Goal: Task Accomplishment & Management: Complete application form

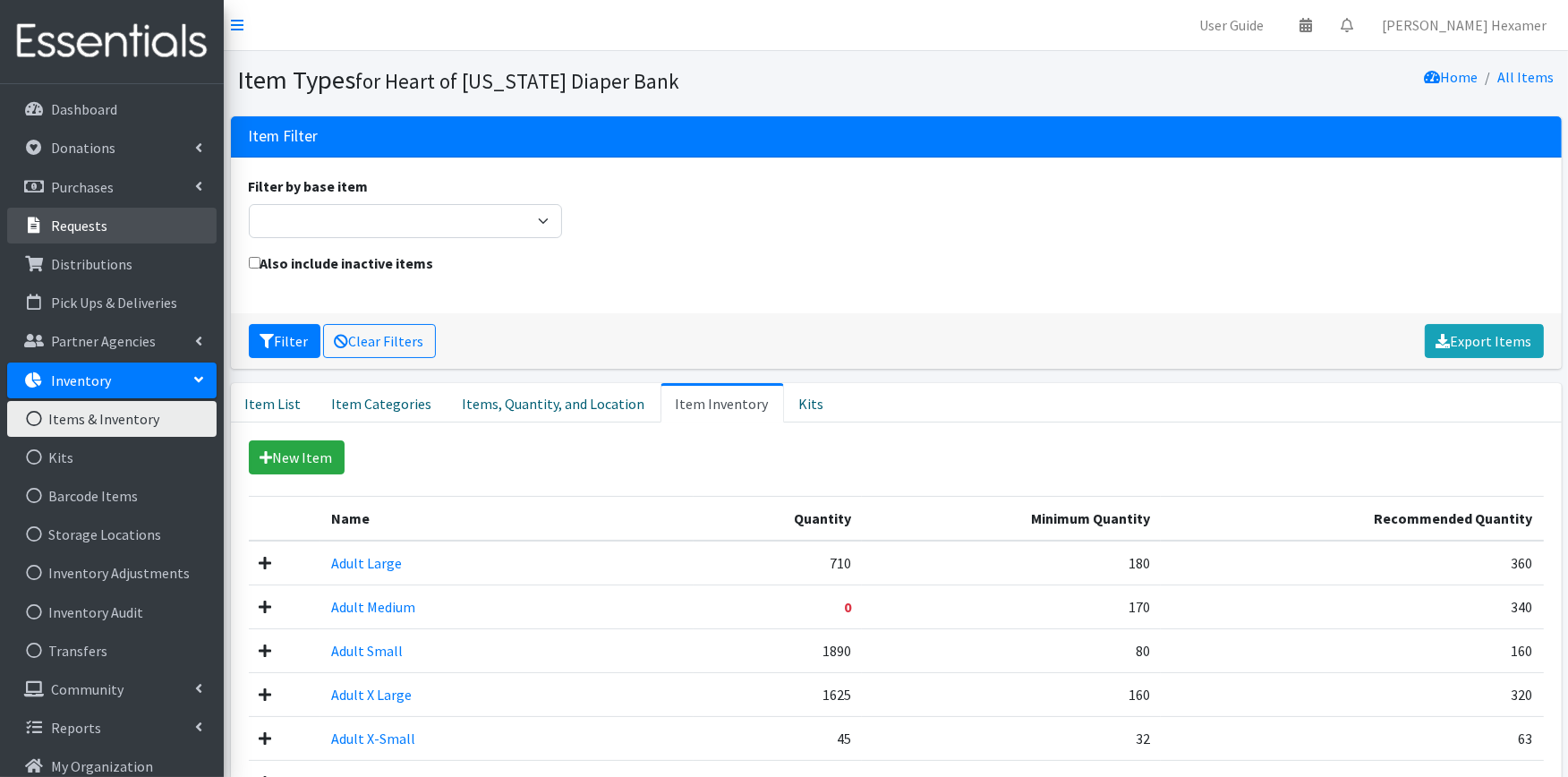
click at [61, 218] on p "Requests" at bounding box center [79, 225] width 57 height 18
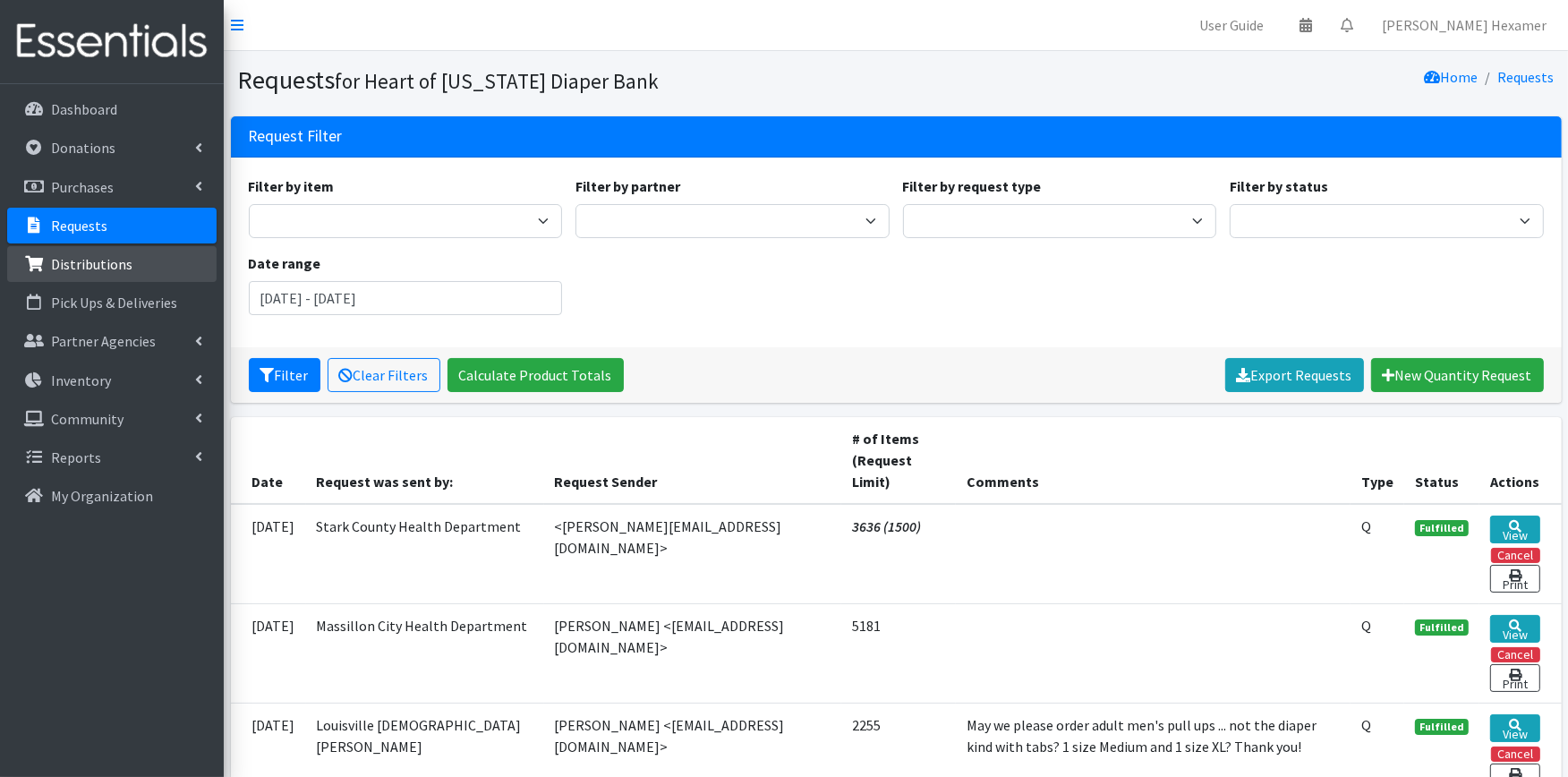
click at [57, 265] on p "Distributions" at bounding box center [91, 263] width 82 height 18
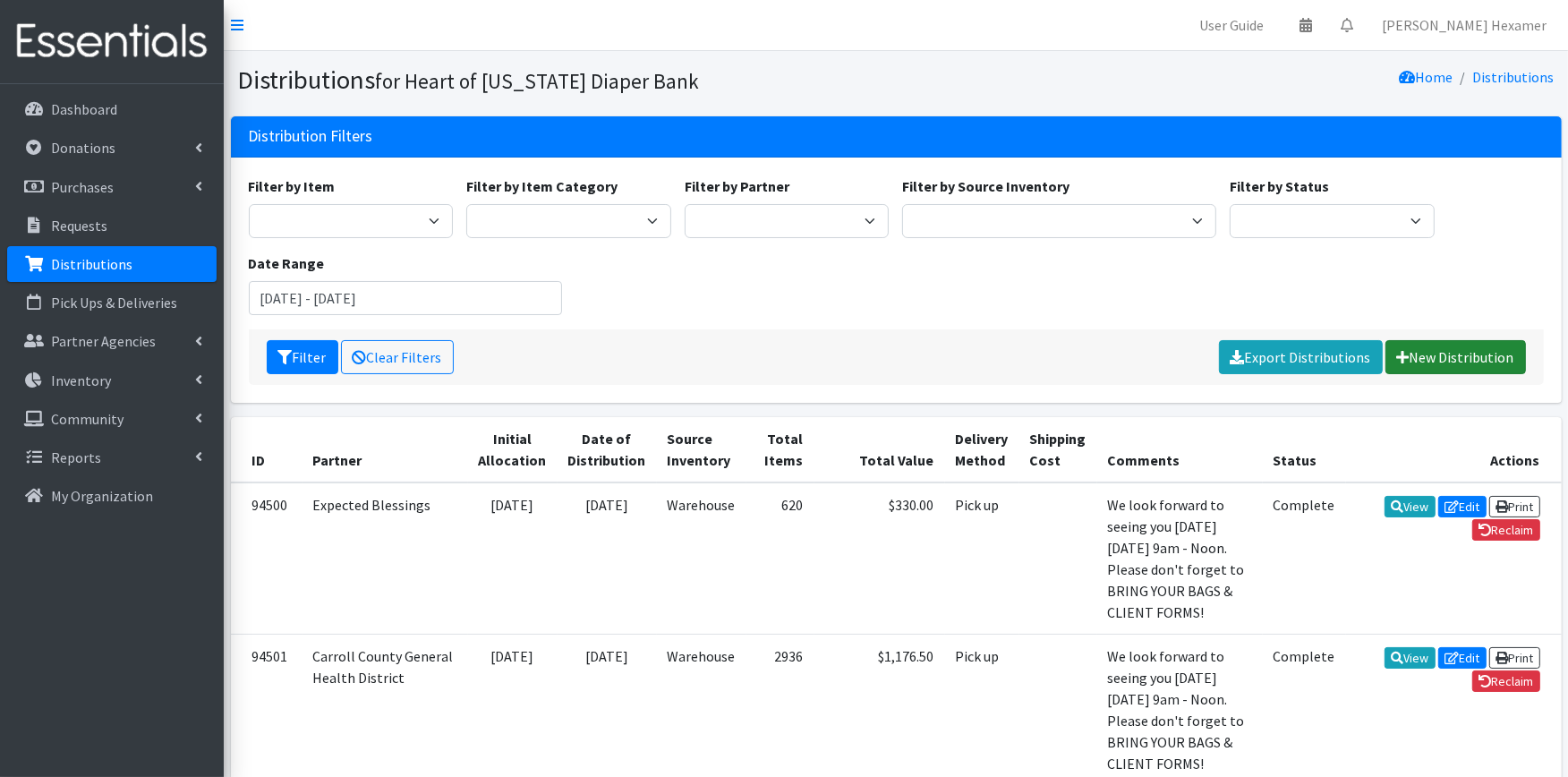
click at [1478, 356] on link "New Distribution" at bounding box center [1456, 357] width 140 height 34
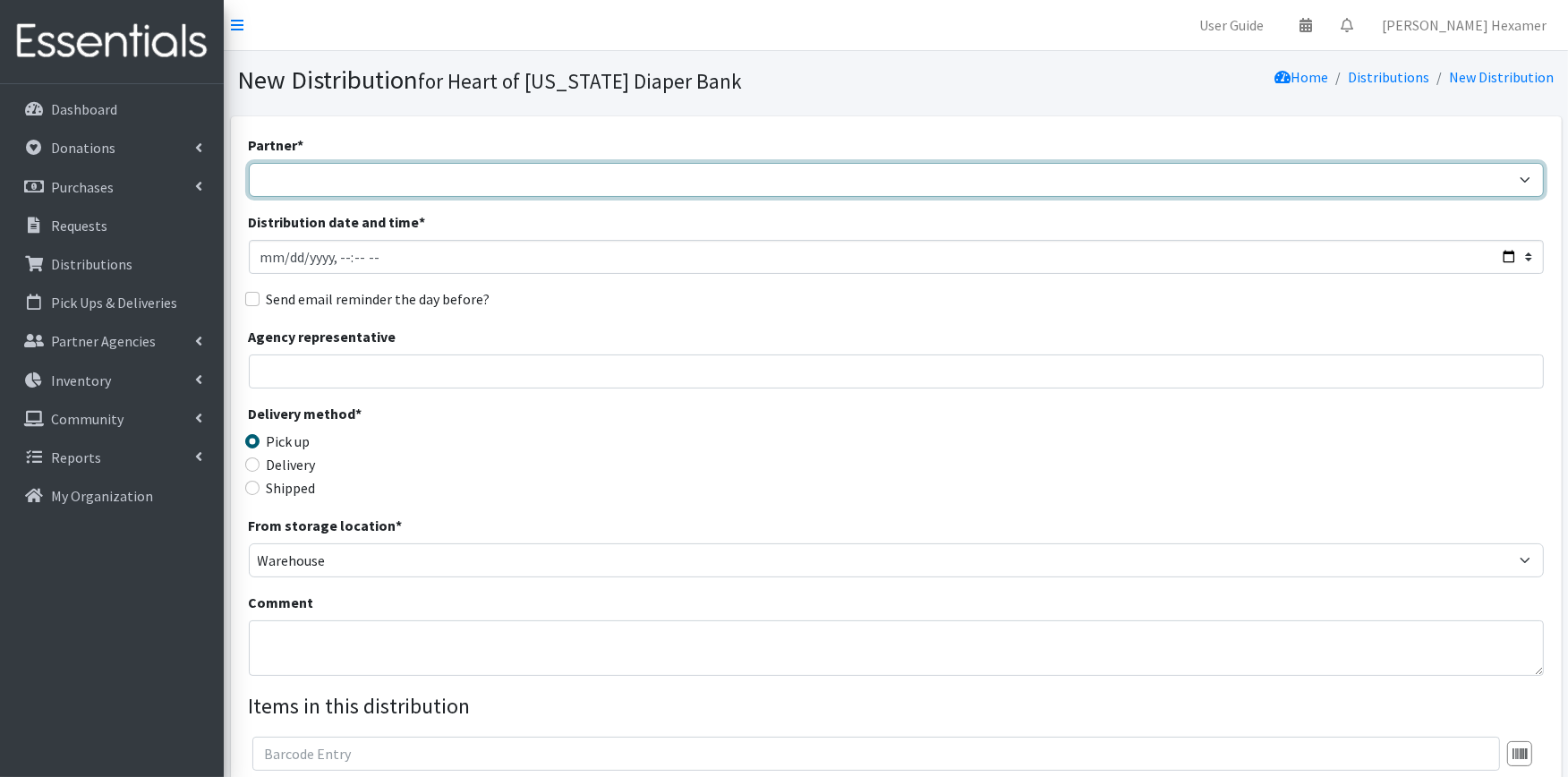
click at [470, 176] on select "Alliance Commons Belmont County Health Department [GEOGRAPHIC_DATA] [PERSON_NAM…" at bounding box center [896, 179] width 1295 height 34
select select "4"
click at [249, 163] on select "Alliance Commons Belmont County Health Department Bridge Point Canal Fulton Spe…" at bounding box center [896, 179] width 1295 height 34
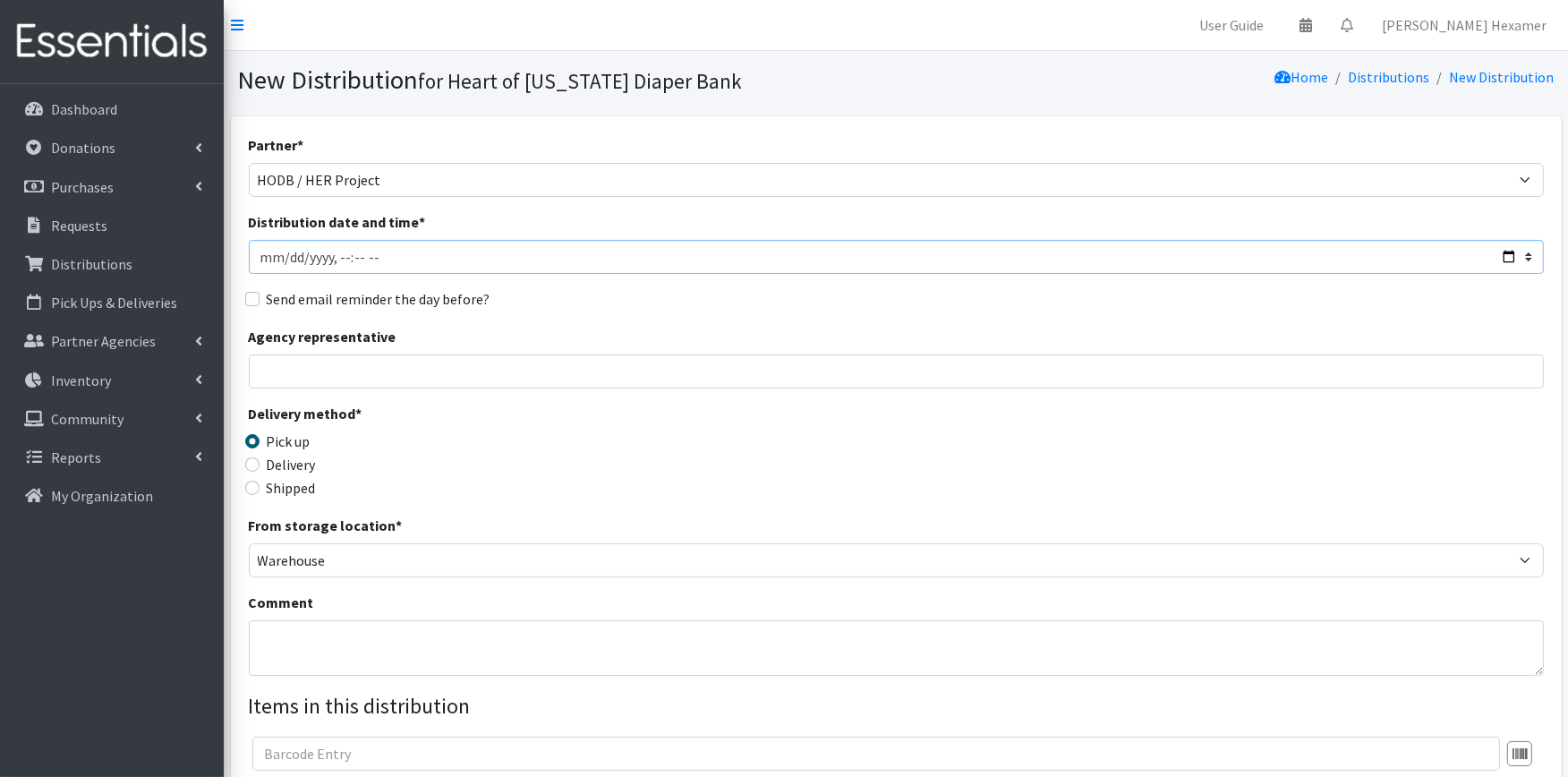
click at [1508, 255] on input "Distribution date and time *" at bounding box center [896, 257] width 1295 height 34
type input "2025-08-26T09:00"
click at [746, 296] on div "Send email reminder the day before?" at bounding box center [896, 299] width 1295 height 21
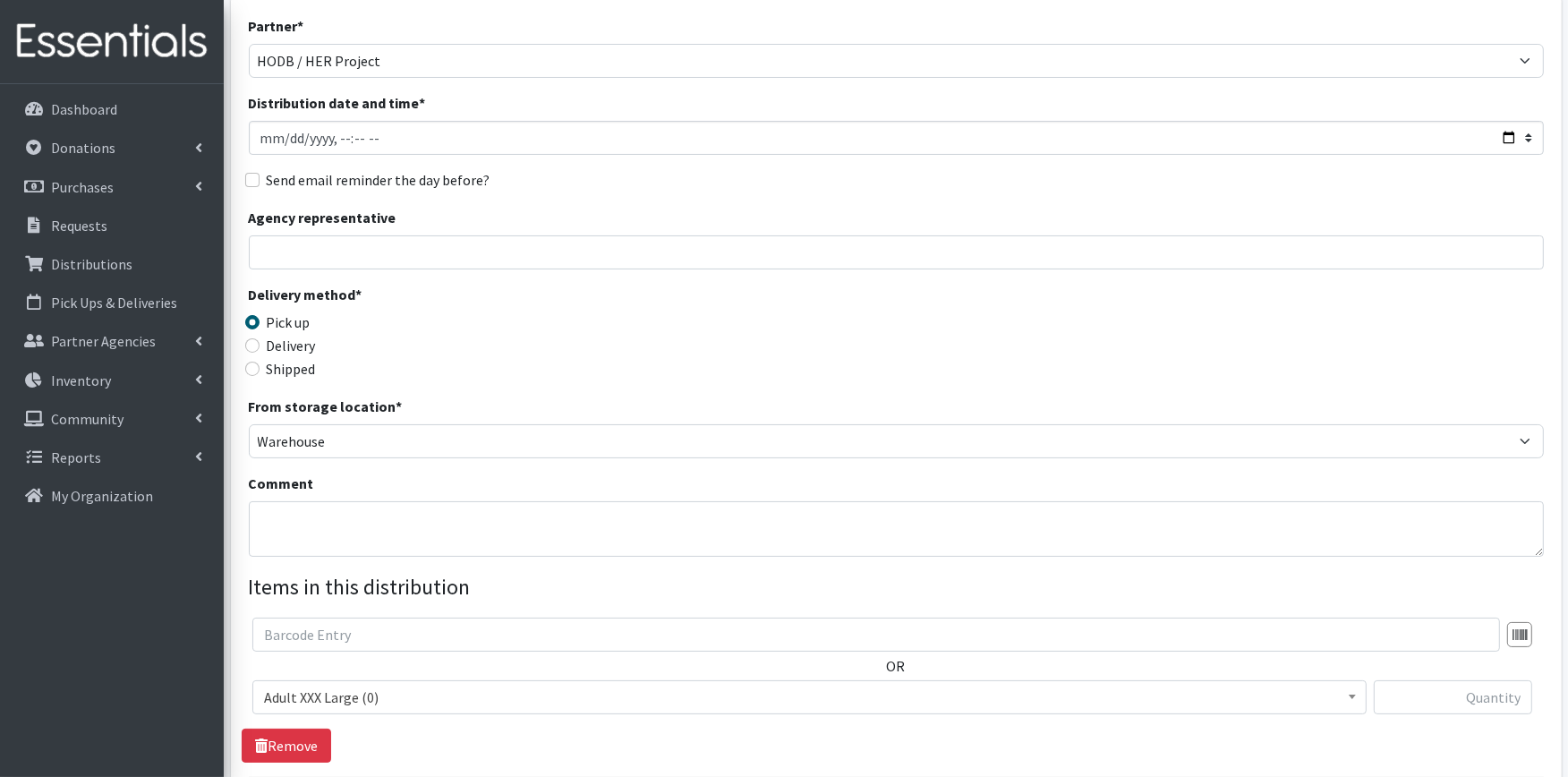
scroll to position [298, 0]
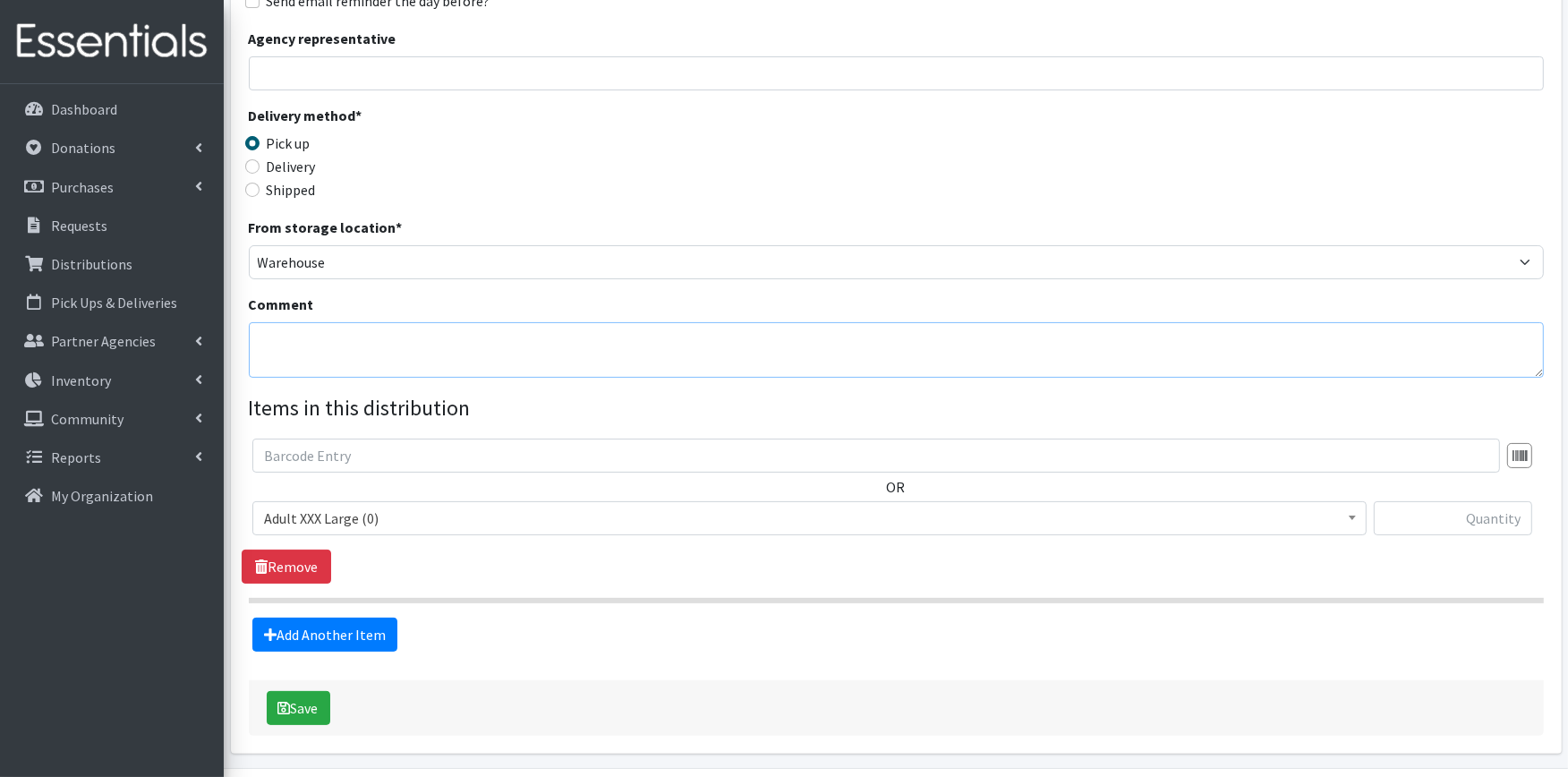
click at [298, 342] on textarea "Comment" at bounding box center [896, 350] width 1295 height 56
type textarea "JACKSON HIGH SCHOOL"
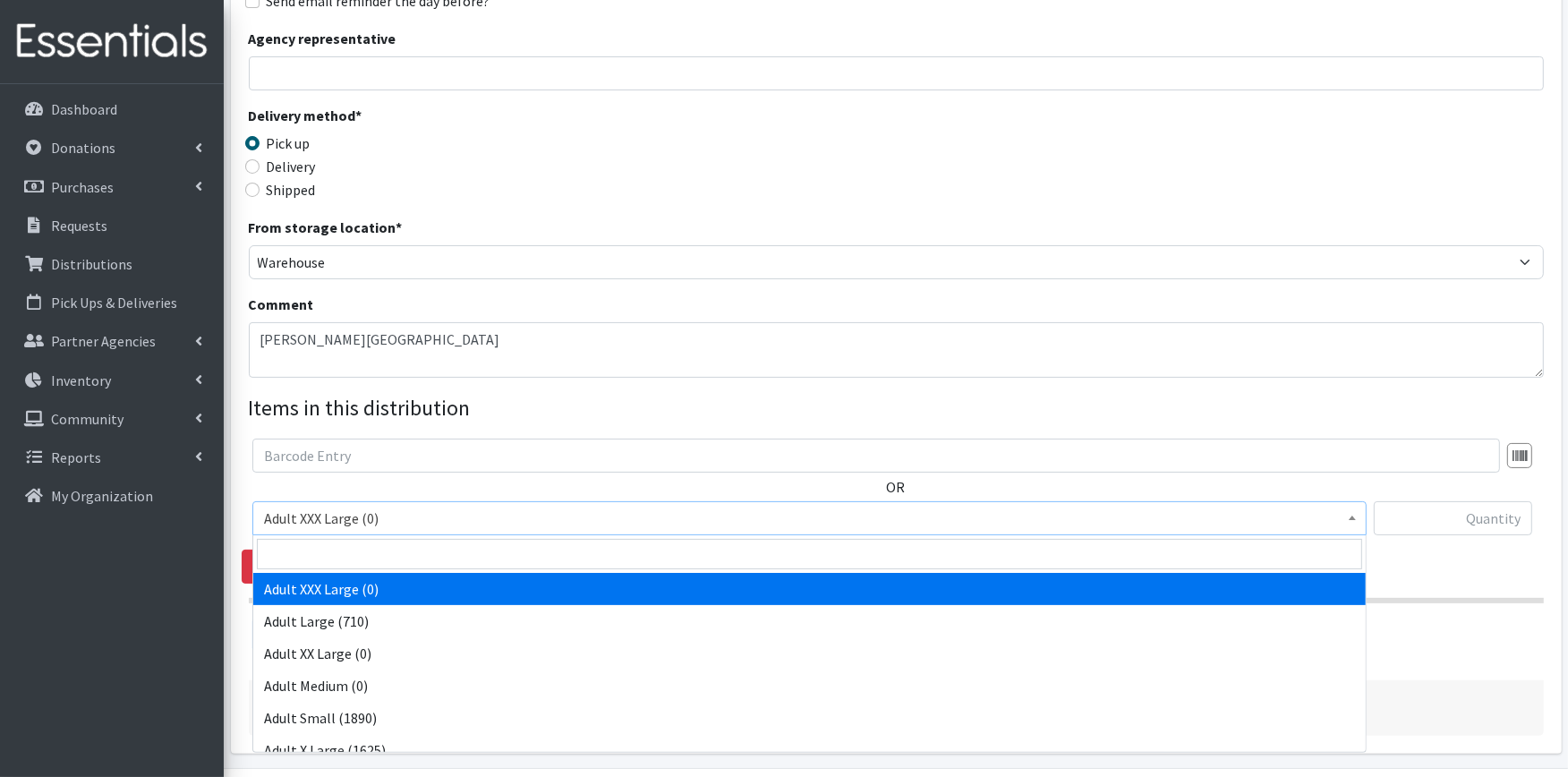
click at [384, 516] on span "Adult XXX Large (0)" at bounding box center [809, 518] width 1091 height 25
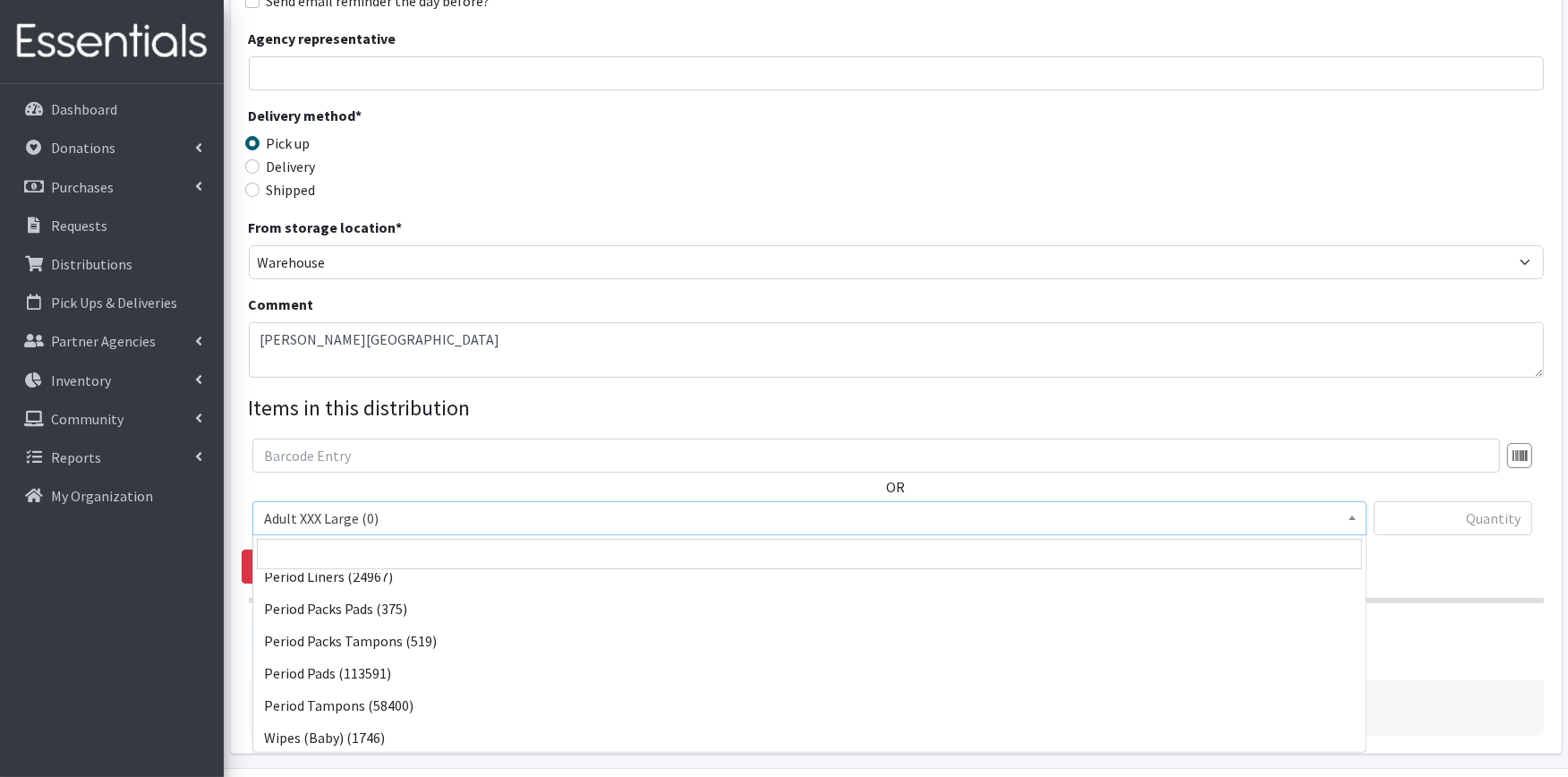
scroll to position [788, 0]
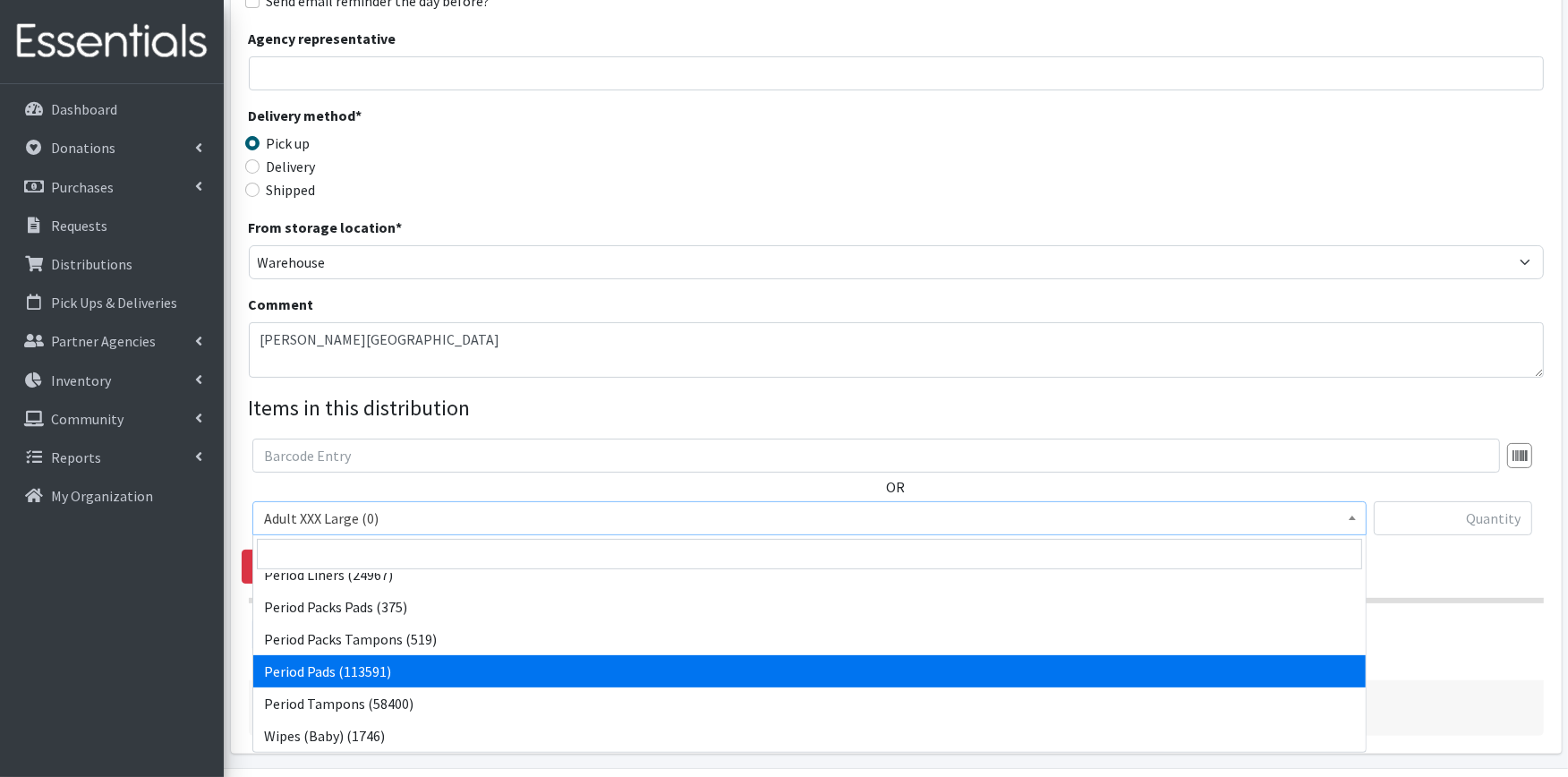
select select "12634"
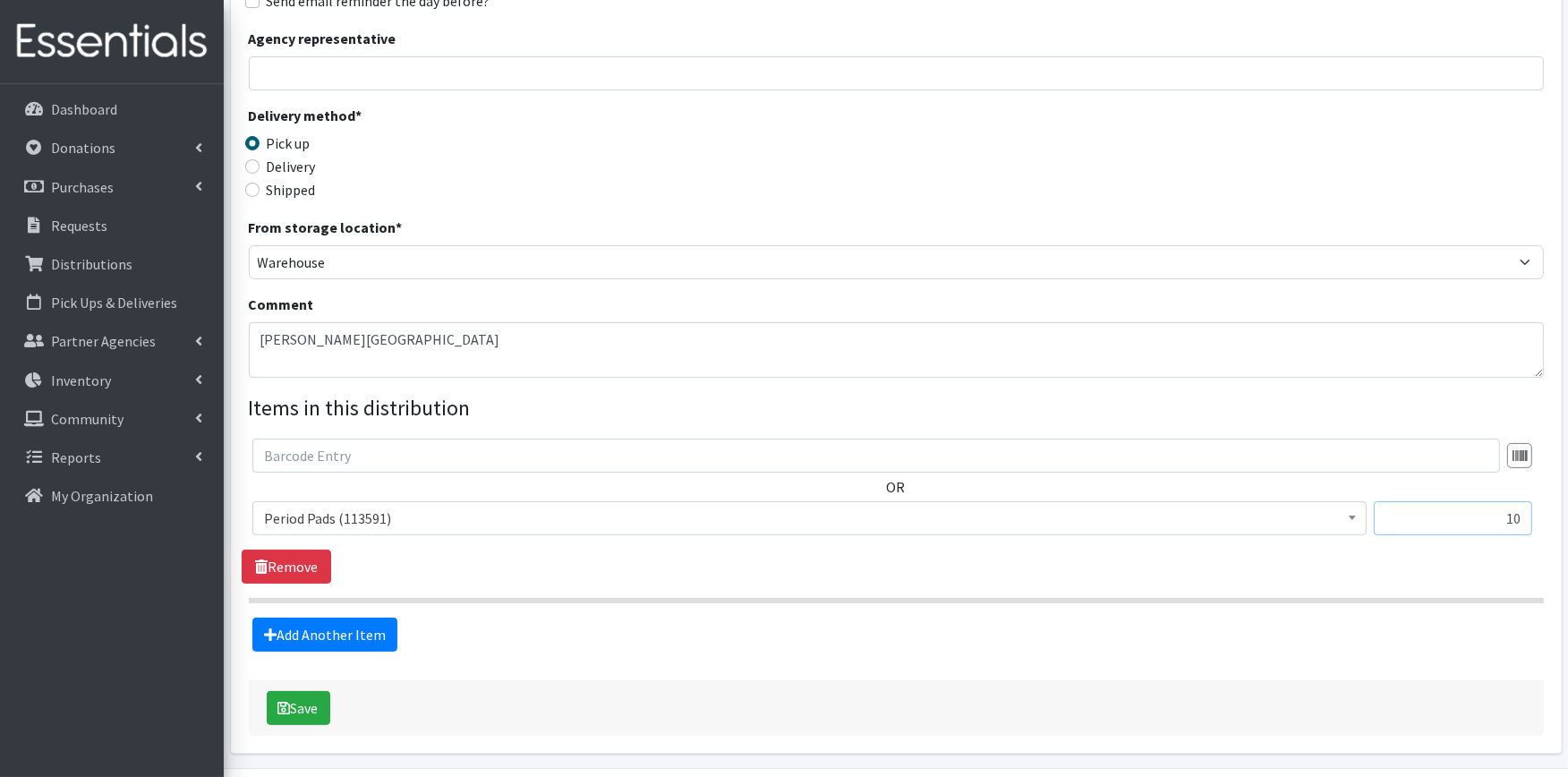
type input "10"
click at [306, 632] on link "Add Another Item" at bounding box center [325, 635] width 145 height 34
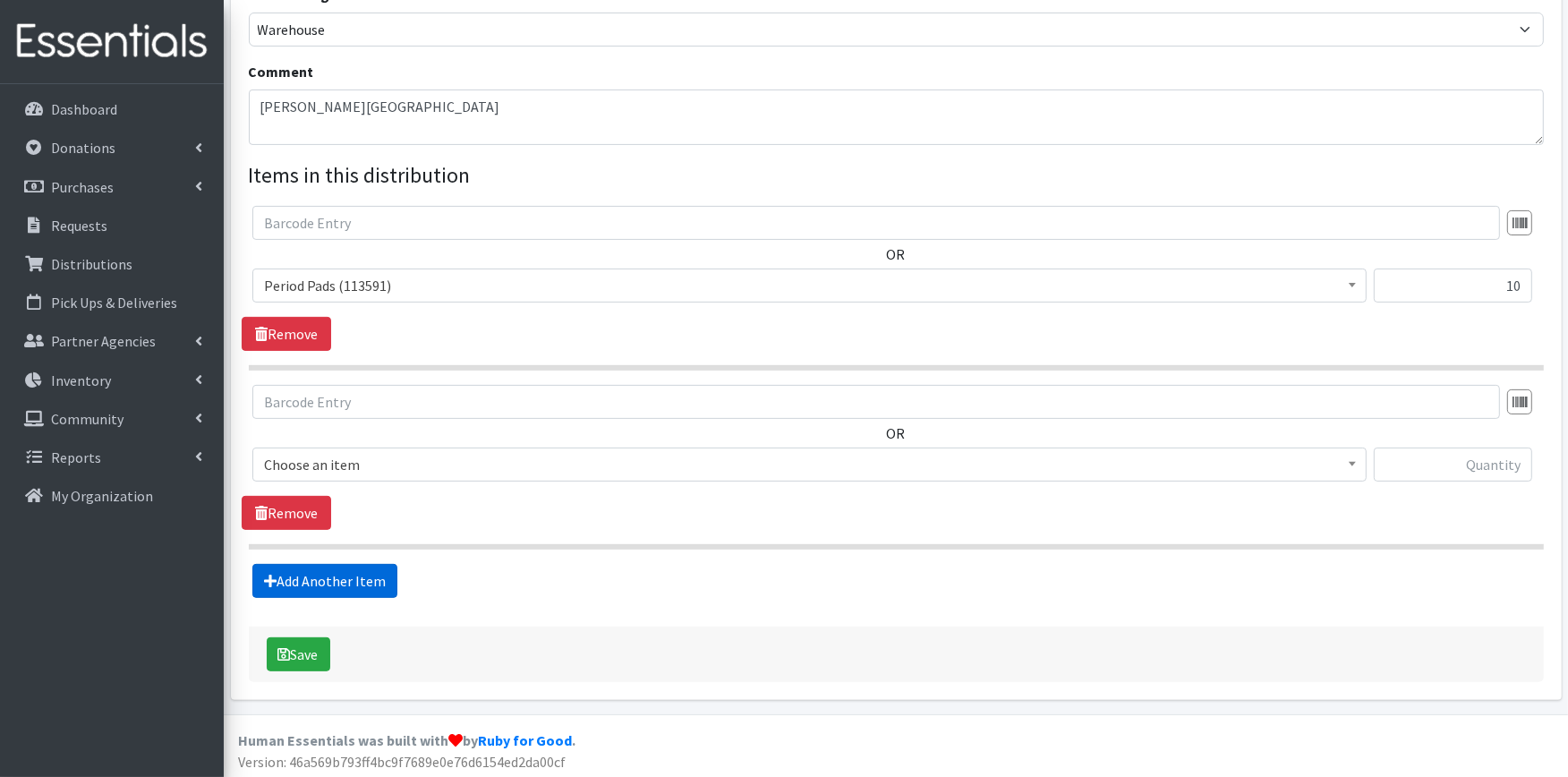
scroll to position [535, 0]
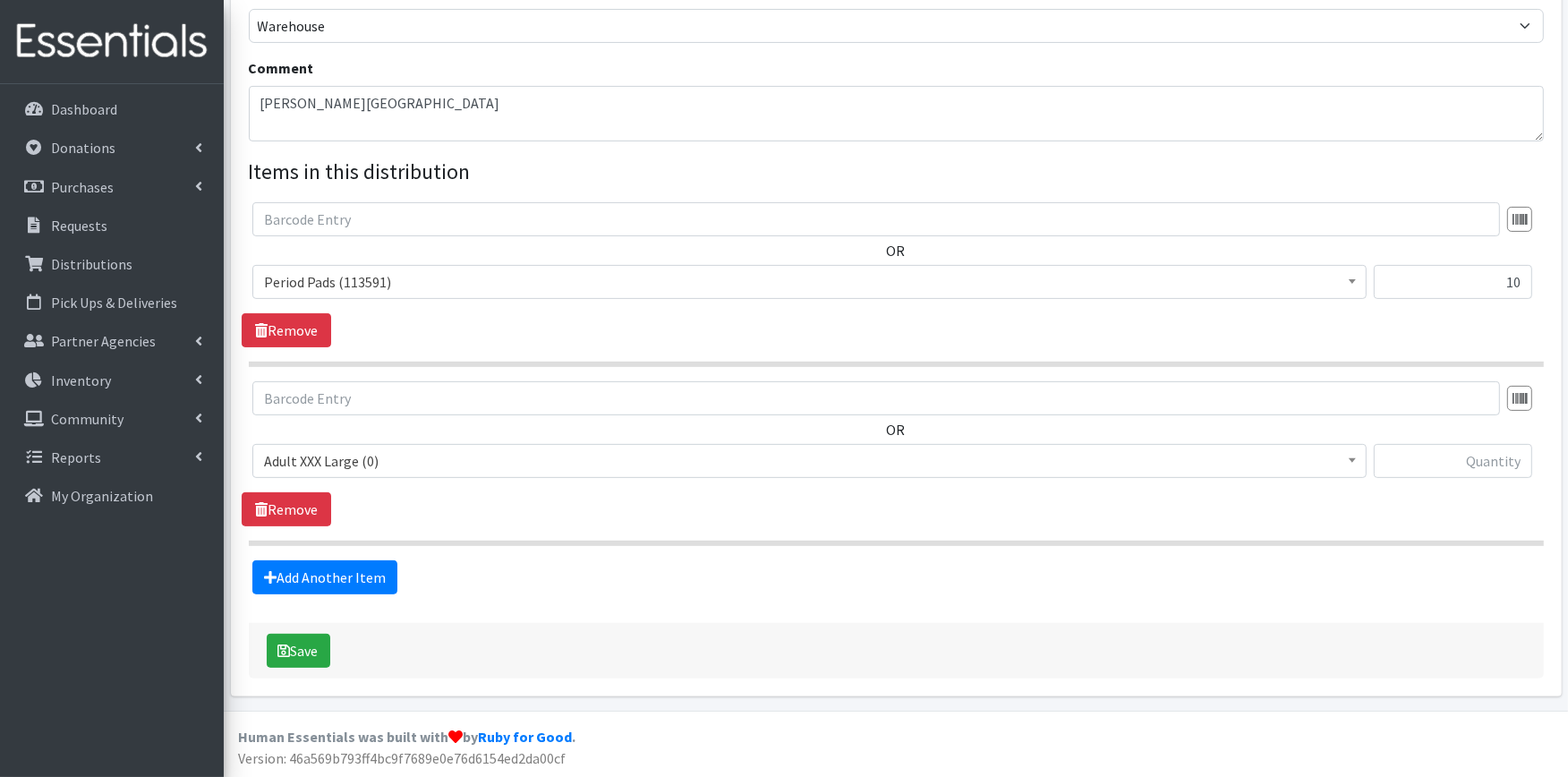
click at [330, 457] on span "Adult XXX Large (0)" at bounding box center [809, 462] width 1091 height 25
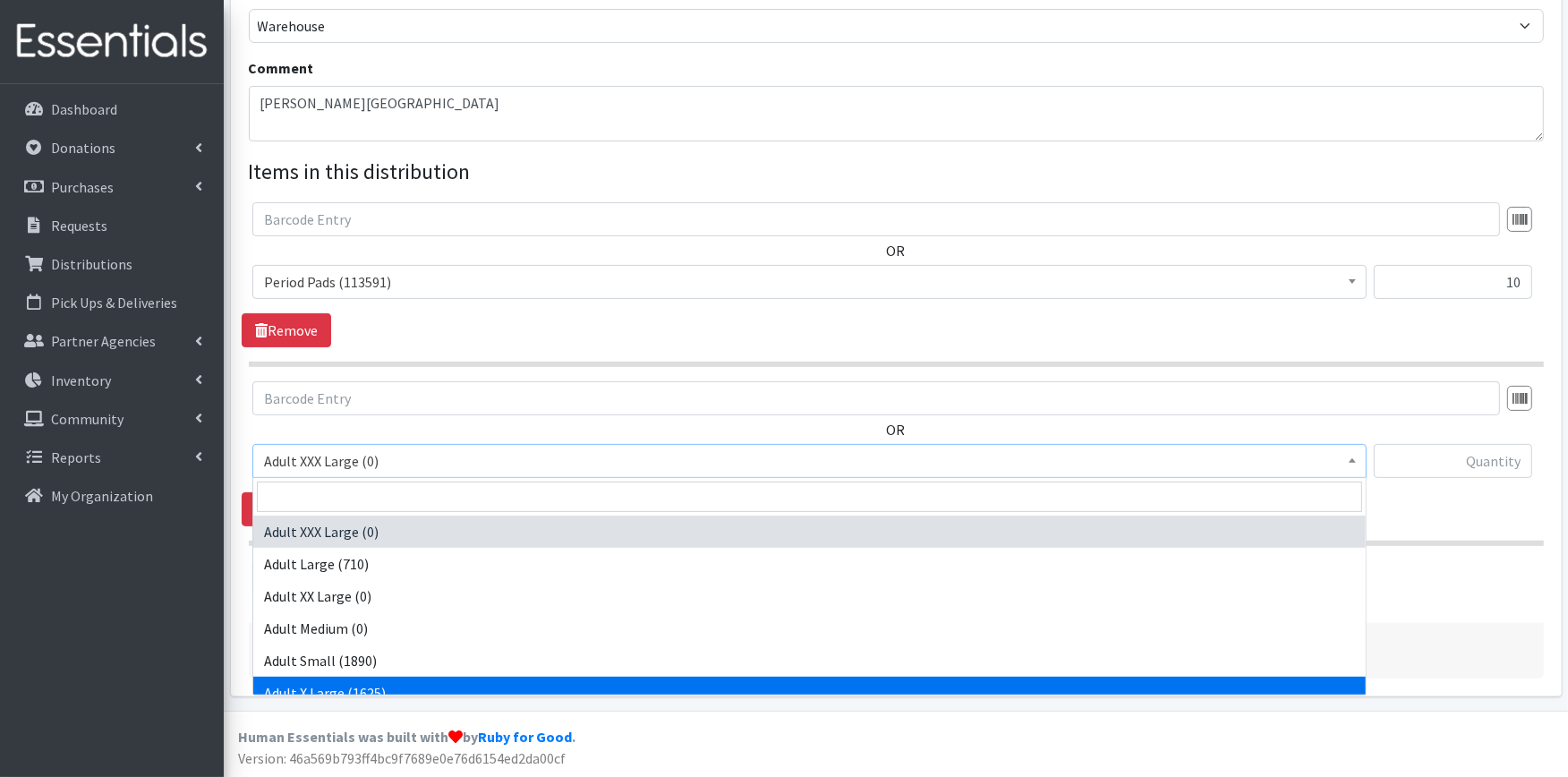
scroll to position [787, 0]
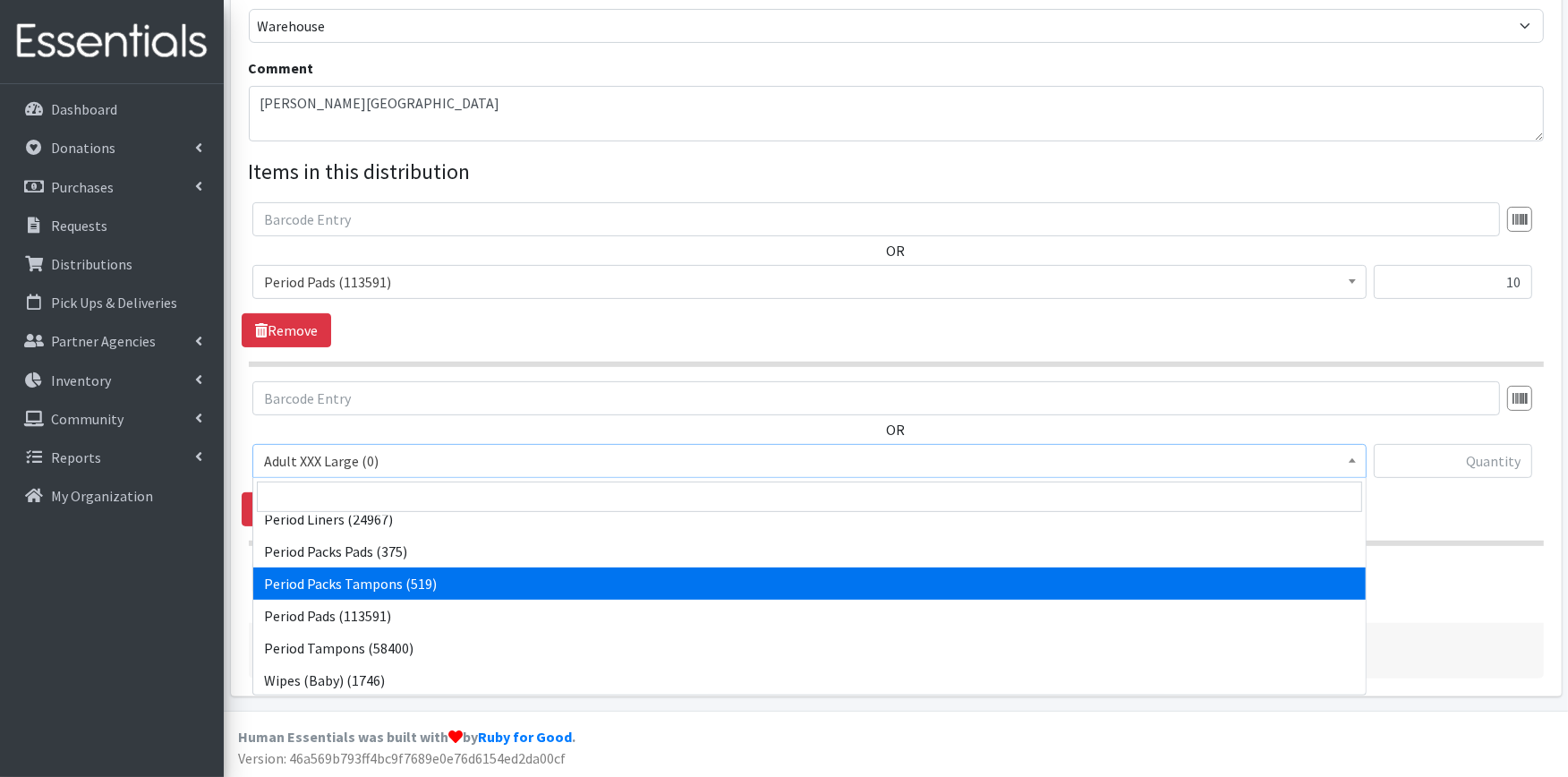
select select "11445"
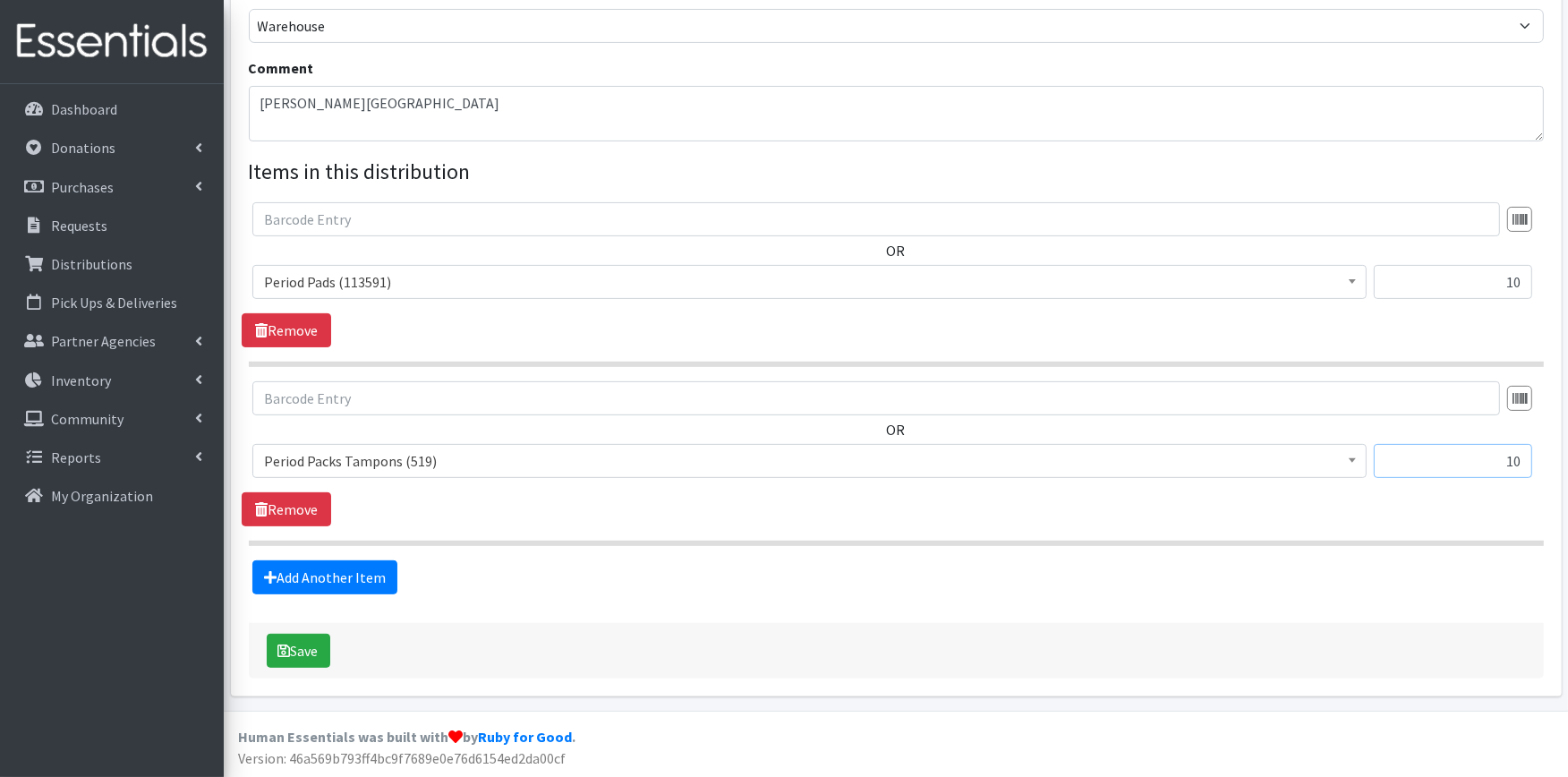
type input "10"
click at [313, 648] on button "Save" at bounding box center [298, 650] width 63 height 34
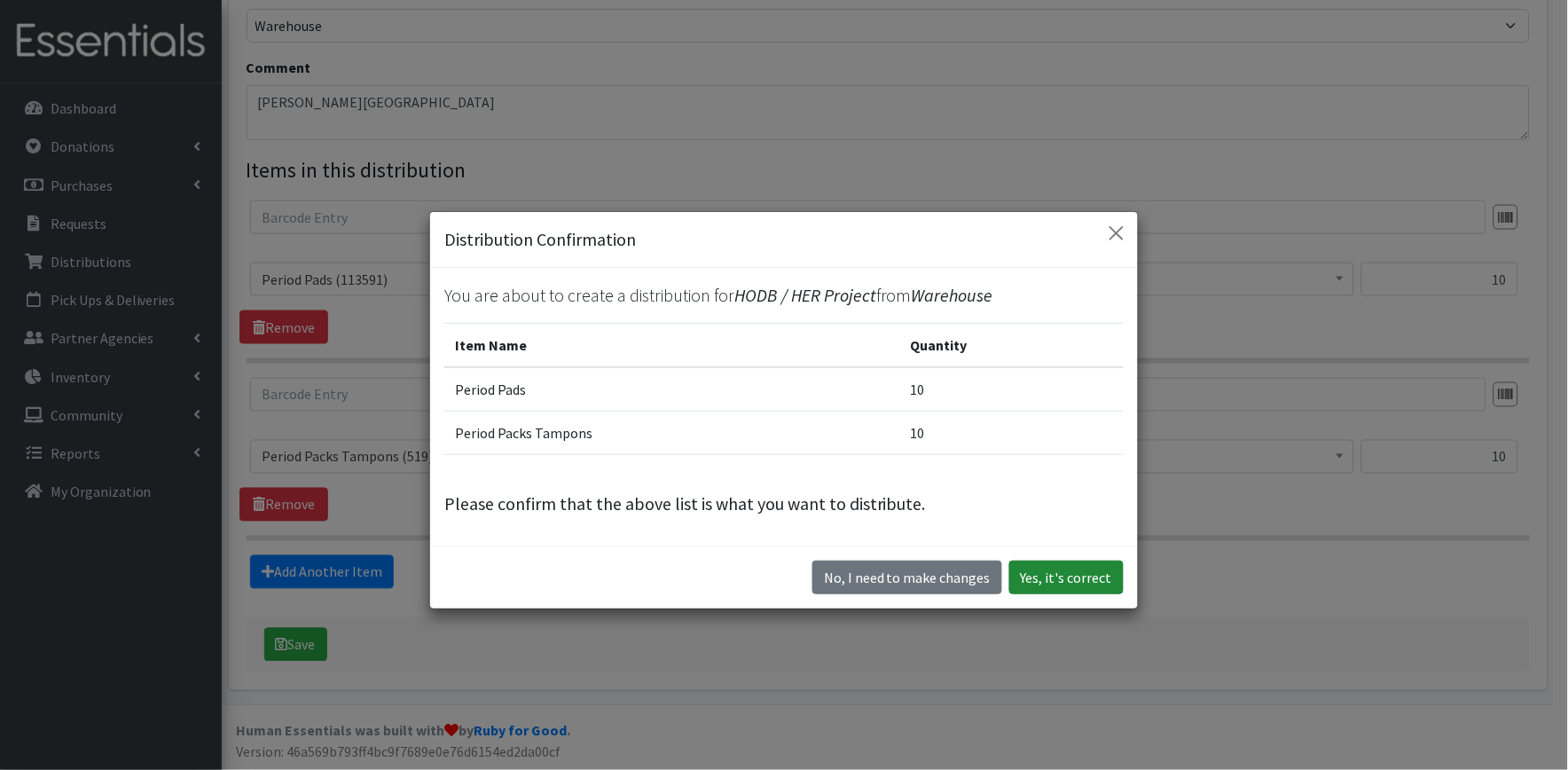
click at [1022, 562] on button "Yes, it's correct" at bounding box center [1067, 578] width 114 height 33
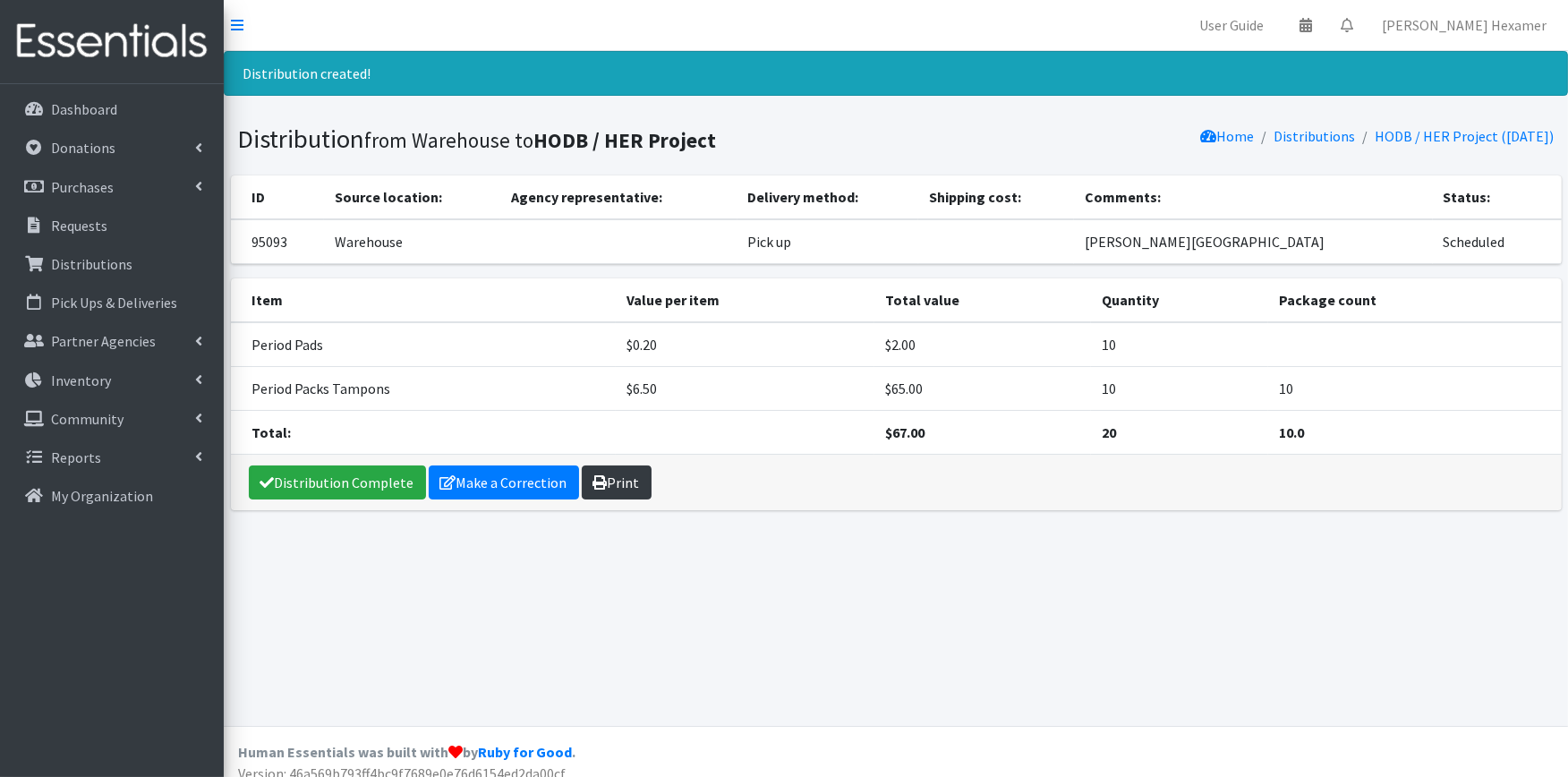
click at [623, 482] on link "Print" at bounding box center [616, 482] width 70 height 34
click at [391, 480] on link "Distribution Complete" at bounding box center [337, 482] width 177 height 34
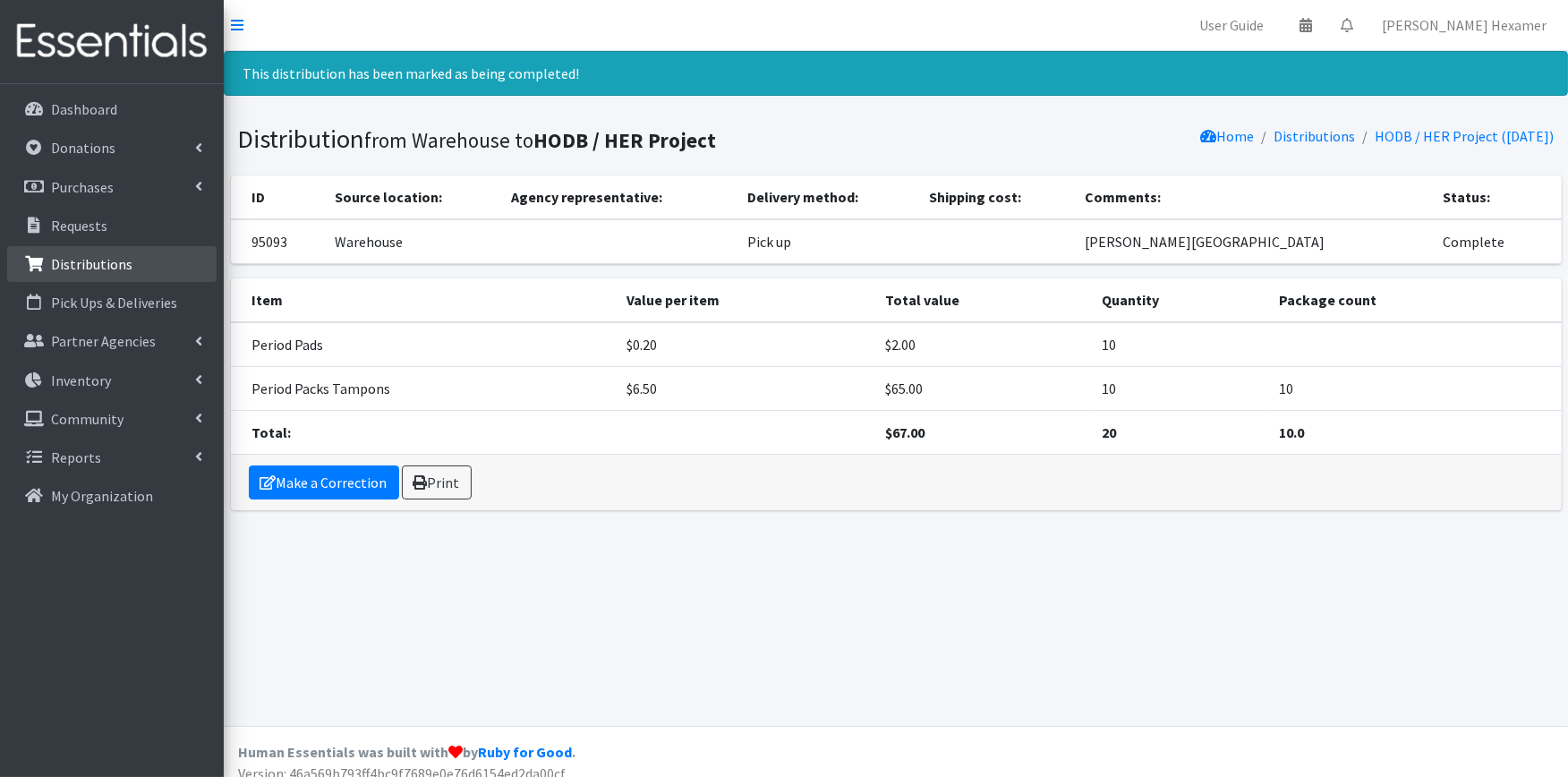
click at [99, 263] on p "Distributions" at bounding box center [91, 263] width 82 height 18
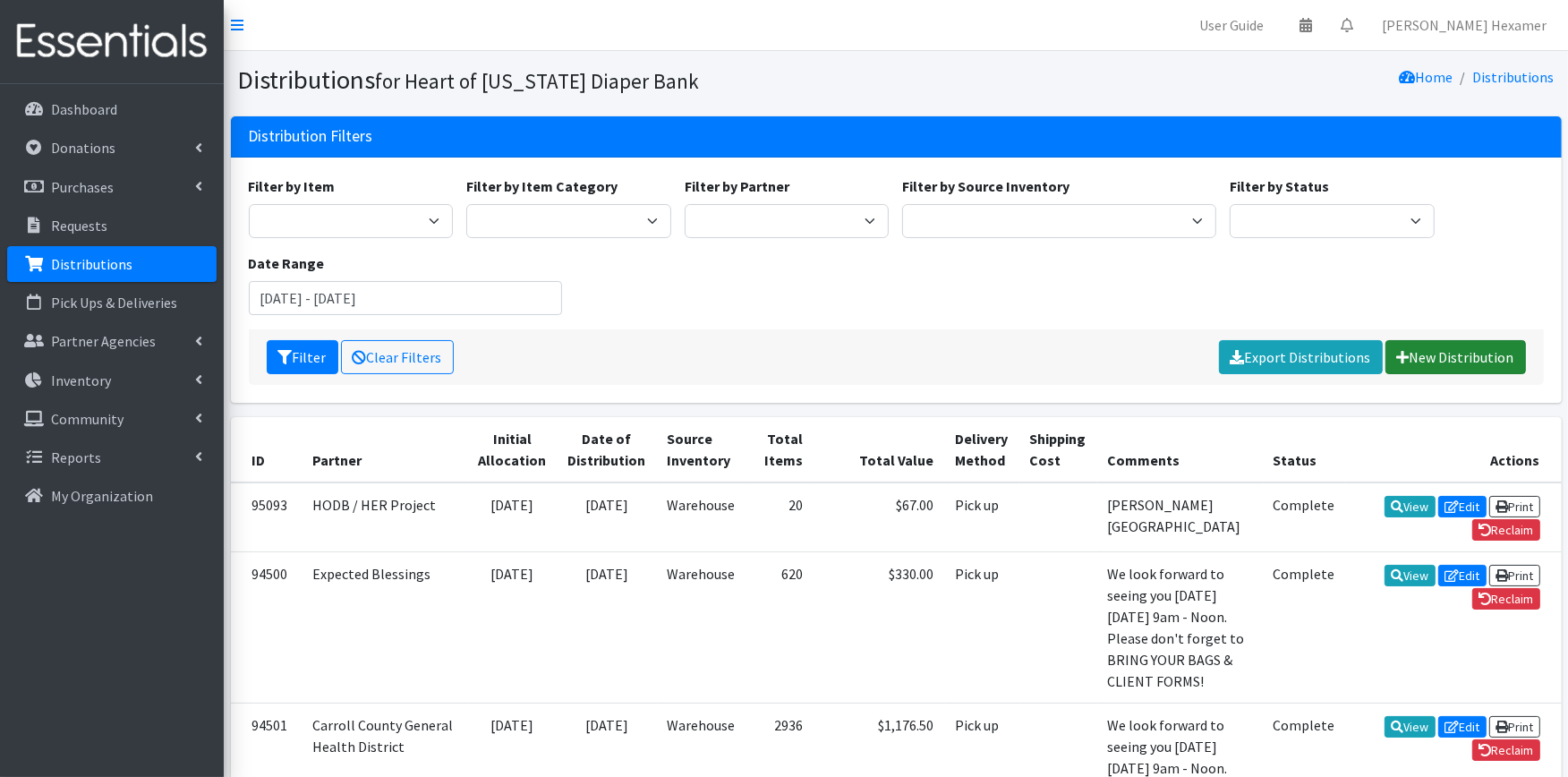
click at [1424, 352] on link "New Distribution" at bounding box center [1456, 357] width 140 height 34
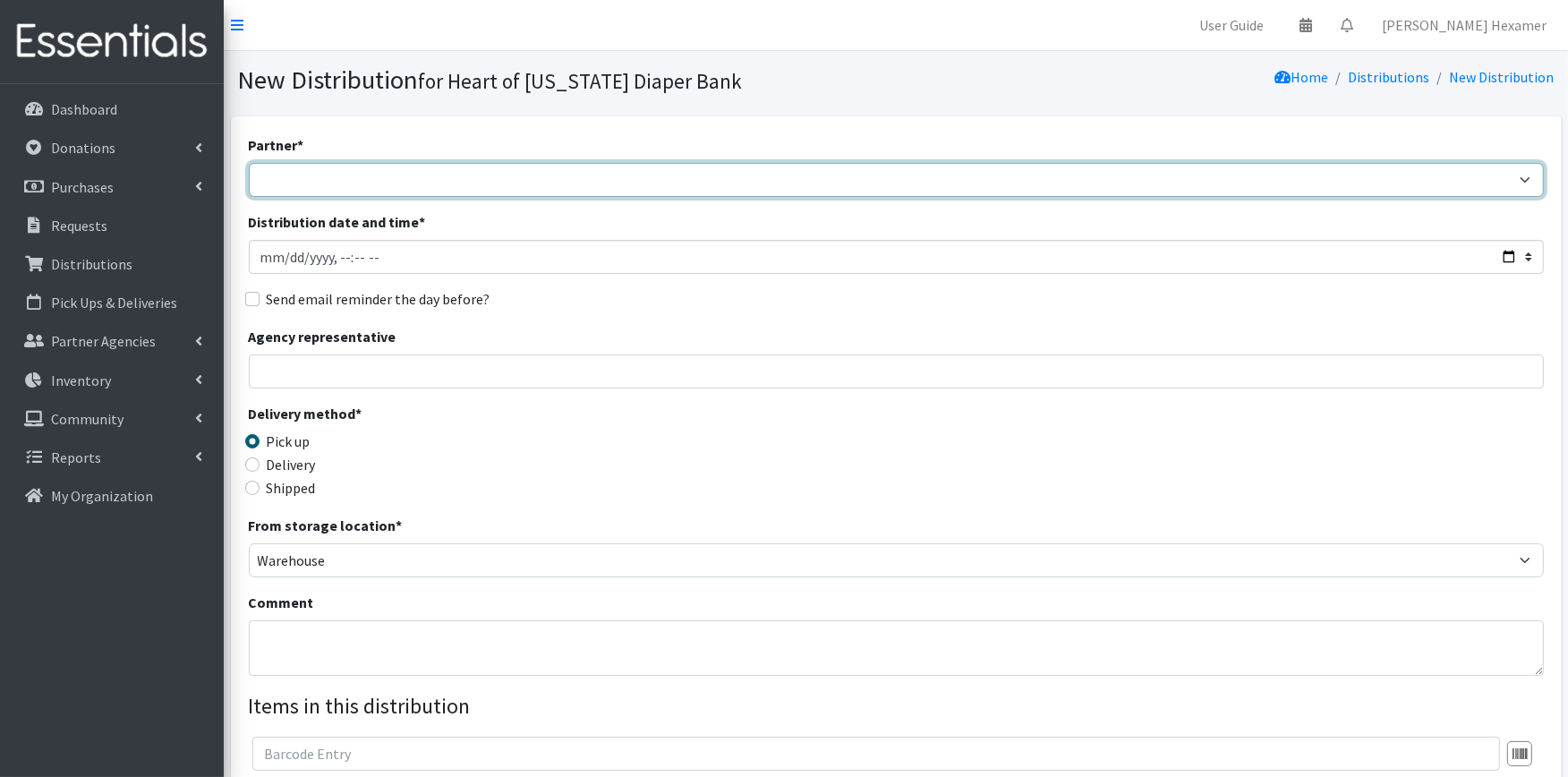
click at [1529, 183] on select "Alliance Commons Belmont County Health Department [GEOGRAPHIC_DATA] [PERSON_NAM…" at bounding box center [896, 179] width 1295 height 34
select select "4"
click at [249, 163] on select "Alliance Commons Belmont County Health Department [GEOGRAPHIC_DATA] [PERSON_NAM…" at bounding box center [896, 179] width 1295 height 34
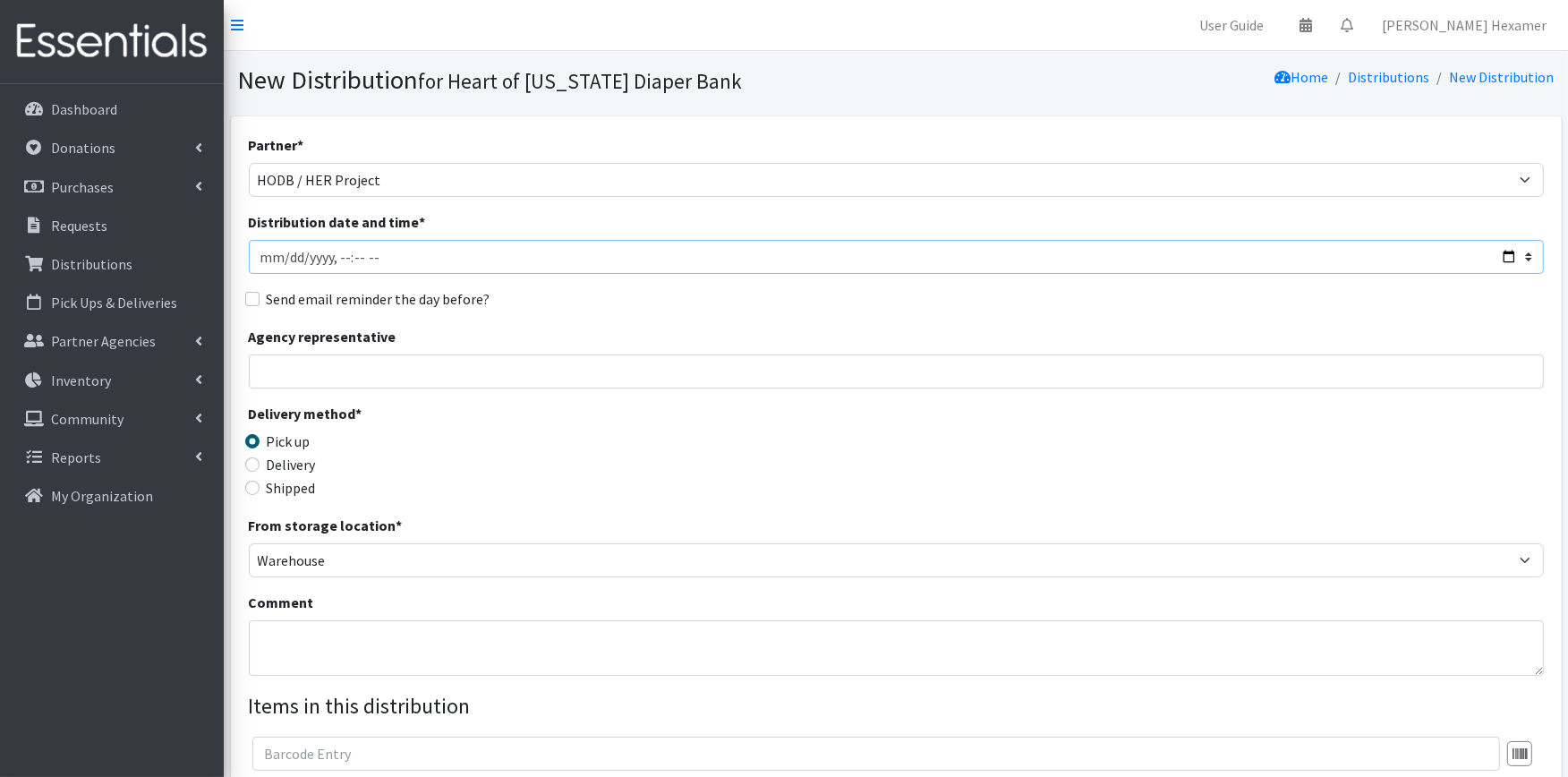
click at [1508, 256] on input "Distribution date and time *" at bounding box center [896, 257] width 1295 height 34
type input "[DATE]T09:00"
click at [675, 316] on div "Partner * Alliance Commons Belmont County Health Department [GEOGRAPHIC_DATA] […" at bounding box center [896, 542] width 1295 height 815
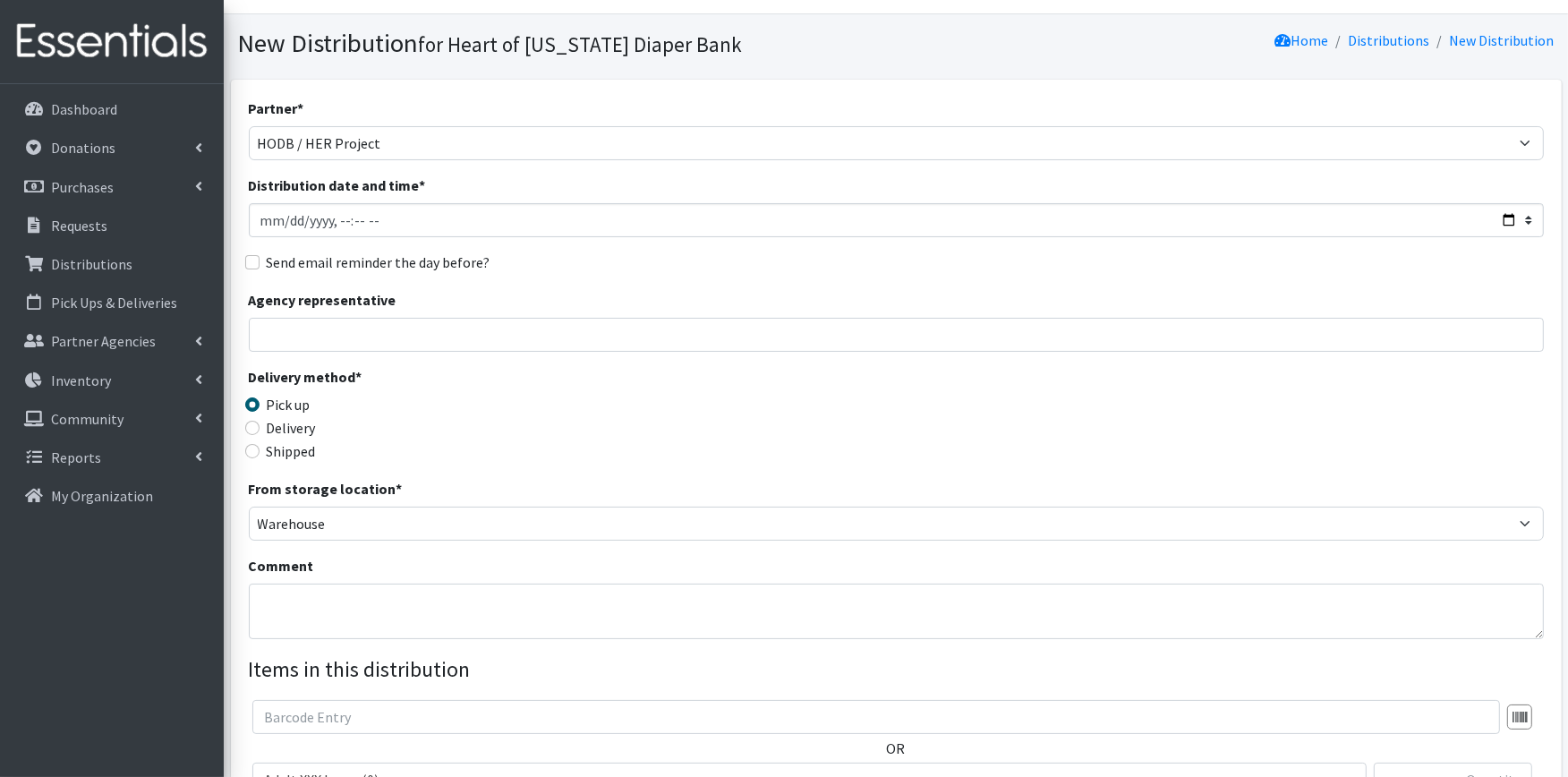
scroll to position [99, 0]
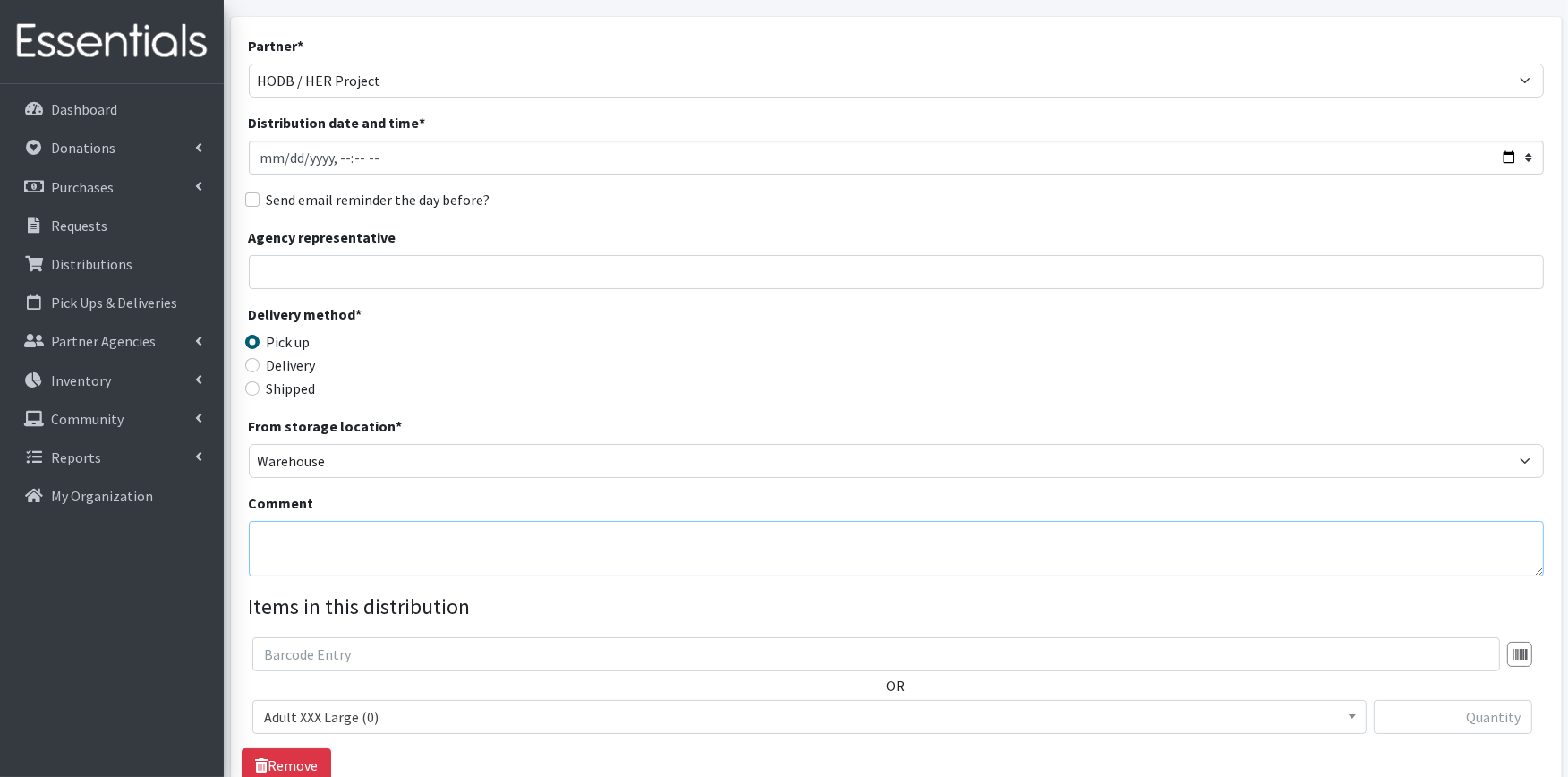
click at [269, 533] on textarea "Comment" at bounding box center [896, 549] width 1295 height 56
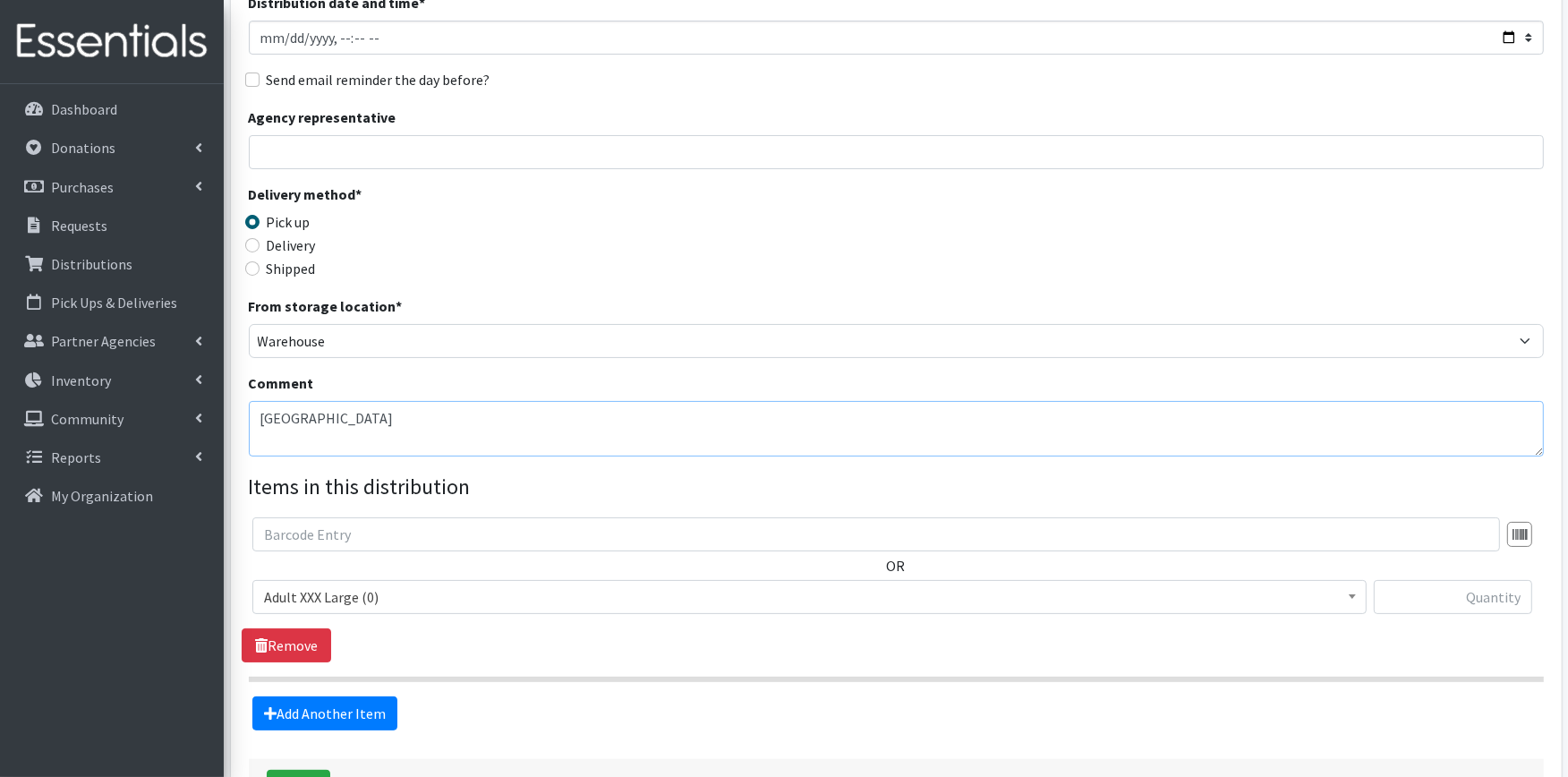
scroll to position [356, 0]
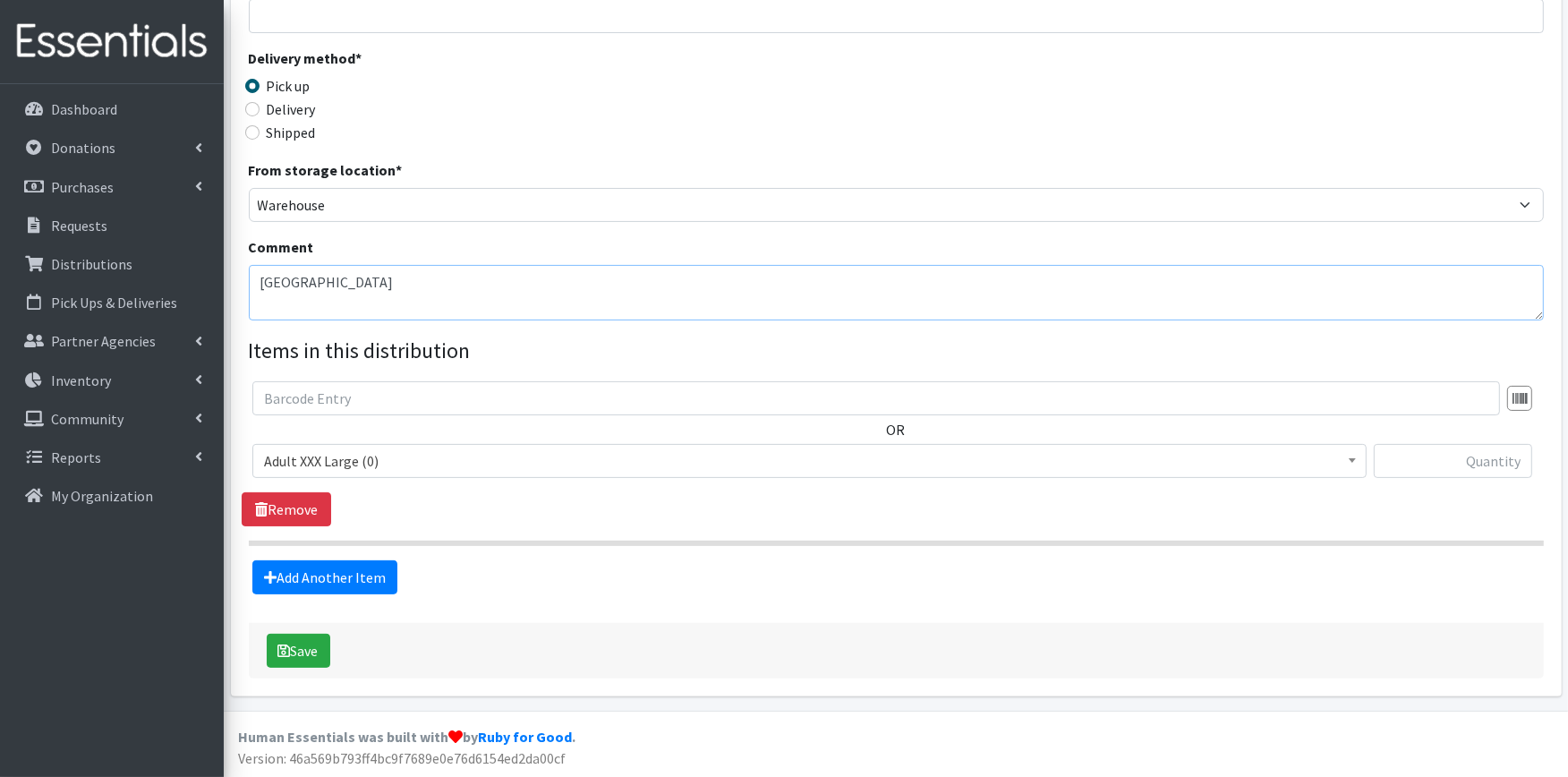
type textarea "[GEOGRAPHIC_DATA]"
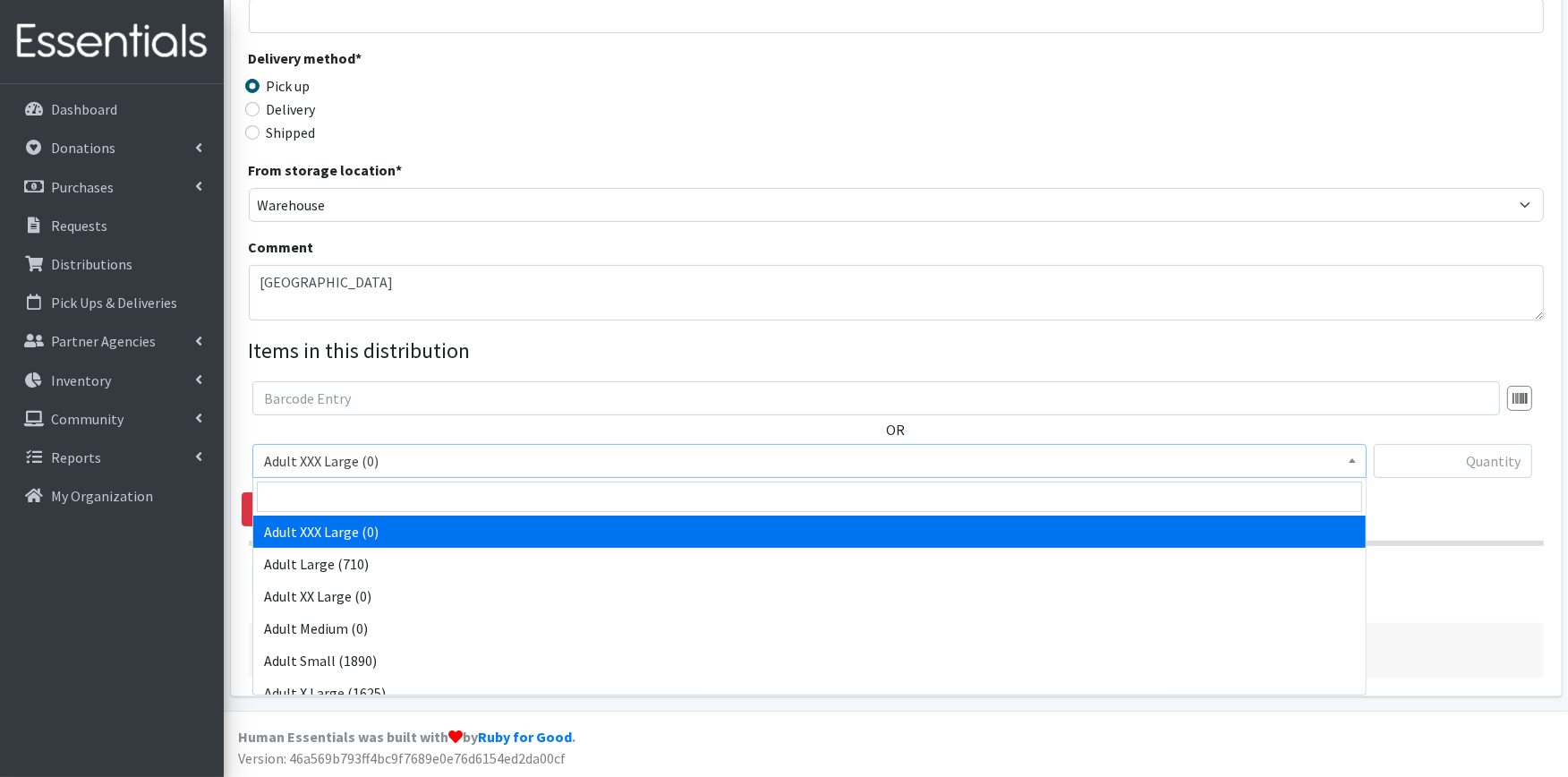
click at [527, 471] on span "Adult XXX Large (0)" at bounding box center [809, 462] width 1091 height 25
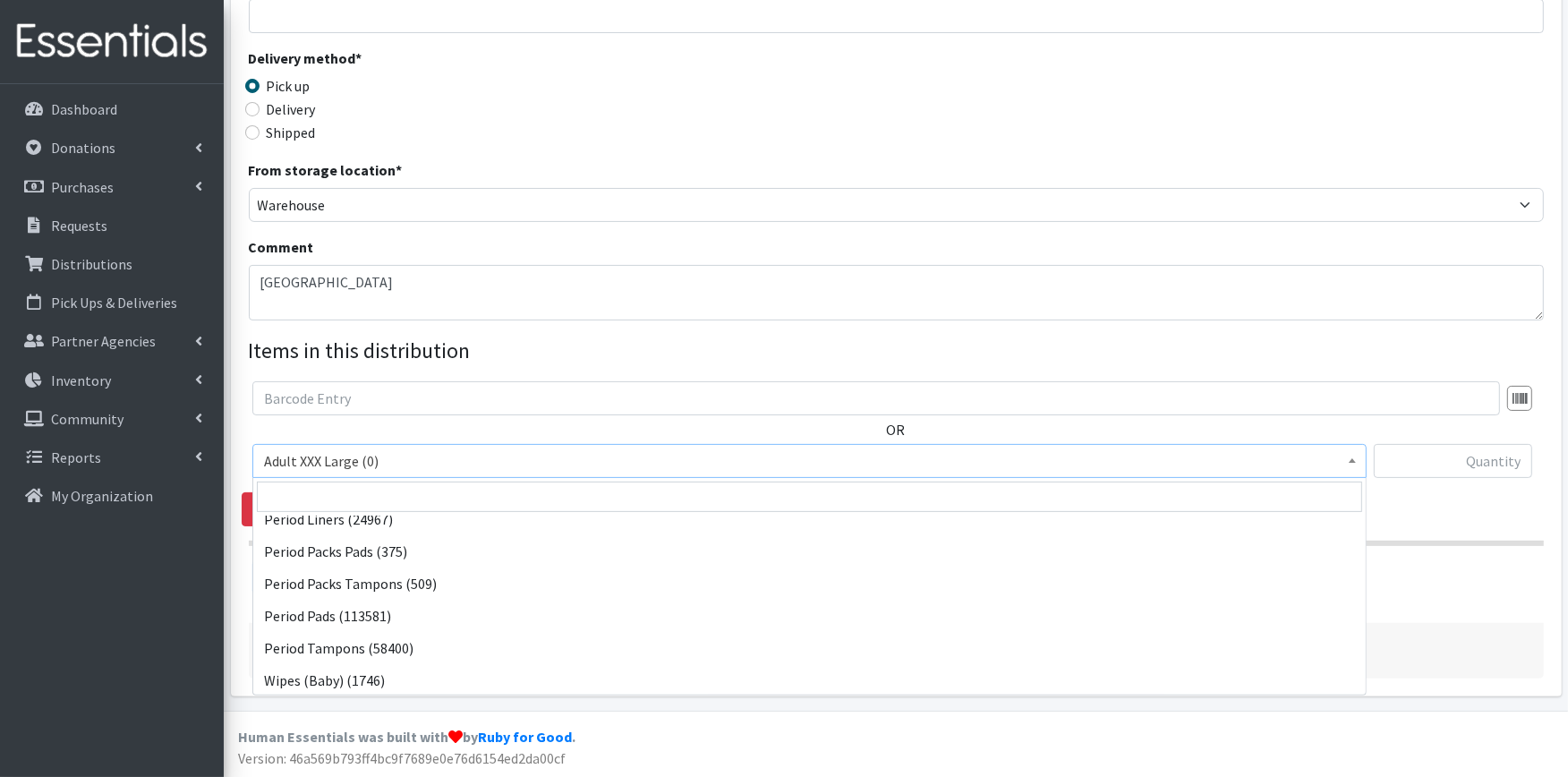
scroll to position [788, 0]
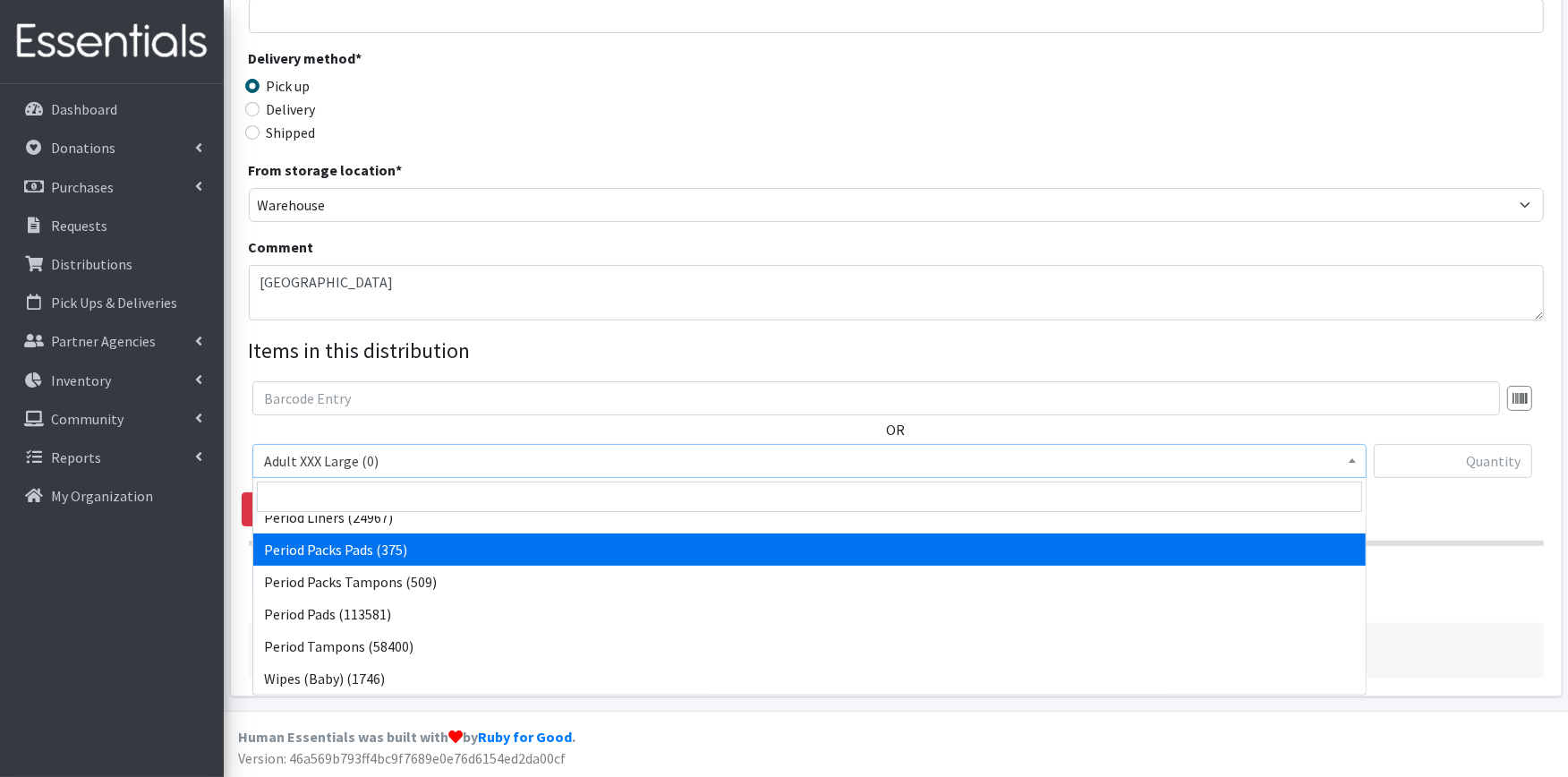
select select "11444"
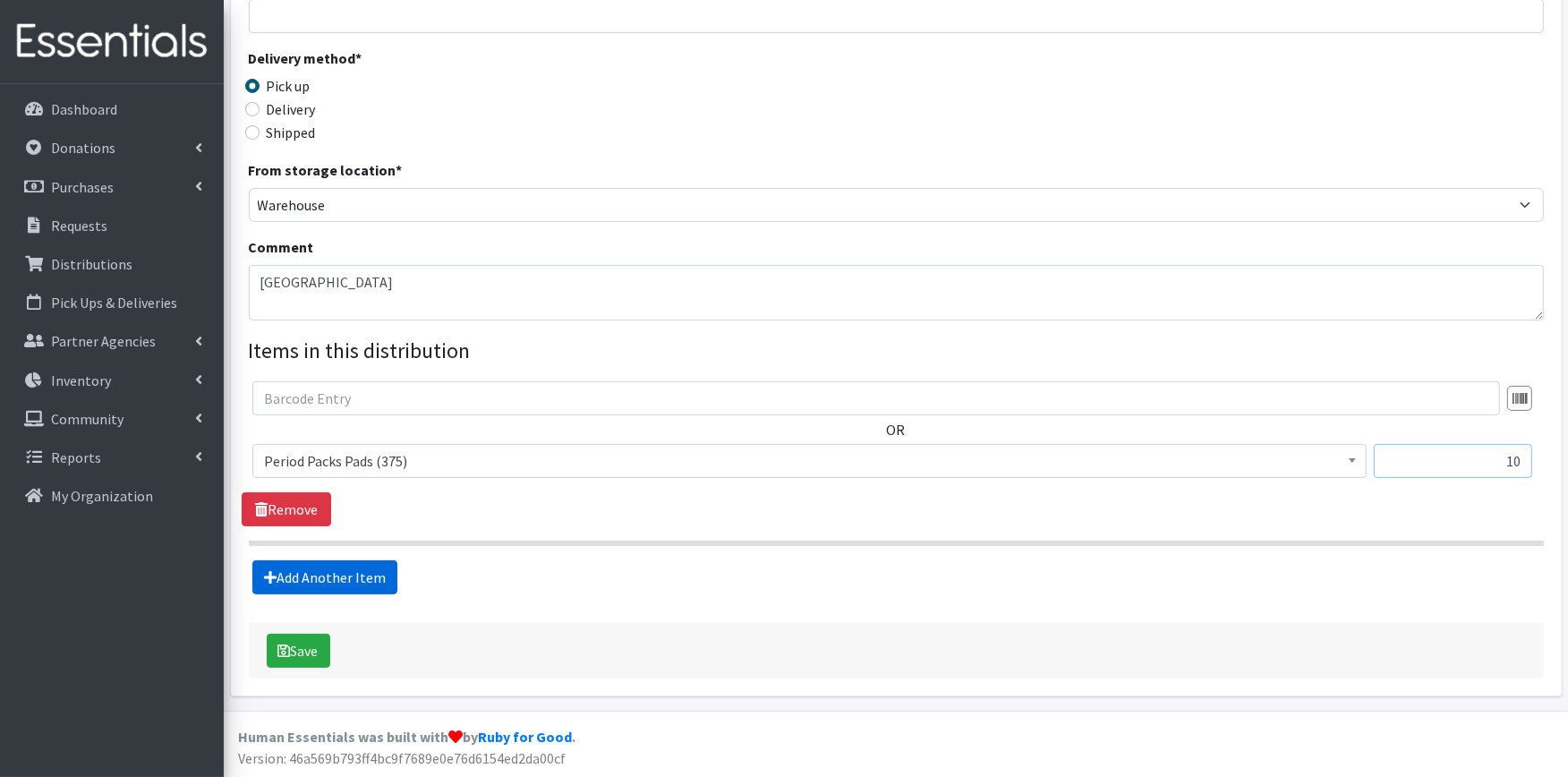
type input "10"
click at [308, 566] on link "Add Another Item" at bounding box center [325, 577] width 145 height 34
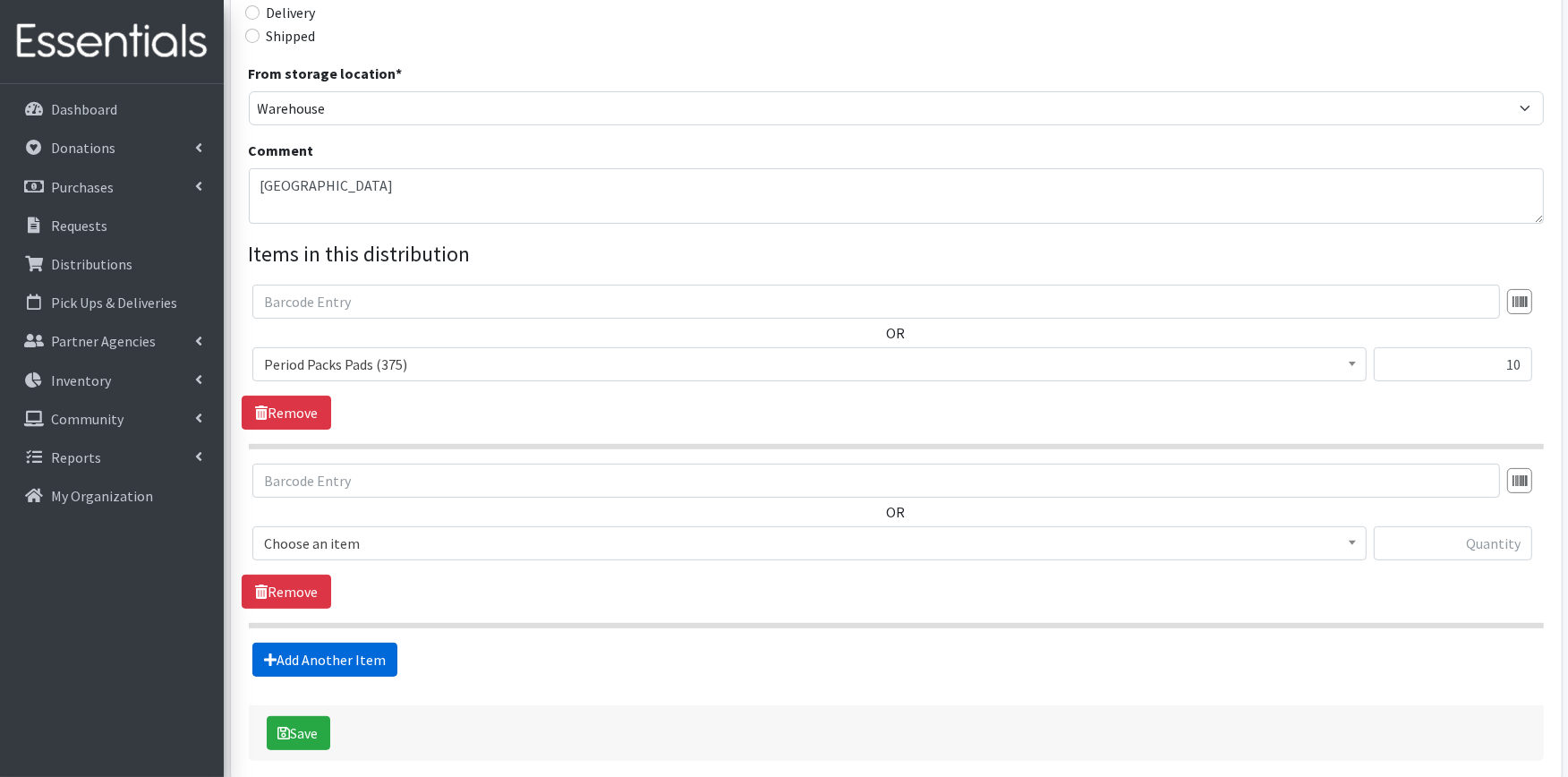
scroll to position [535, 0]
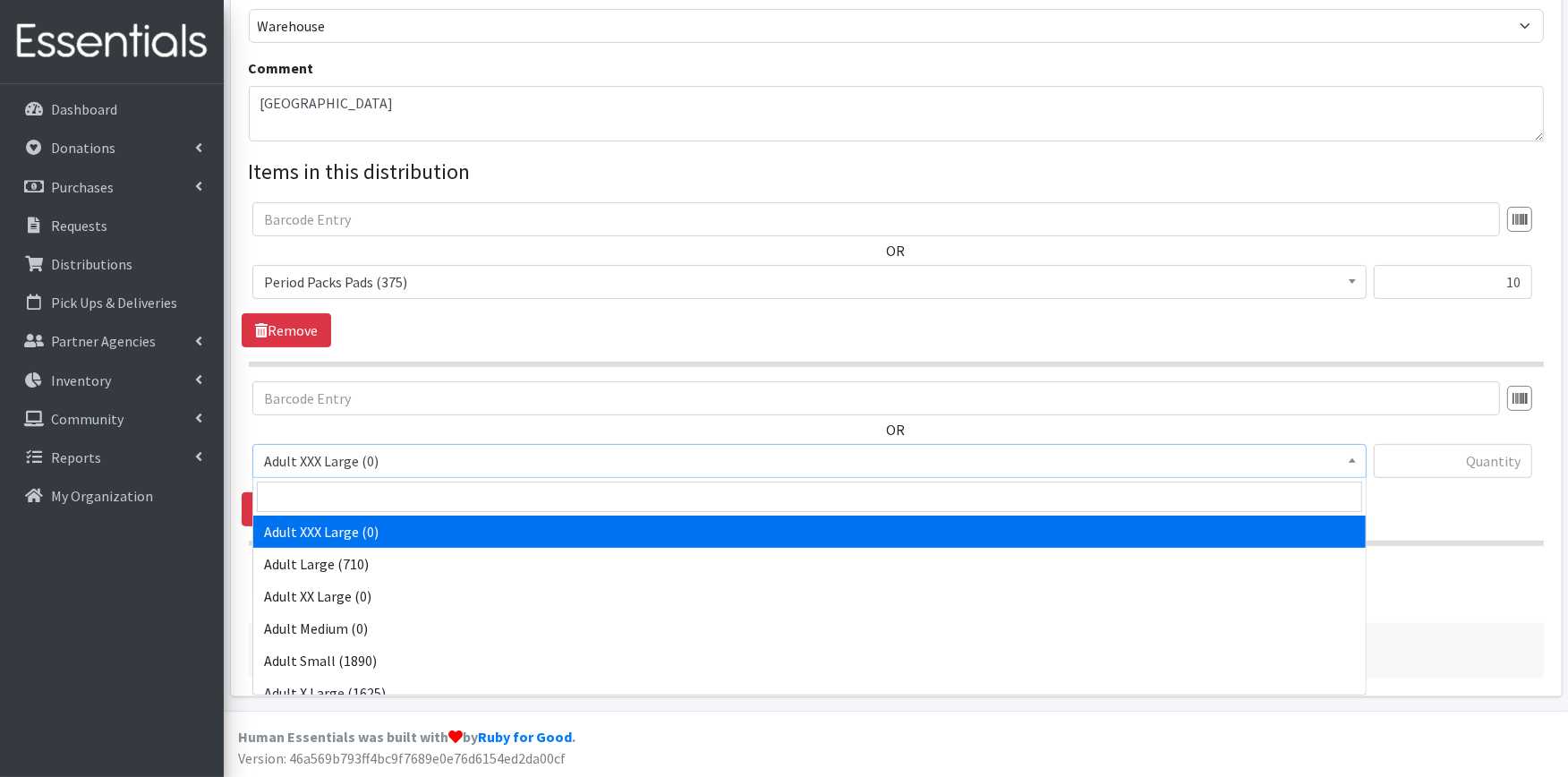
click at [318, 464] on span "Adult XXX Large (0)" at bounding box center [809, 462] width 1091 height 25
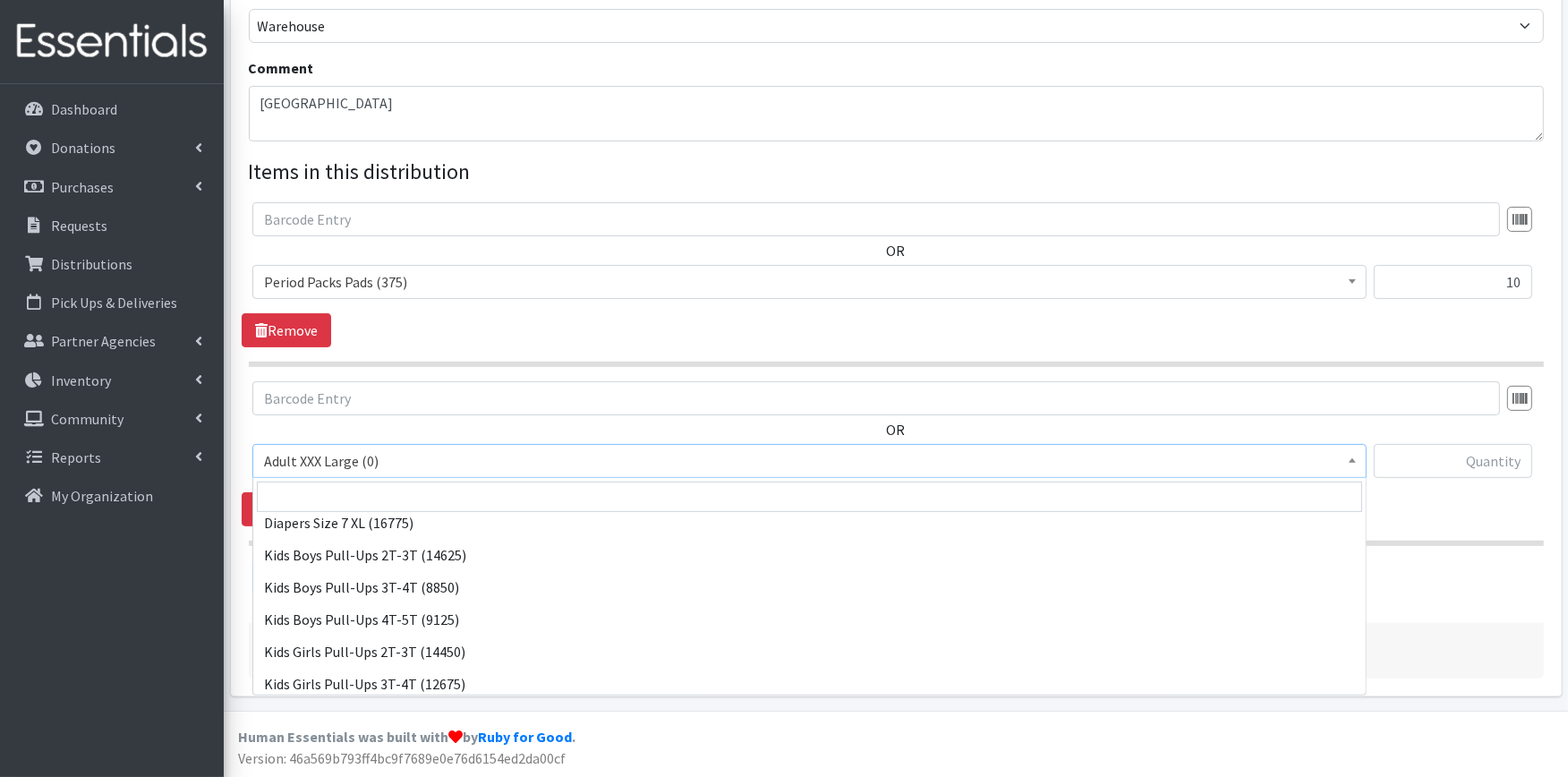
scroll to position [787, 0]
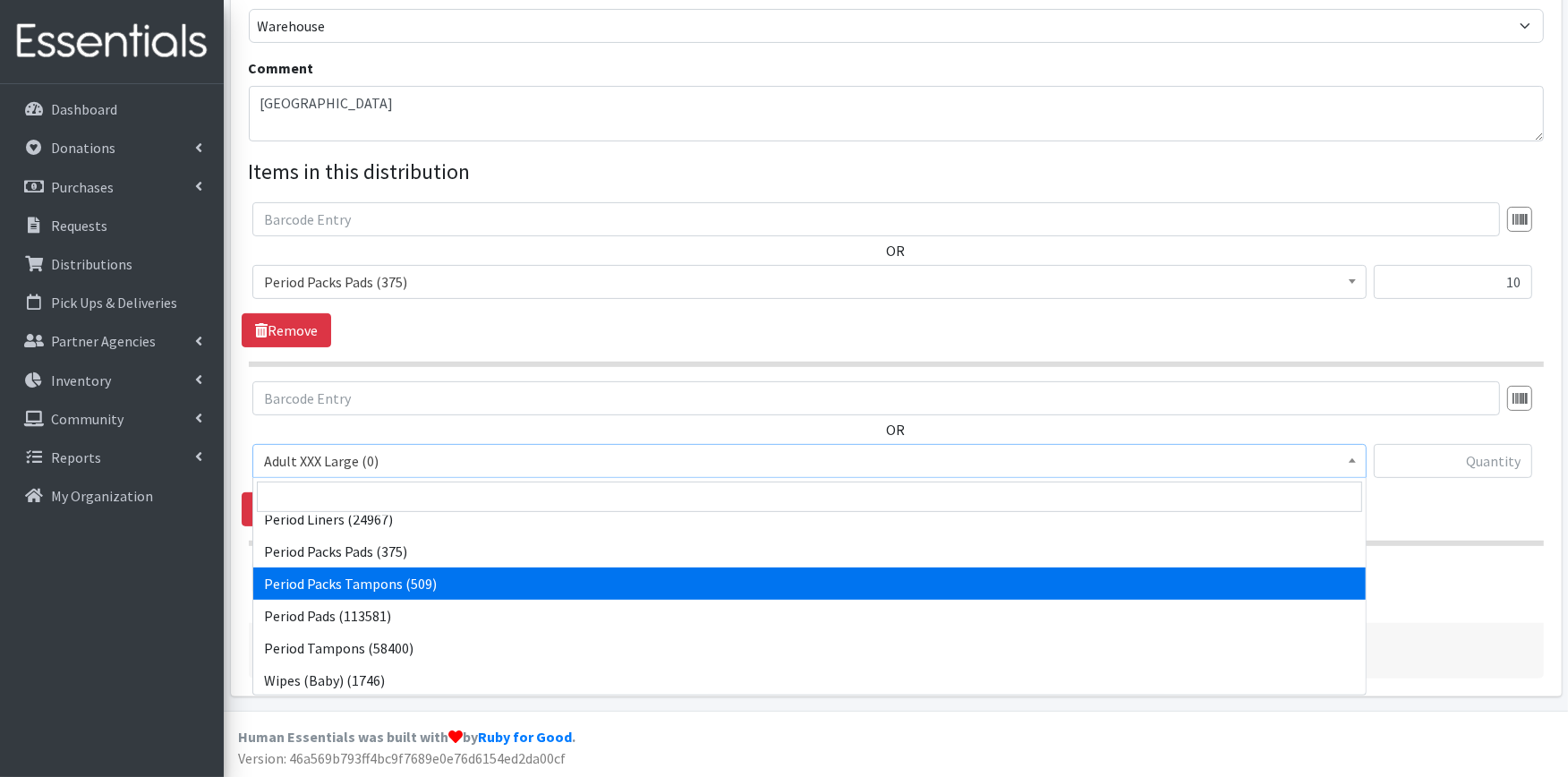
select select "11445"
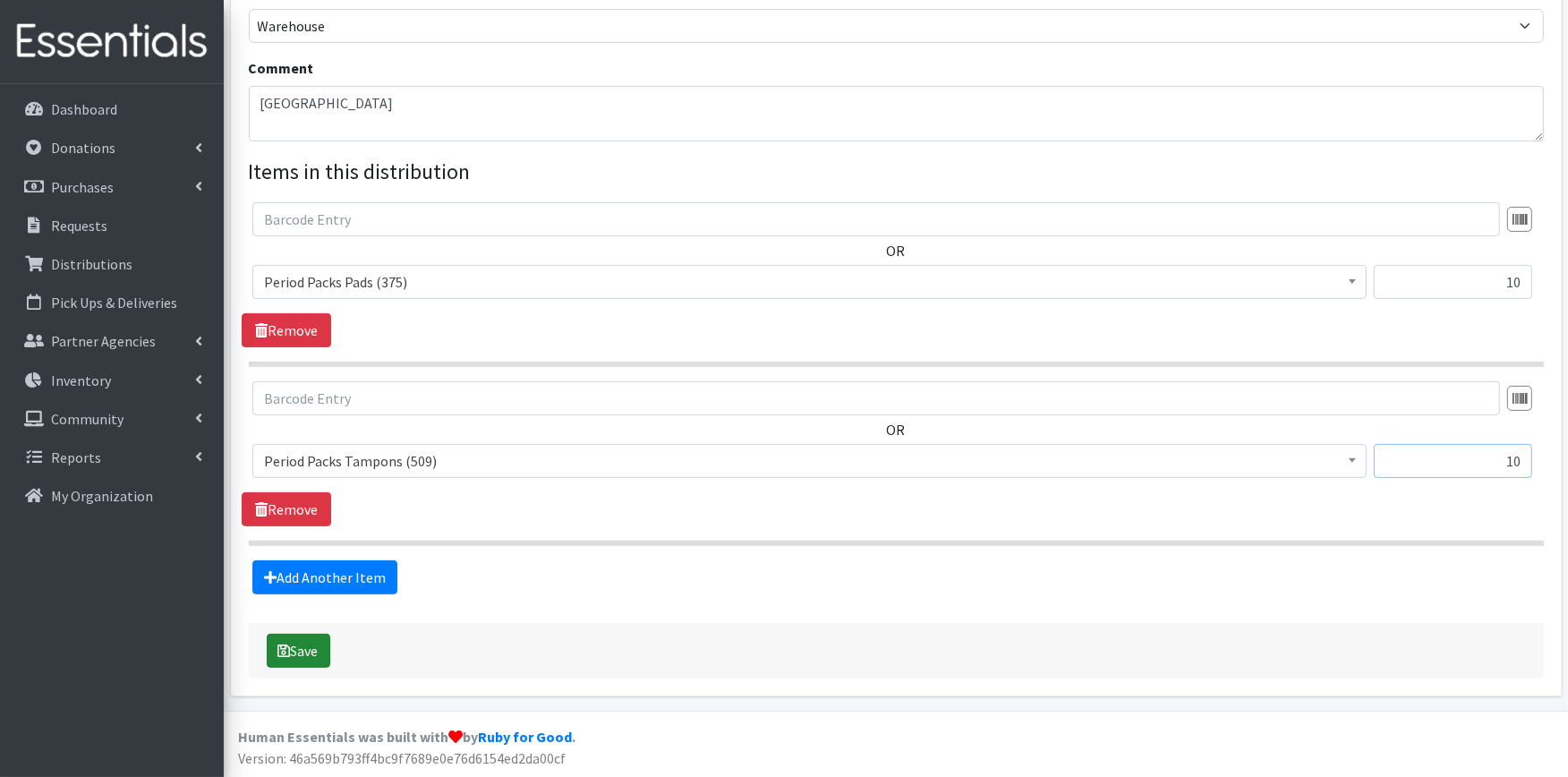
type input "10"
click at [282, 650] on icon "submit" at bounding box center [285, 651] width 12 height 14
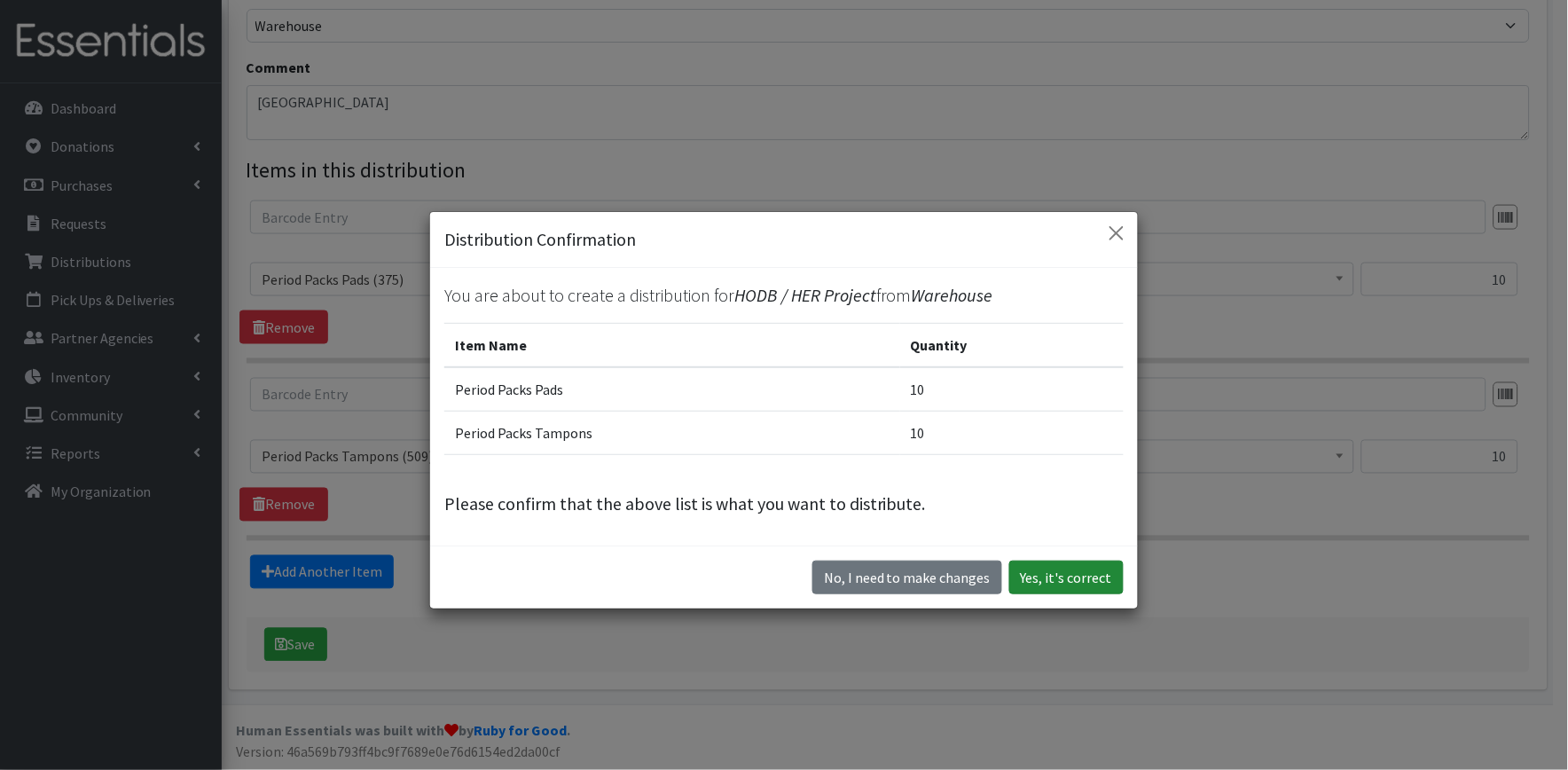
click at [1042, 577] on button "Yes, it's correct" at bounding box center [1067, 578] width 114 height 33
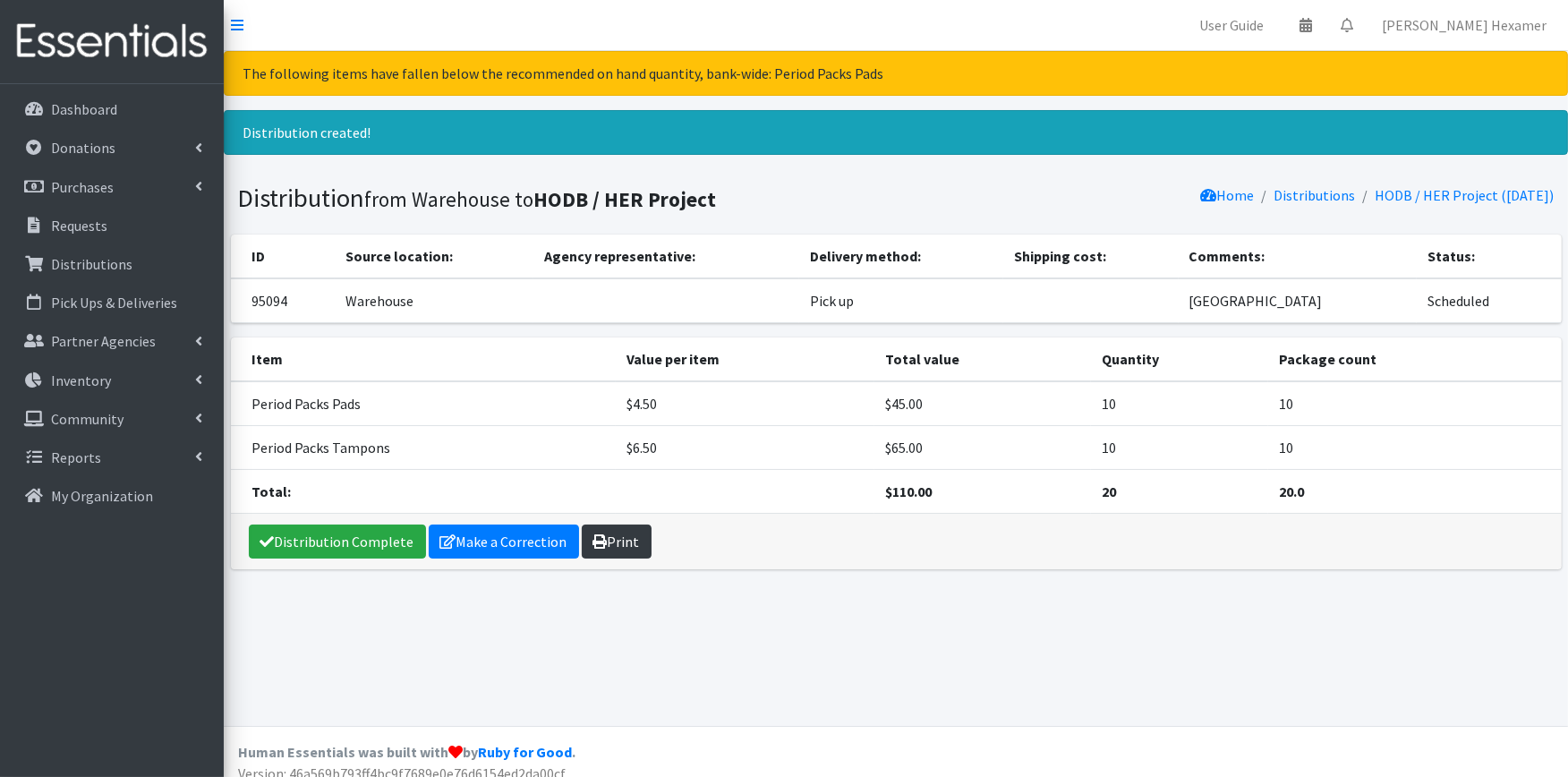
click at [605, 548] on link "Print" at bounding box center [616, 541] width 70 height 34
click at [285, 528] on link "Distribution Complete" at bounding box center [337, 541] width 177 height 34
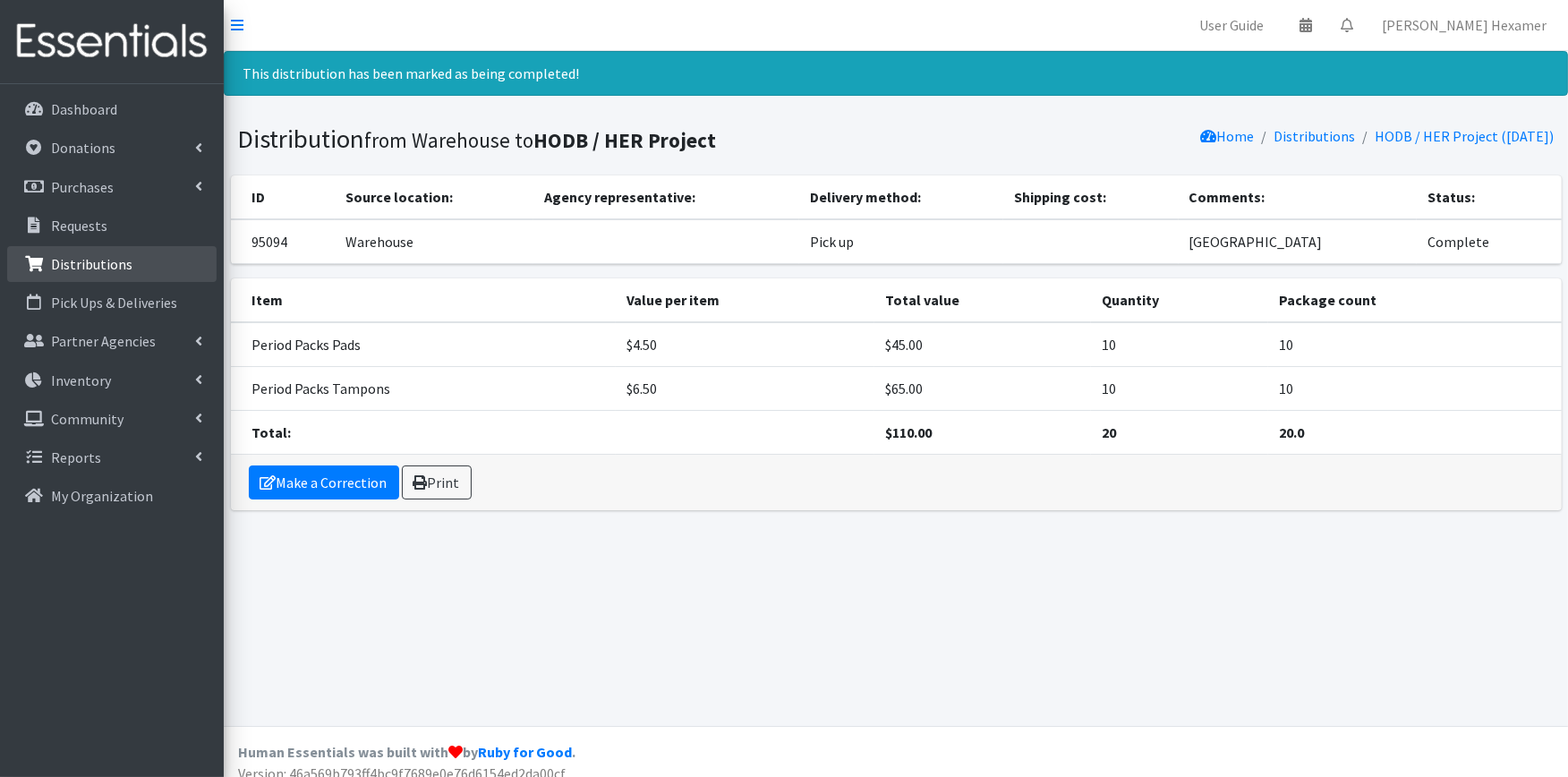
click at [96, 265] on p "Distributions" at bounding box center [91, 263] width 82 height 18
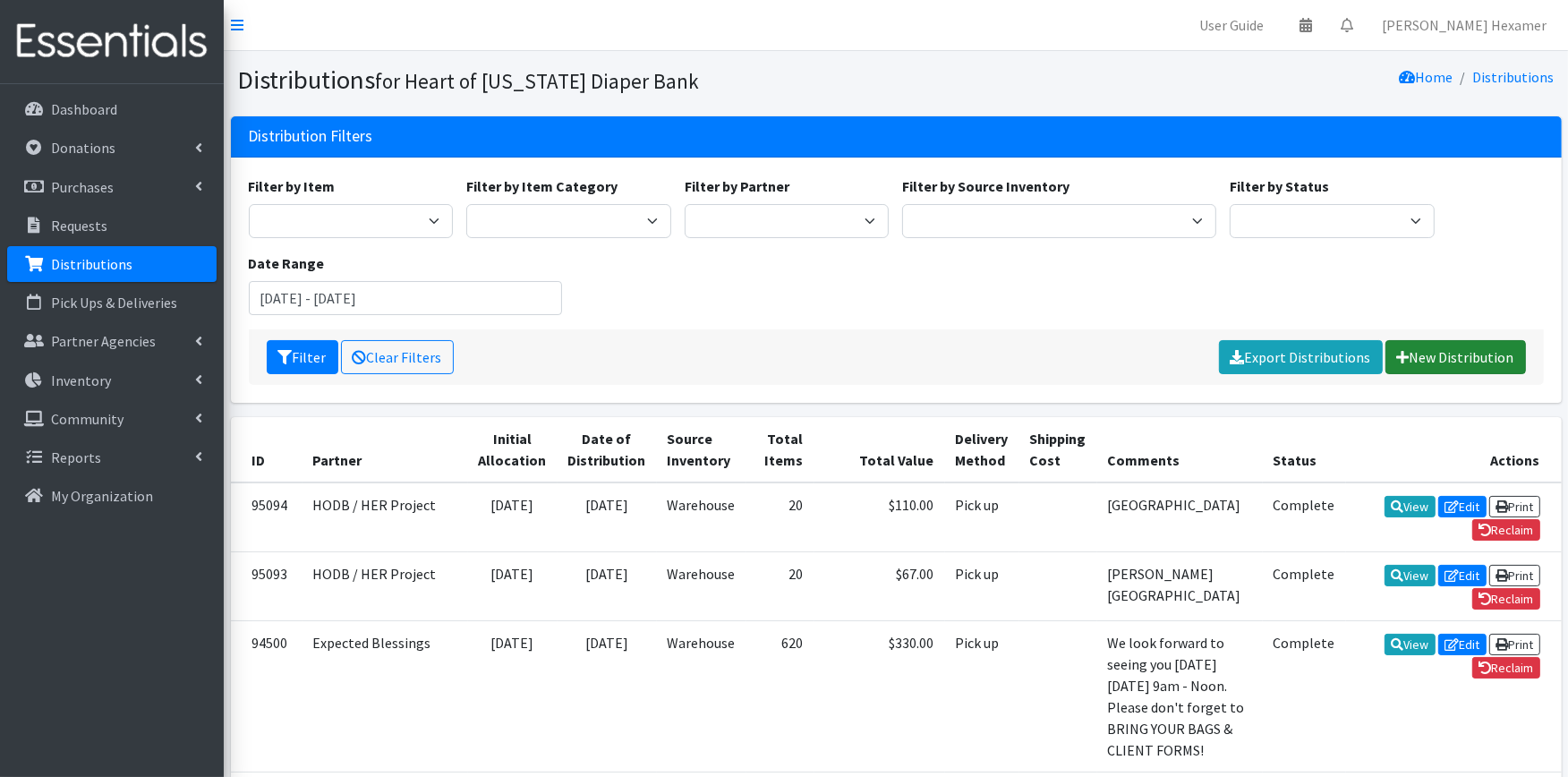
click at [1487, 357] on link "New Distribution" at bounding box center [1456, 357] width 140 height 34
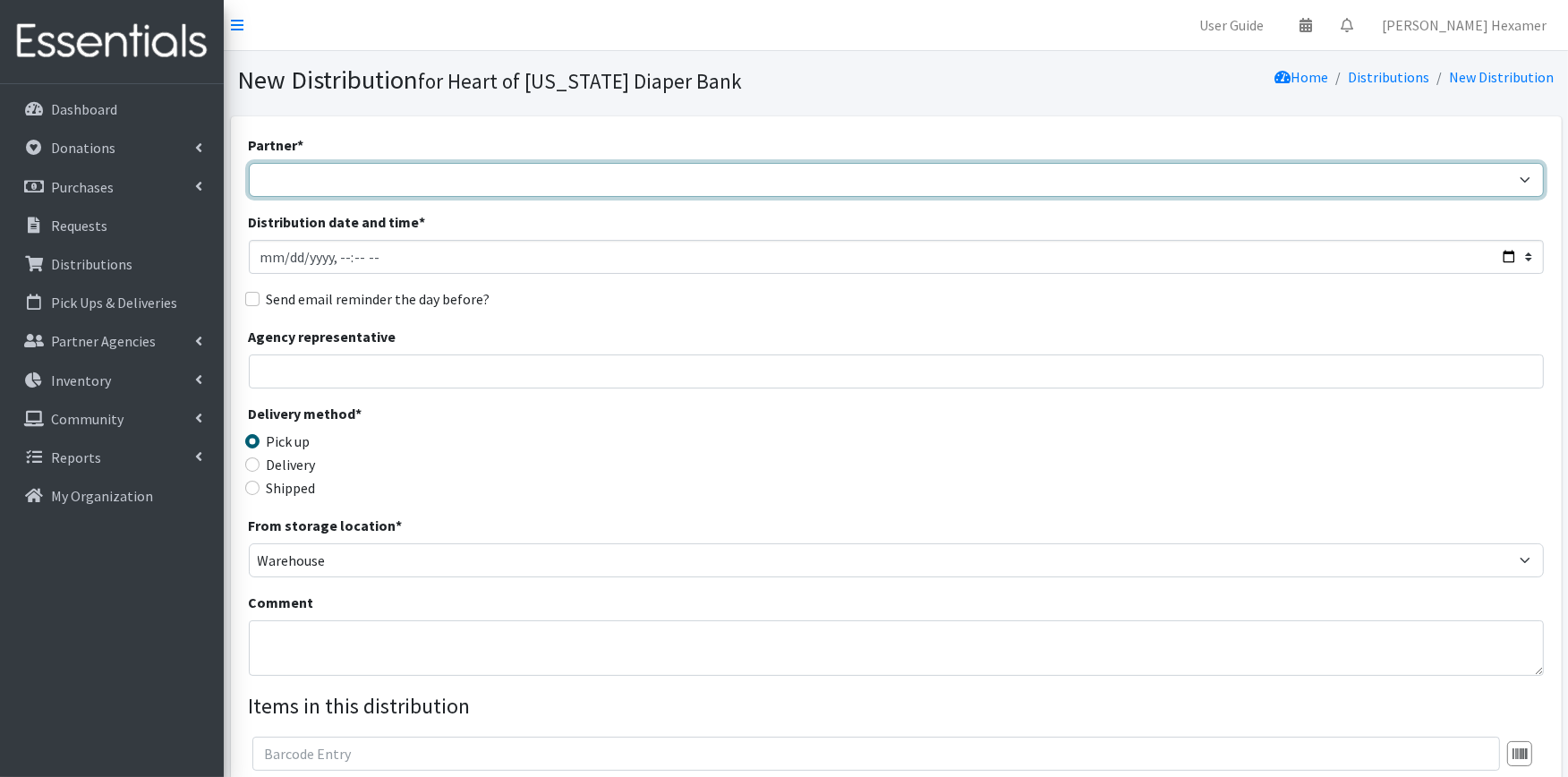
click at [319, 174] on select "Alliance Commons Belmont County Health Department Bridge Point Canal Fulton Spe…" at bounding box center [896, 179] width 1295 height 34
select select "4"
click at [249, 163] on select "Alliance Commons Belmont County Health Department Bridge Point Canal Fulton Spe…" at bounding box center [896, 179] width 1295 height 34
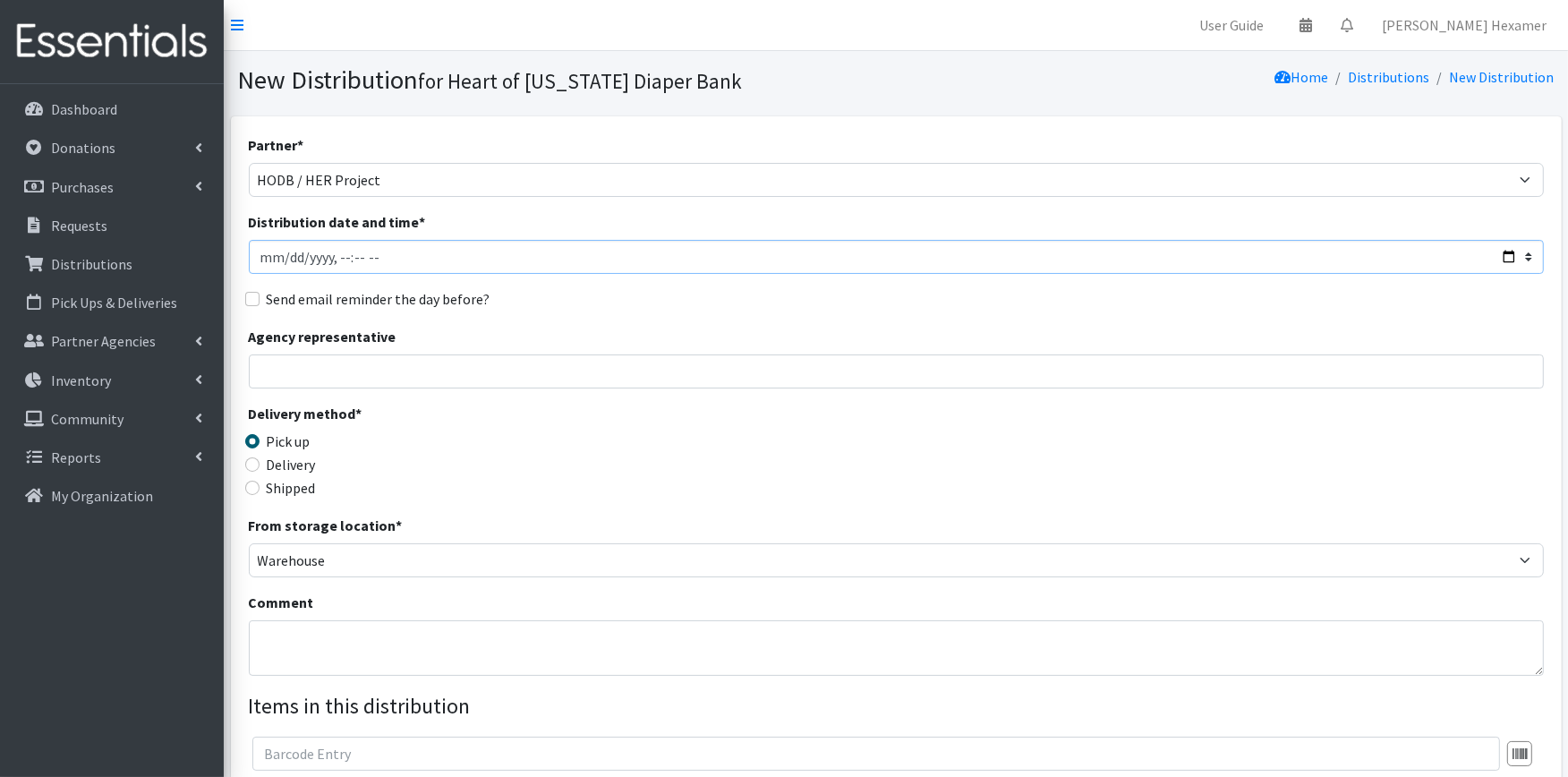
click at [1514, 251] on input "Distribution date and time *" at bounding box center [896, 257] width 1295 height 34
type input "2025-08-26T09:00"
click at [670, 297] on div "Send email reminder the day before?" at bounding box center [896, 299] width 1295 height 21
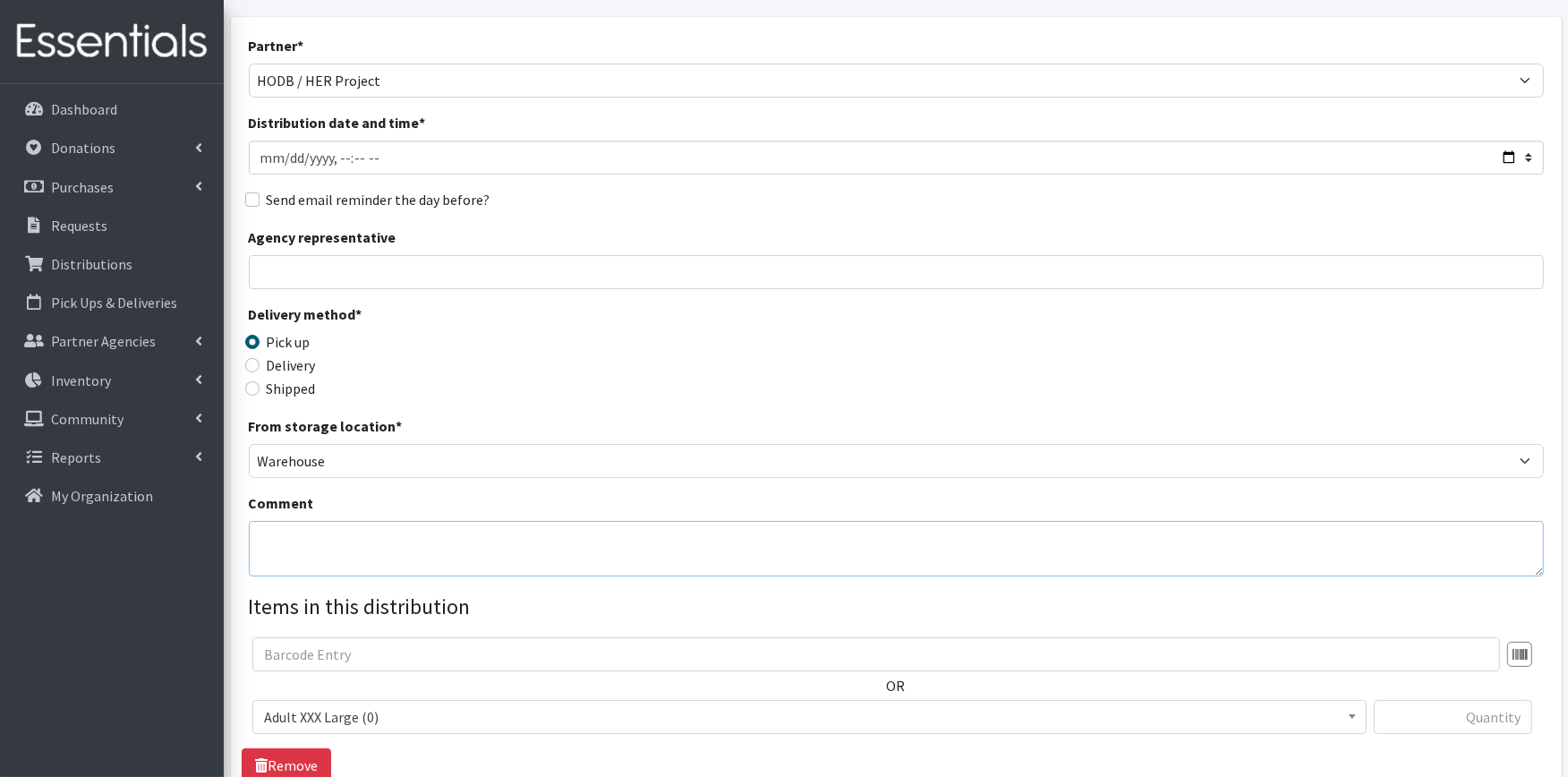
click at [299, 544] on textarea "Comment" at bounding box center [896, 549] width 1295 height 56
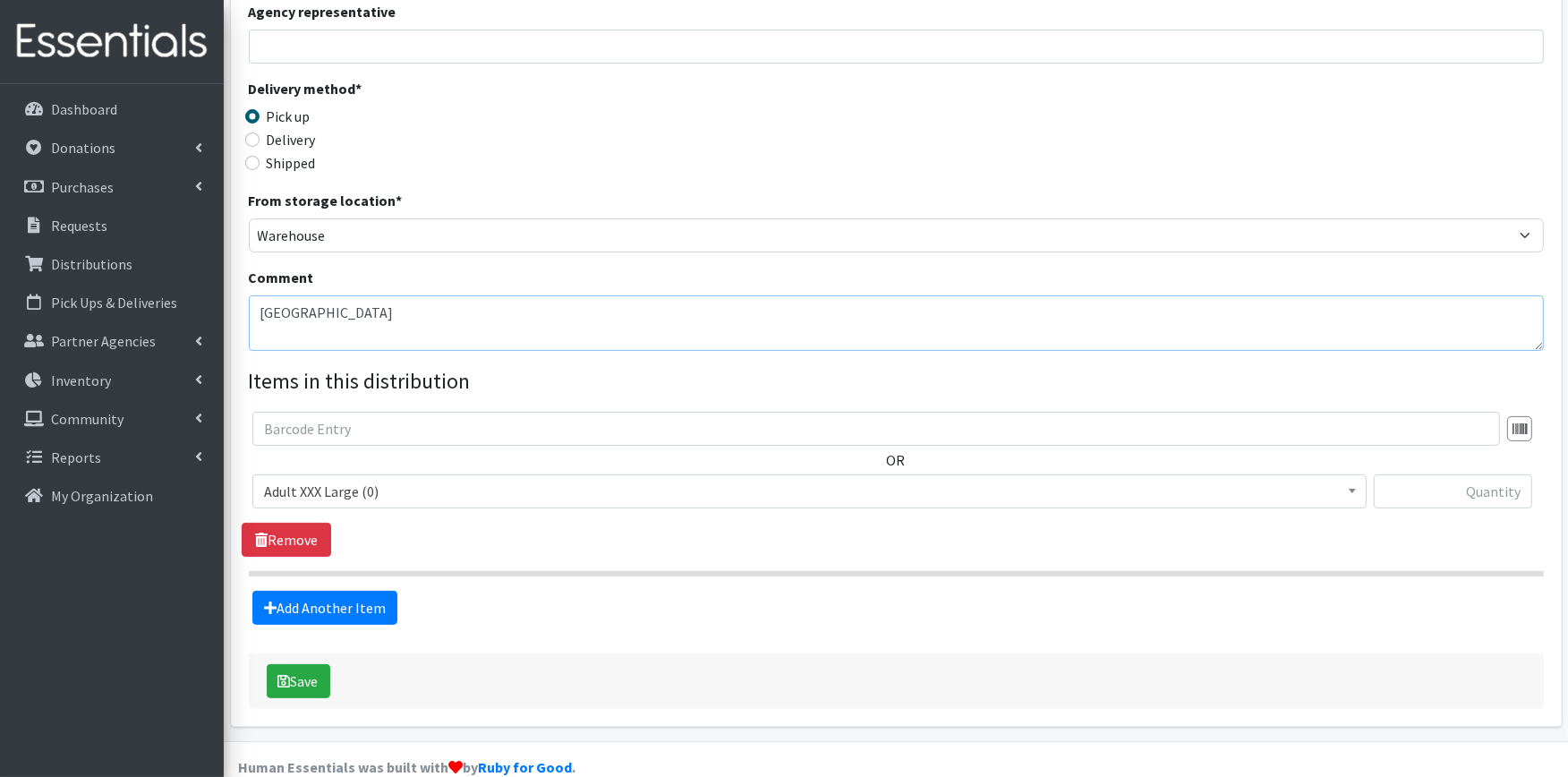
scroll to position [356, 0]
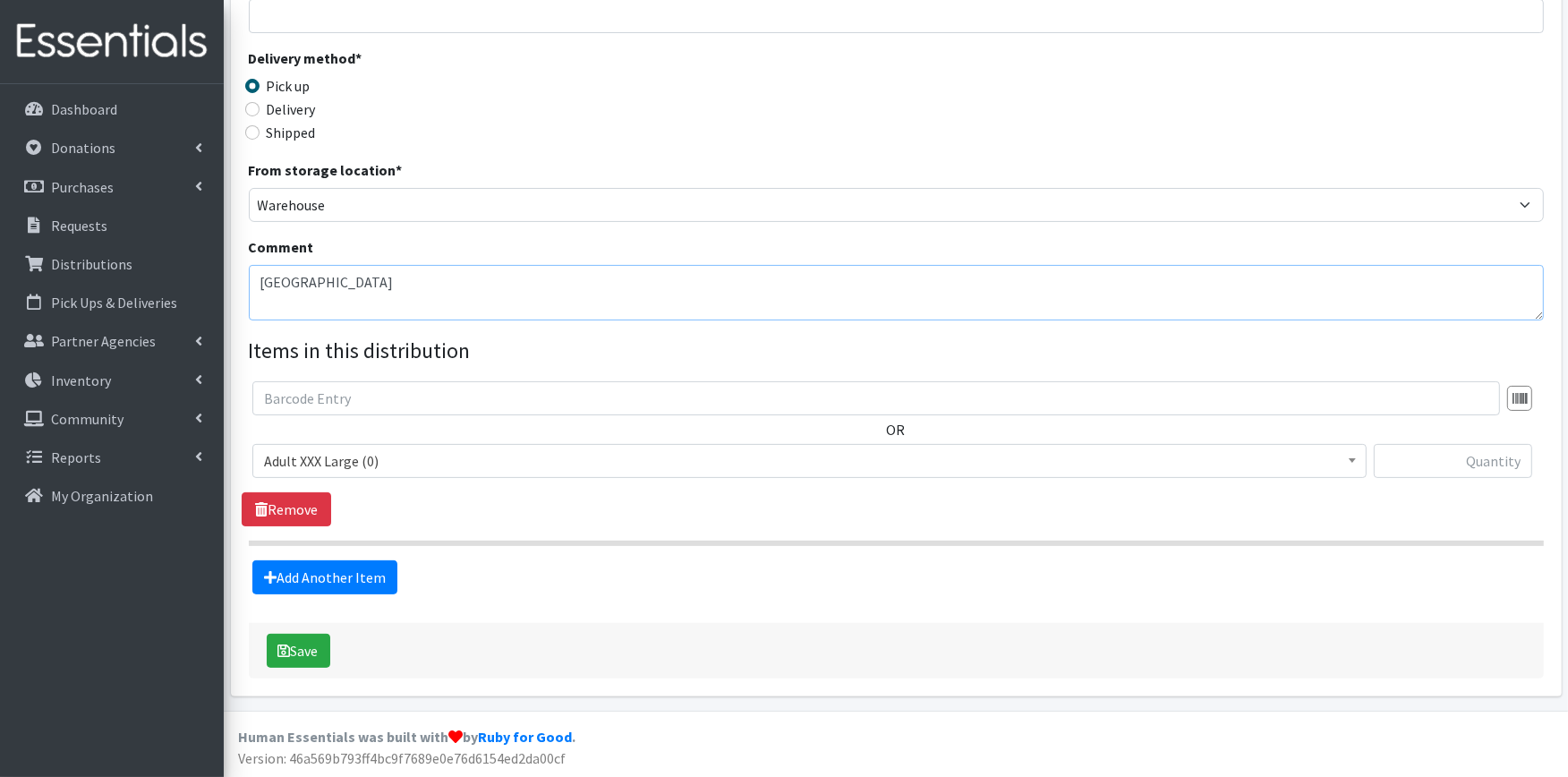
type textarea "SOUTHGATE SCHOOL"
click at [440, 464] on span "Adult XXX Large (0)" at bounding box center [809, 462] width 1091 height 25
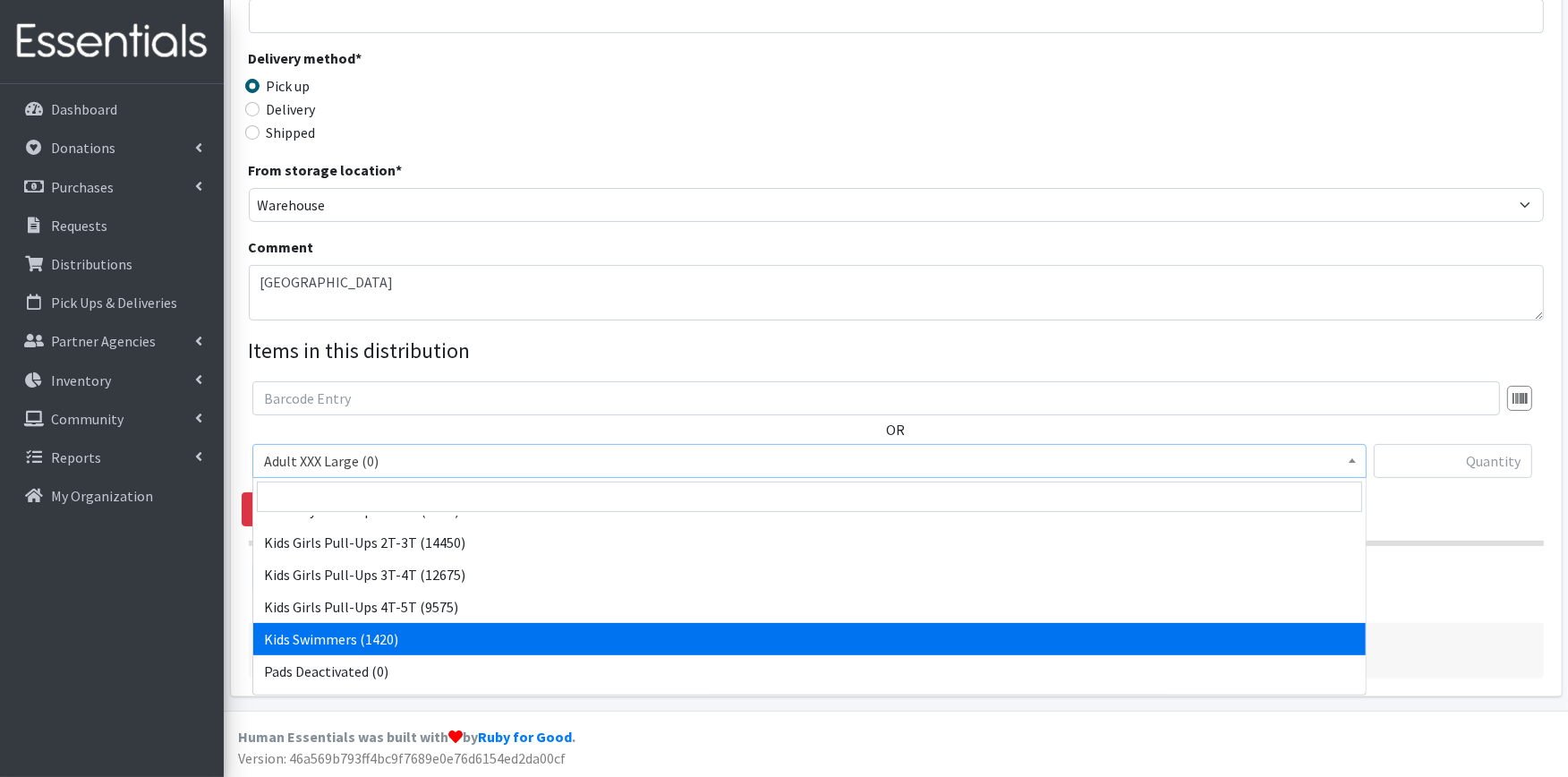
scroll to position [788, 0]
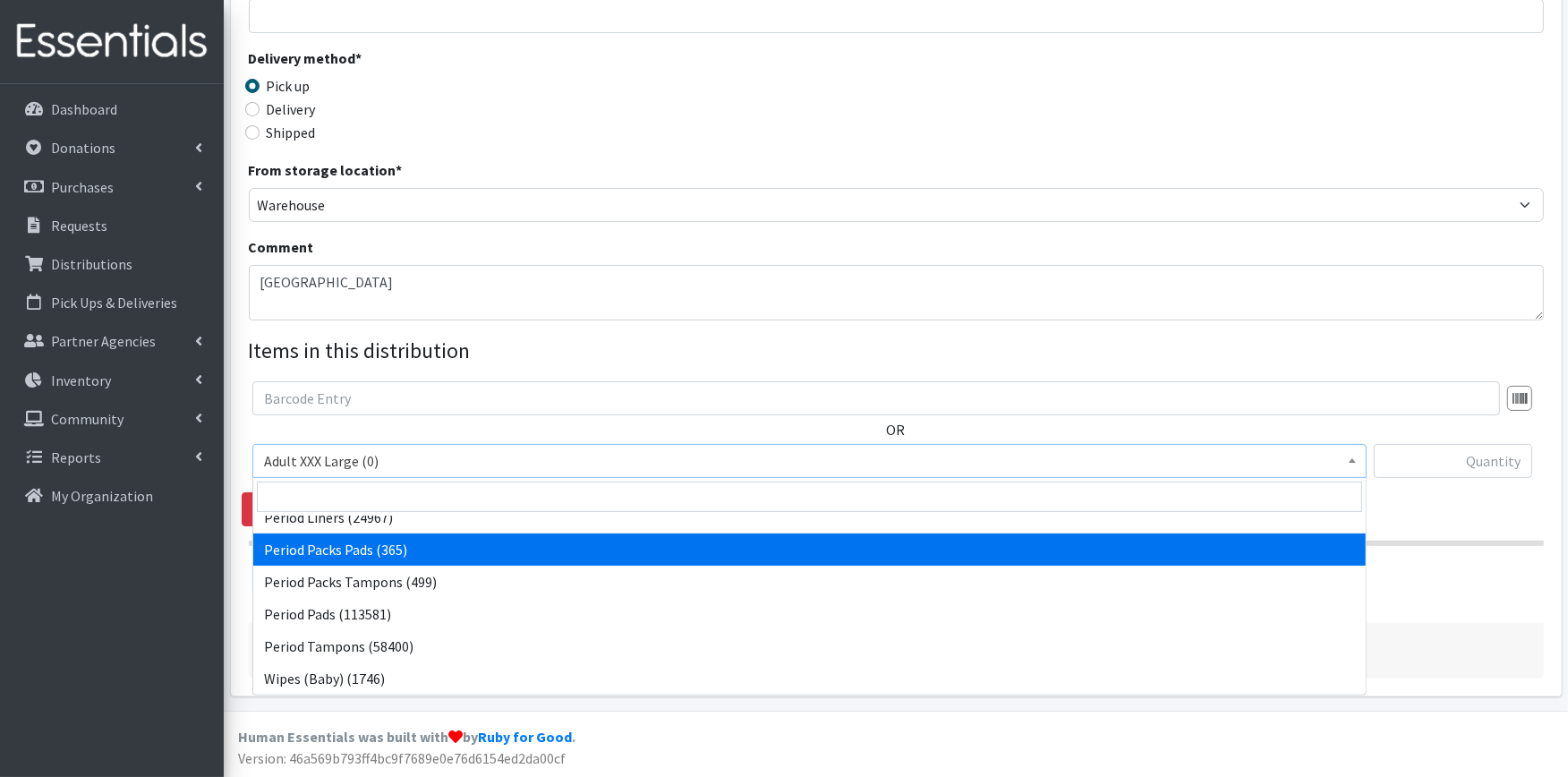
select select "11444"
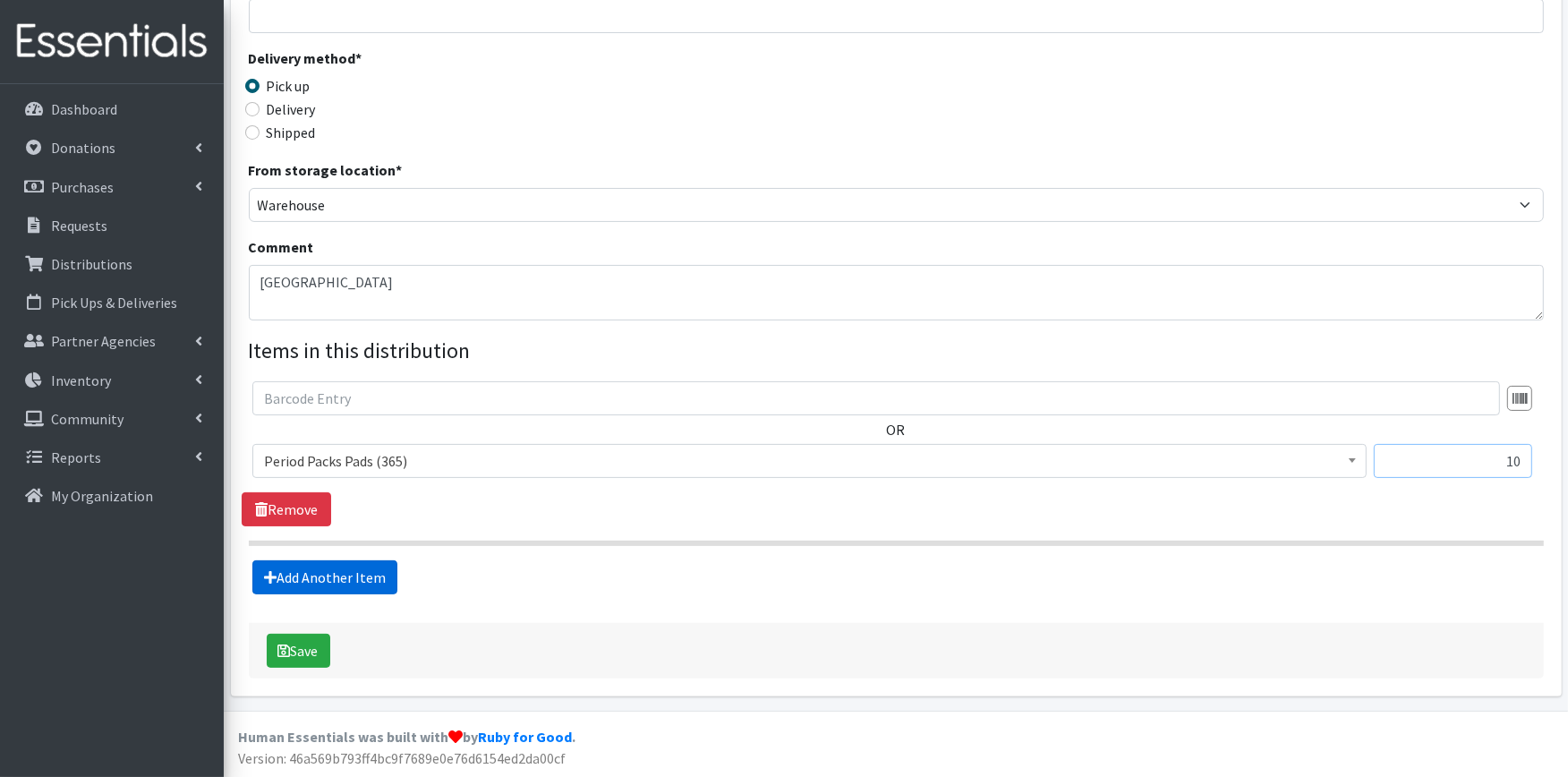
type input "10"
click at [357, 569] on link "Add Another Item" at bounding box center [325, 577] width 145 height 34
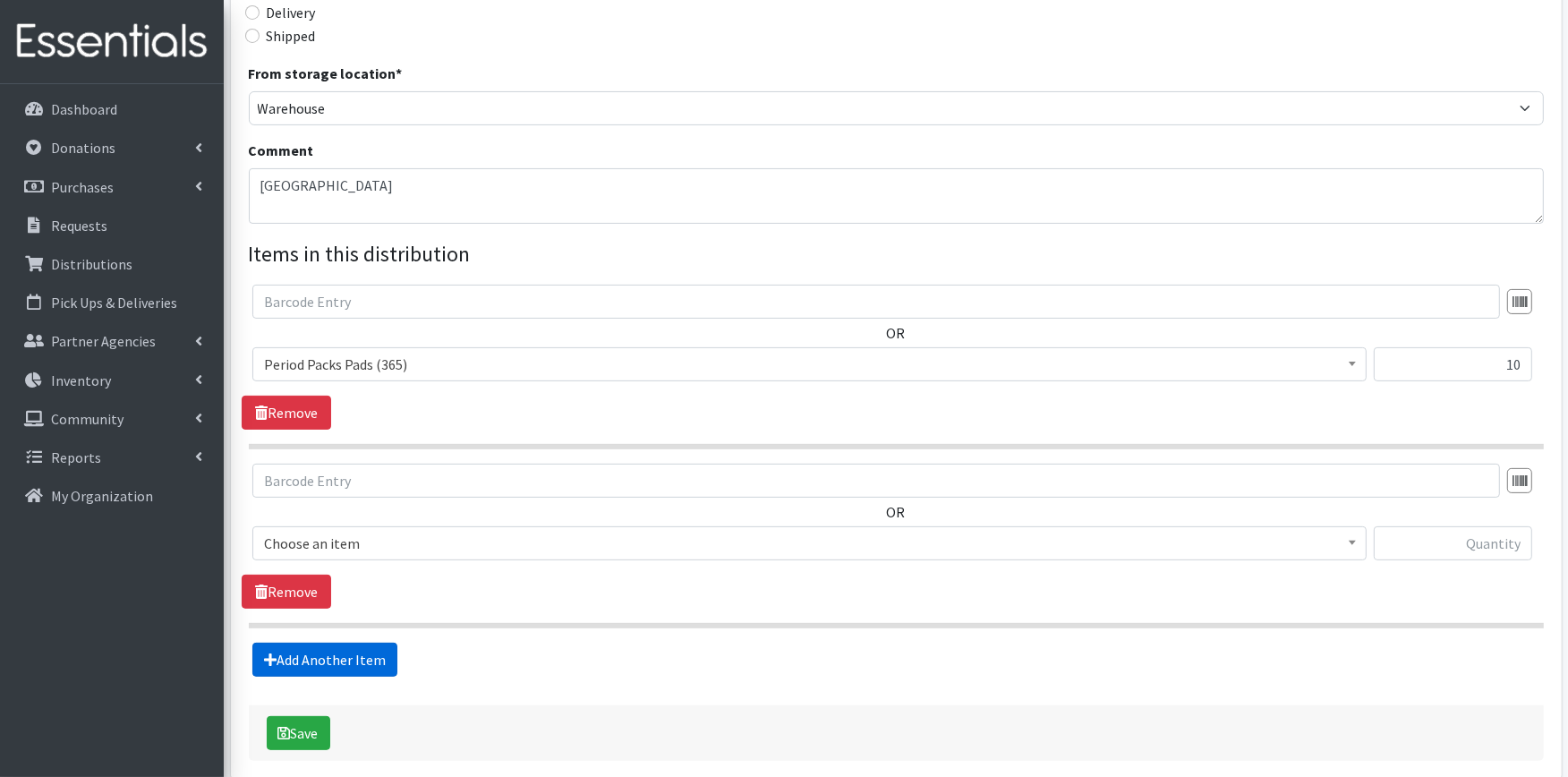
scroll to position [535, 0]
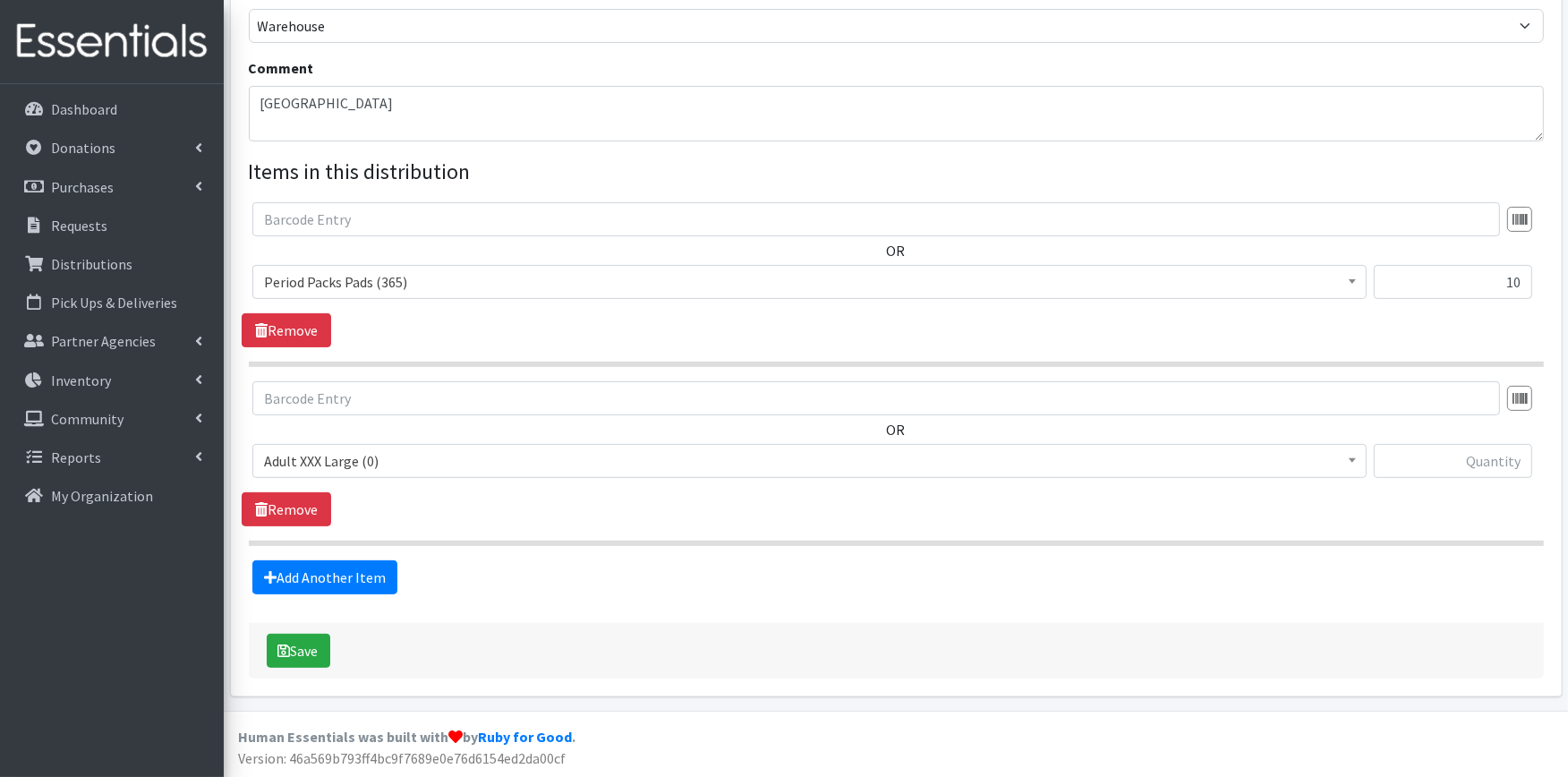
click at [354, 455] on span "Adult XXX Large (0)" at bounding box center [809, 462] width 1091 height 25
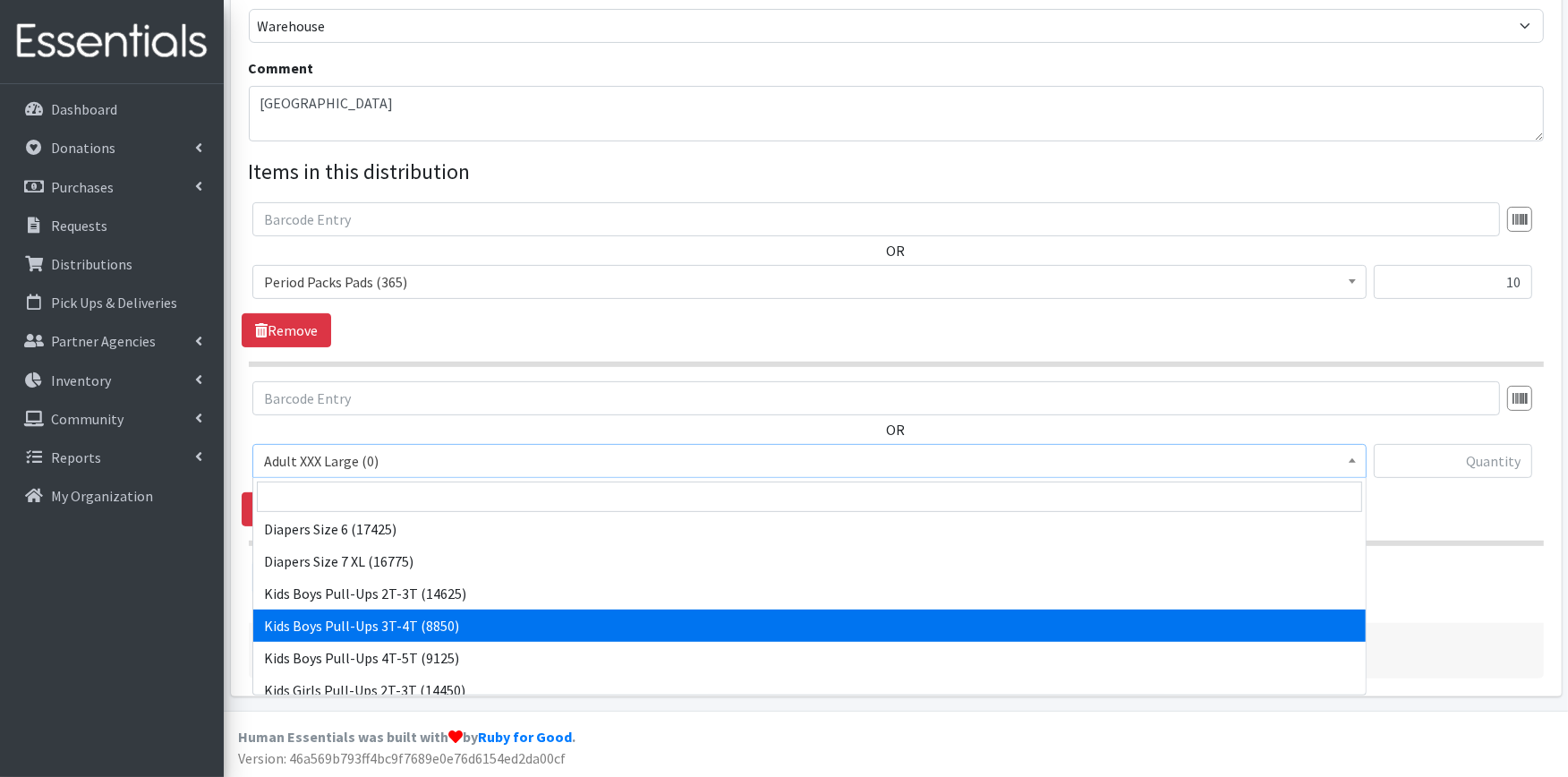
scroll to position [787, 0]
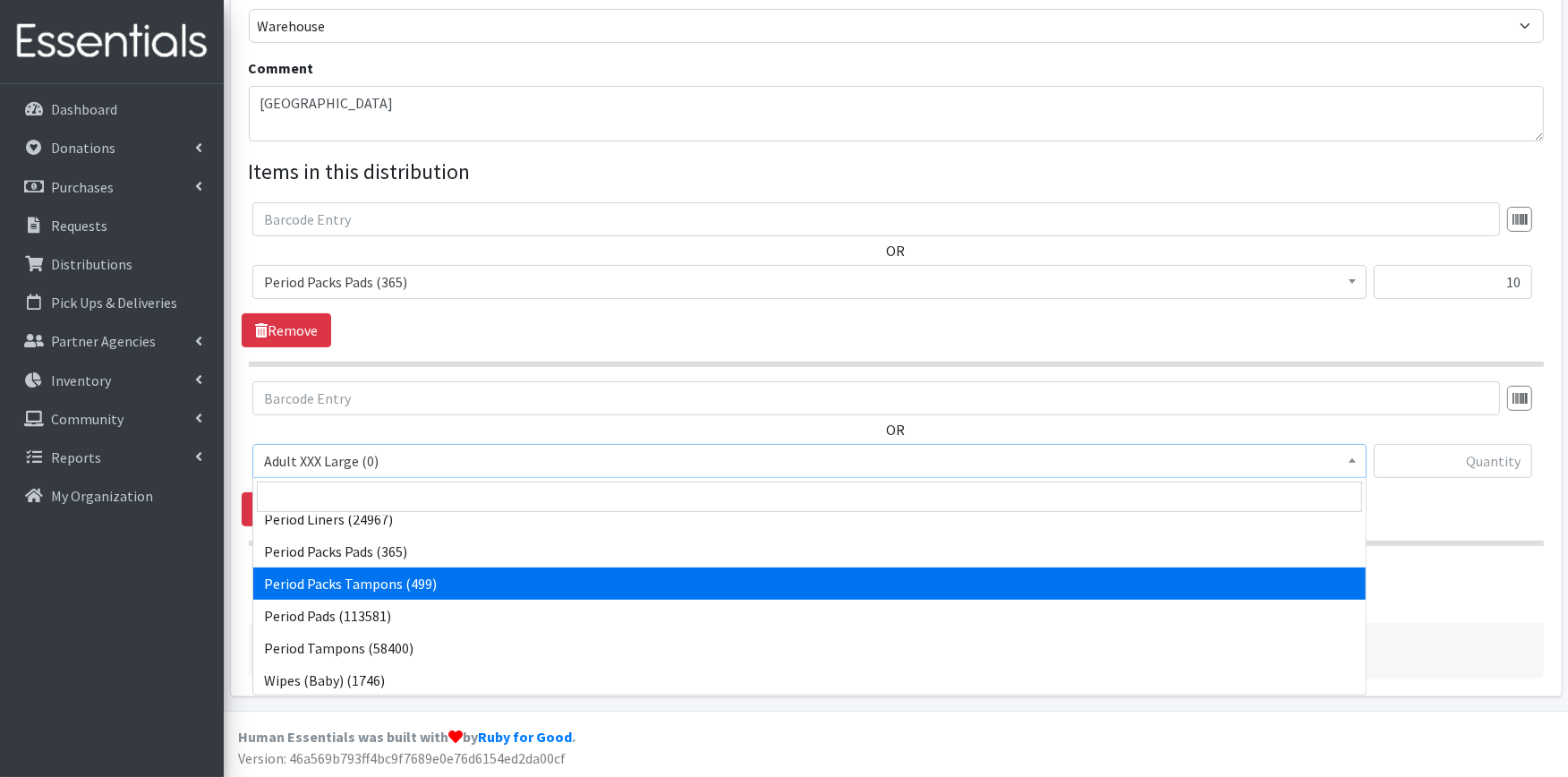
select select "11445"
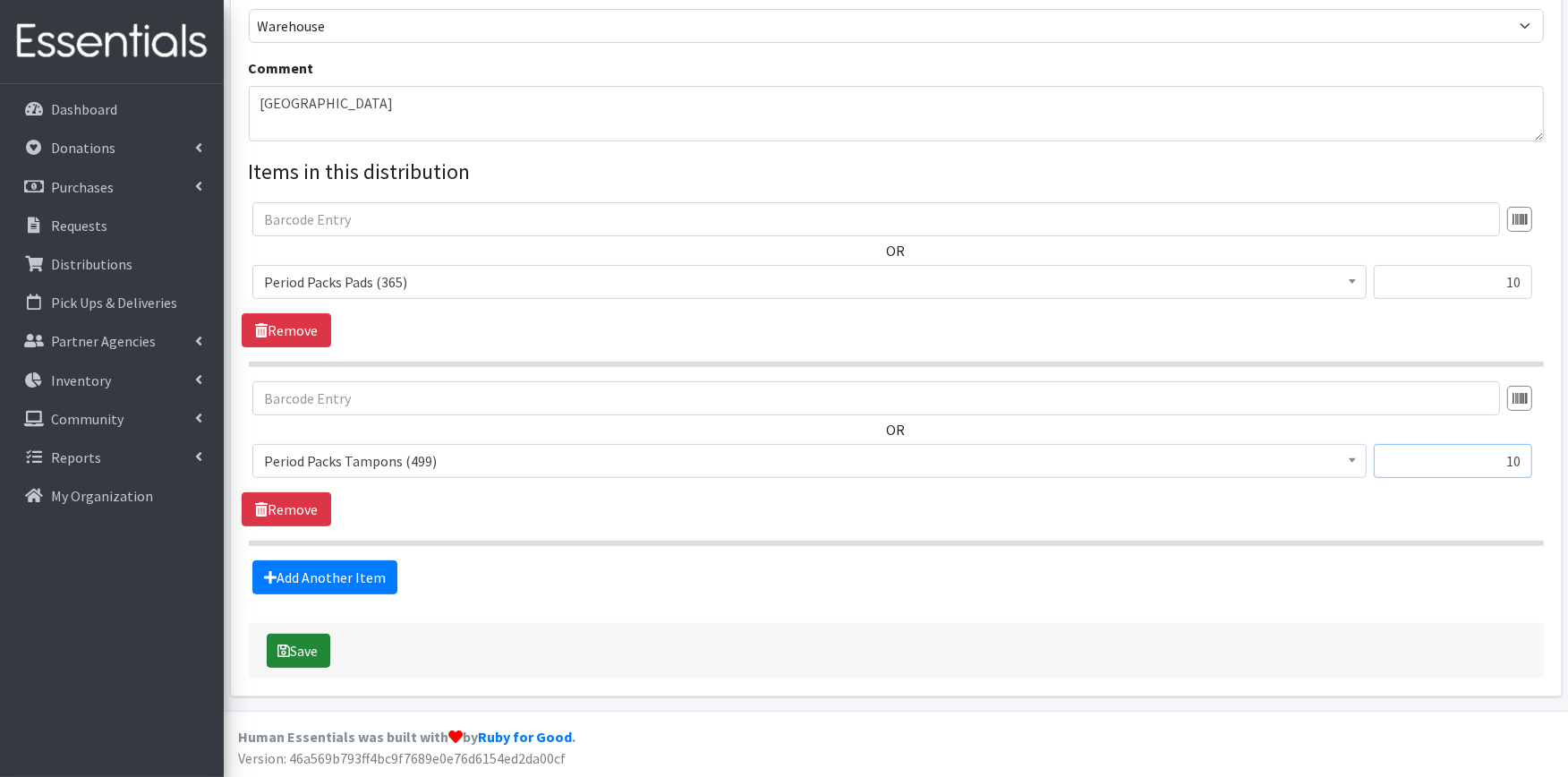
type input "10"
click at [303, 647] on button "Save" at bounding box center [298, 650] width 63 height 34
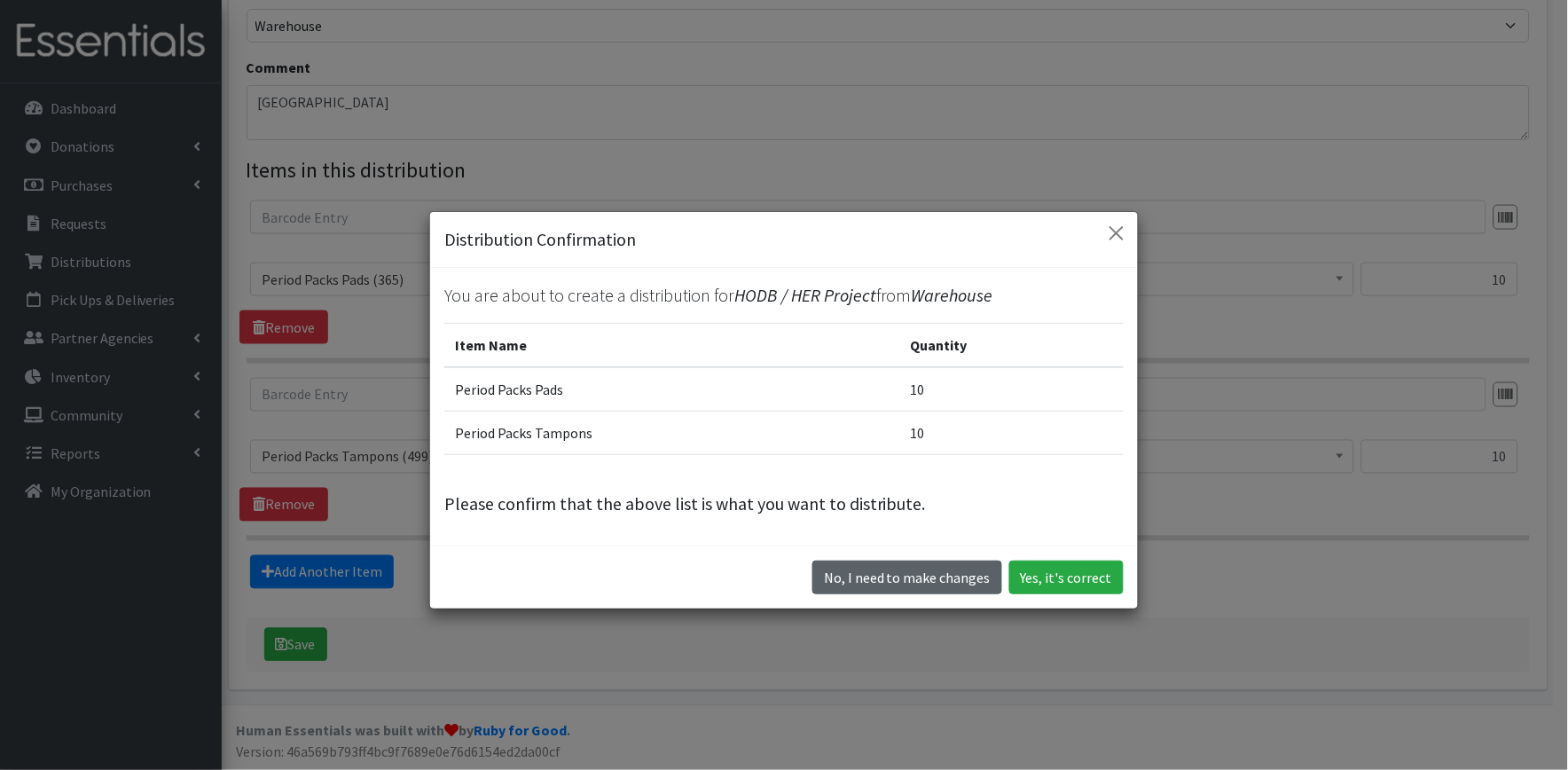
click at [864, 580] on button "No, I need to make changes" at bounding box center [907, 578] width 190 height 33
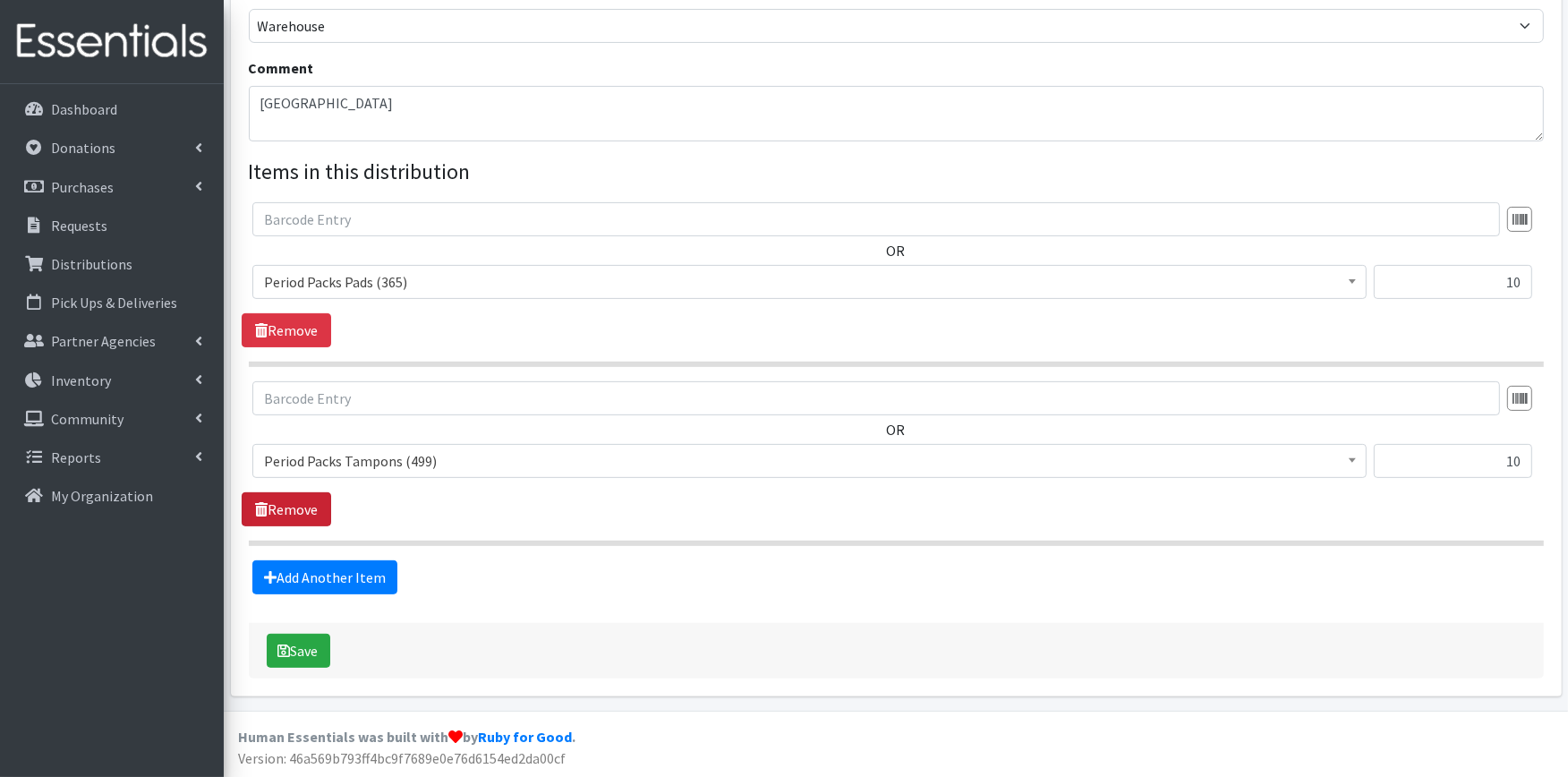
click at [302, 512] on link "Remove" at bounding box center [286, 509] width 89 height 34
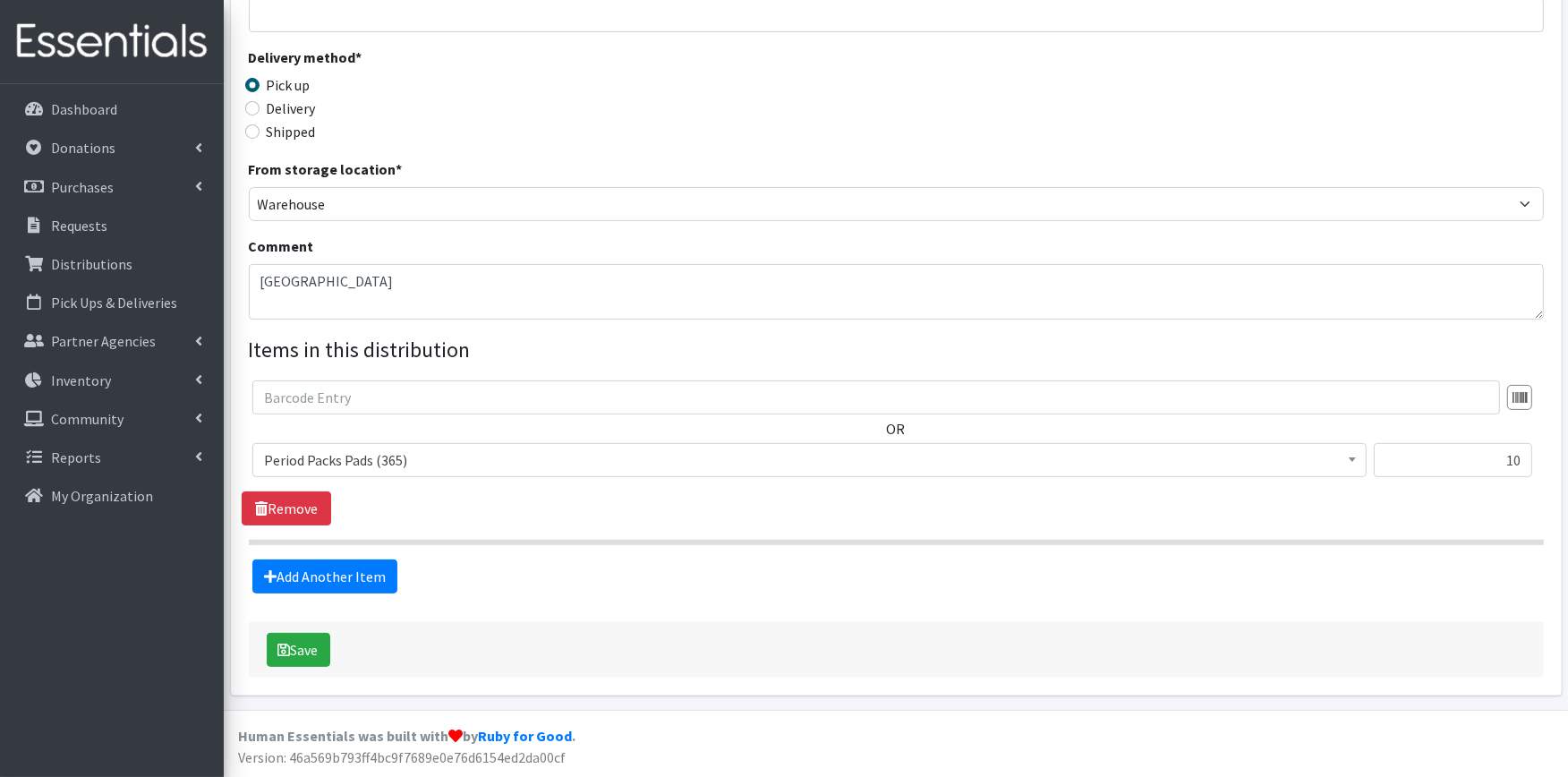
scroll to position [356, 0]
click at [299, 652] on button "Save" at bounding box center [298, 650] width 63 height 34
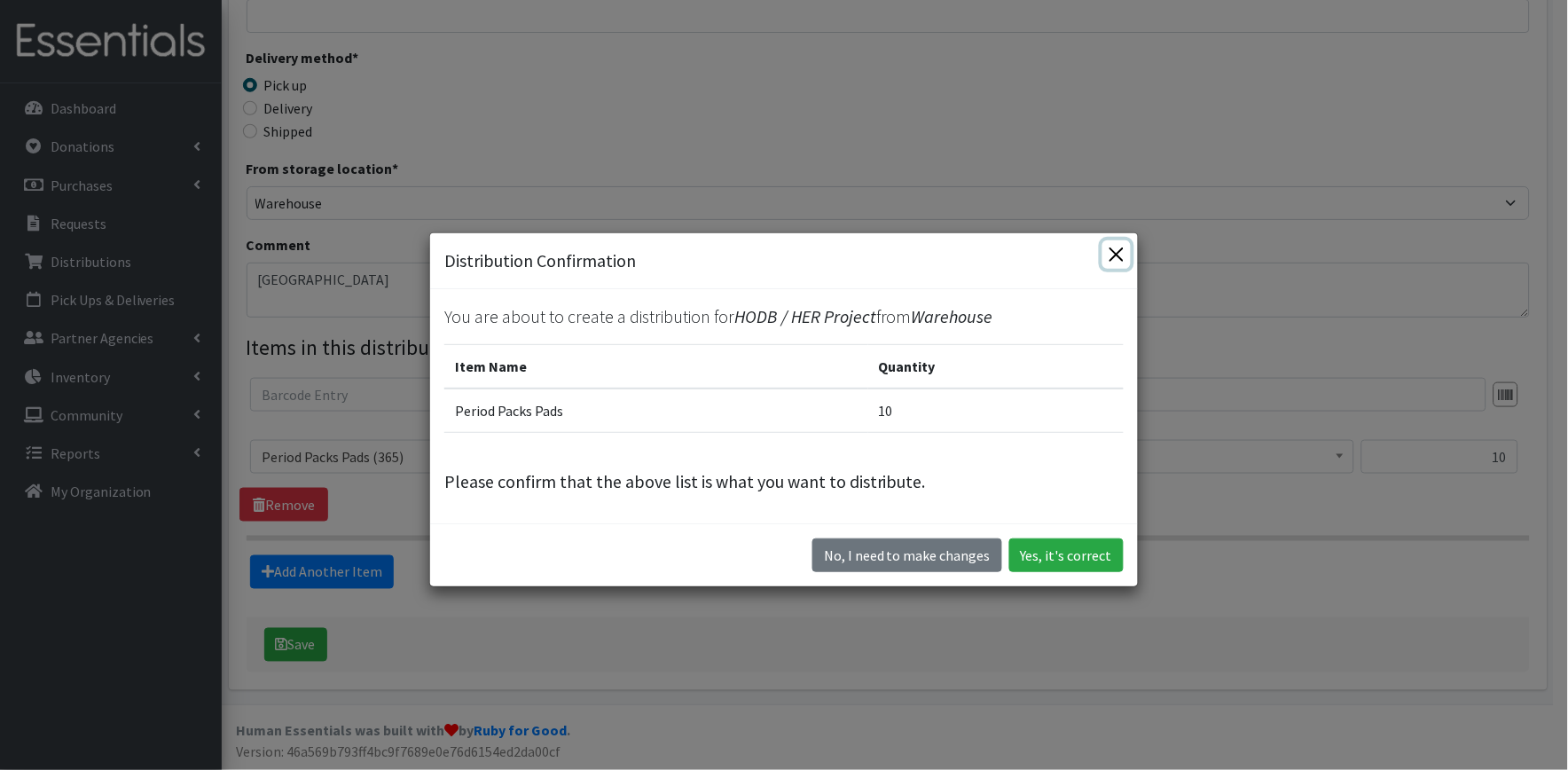
click at [1105, 253] on button "Close" at bounding box center [1116, 254] width 29 height 29
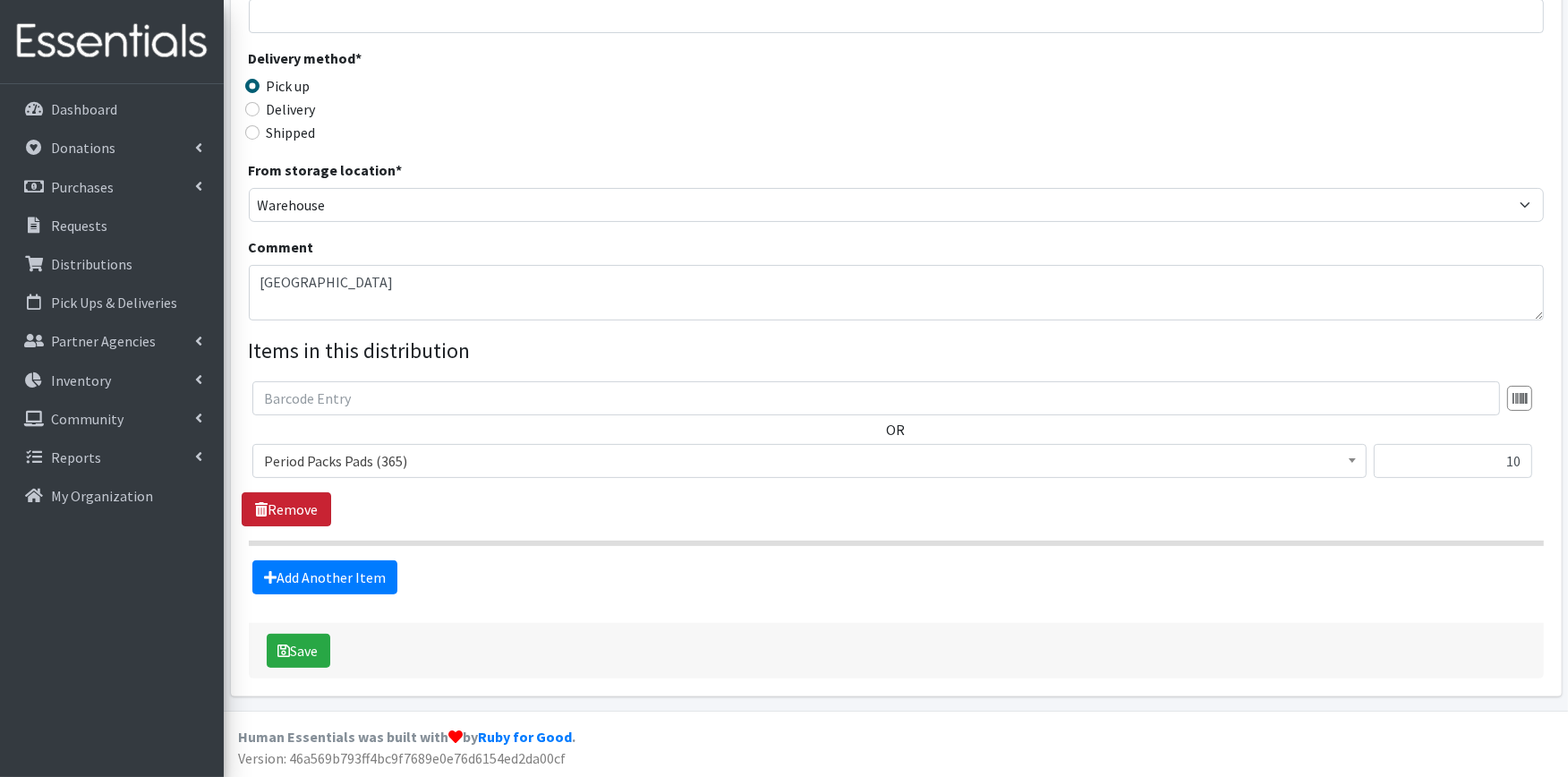
click at [262, 493] on link "Remove" at bounding box center [286, 509] width 89 height 34
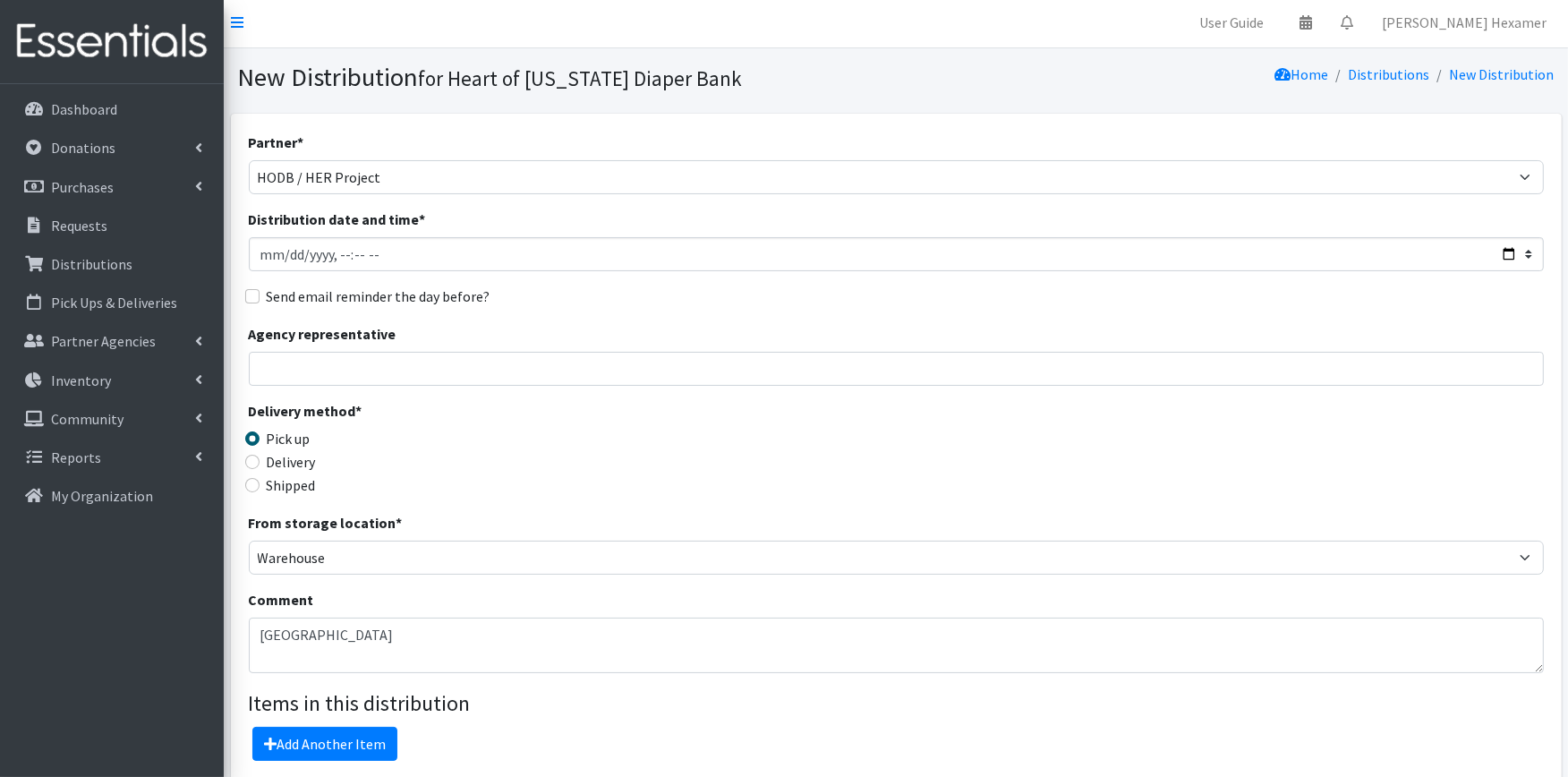
scroll to position [0, 0]
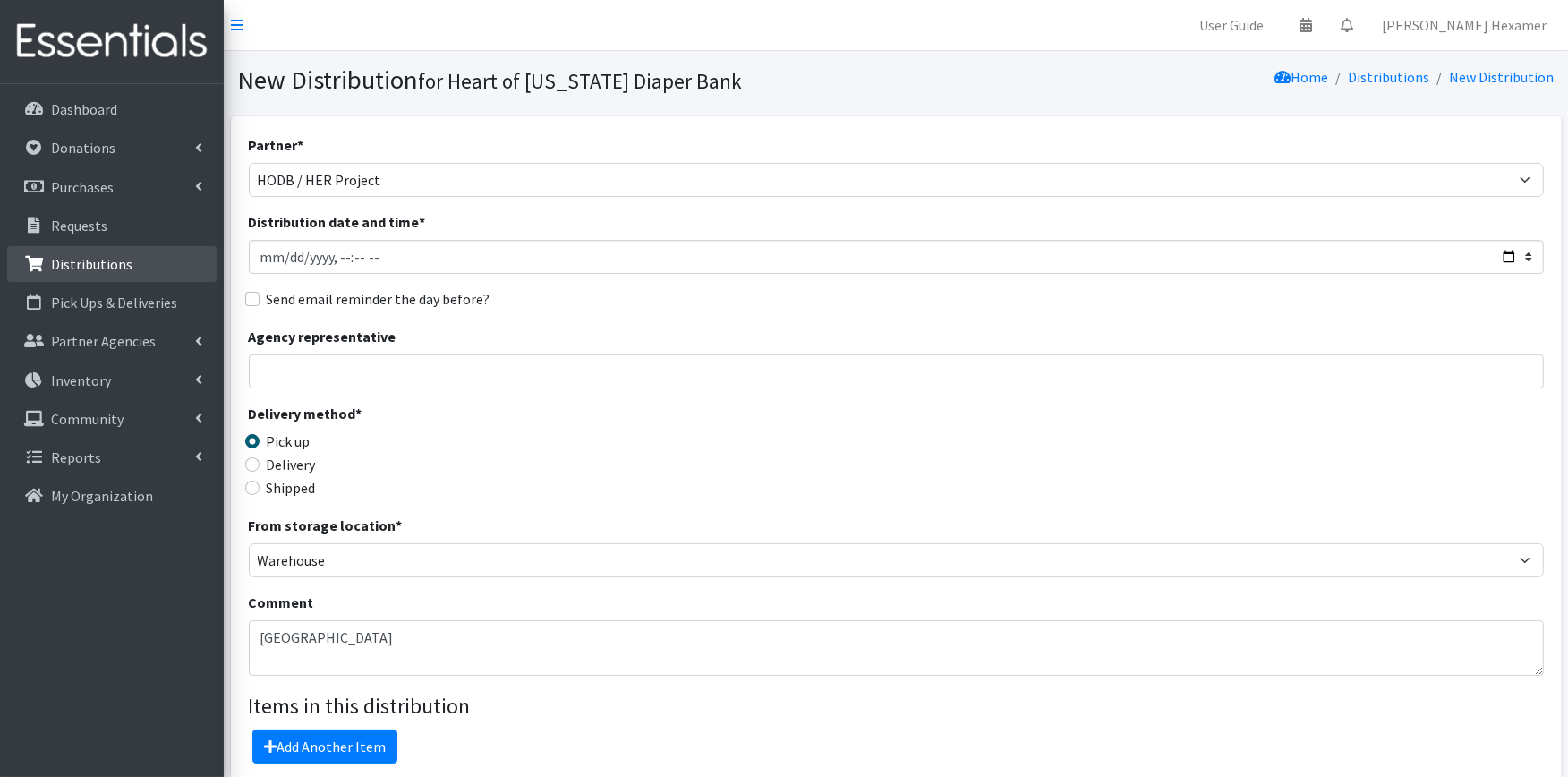
click at [109, 258] on p "Distributions" at bounding box center [91, 263] width 82 height 18
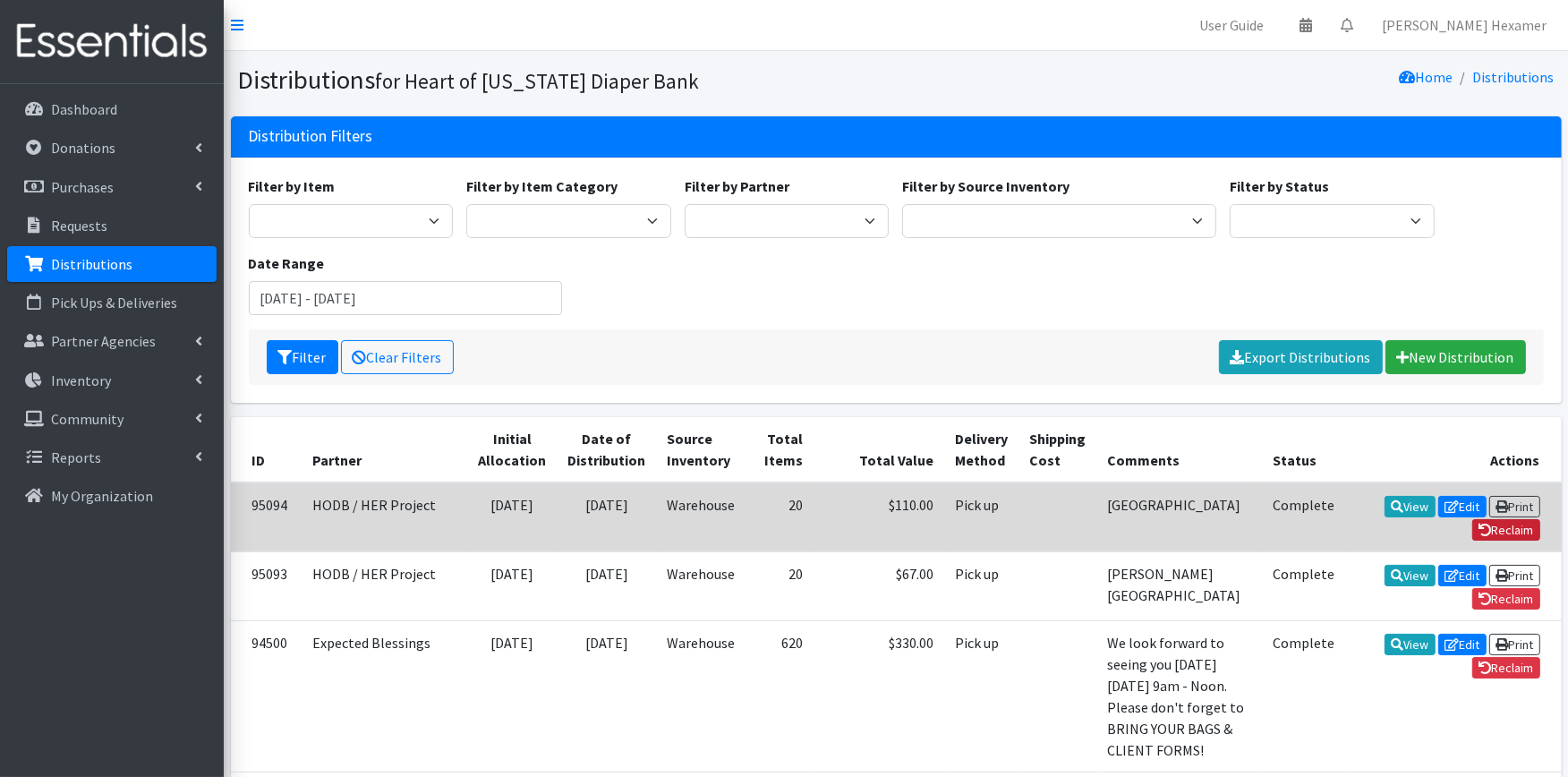
click at [1503, 519] on link "Reclaim" at bounding box center [1506, 530] width 68 height 21
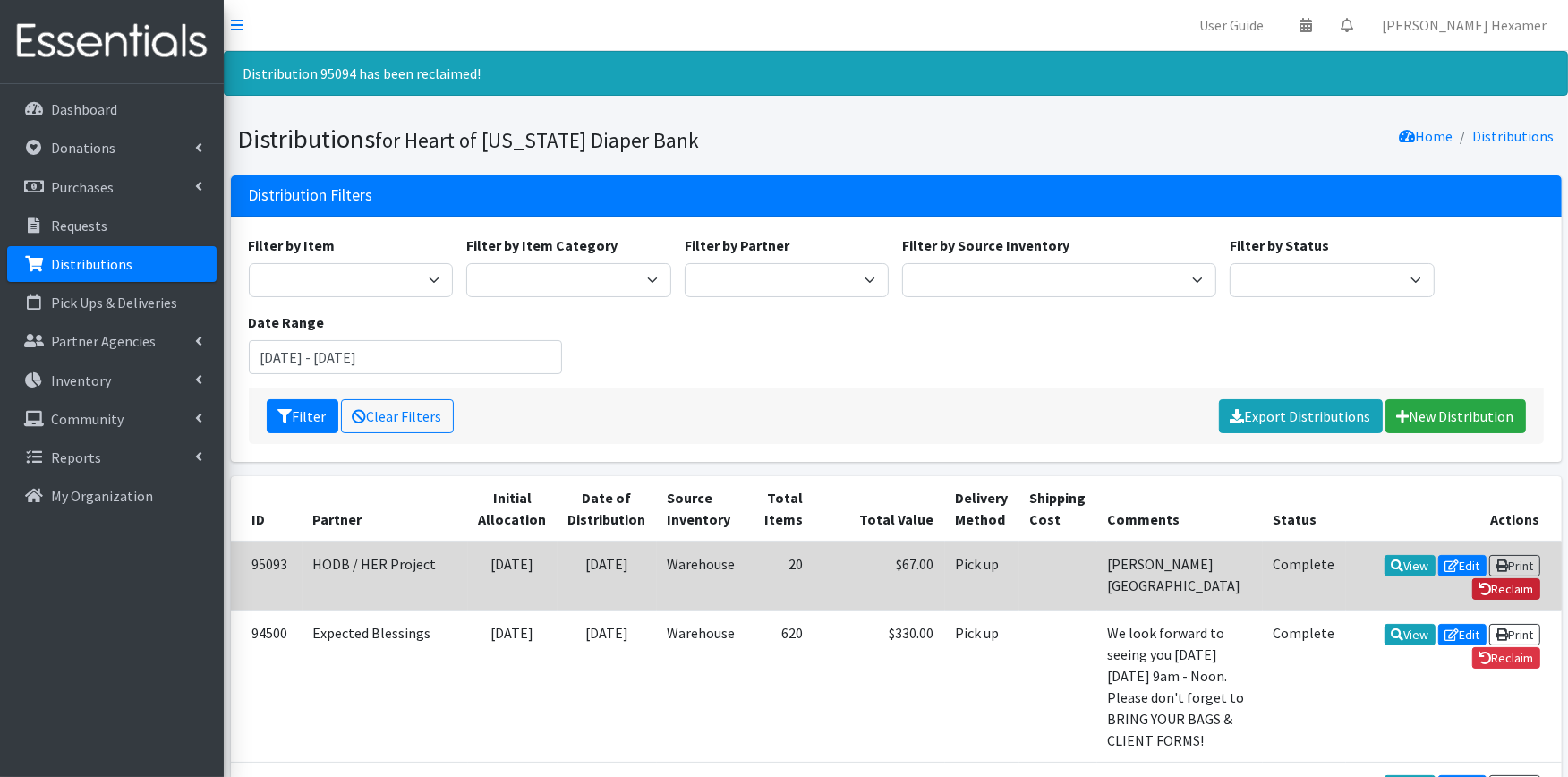
click at [1492, 579] on link "Reclaim" at bounding box center [1506, 589] width 68 height 21
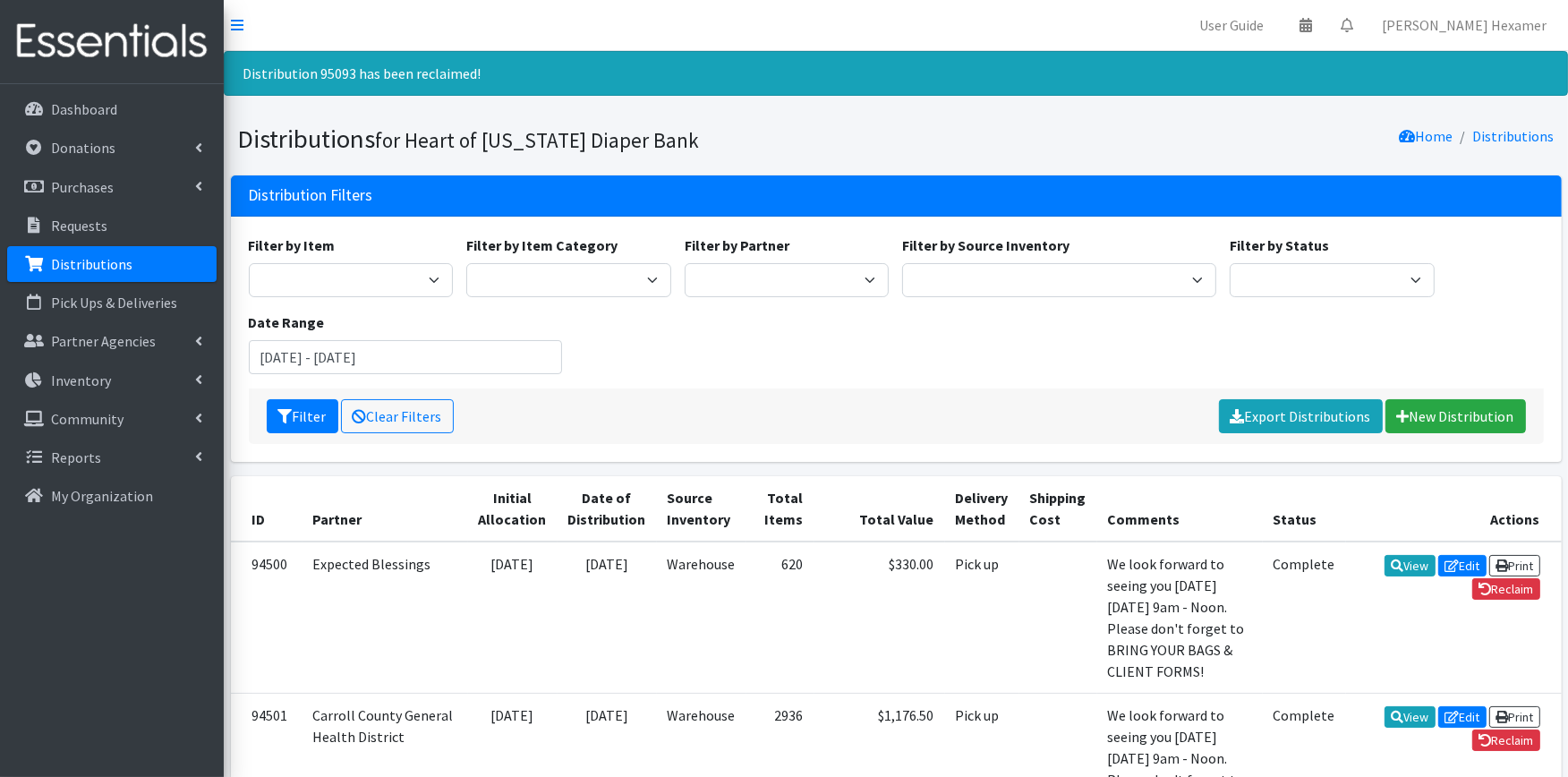
click at [76, 257] on p "Distributions" at bounding box center [91, 263] width 82 height 18
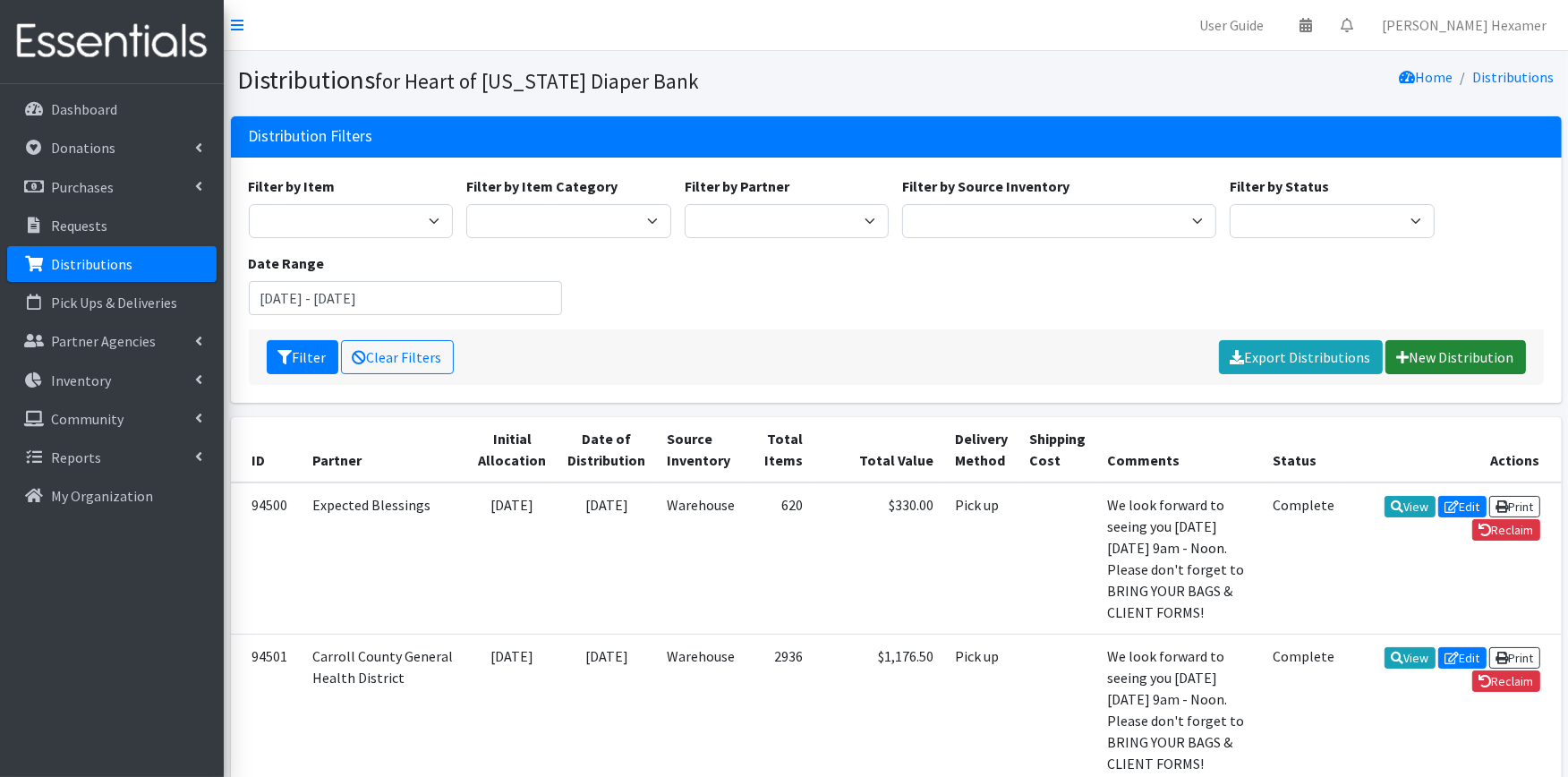
click at [1432, 362] on link "New Distribution" at bounding box center [1456, 357] width 140 height 34
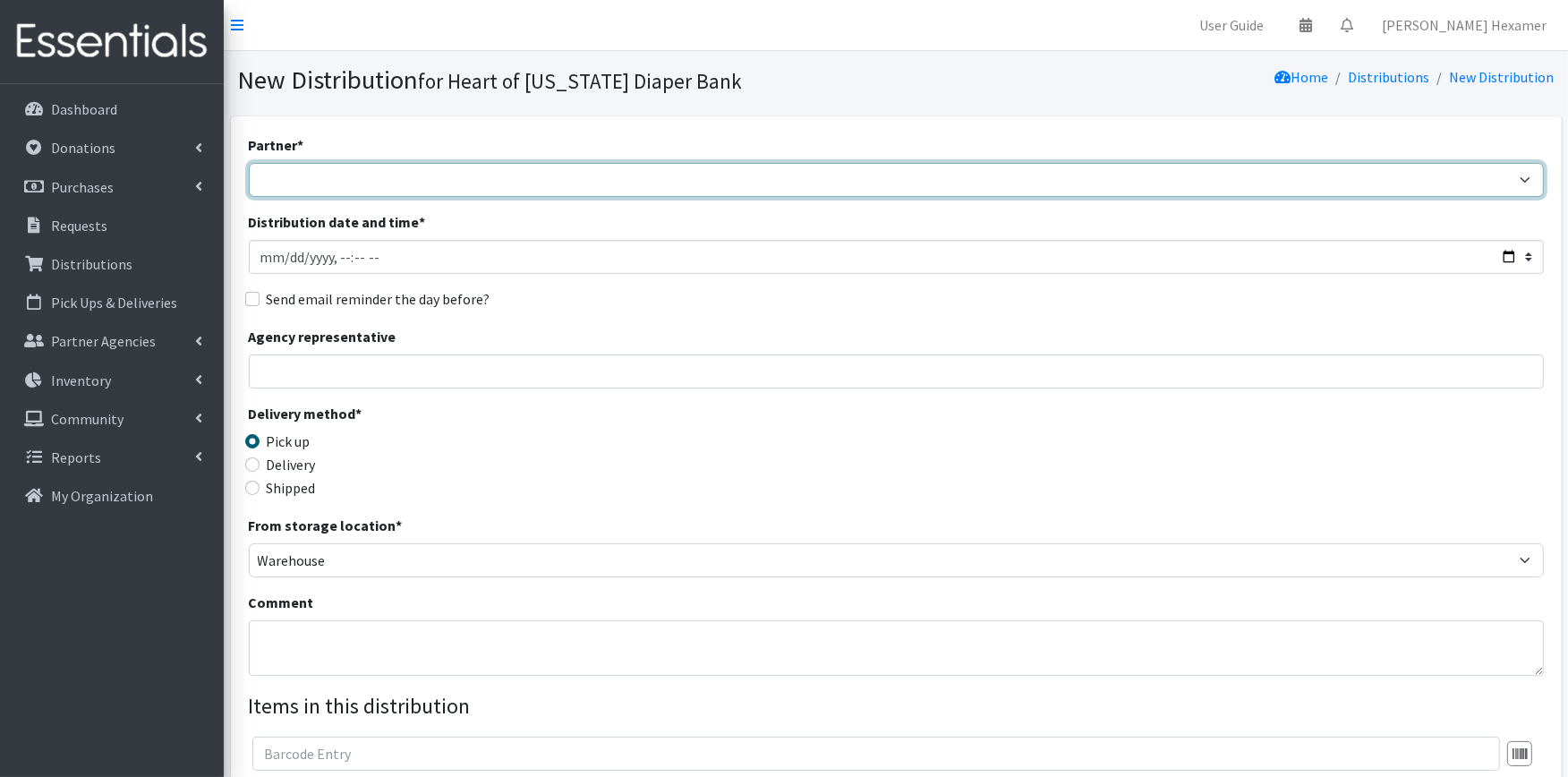
click at [283, 176] on select "Alliance Commons Belmont County Health Department [GEOGRAPHIC_DATA] [PERSON_NAM…" at bounding box center [896, 179] width 1295 height 34
select select "4625"
click at [249, 163] on select "Alliance Commons Belmont County Health Department [GEOGRAPHIC_DATA] [PERSON_NAM…" at bounding box center [896, 179] width 1295 height 34
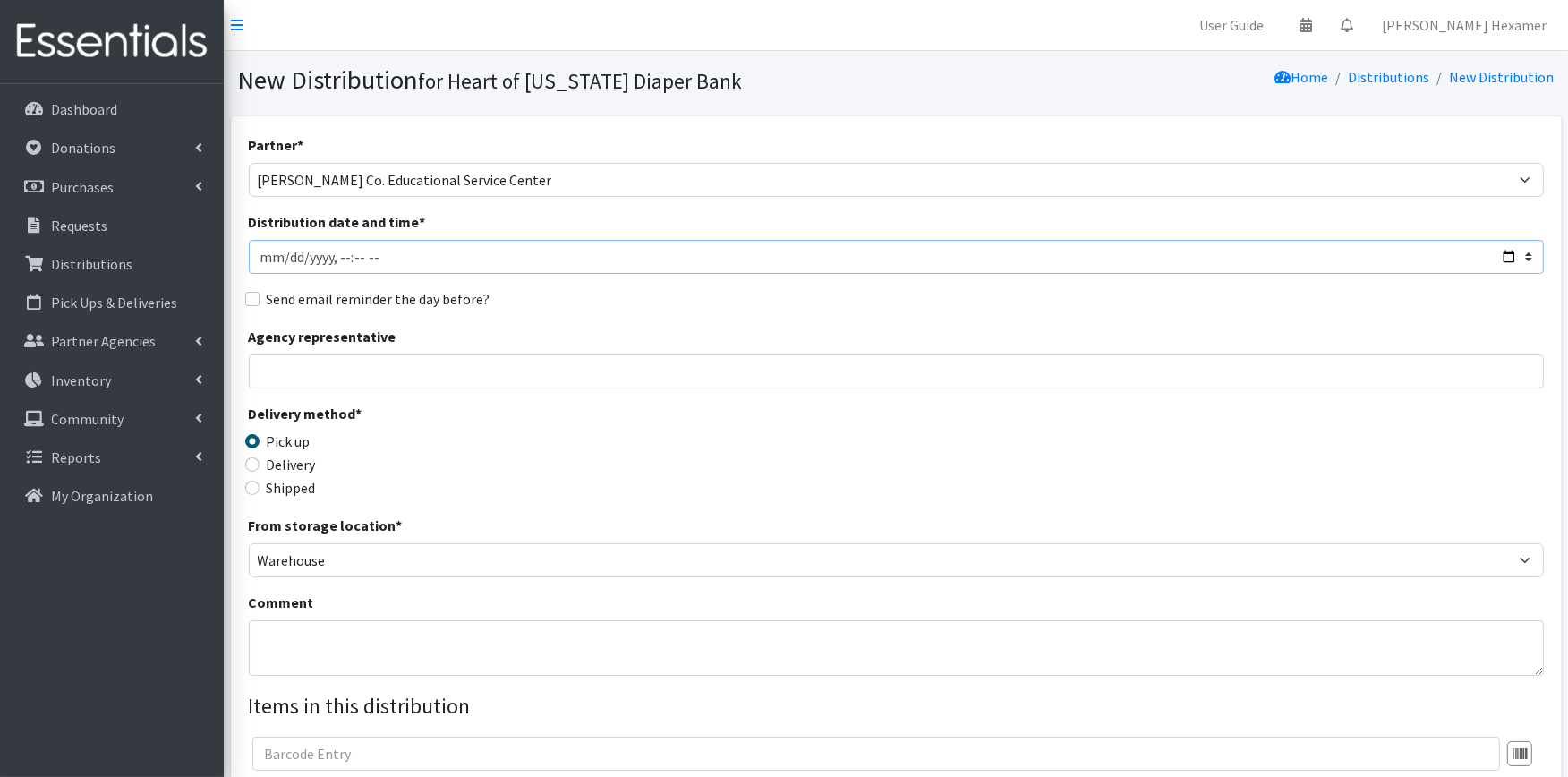
click at [1500, 255] on input "Distribution date and time *" at bounding box center [896, 257] width 1295 height 34
type input "2025-08-21T09:00"
click at [673, 317] on div "Partner * Alliance Commons Belmont County Health Department Bridge Point Canal …" at bounding box center [896, 542] width 1295 height 815
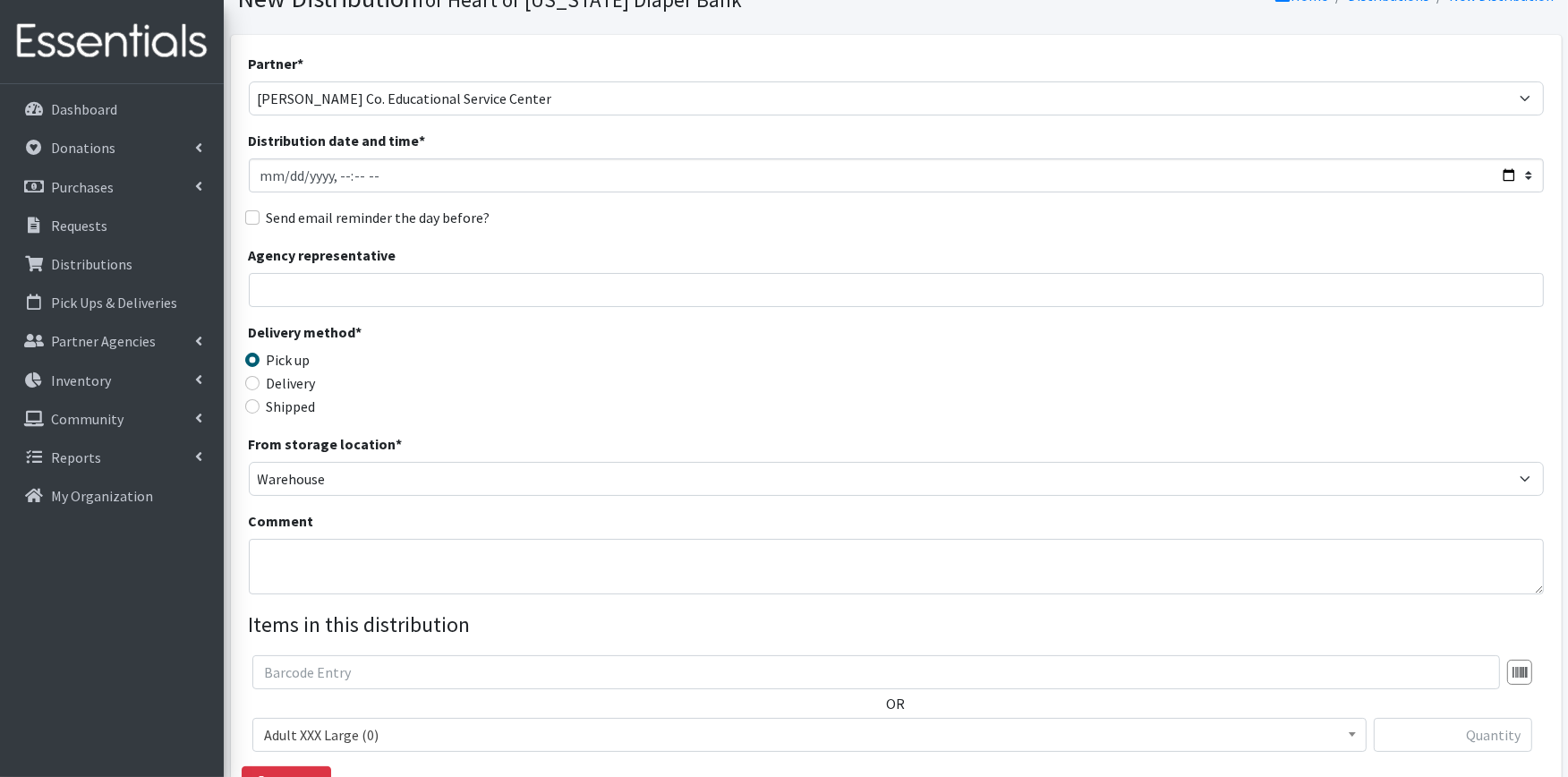
scroll to position [298, 0]
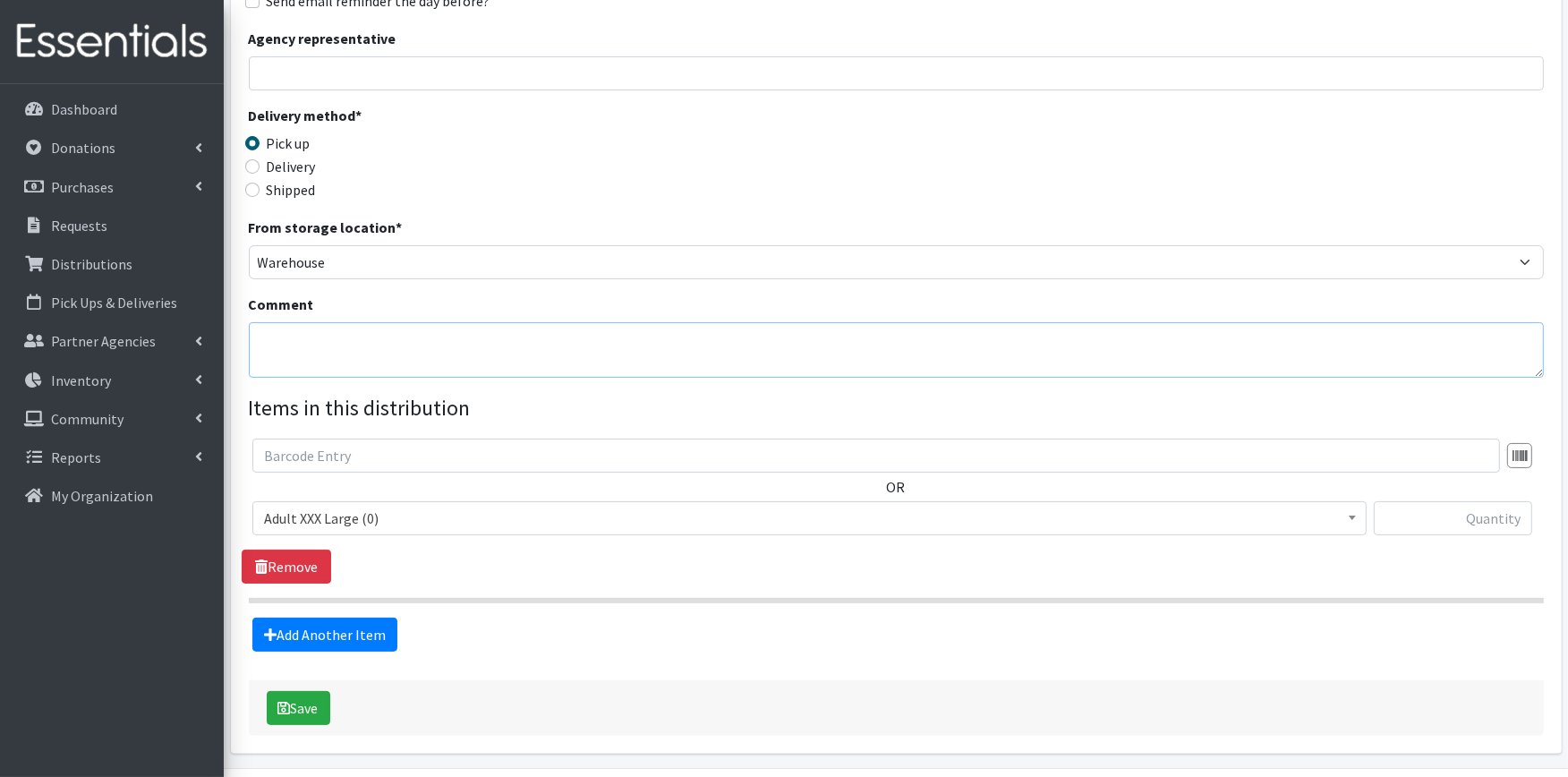
click at [258, 327] on textarea "Comment" at bounding box center [896, 350] width 1295 height 56
type textarea "f"
type textarea "50 PAD PACKS / 50 TAMPON PACKS"
click at [322, 517] on span "Adult XXX Large (0)" at bounding box center [809, 518] width 1091 height 25
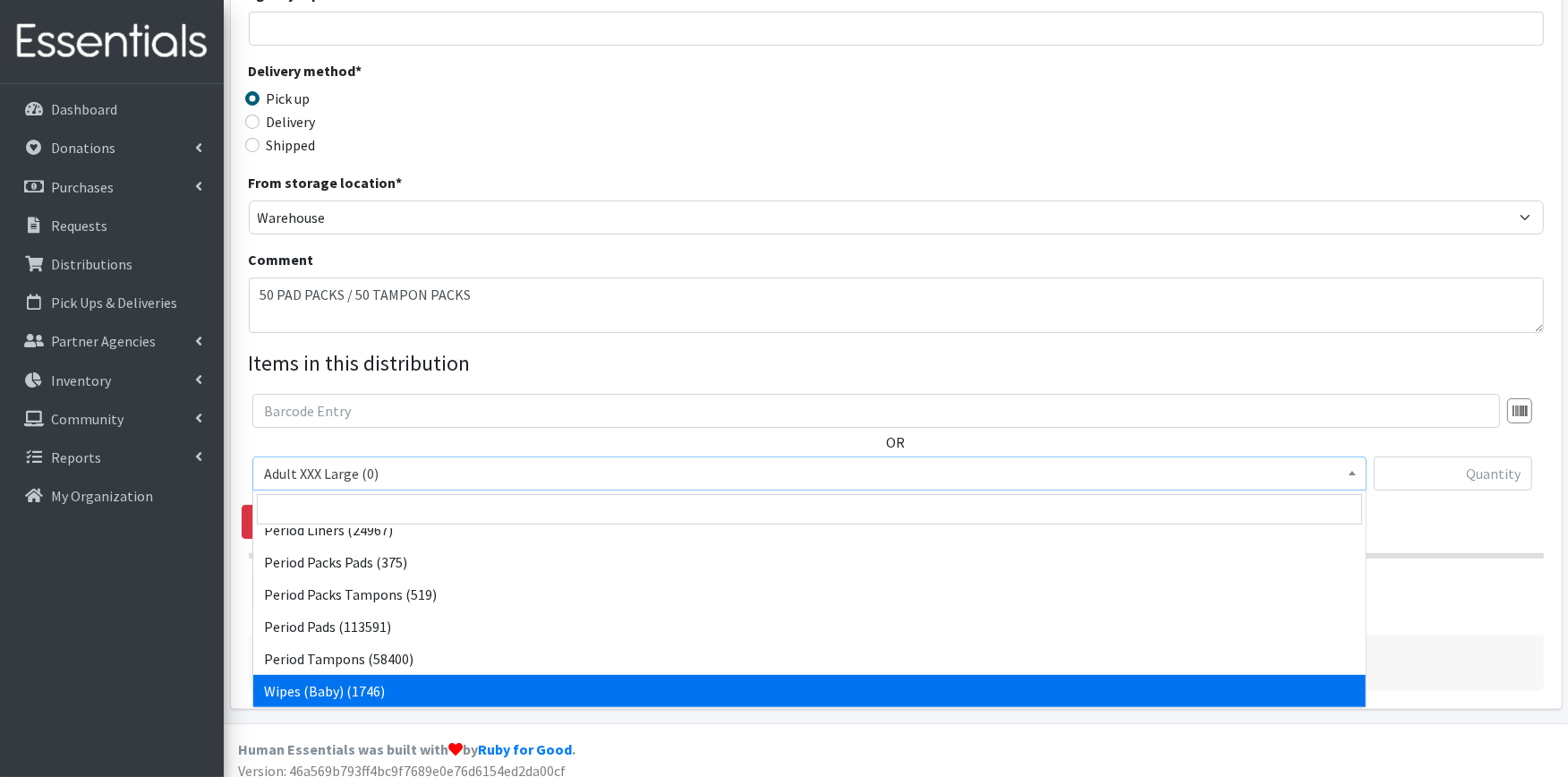
scroll to position [356, 0]
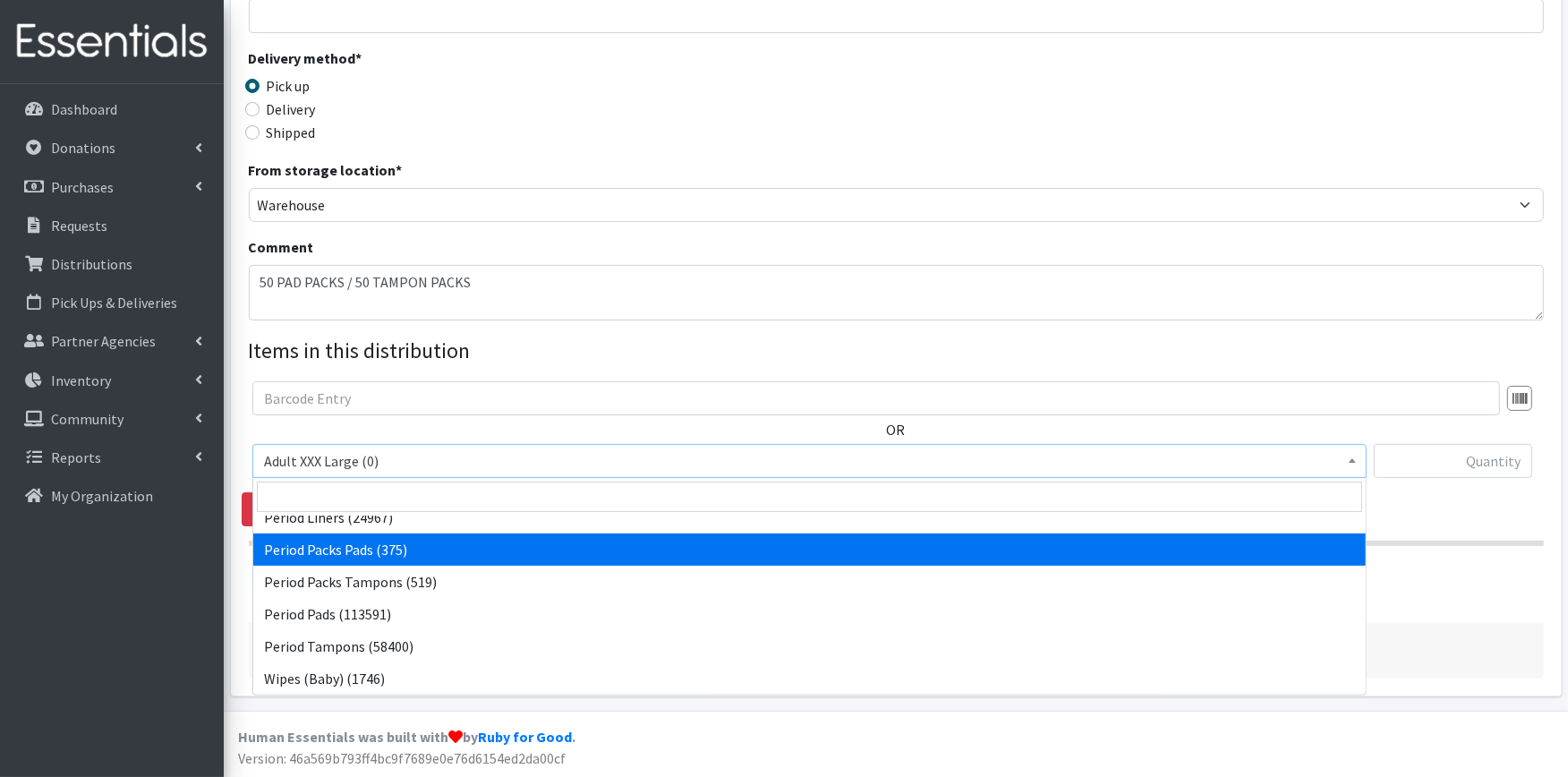
select select "11444"
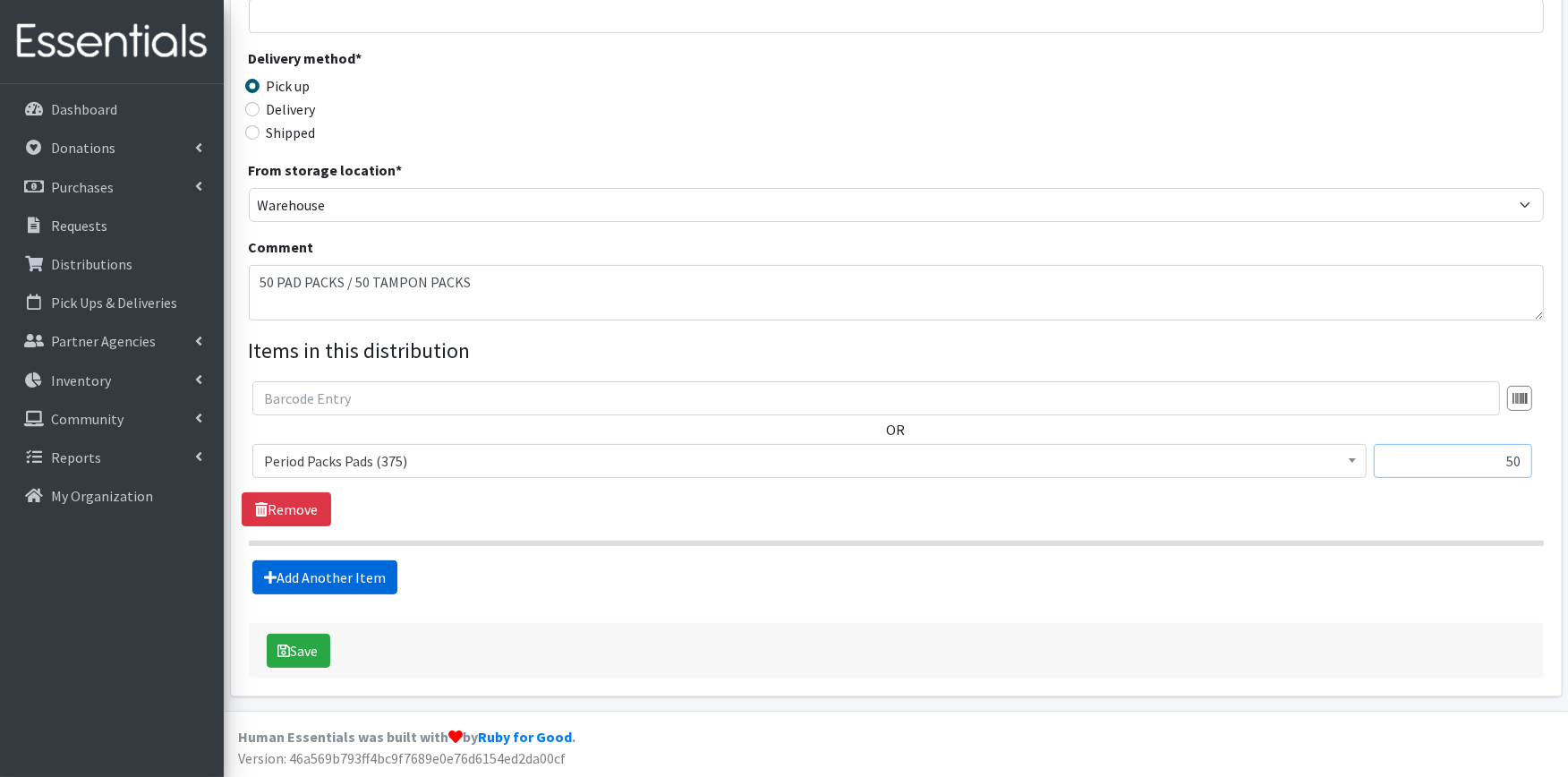
type input "50"
click at [282, 562] on link "Add Another Item" at bounding box center [325, 577] width 145 height 34
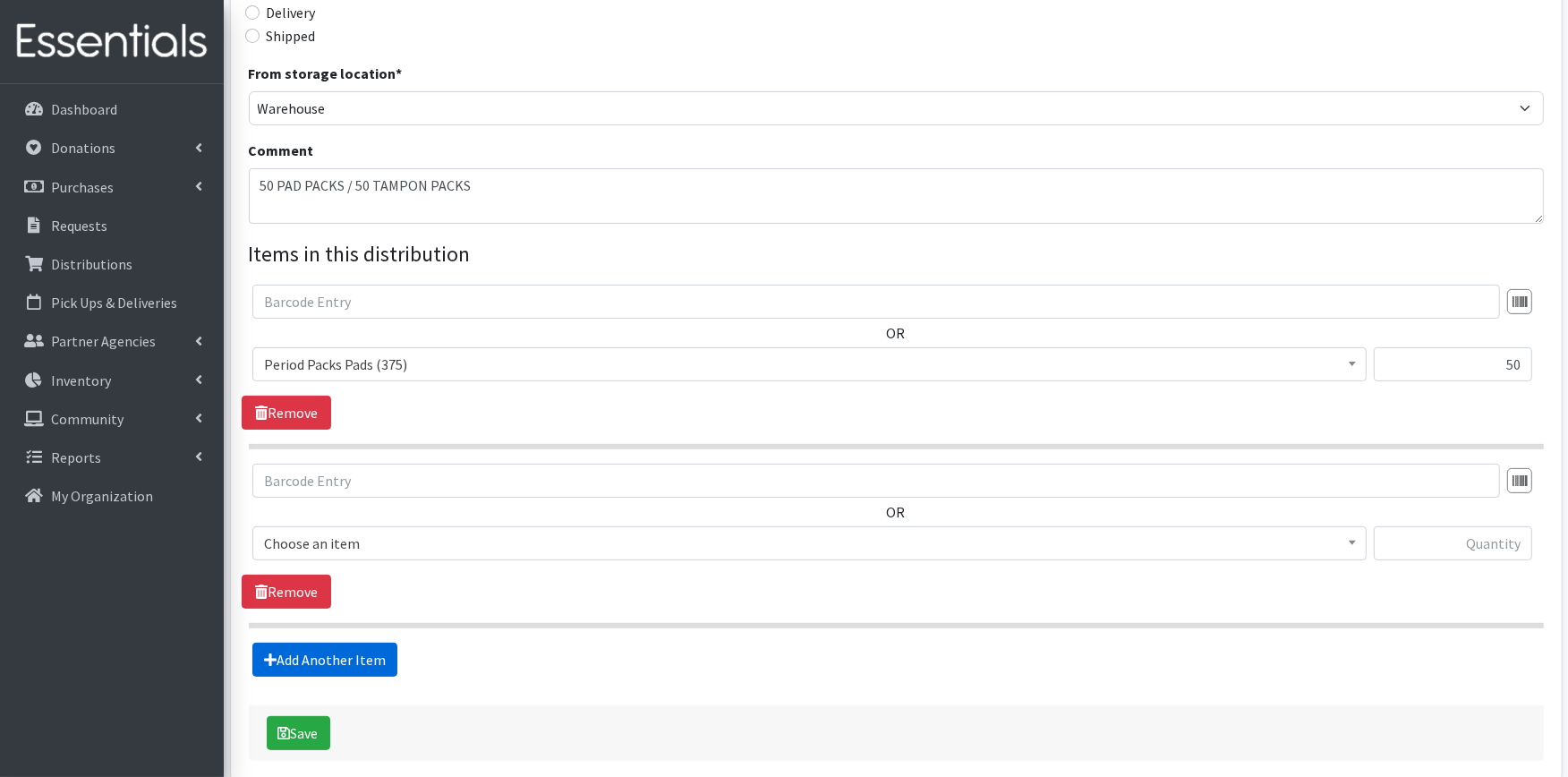
scroll to position [535, 0]
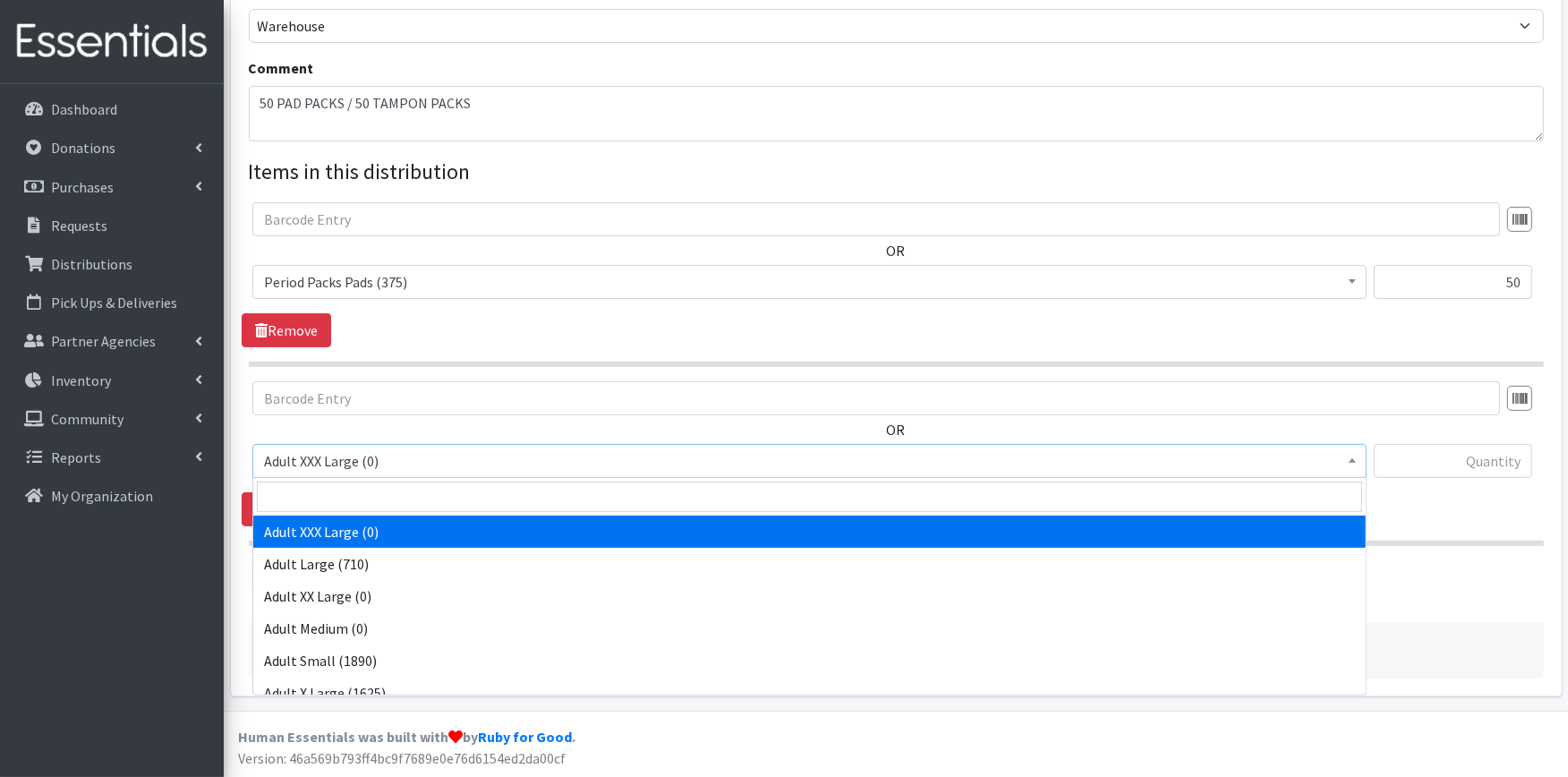
click at [306, 452] on span "Adult XXX Large (0)" at bounding box center [809, 462] width 1091 height 25
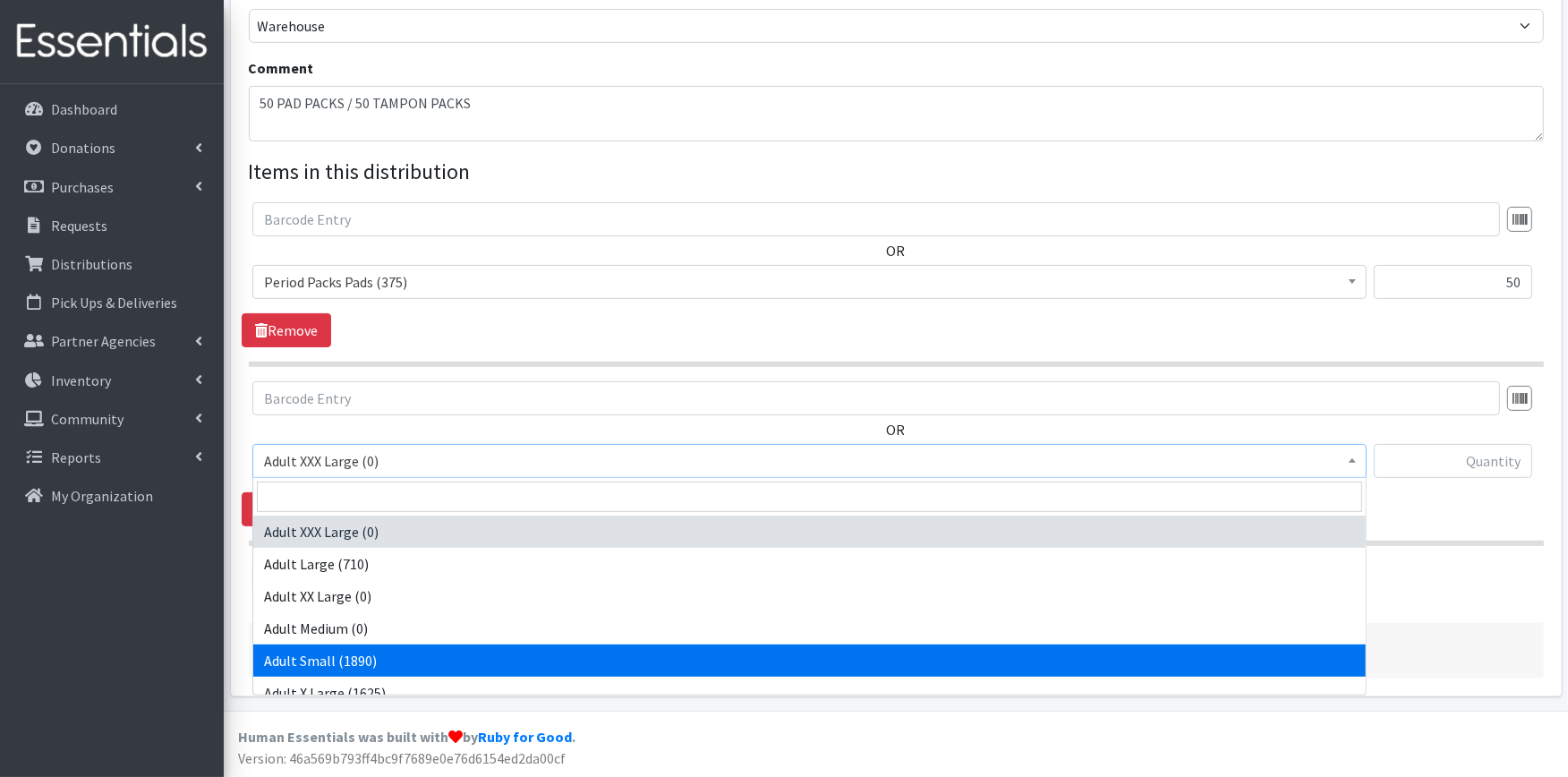
scroll to position [787, 0]
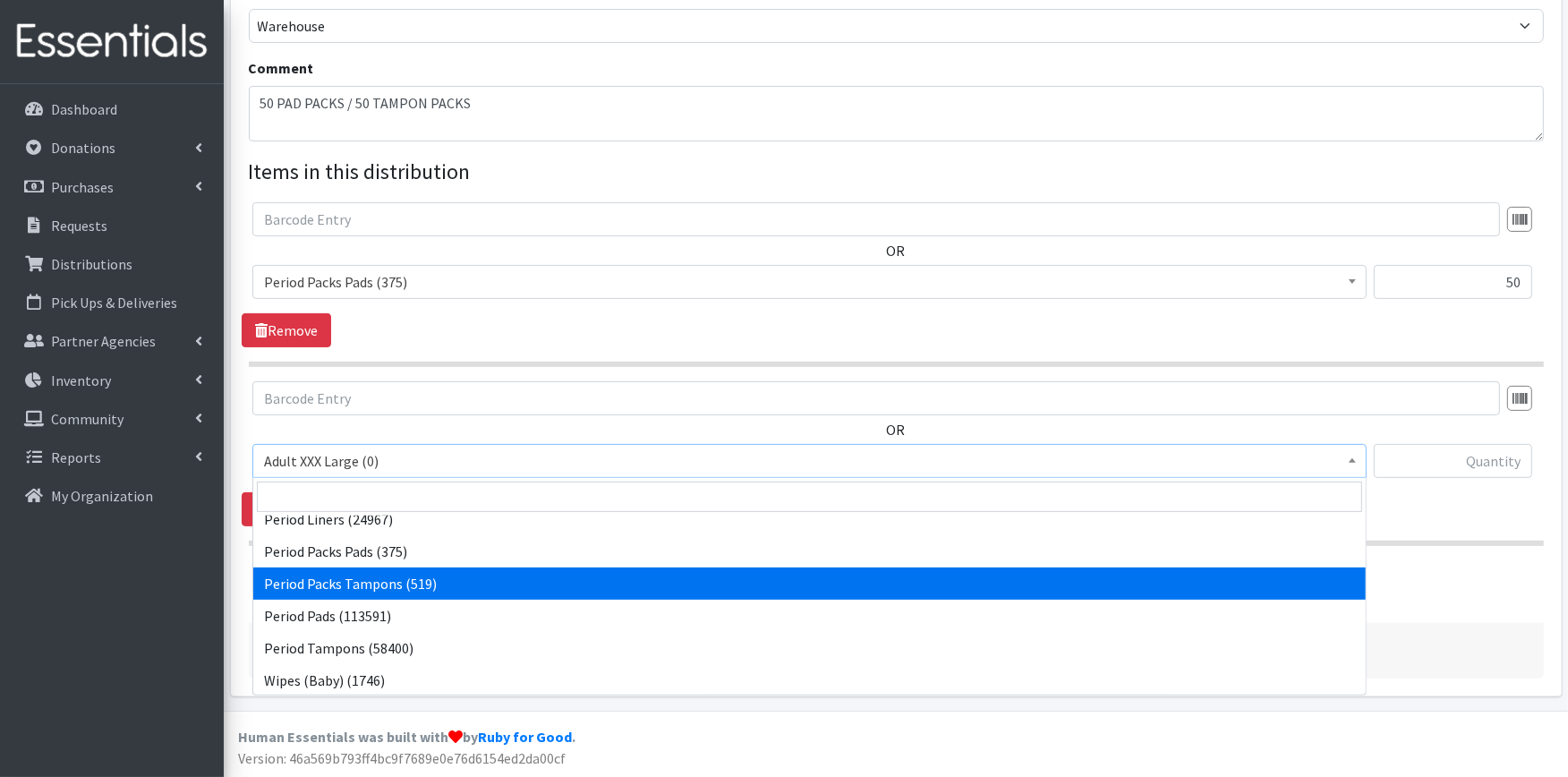
select select "11445"
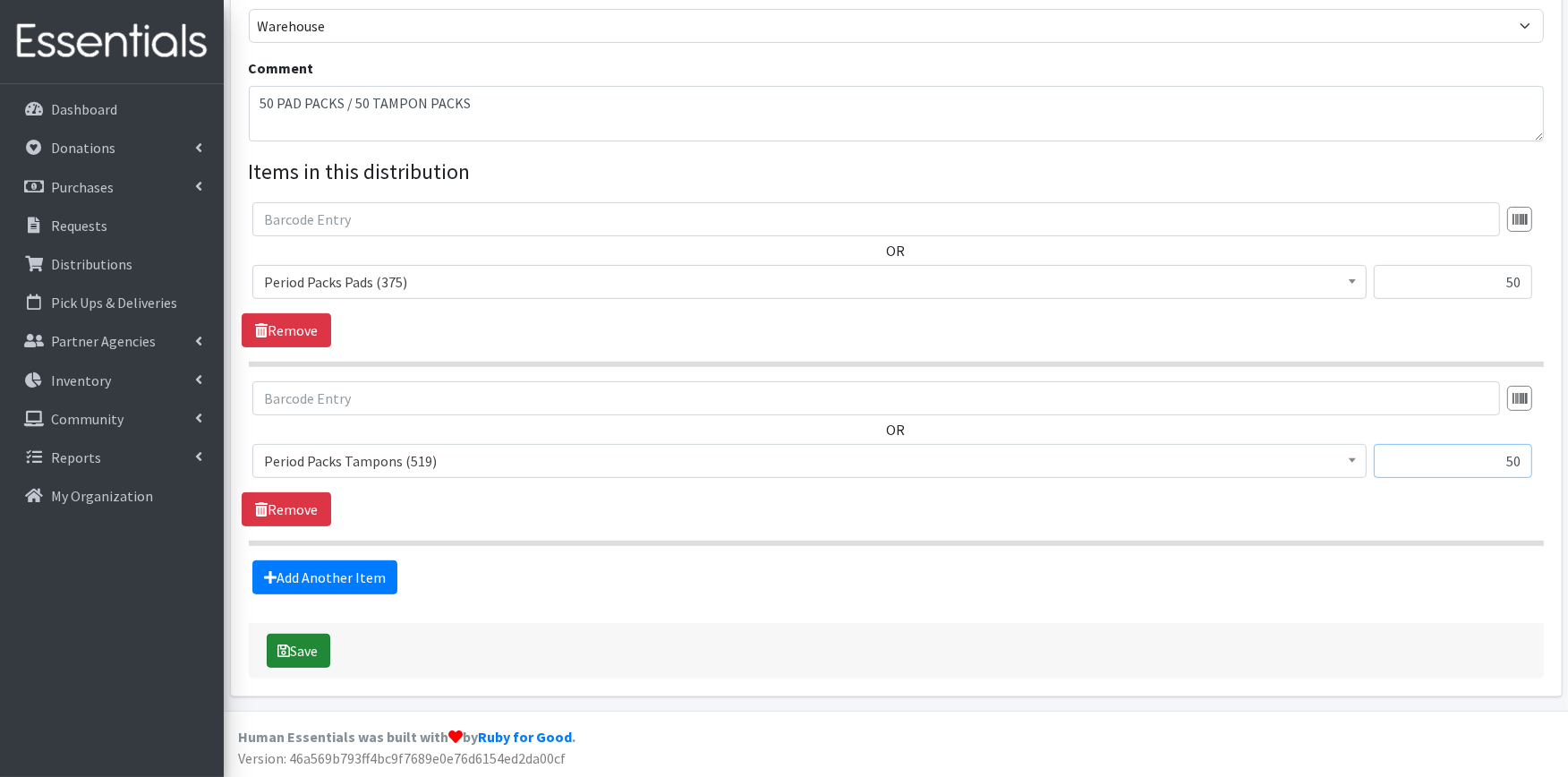
type input "50"
click at [293, 660] on button "Save" at bounding box center [298, 650] width 63 height 34
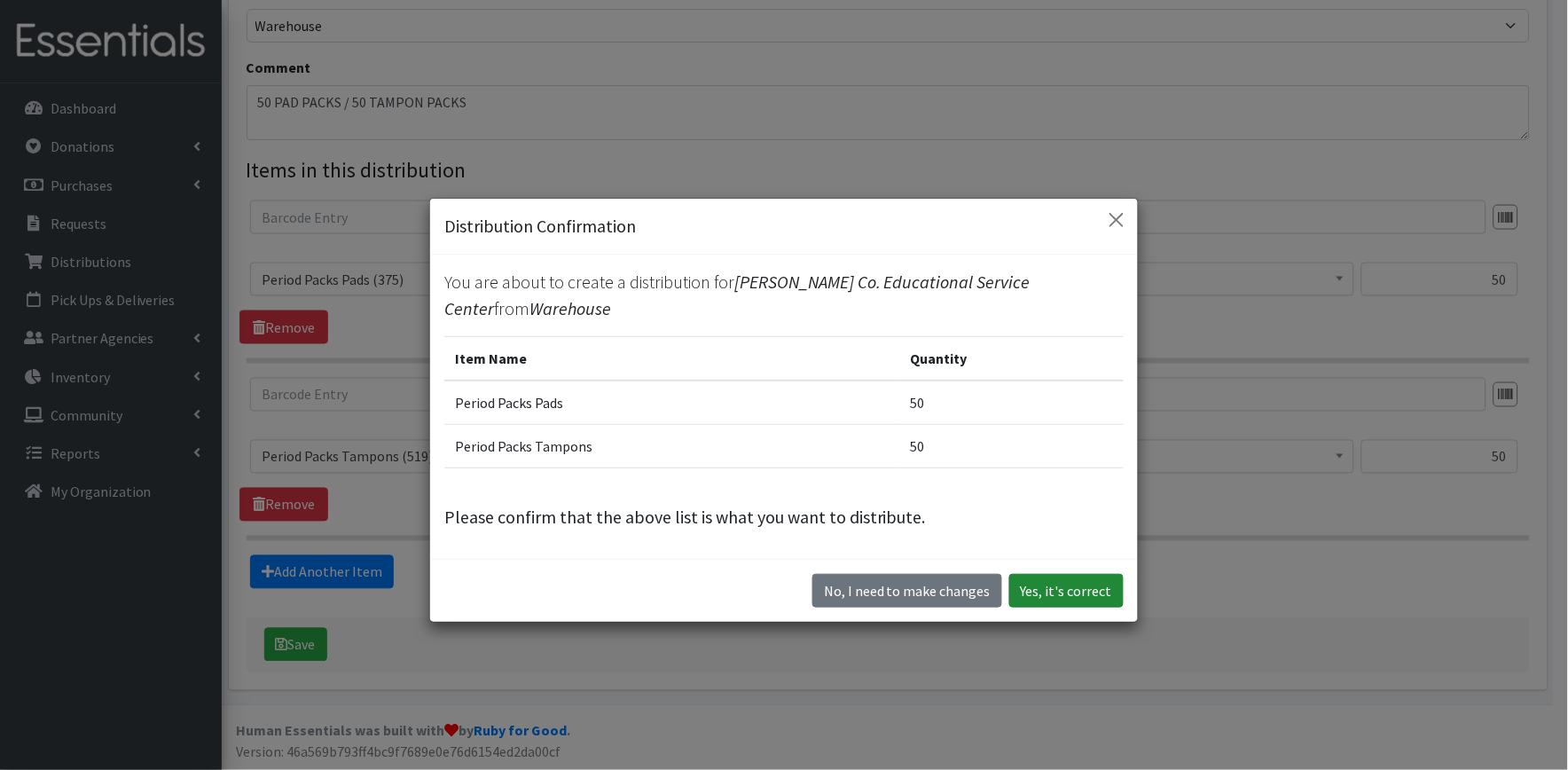
click at [1072, 581] on button "Yes, it's correct" at bounding box center [1067, 590] width 114 height 33
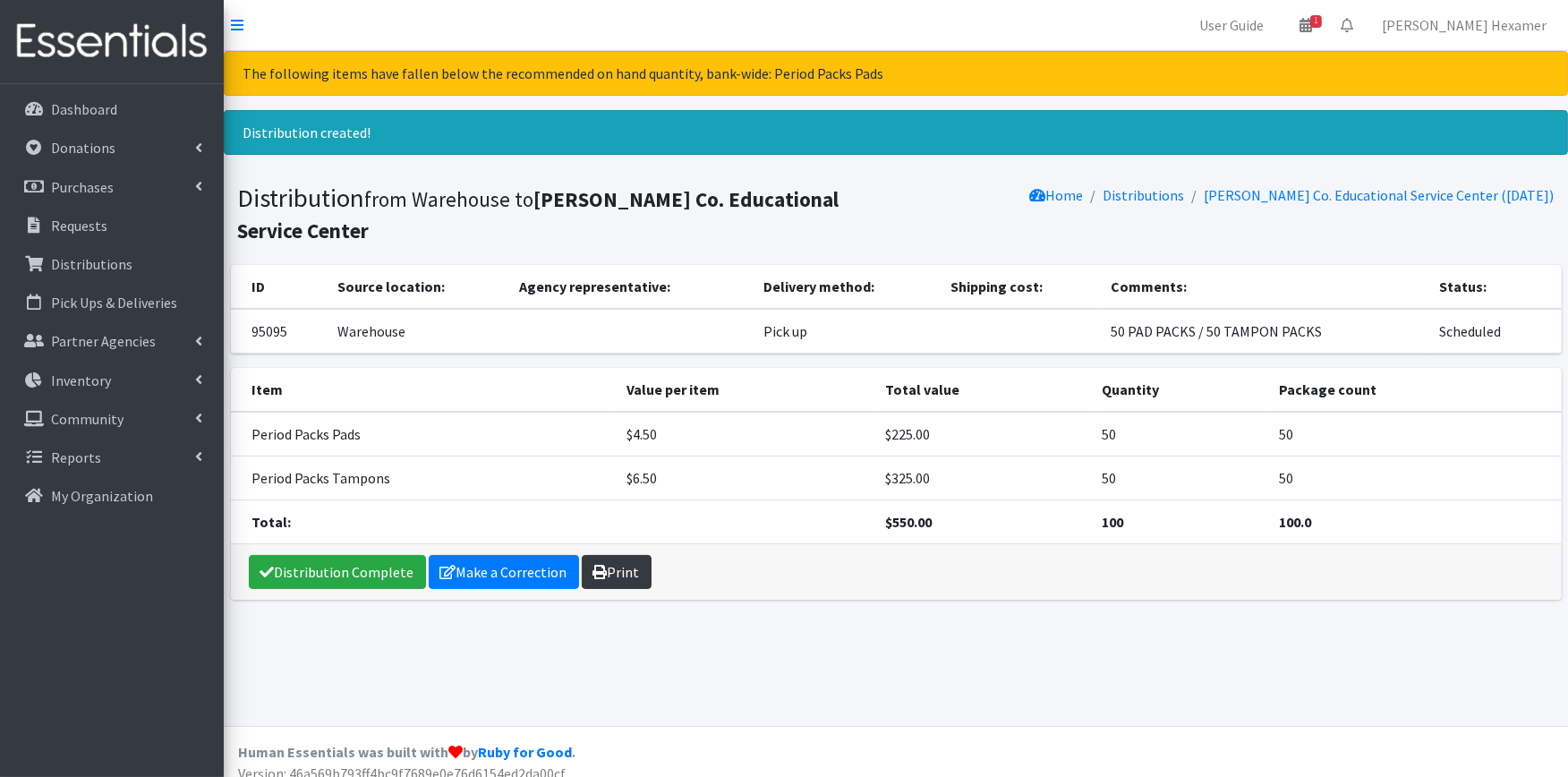
click at [630, 555] on link "Print" at bounding box center [616, 571] width 70 height 34
click at [357, 555] on link "Distribution Complete" at bounding box center [337, 571] width 177 height 34
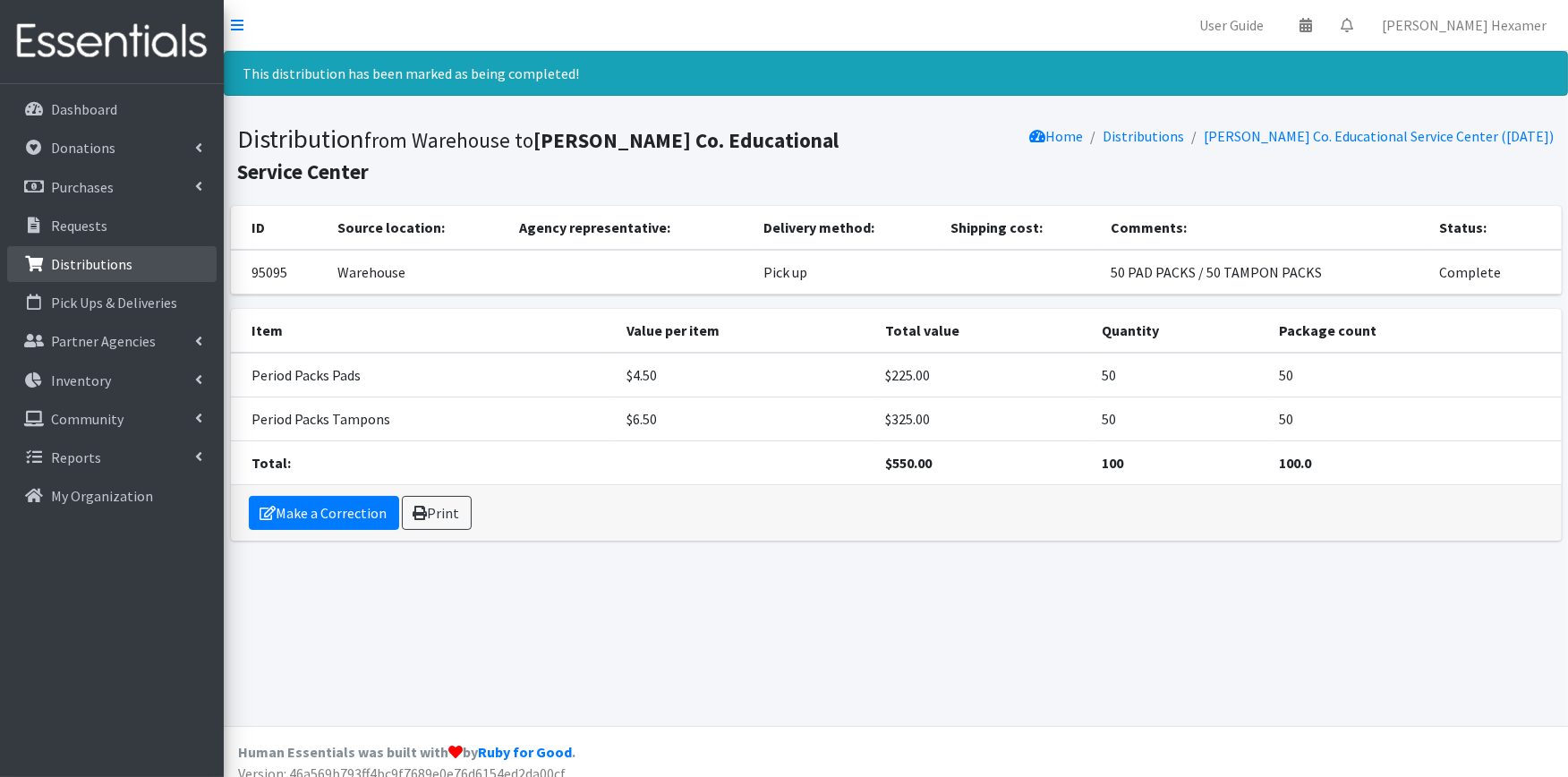
click at [59, 261] on p "Distributions" at bounding box center [91, 263] width 82 height 18
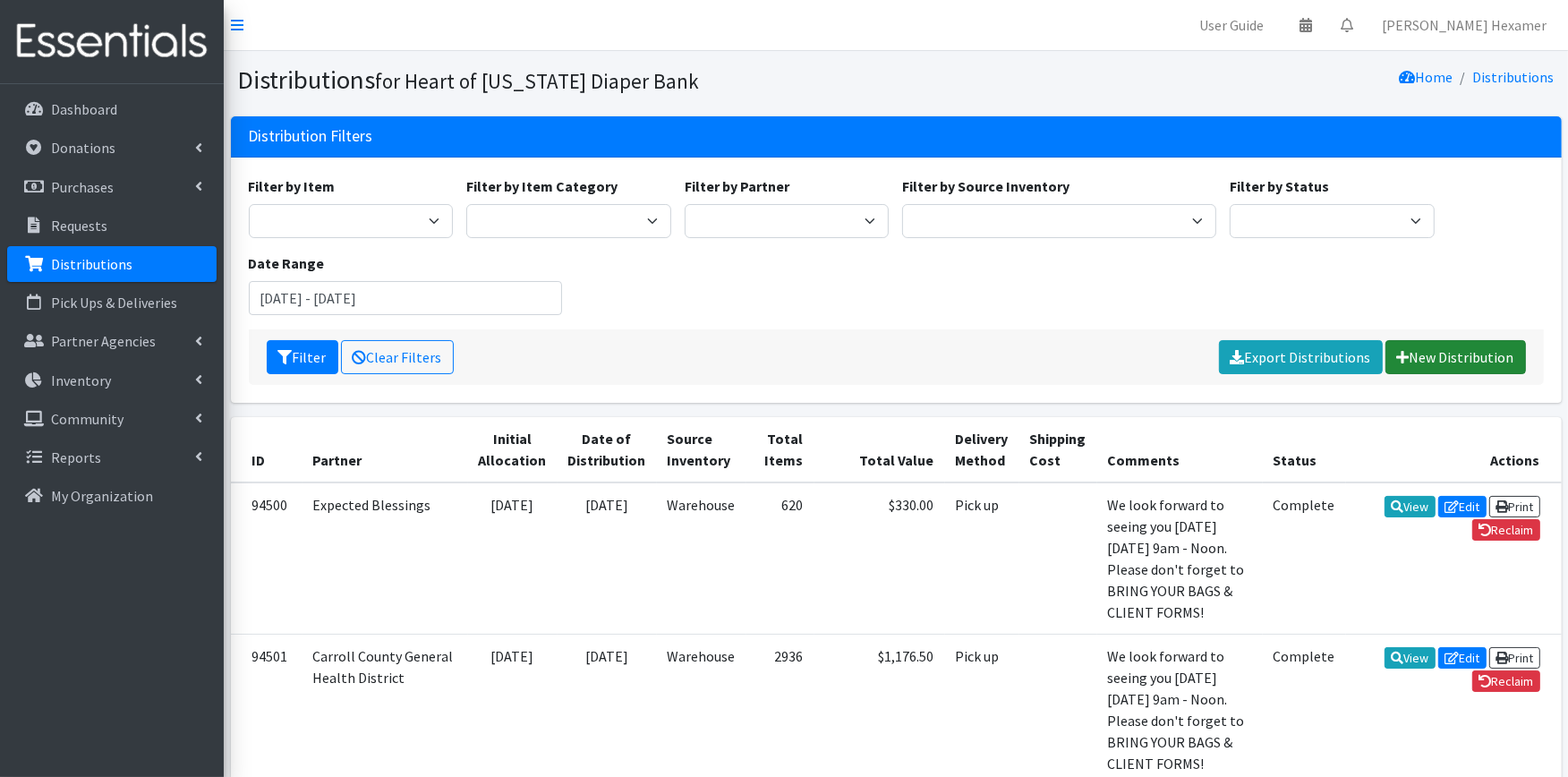
click at [1499, 354] on link "New Distribution" at bounding box center [1456, 357] width 140 height 34
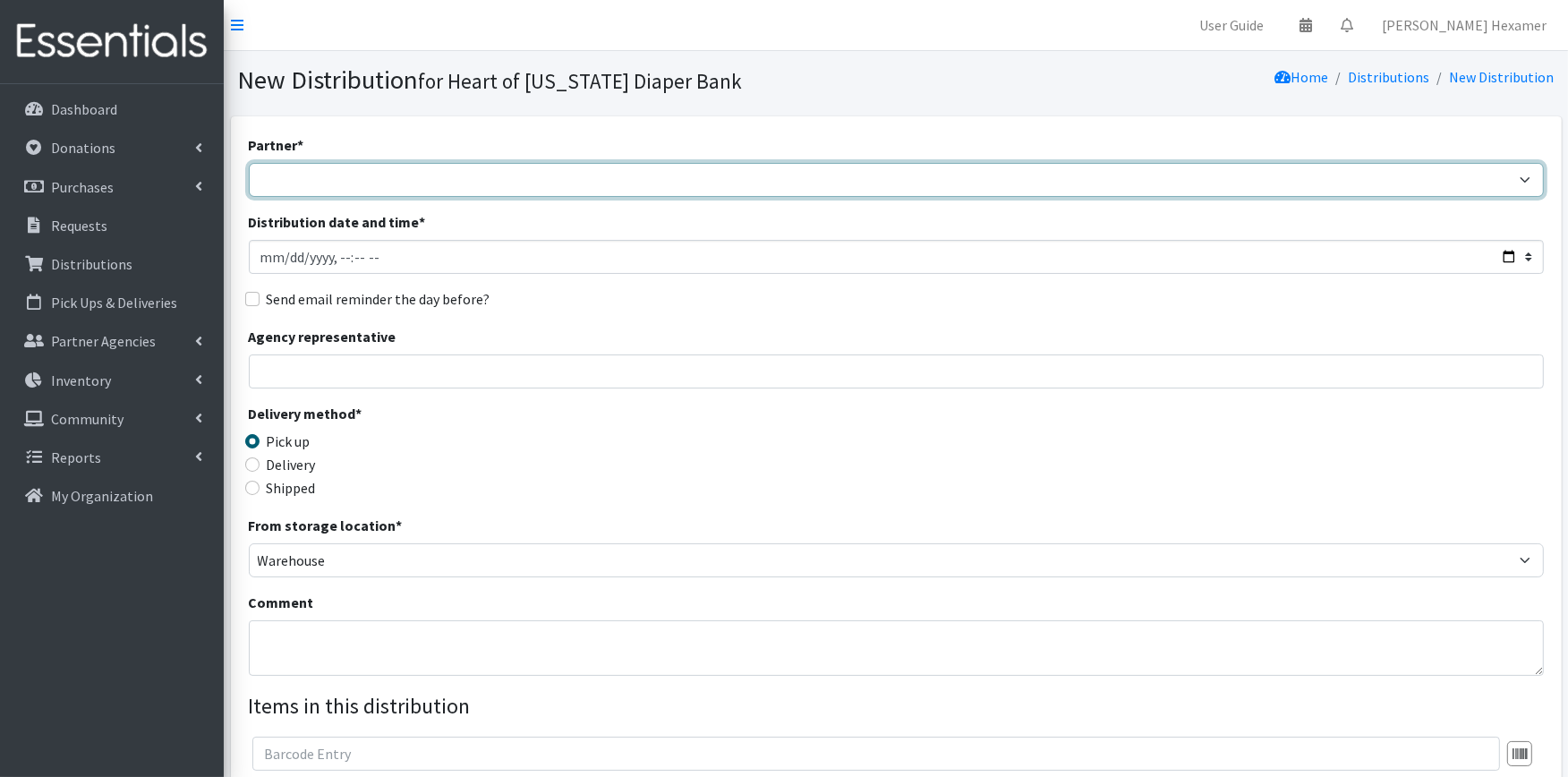
click at [401, 189] on select "Alliance Commons Belmont County Health Department Bridge Point Canal Fulton Spe…" at bounding box center [896, 179] width 1295 height 34
select select "3294"
click at [249, 163] on select "Alliance Commons Belmont County Health Department Bridge Point Canal Fulton Spe…" at bounding box center [896, 179] width 1295 height 34
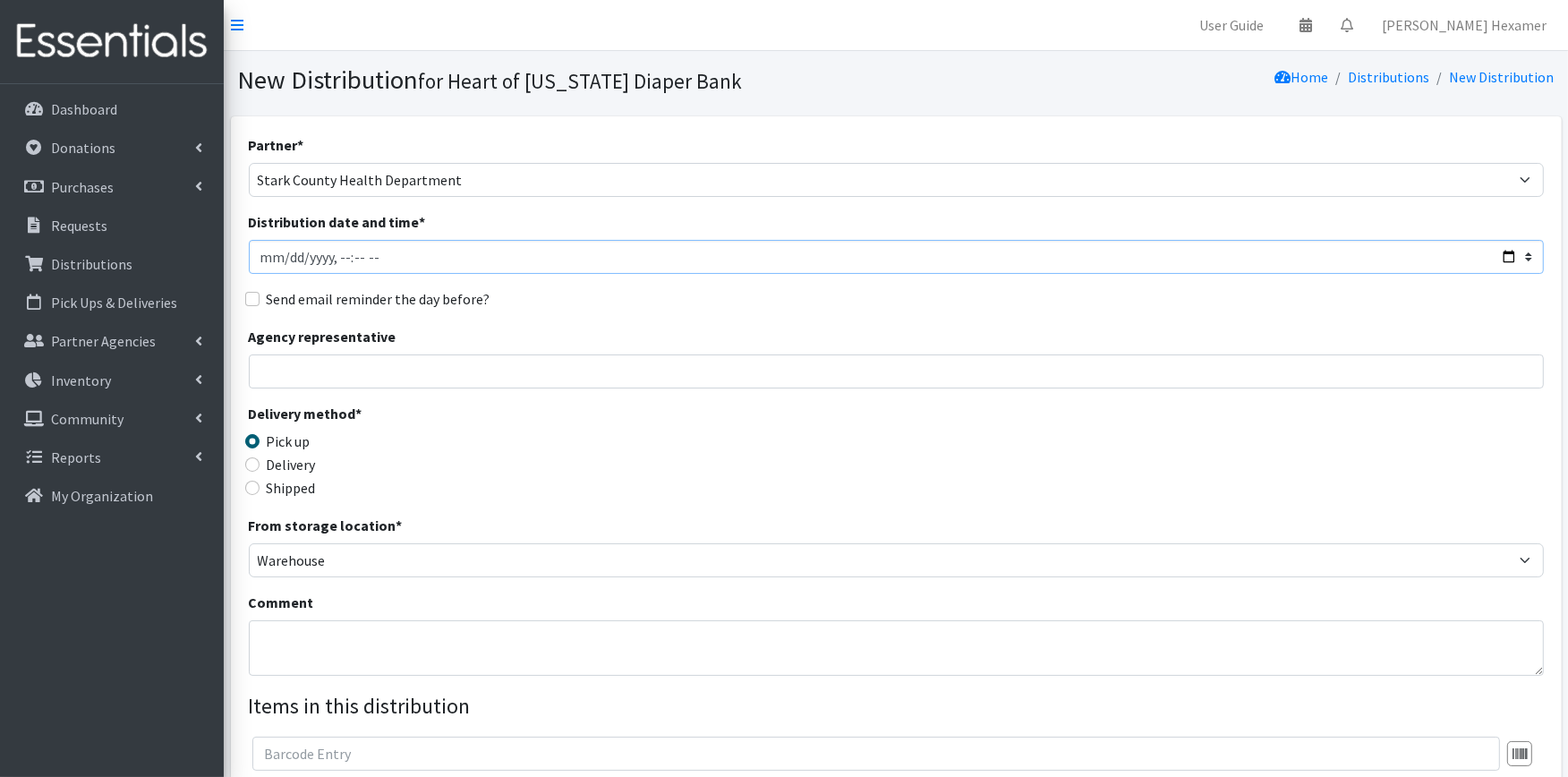
click at [441, 256] on input "Distribution date and time *" at bounding box center [896, 257] width 1295 height 34
click at [1513, 249] on input "Distribution date and time *" at bounding box center [896, 257] width 1295 height 34
type input "2025-08-26T09:00"
click at [657, 307] on div "Send email reminder the day before?" at bounding box center [896, 299] width 1295 height 21
click at [272, 623] on textarea "Comment" at bounding box center [896, 648] width 1295 height 56
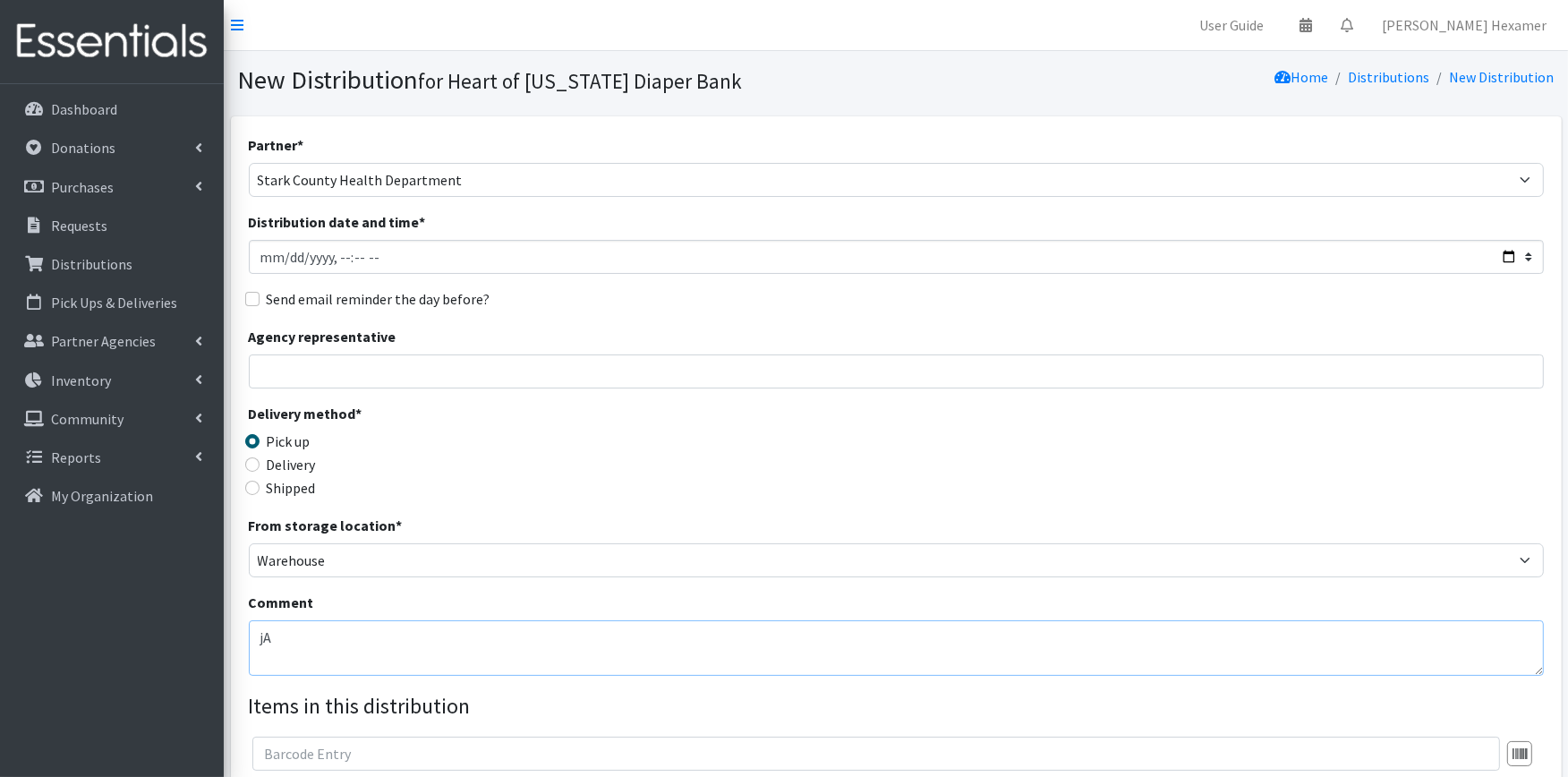
type textarea "j"
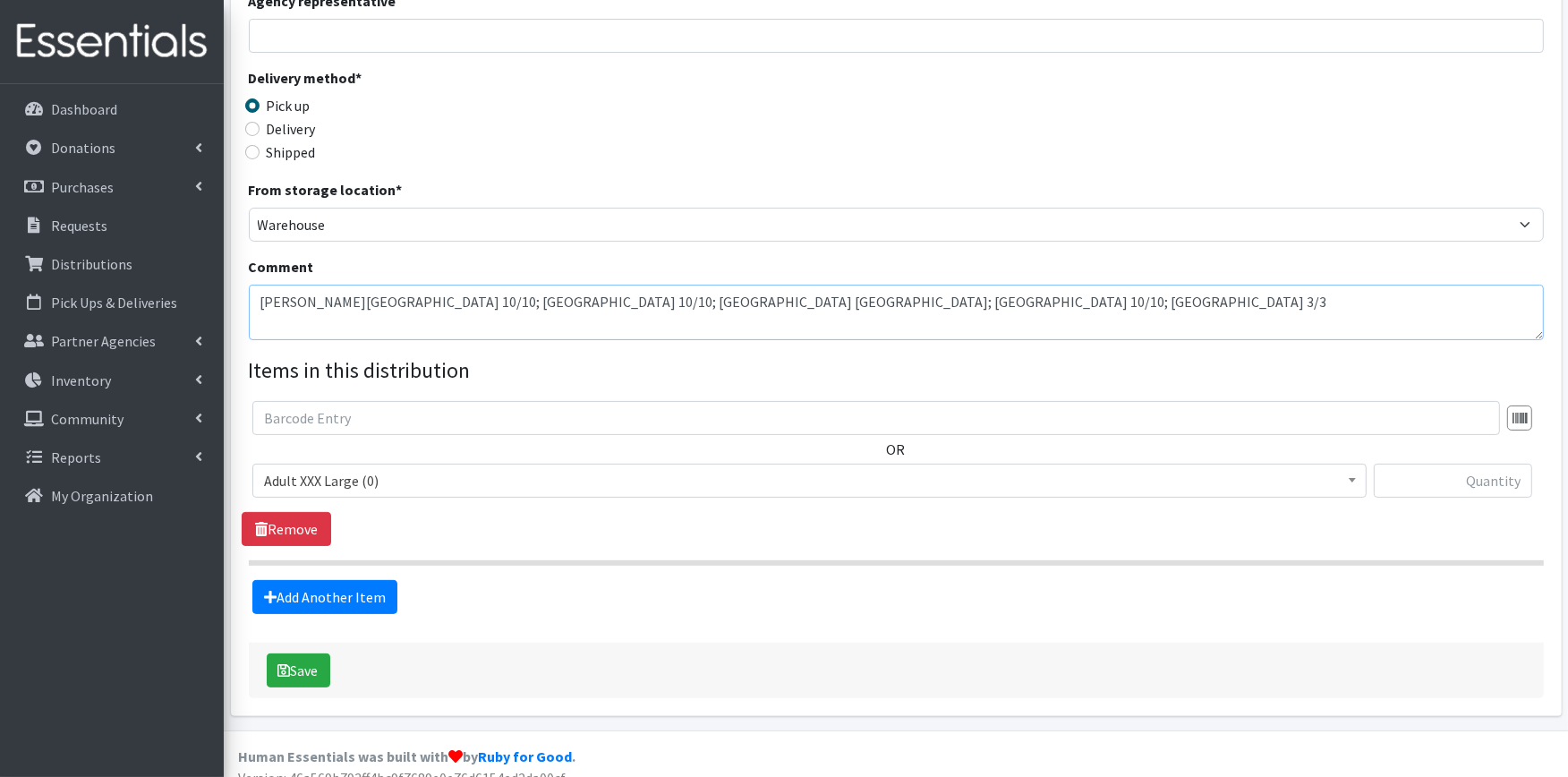
scroll to position [356, 0]
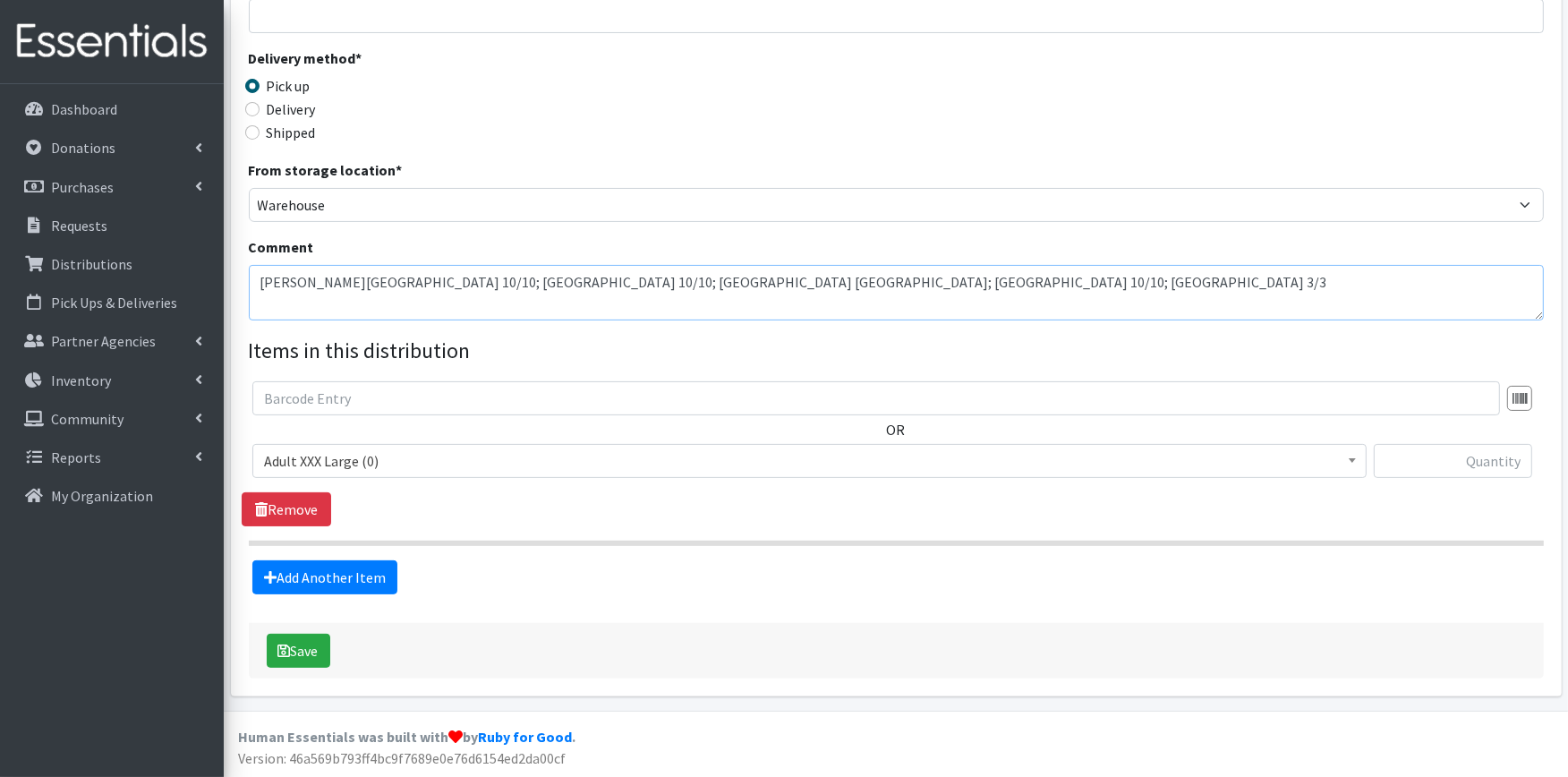
type textarea "Jackson High School 10/10; Louisville HS 10/10; Southgate School 10 Pads; St. J…"
click at [394, 462] on span "Adult XXX Large (0)" at bounding box center [809, 462] width 1091 height 25
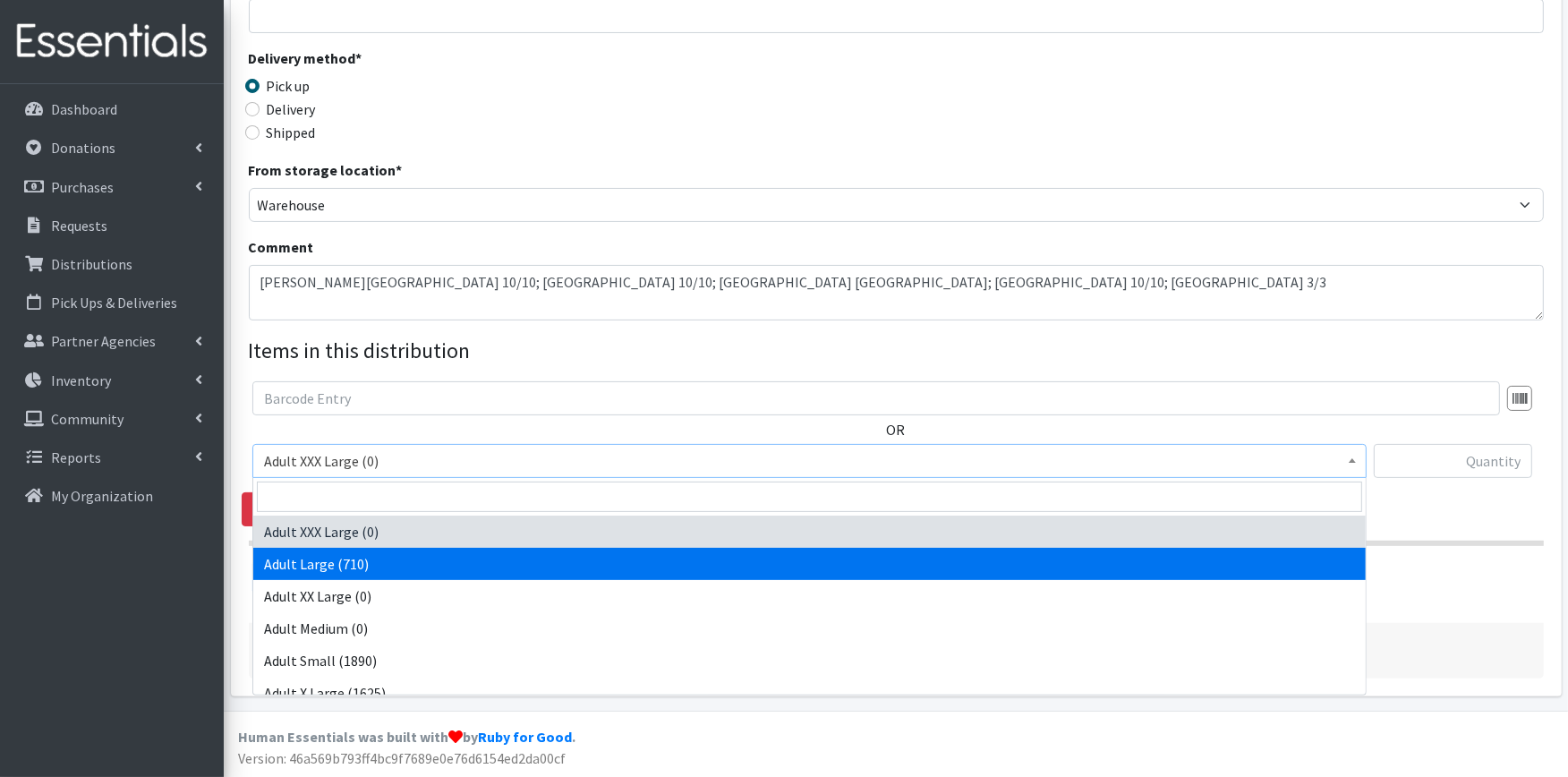
scroll to position [788, 0]
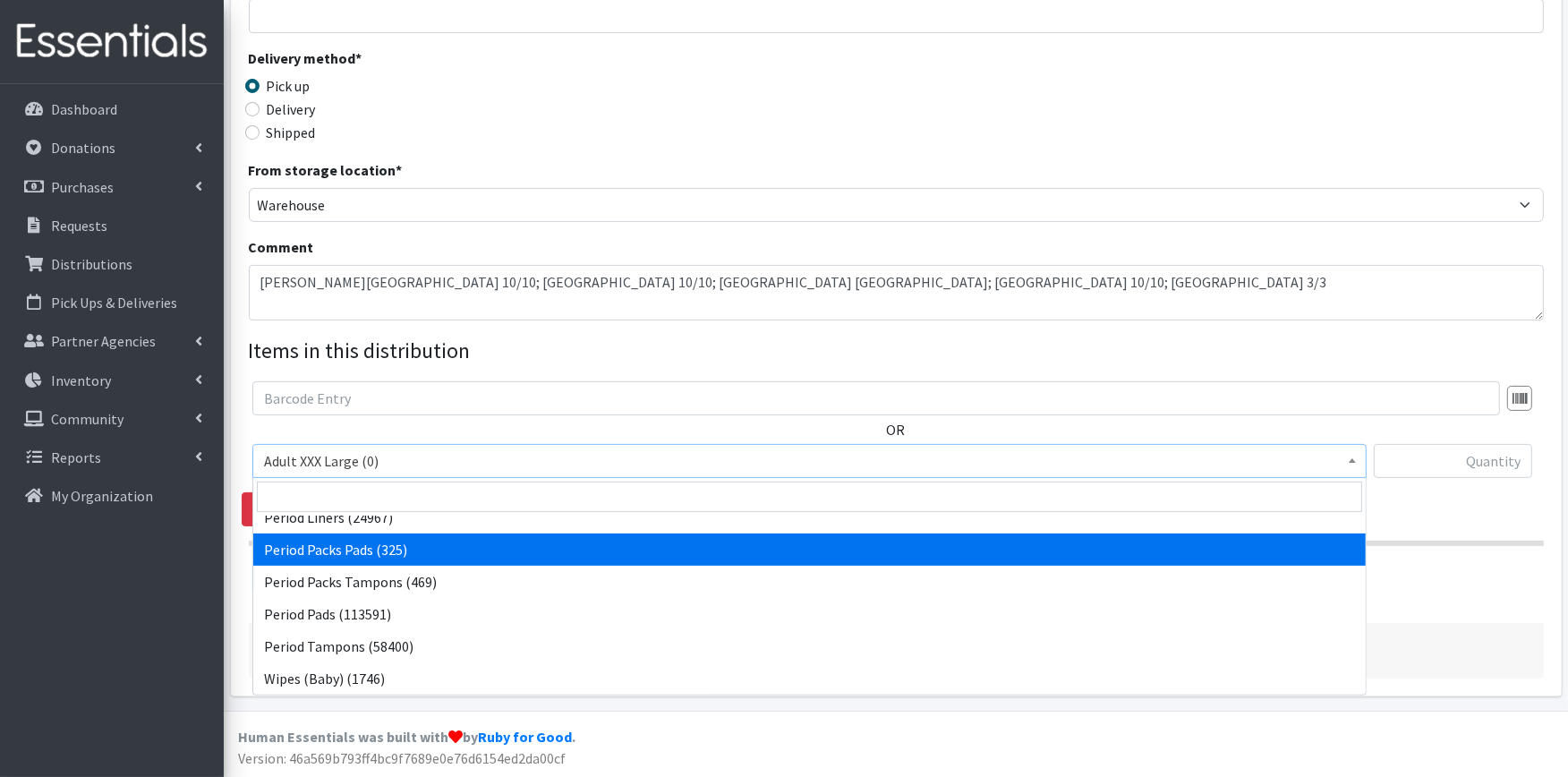
select select "11444"
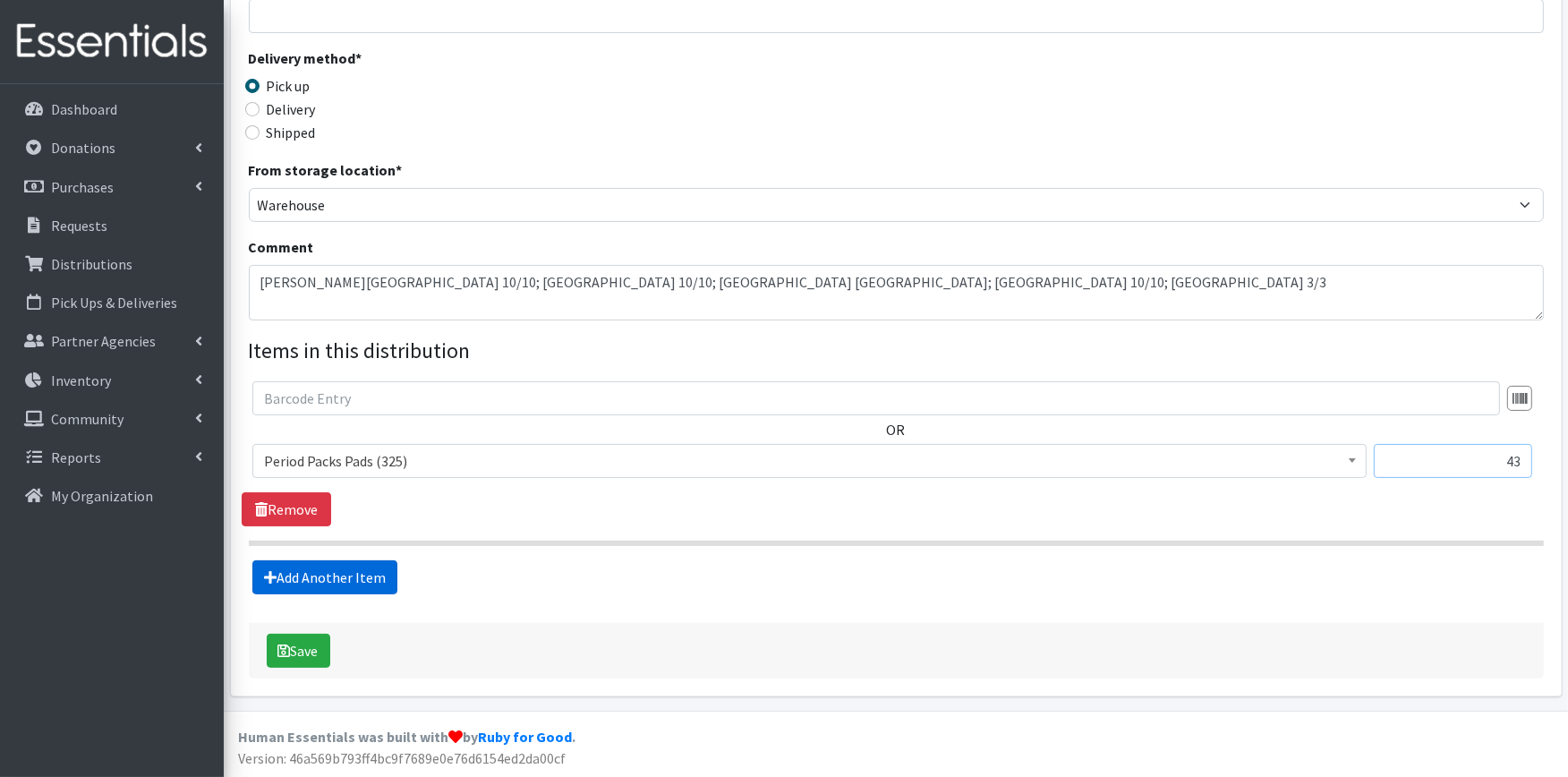
type input "43"
click at [337, 586] on link "Add Another Item" at bounding box center [325, 577] width 145 height 34
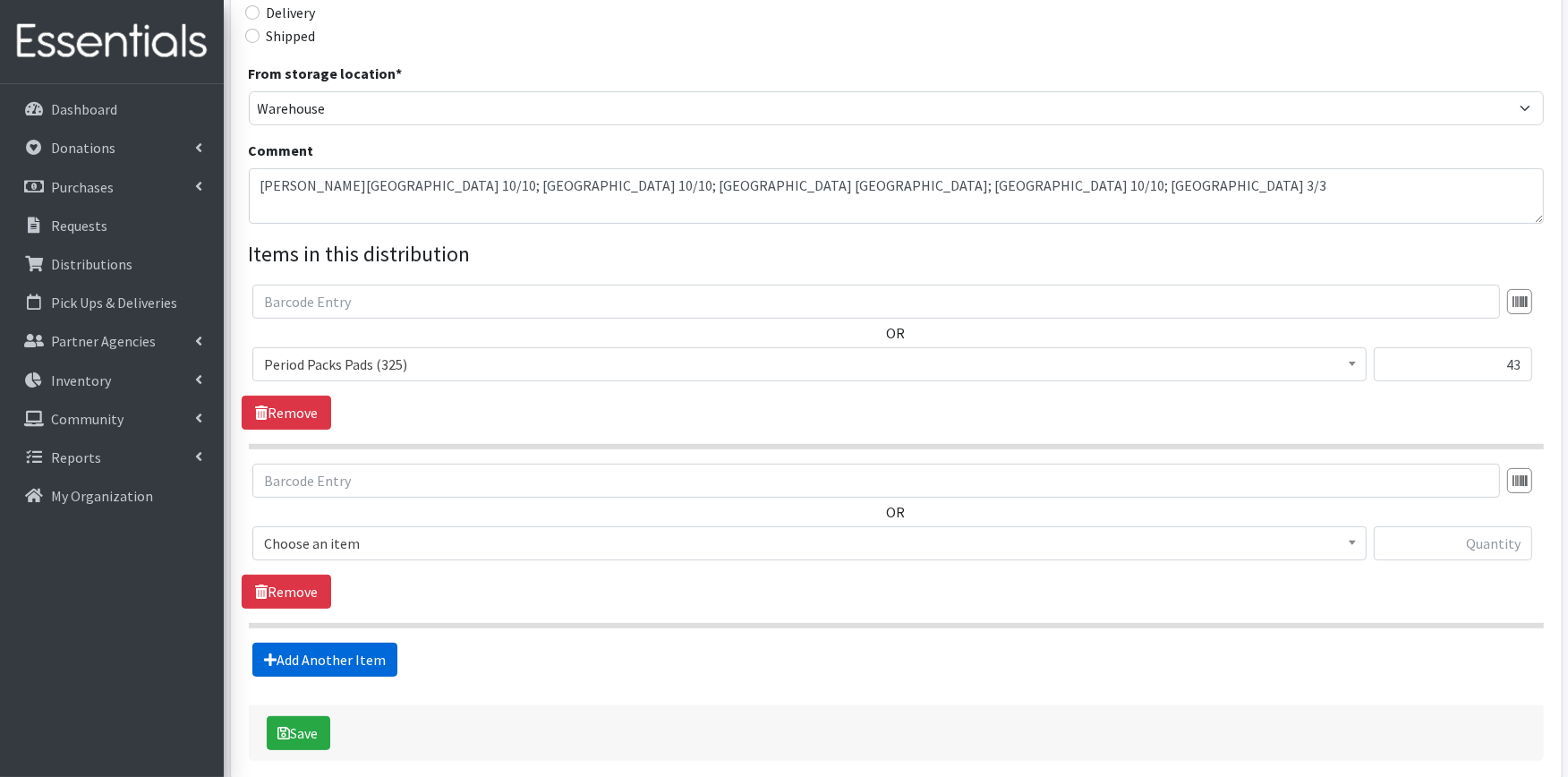
scroll to position [535, 0]
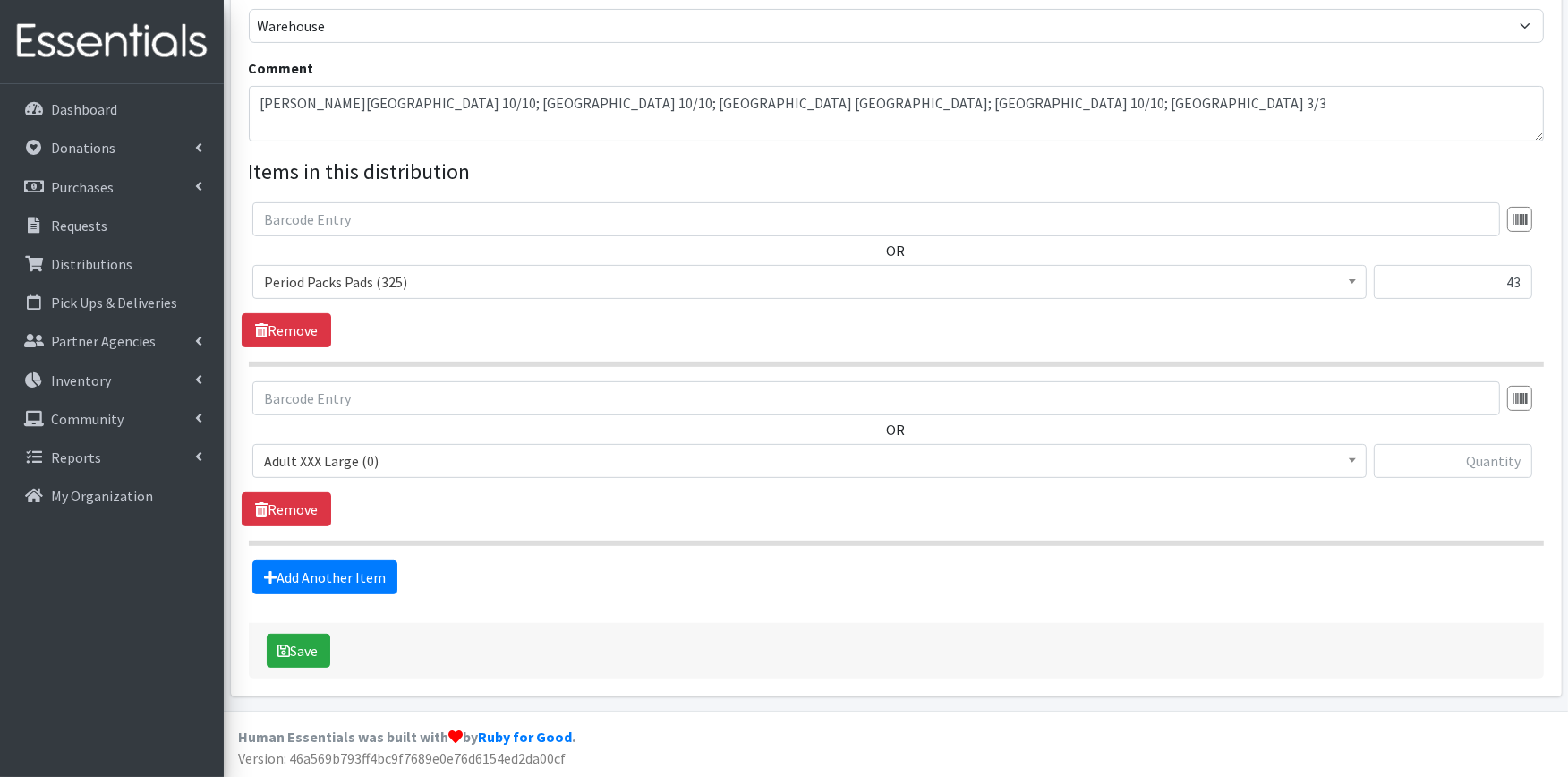
click at [356, 473] on span "Adult XXX Large (0)" at bounding box center [809, 461] width 1114 height 34
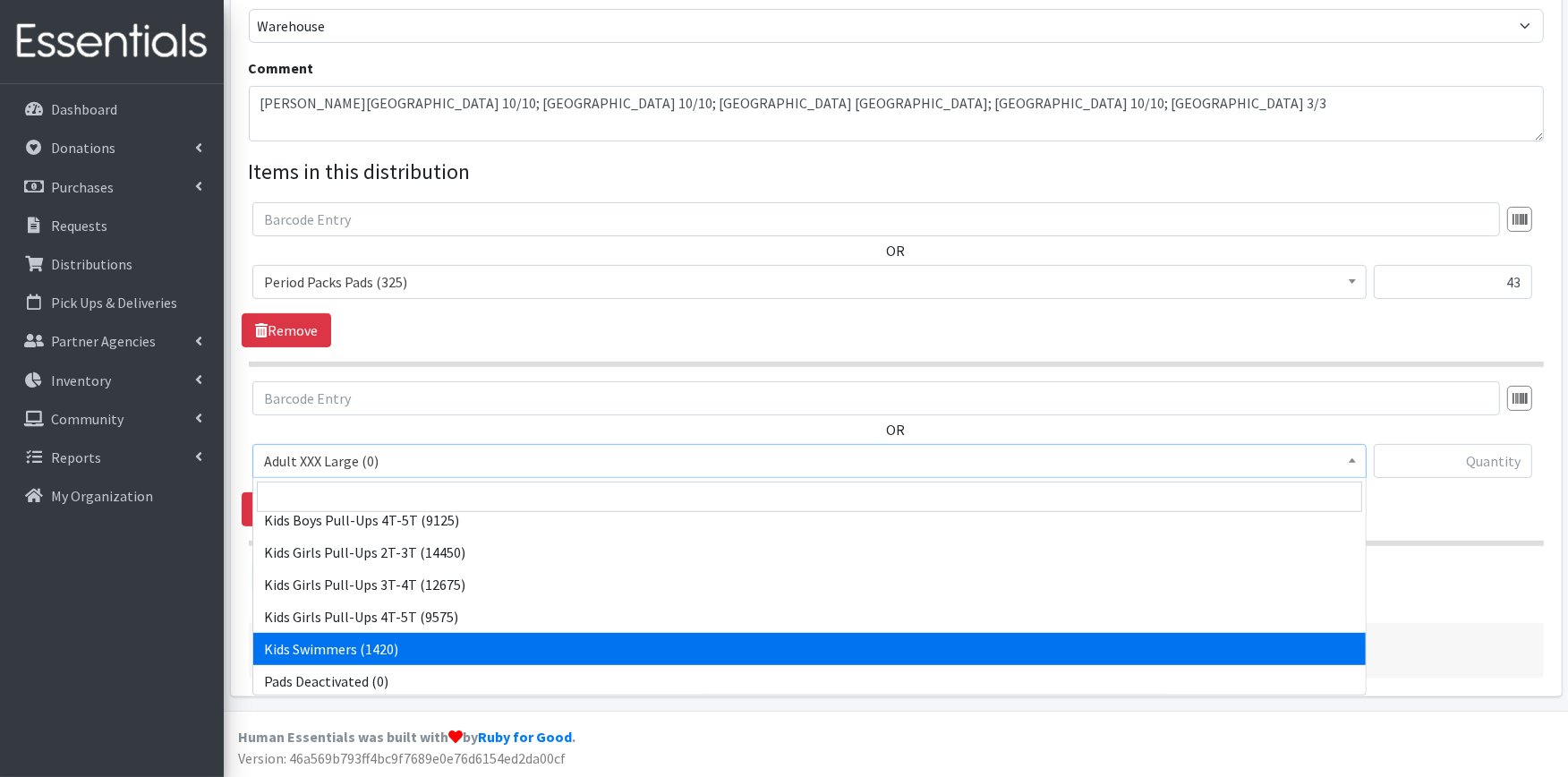
scroll to position [787, 0]
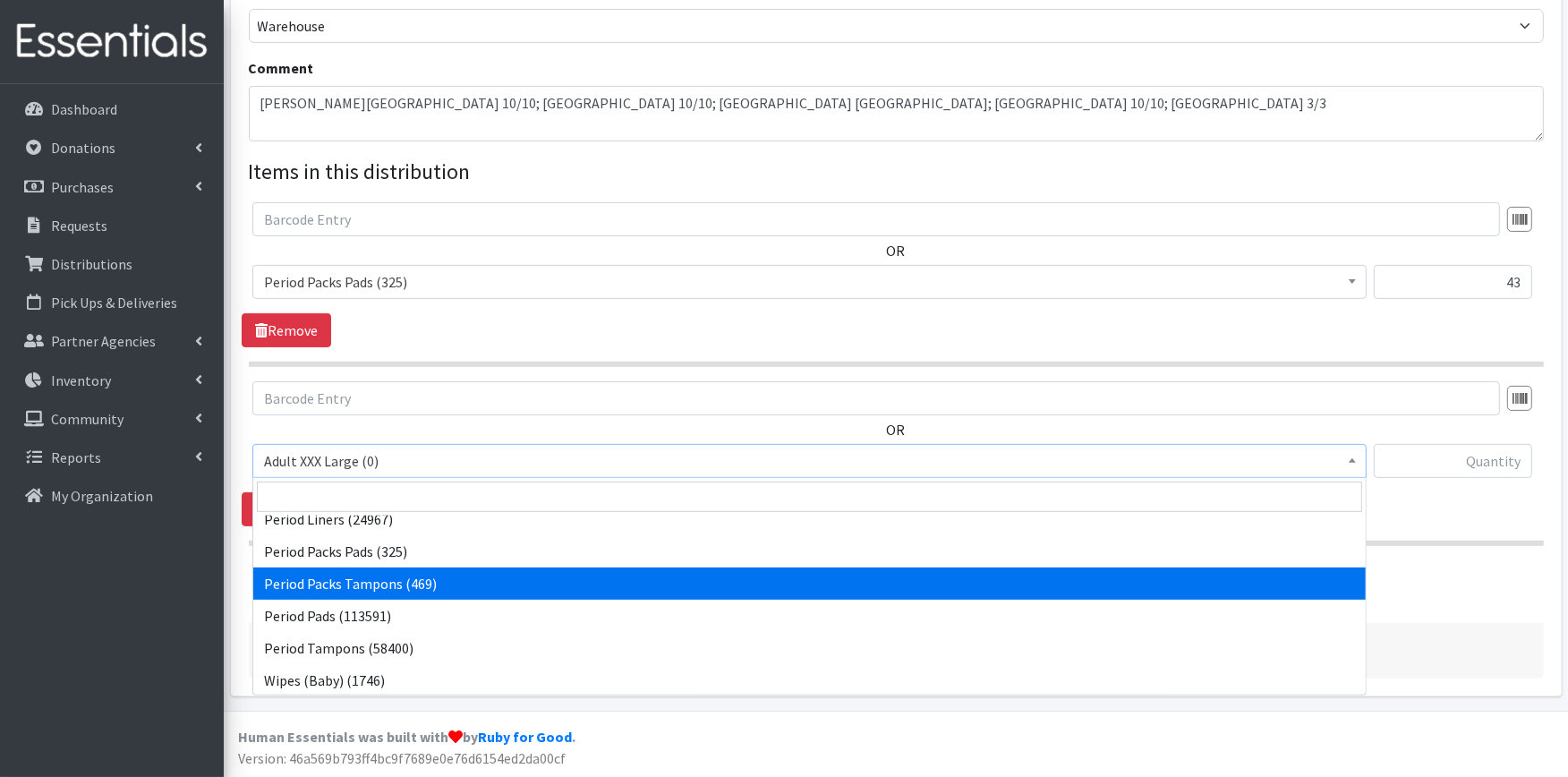
select select "11445"
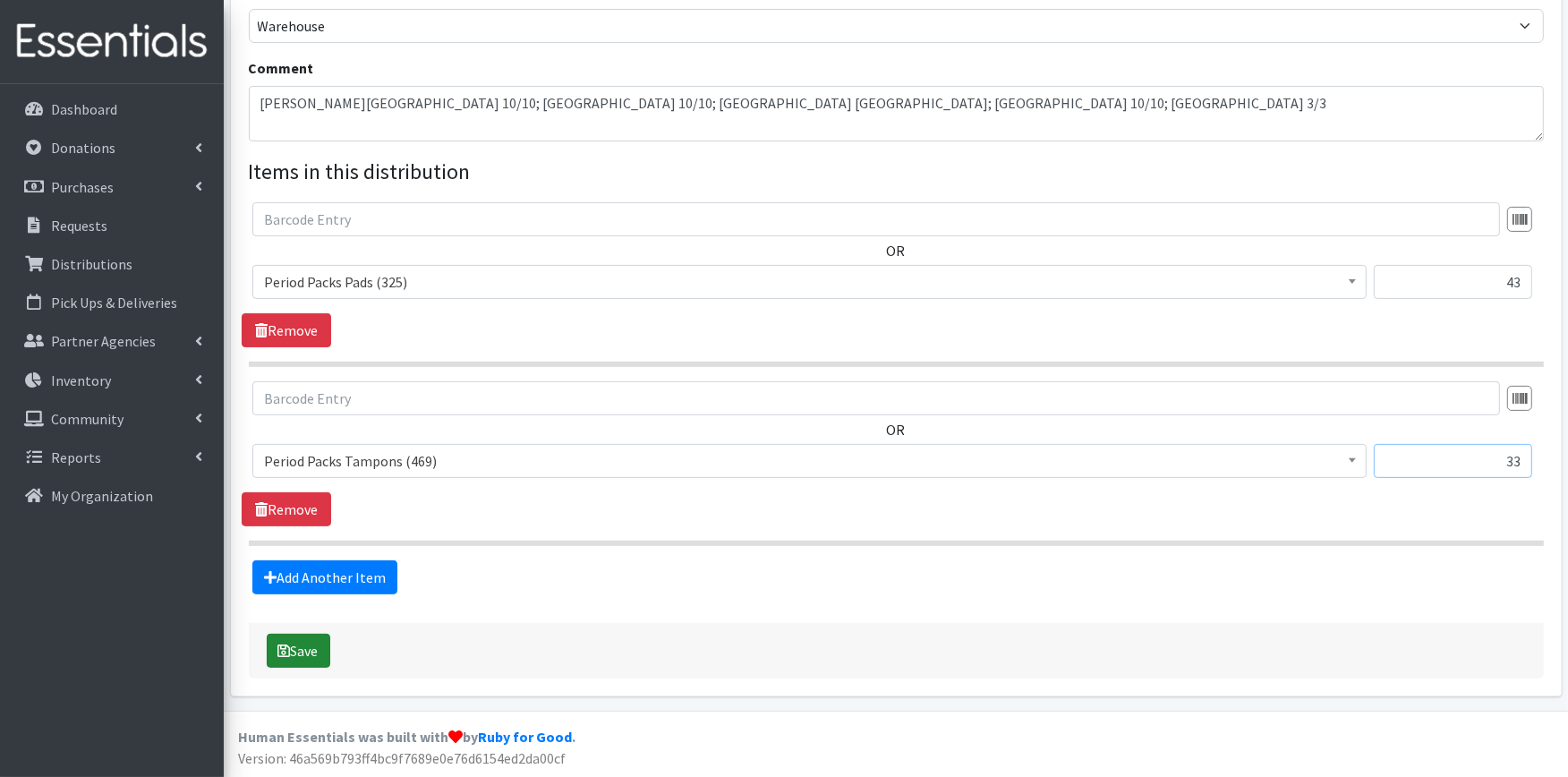
type input "33"
click at [292, 641] on button "Save" at bounding box center [298, 650] width 63 height 34
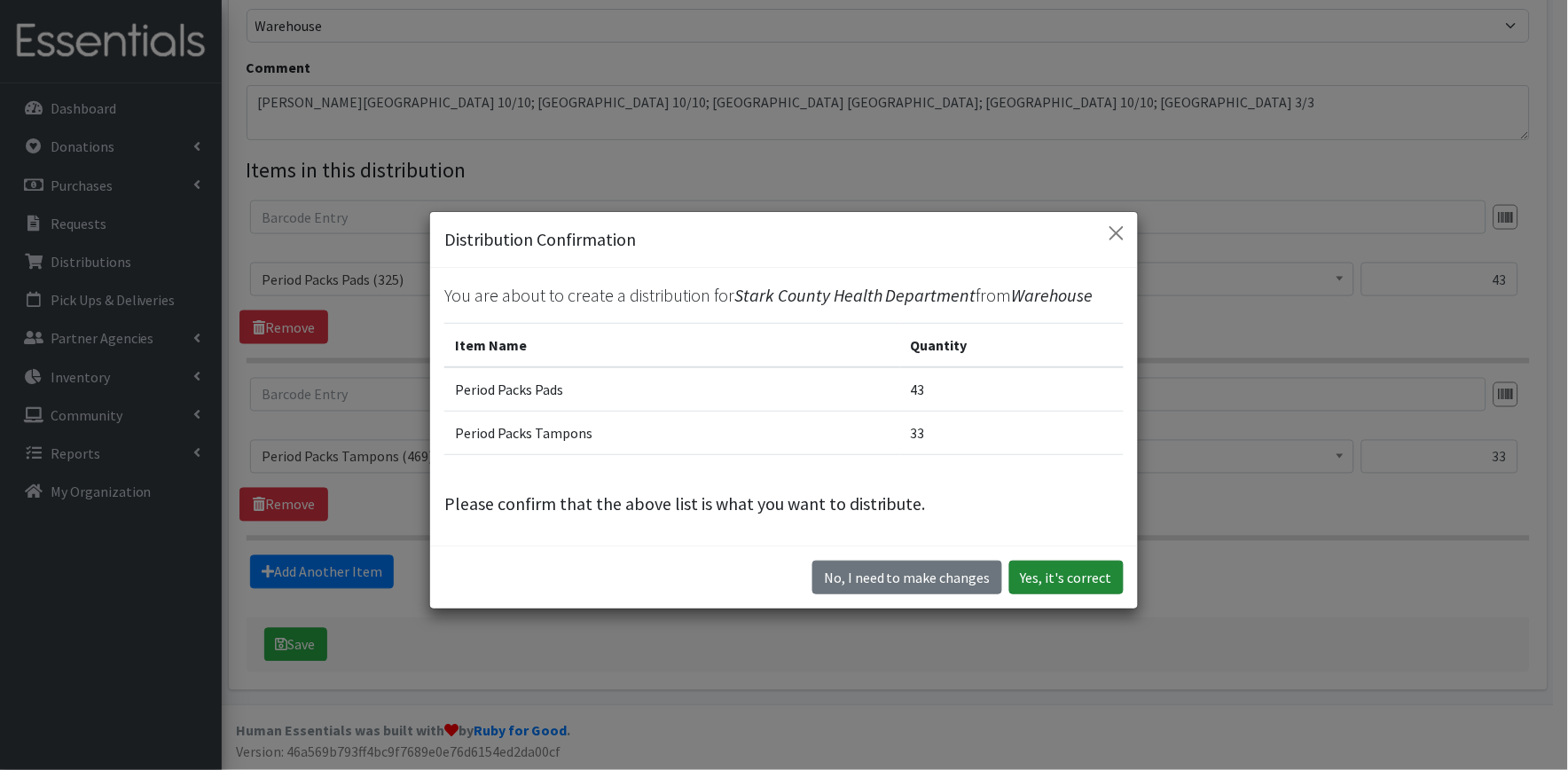
click at [1072, 589] on button "Yes, it's correct" at bounding box center [1067, 578] width 114 height 33
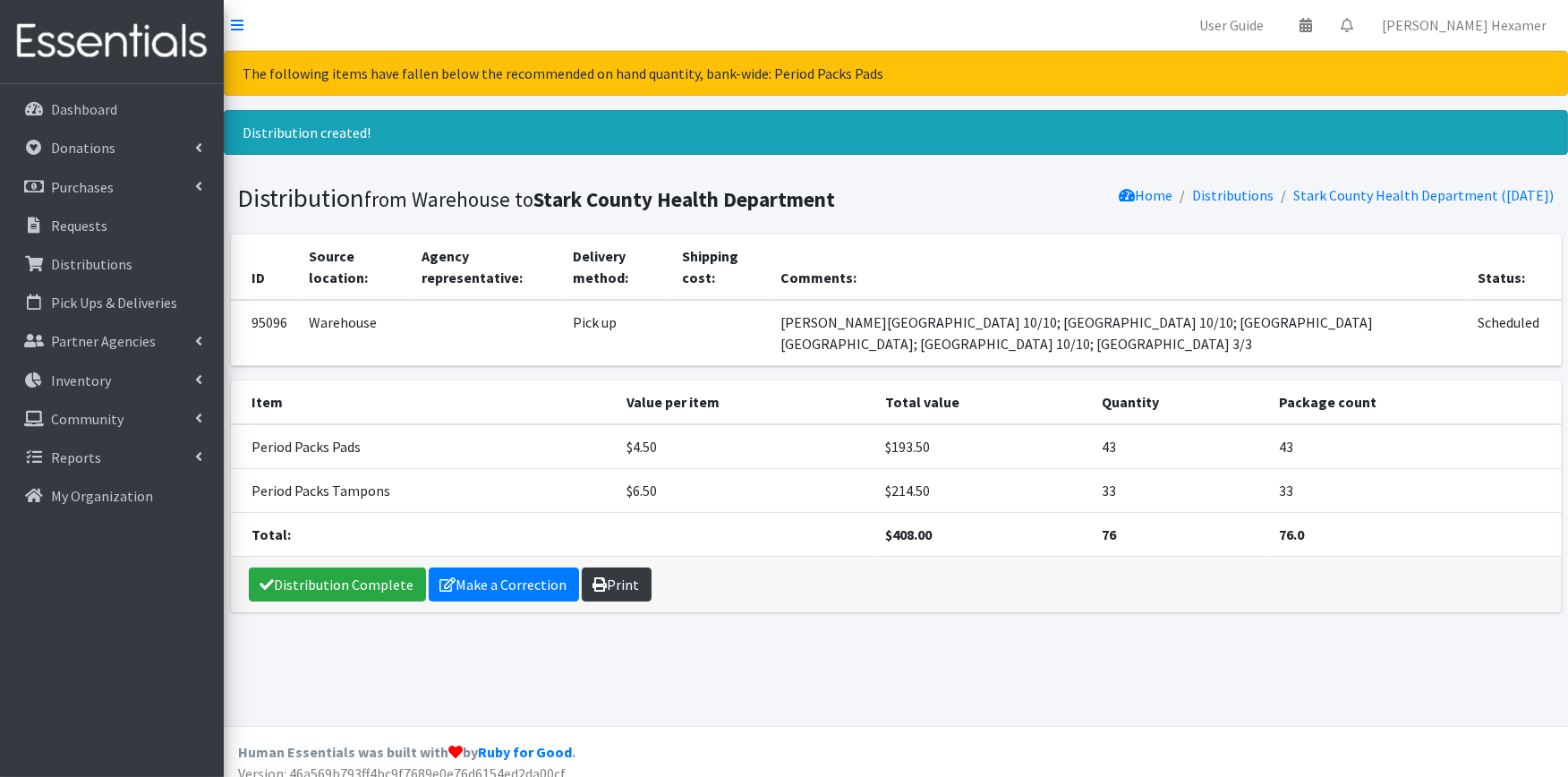
click at [621, 594] on link "Print" at bounding box center [616, 584] width 70 height 34
click at [371, 587] on link "Distribution Complete" at bounding box center [337, 584] width 177 height 34
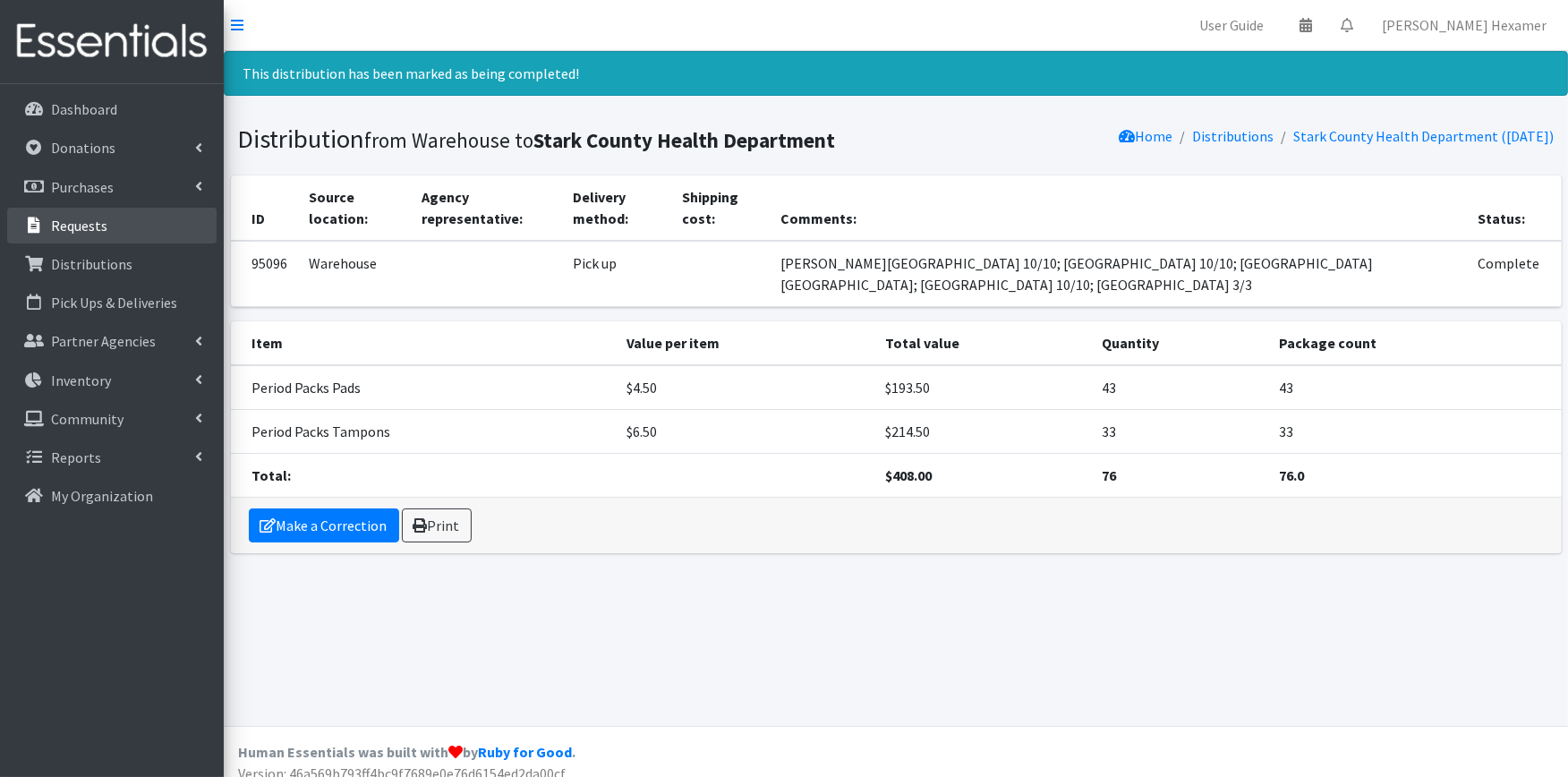
click at [75, 212] on link "Requests" at bounding box center [112, 225] width 210 height 36
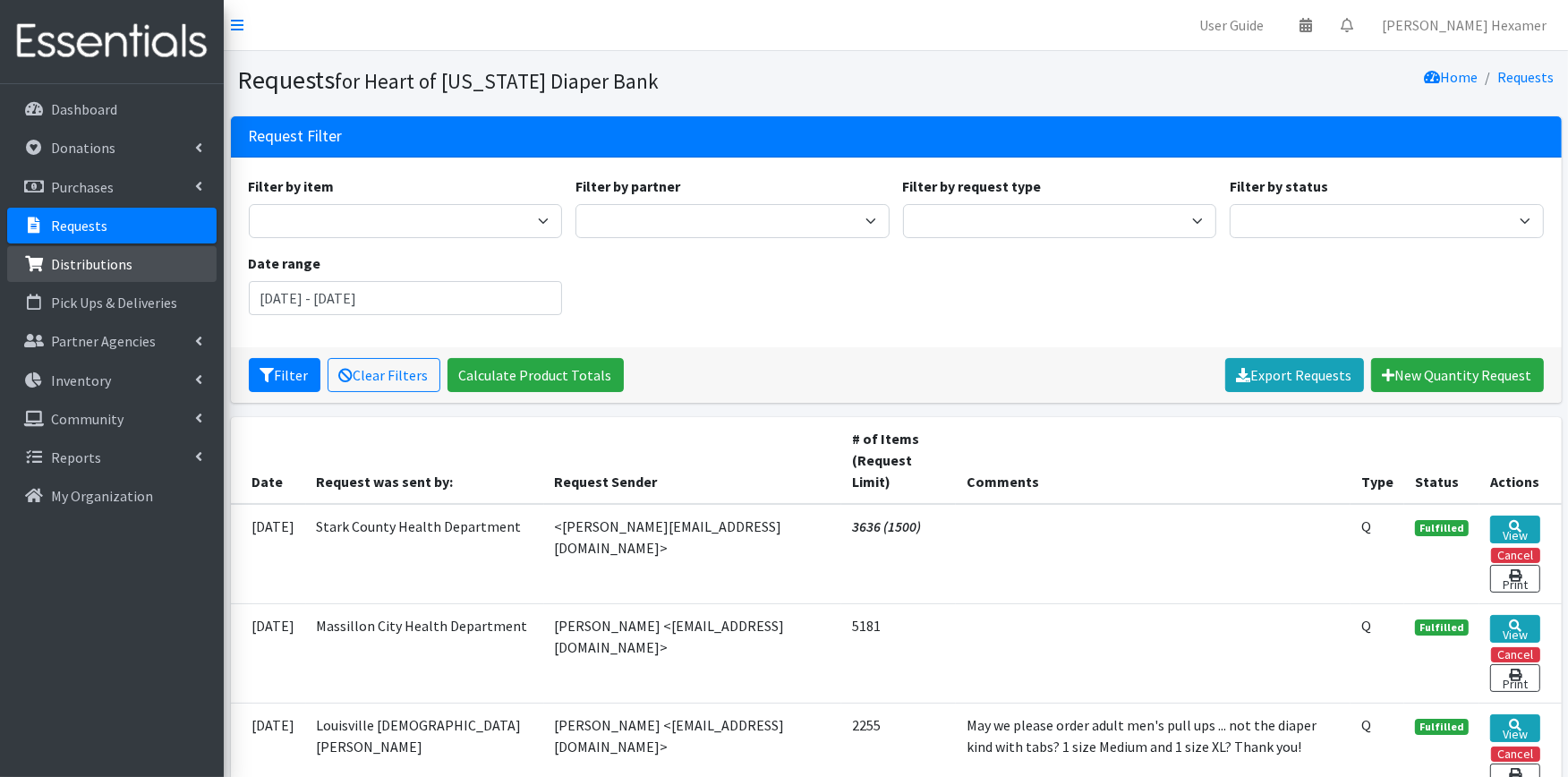
click at [102, 266] on p "Distributions" at bounding box center [91, 263] width 82 height 18
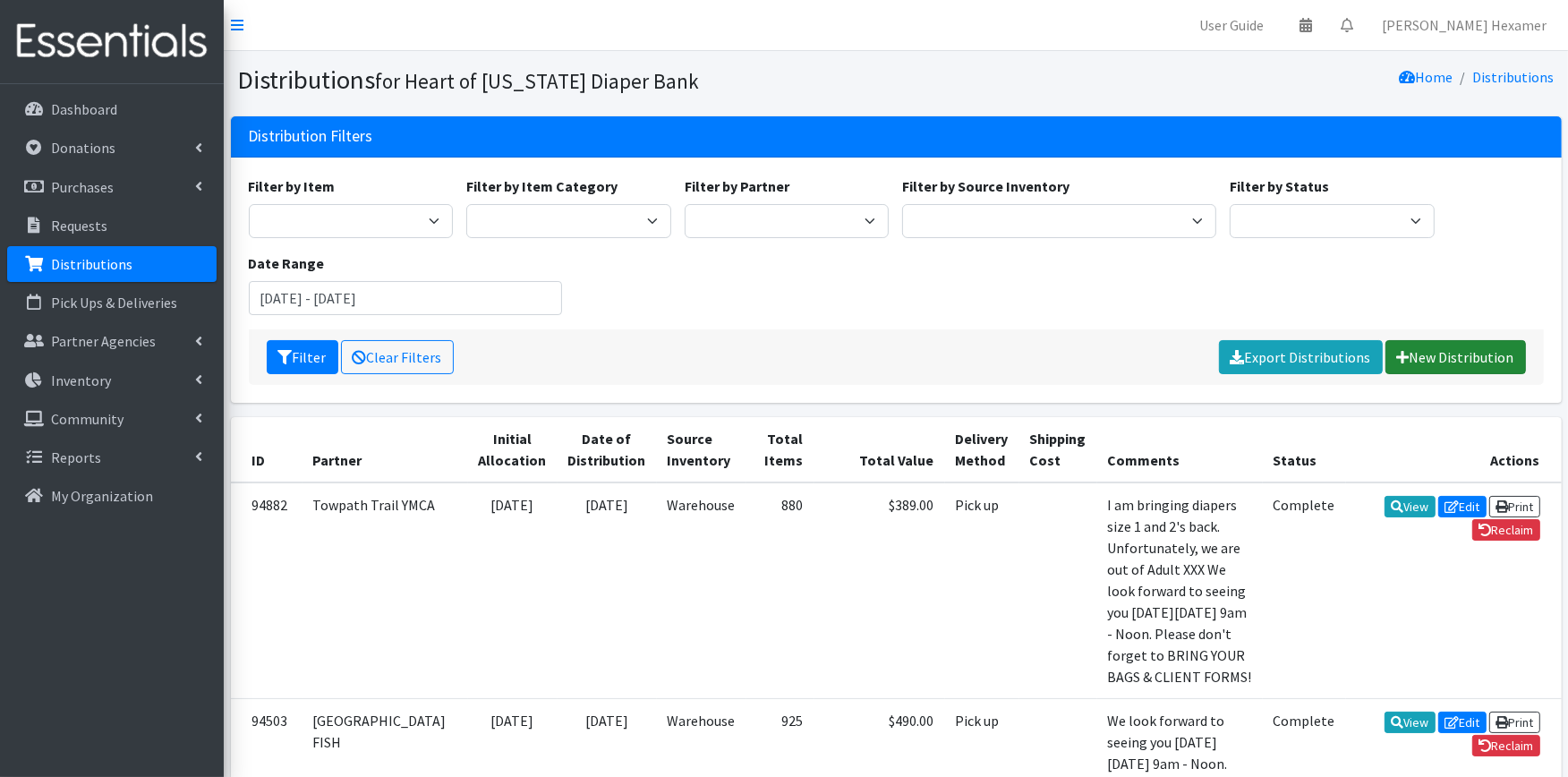
click at [1500, 359] on link "New Distribution" at bounding box center [1456, 357] width 140 height 34
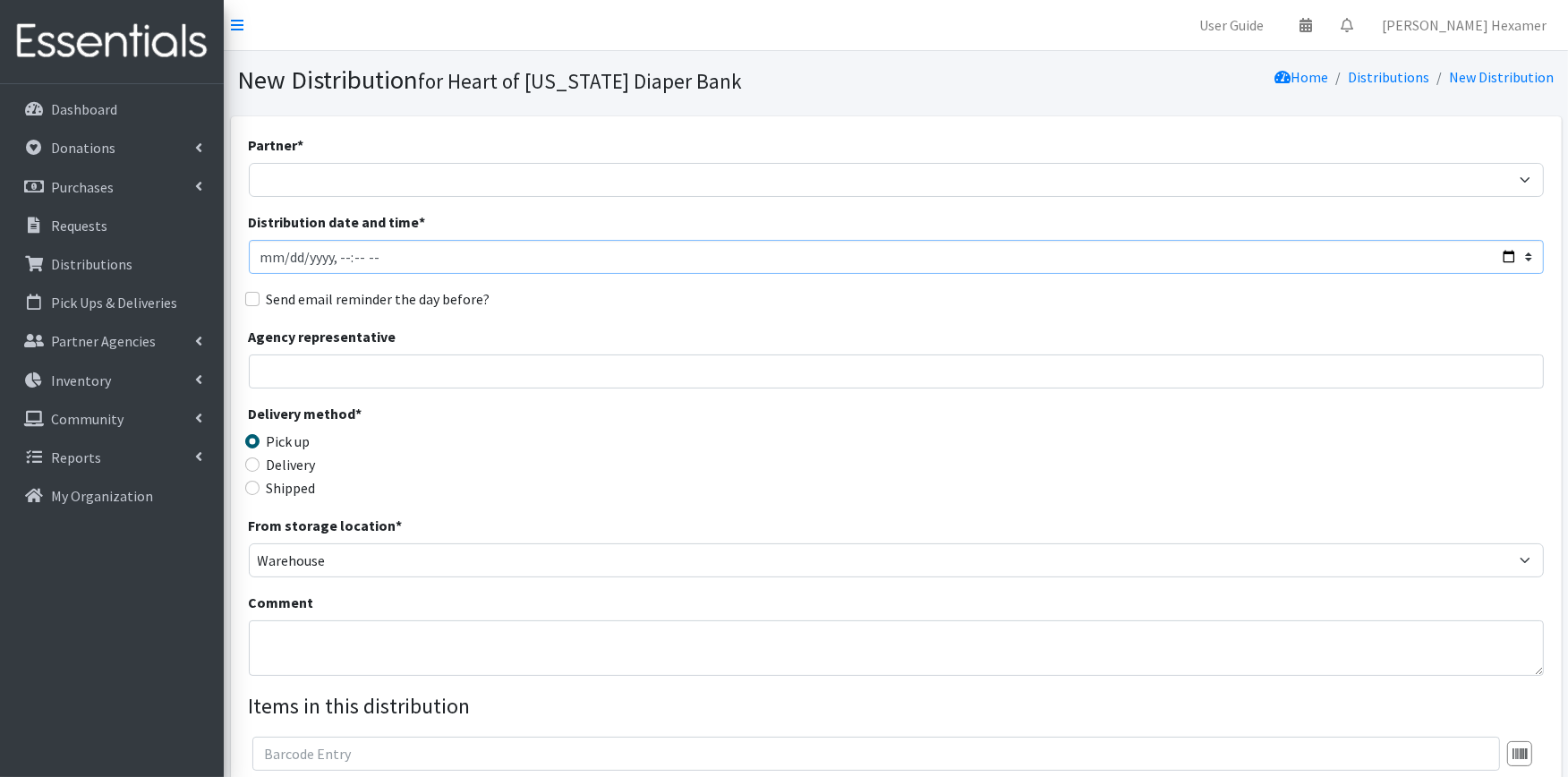
click at [541, 254] on input "Distribution date and time *" at bounding box center [896, 257] width 1295 height 34
click at [1506, 255] on input "Distribution date and time *" at bounding box center [896, 257] width 1295 height 34
type input "2025-09-18T09:00"
click at [711, 439] on div "Delivery method * Pick up Delivery Shipped Shipping cost" at bounding box center [896, 459] width 1295 height 112
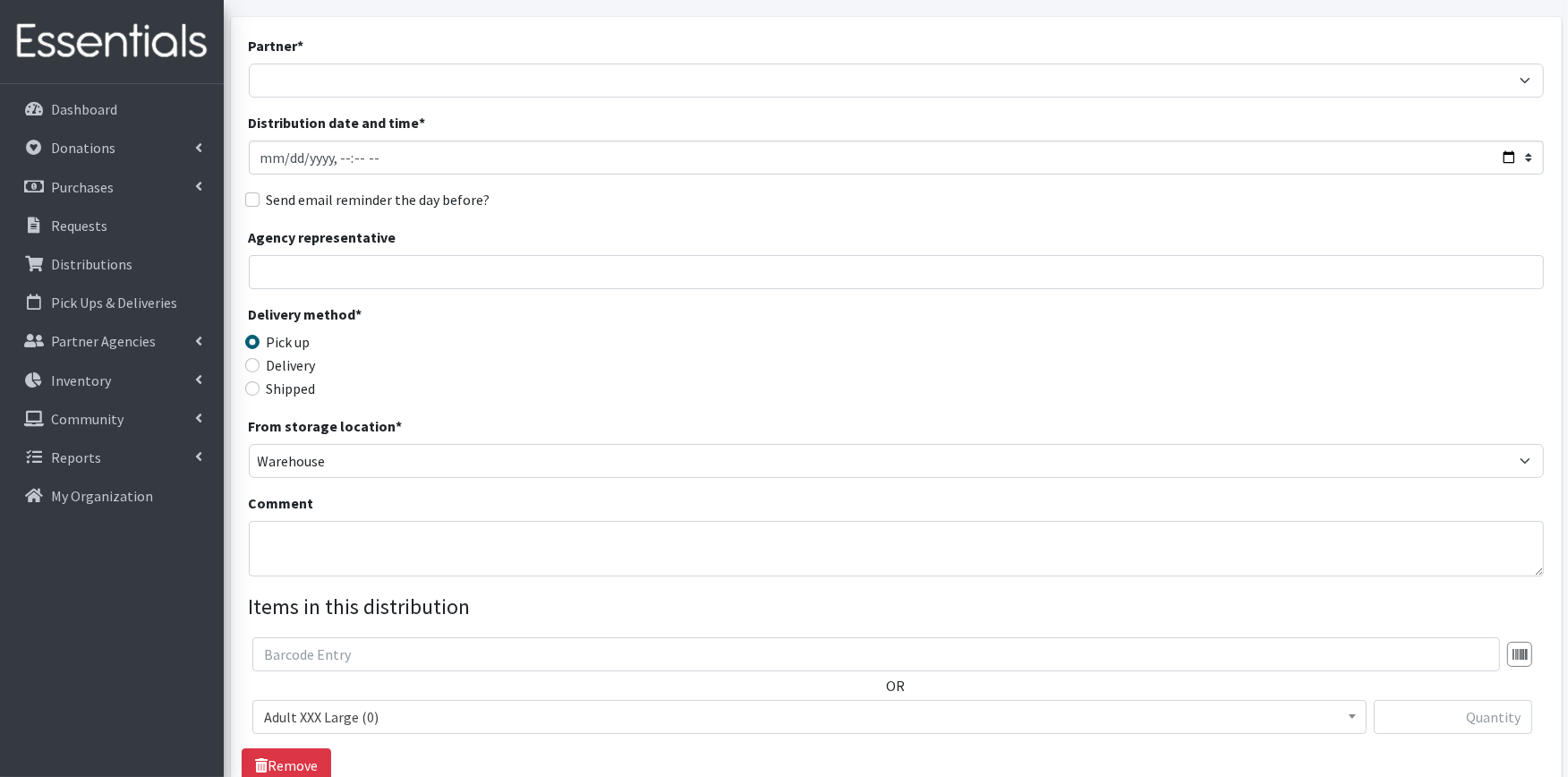
scroll to position [199, 0]
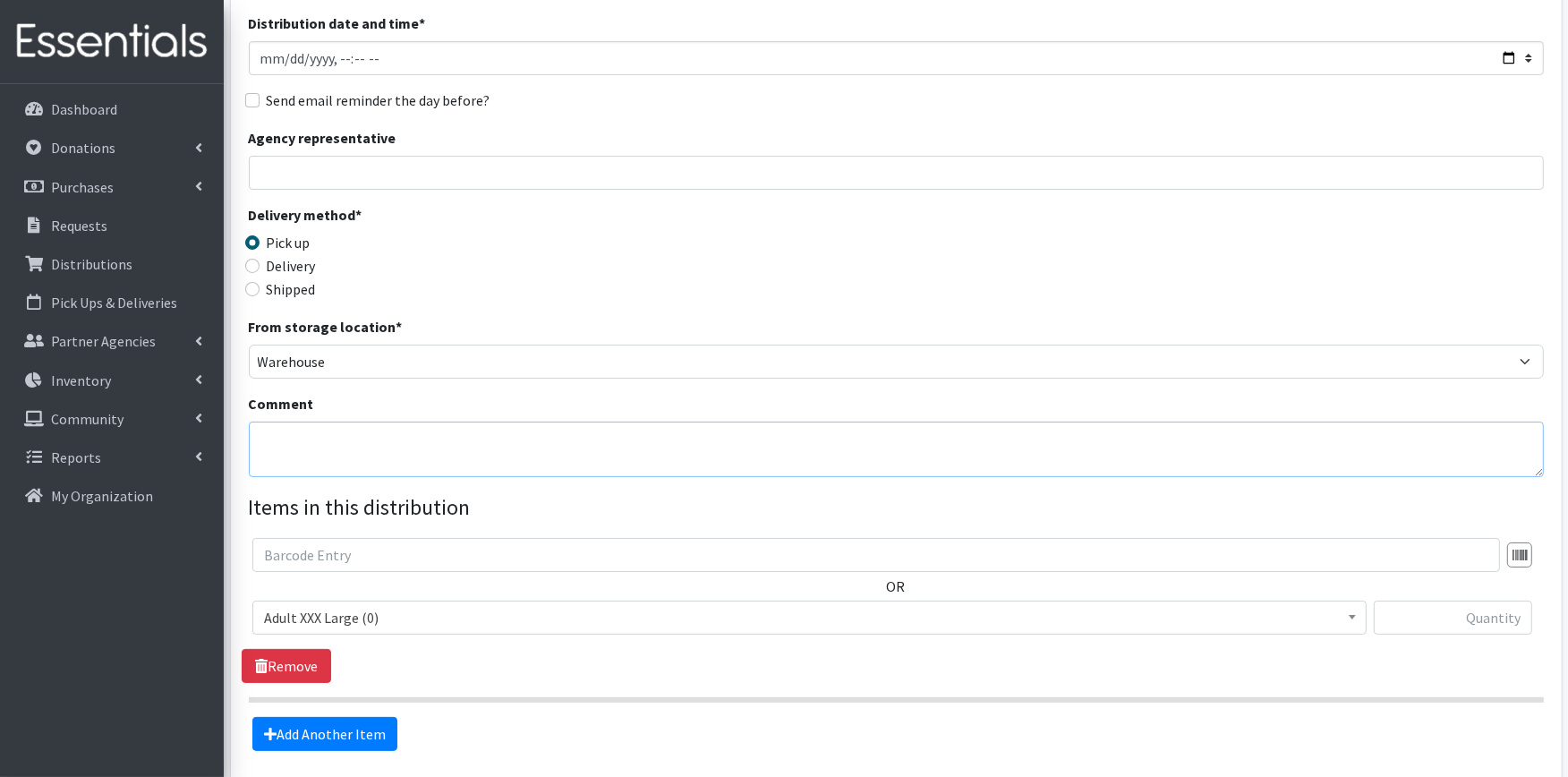
click at [378, 452] on textarea "Comment" at bounding box center [896, 450] width 1295 height 56
type textarea "SCESC - HELP ME GROW"
click at [519, 615] on span "Adult XXX Large (0)" at bounding box center [809, 617] width 1091 height 25
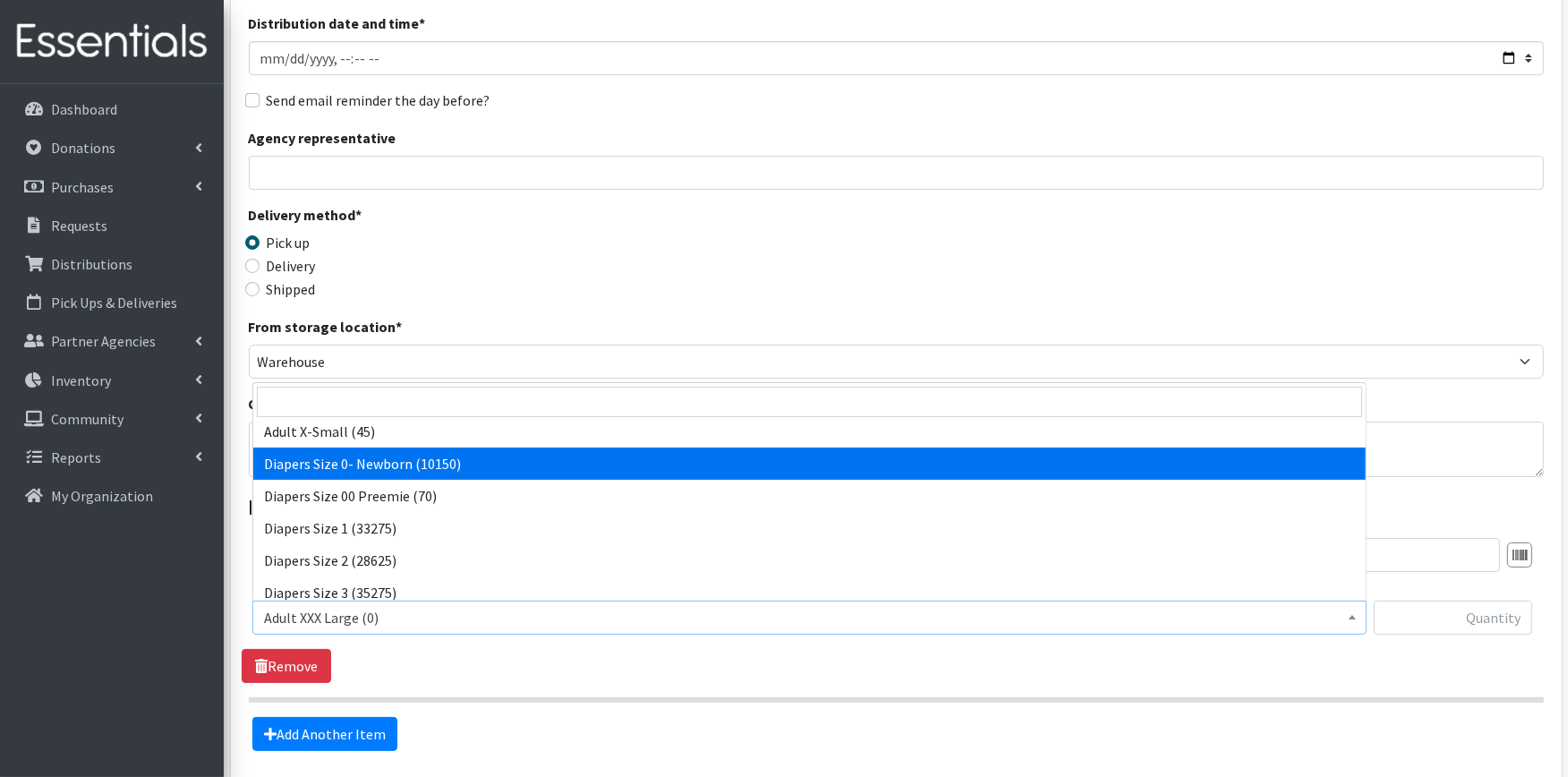
select select "406"
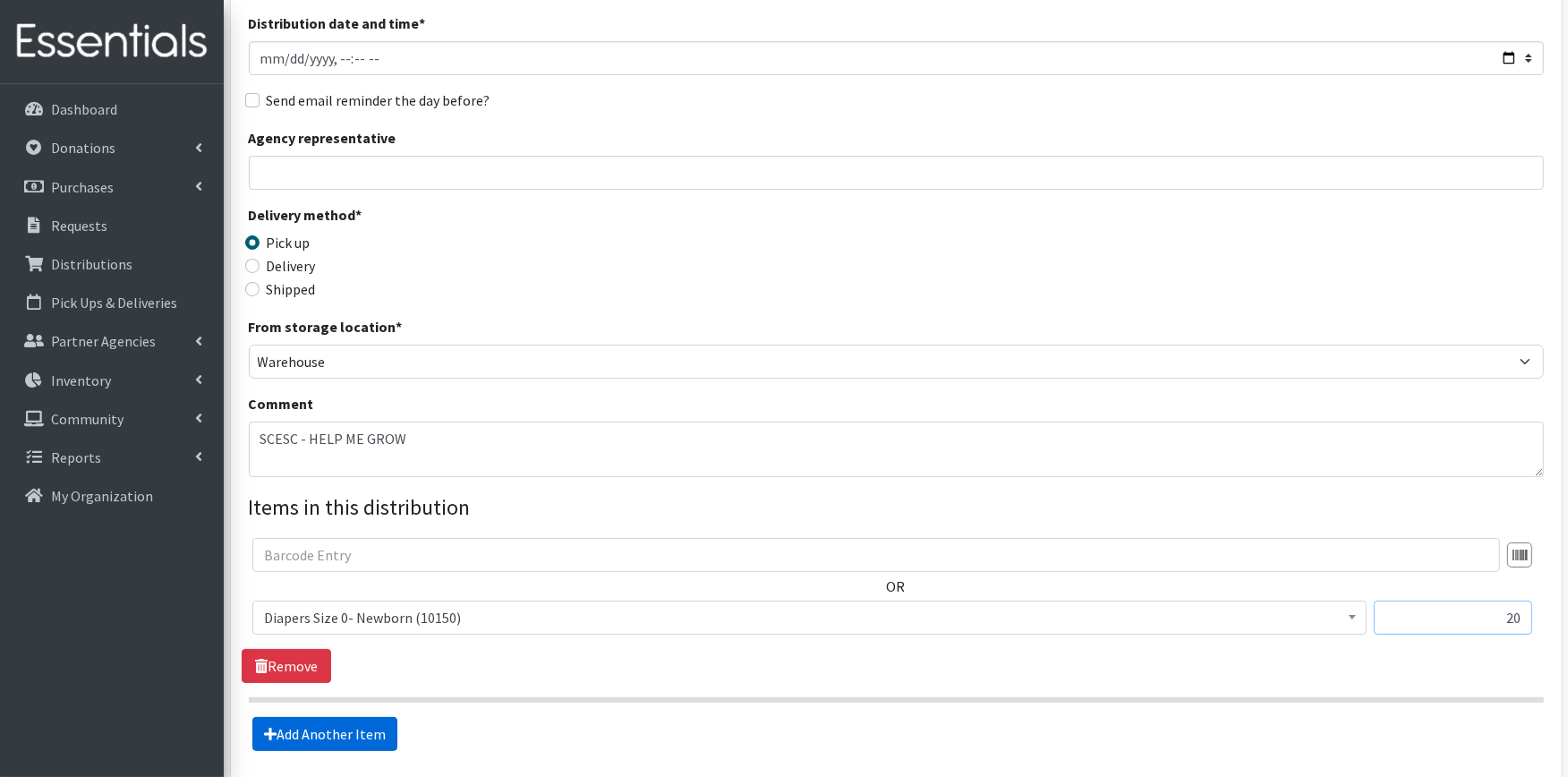
type input "20"
click at [280, 725] on link "Add Another Item" at bounding box center [325, 734] width 145 height 34
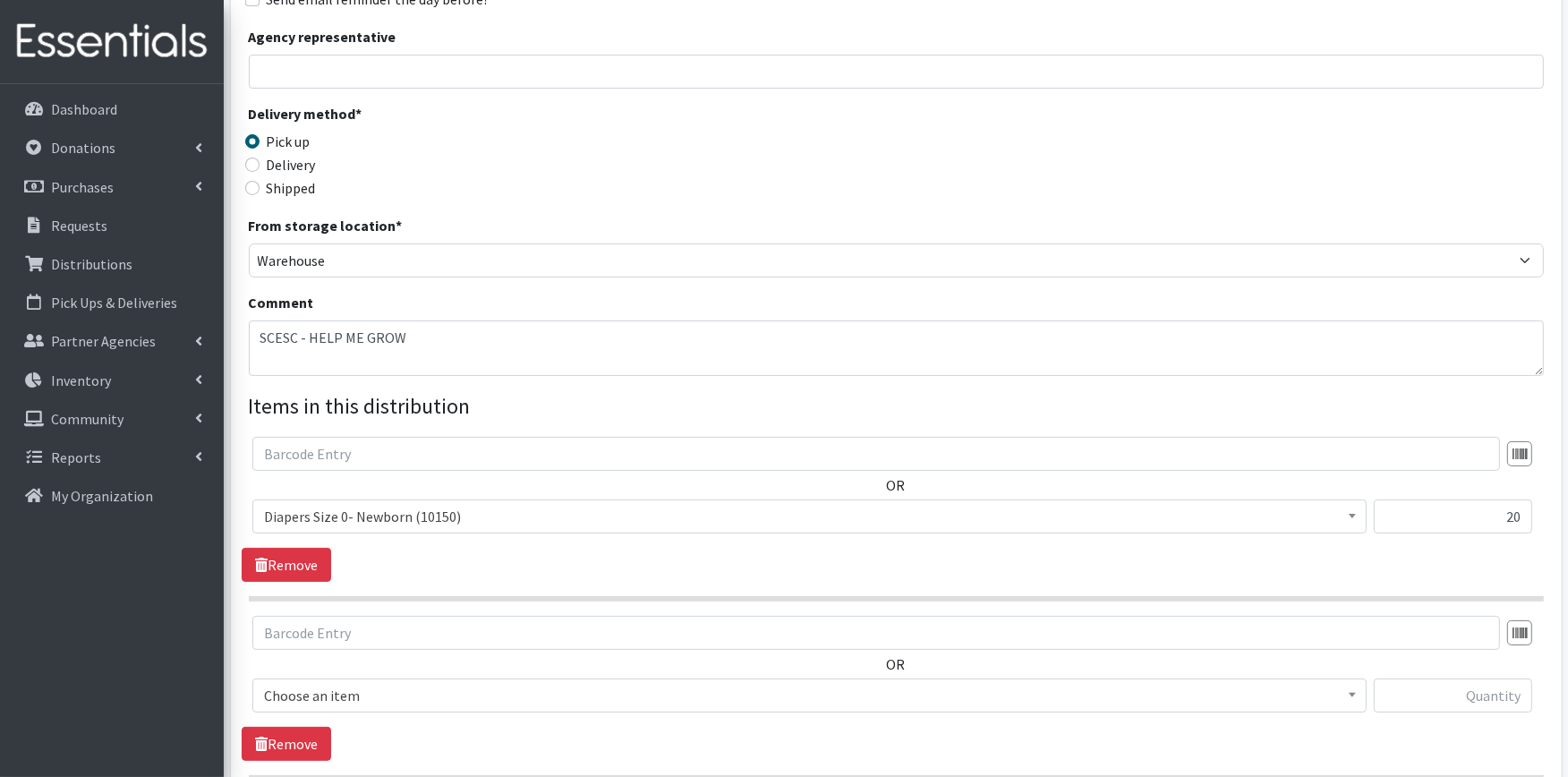
scroll to position [535, 0]
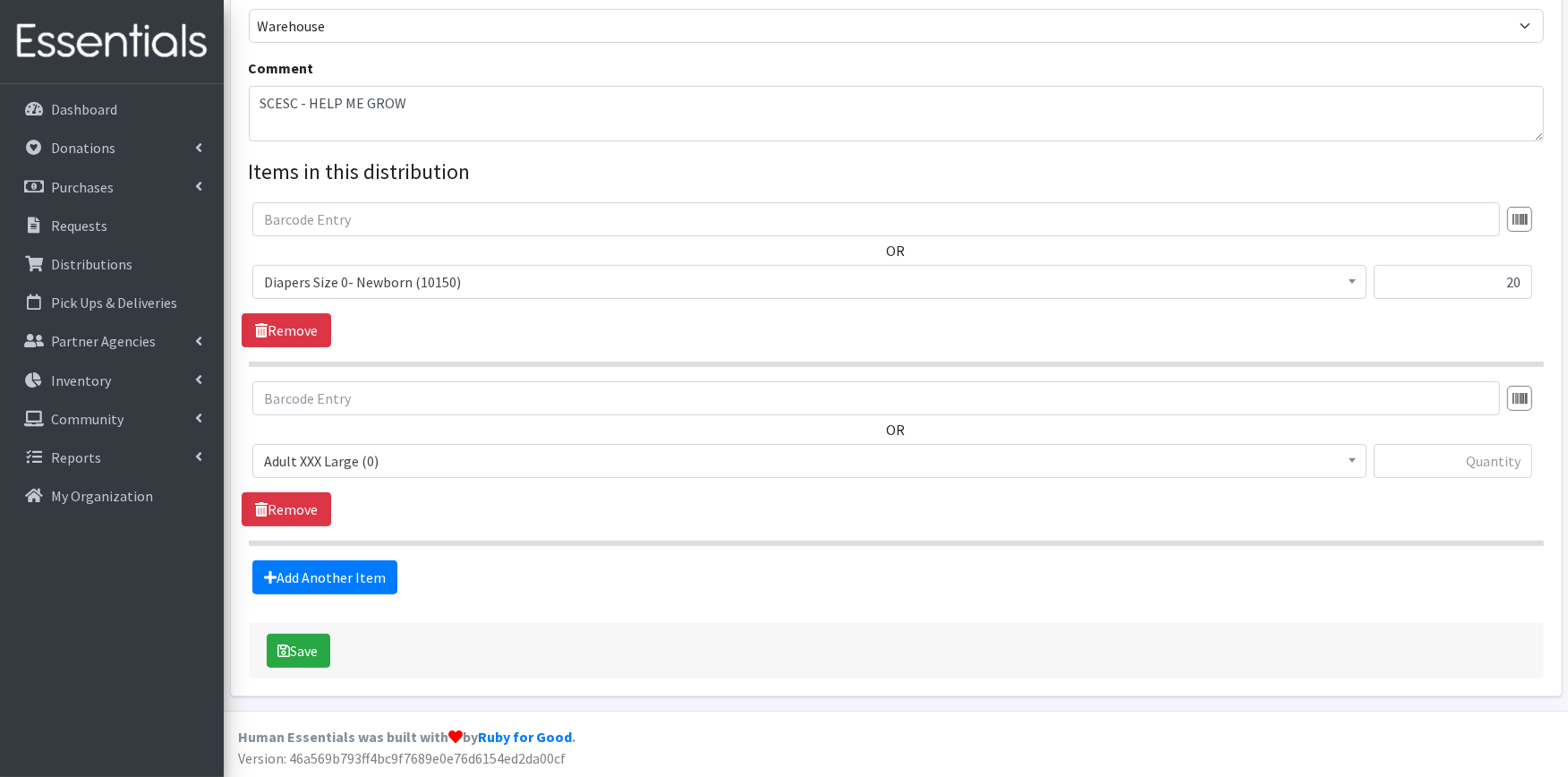
click at [354, 453] on span "Adult XXX Large (0)" at bounding box center [809, 462] width 1091 height 25
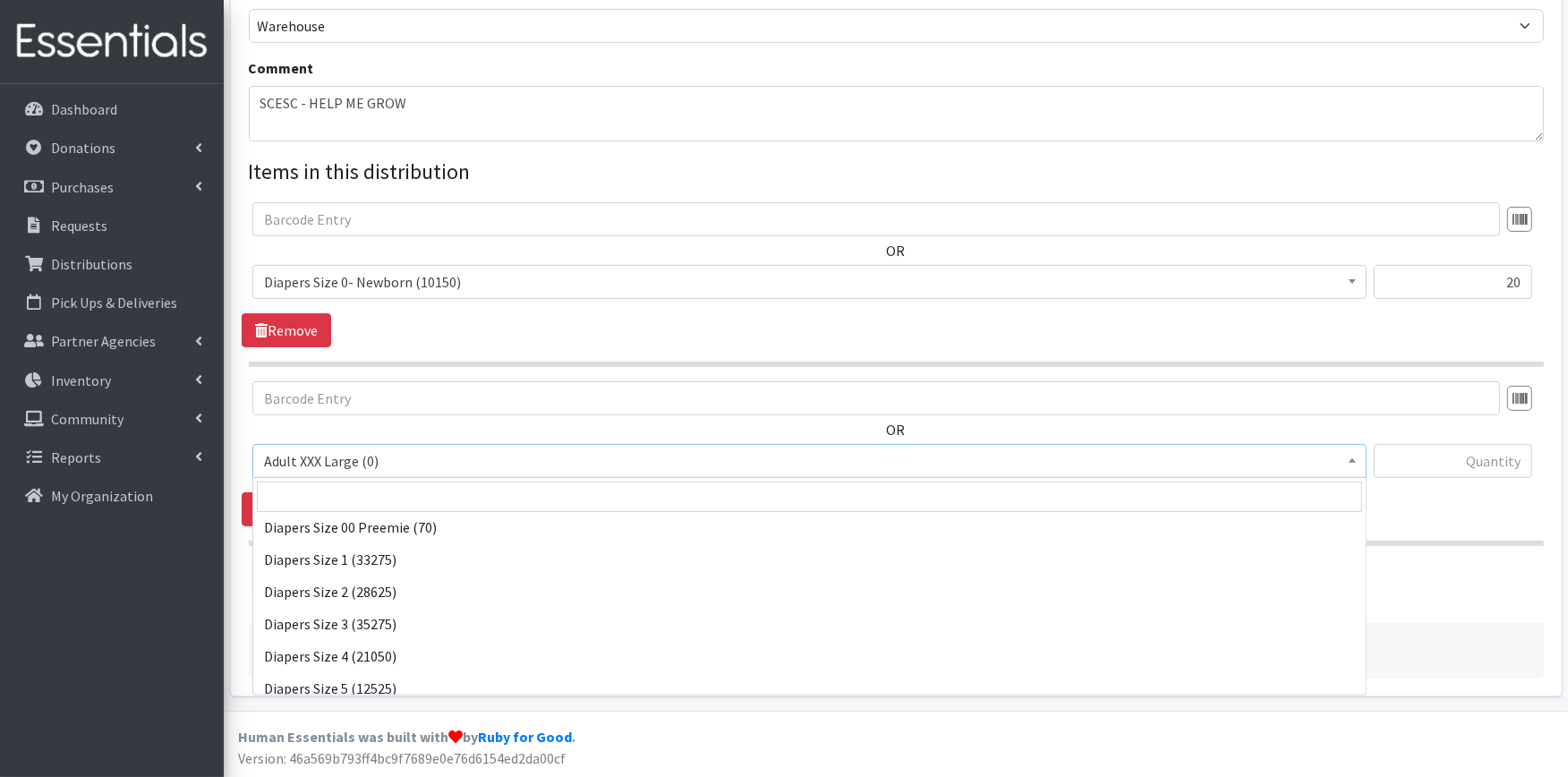
scroll to position [298, 0]
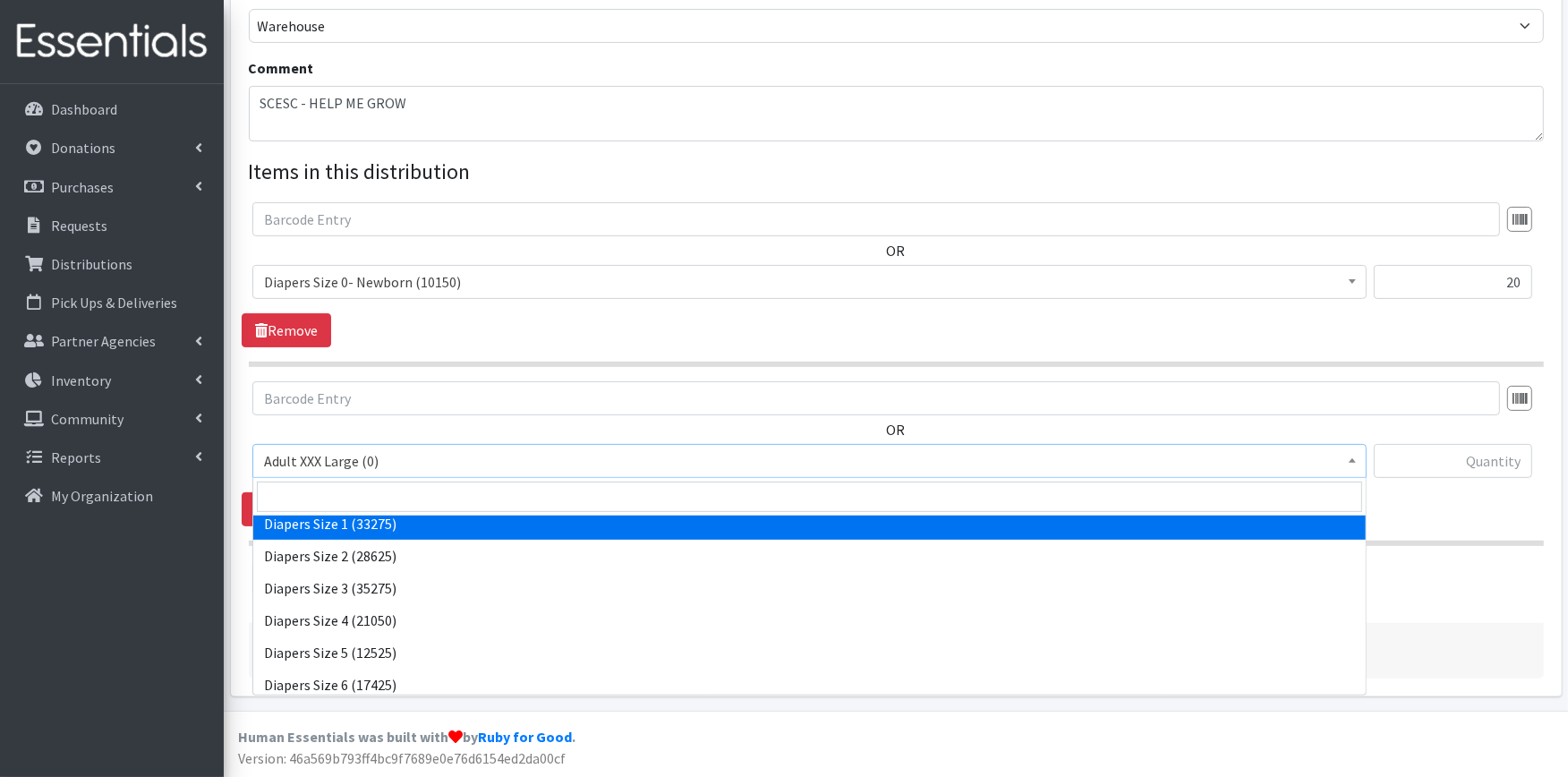
select select "408"
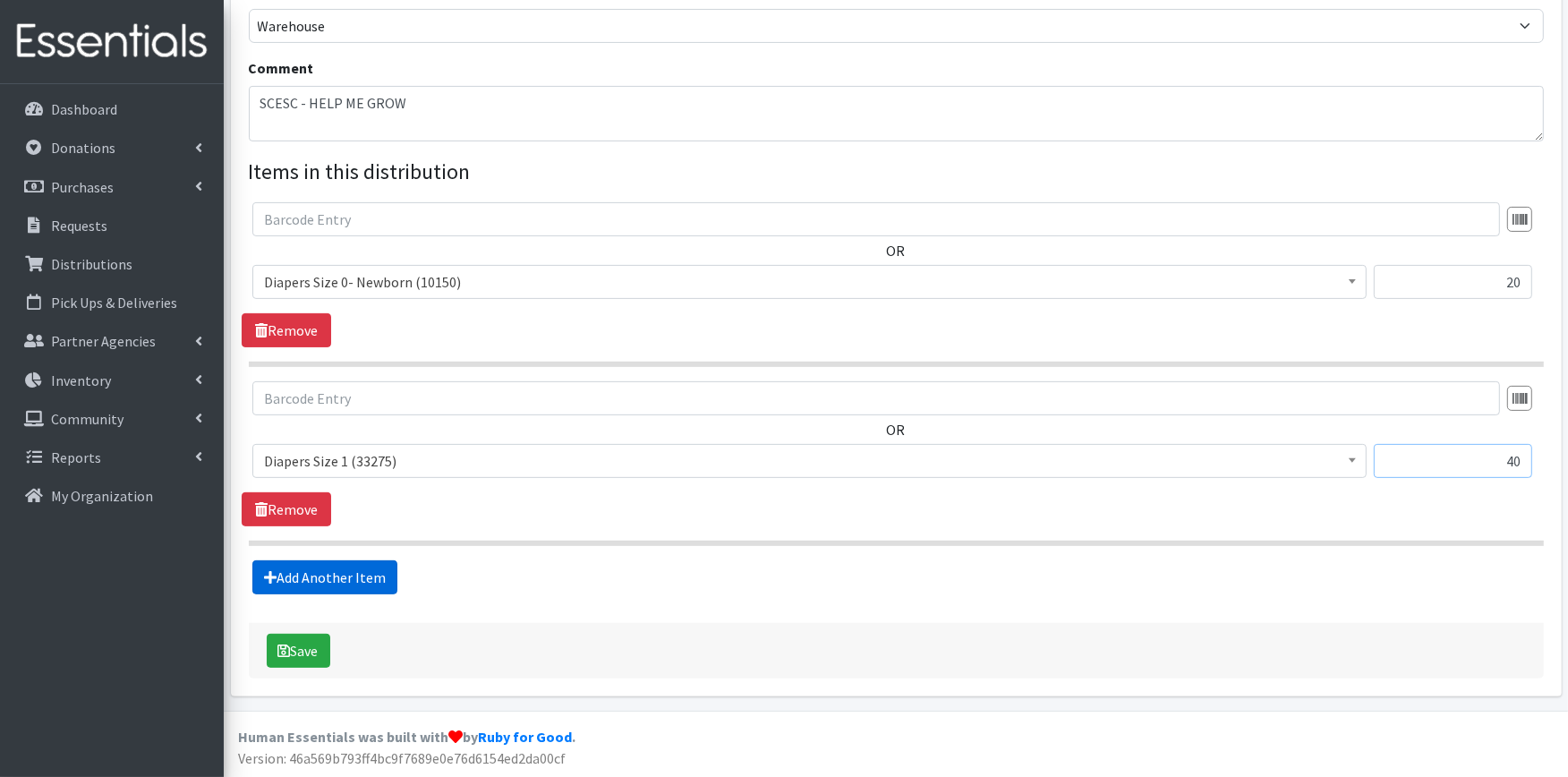
type input "40"
click at [334, 580] on link "Add Another Item" at bounding box center [325, 577] width 145 height 34
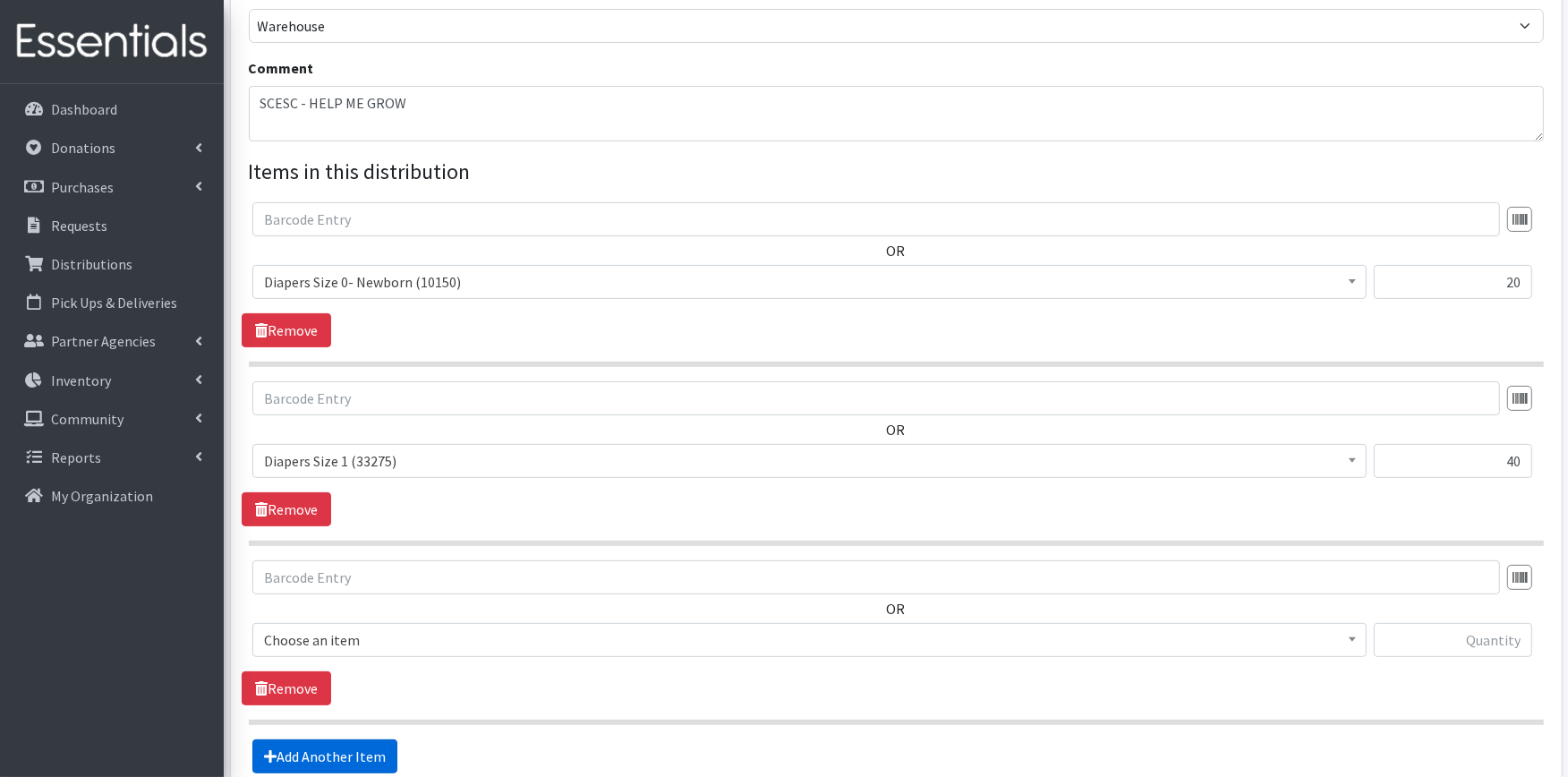
scroll to position [714, 0]
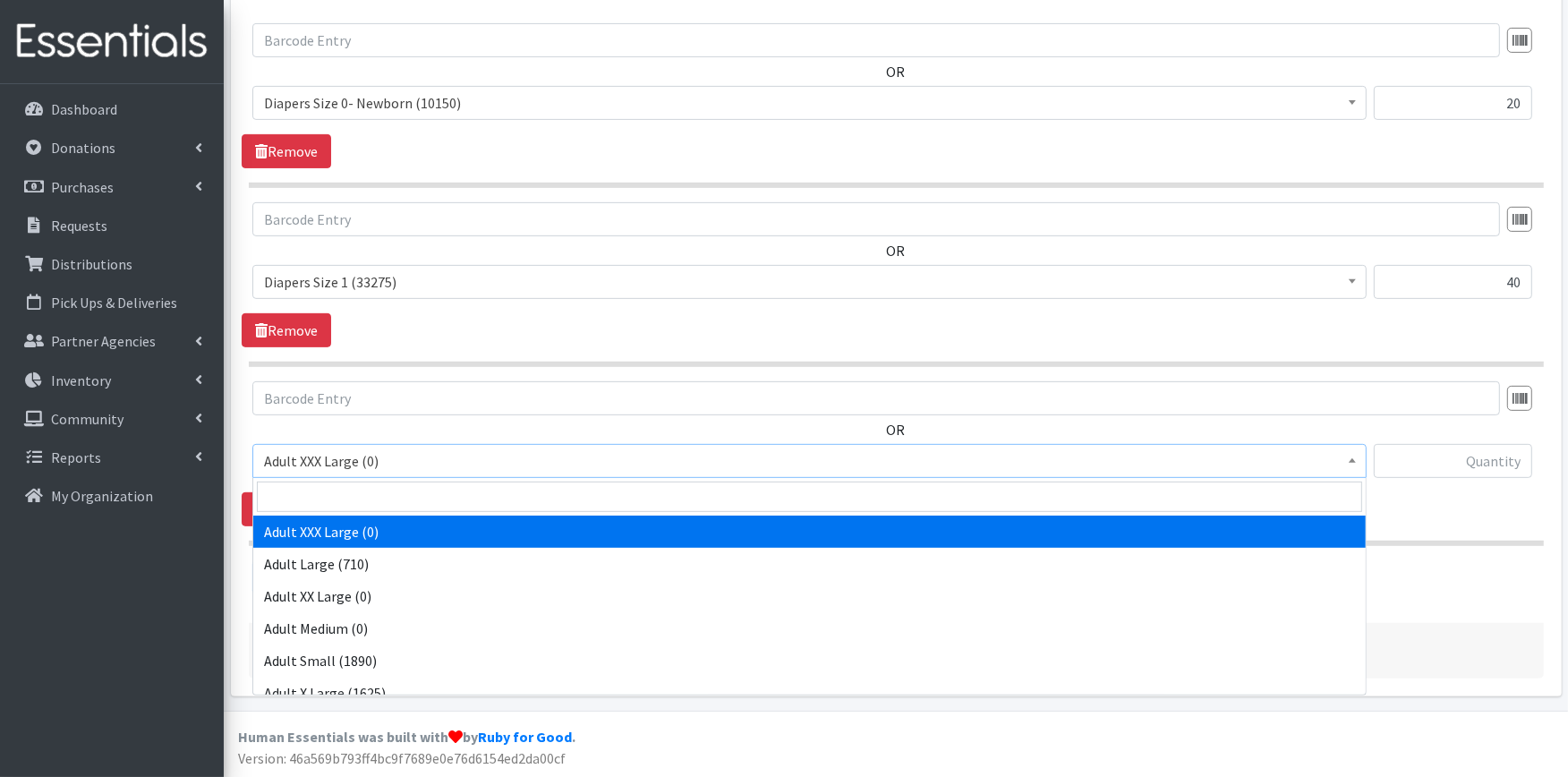
click at [330, 469] on span "Adult XXX Large (0)" at bounding box center [809, 462] width 1091 height 25
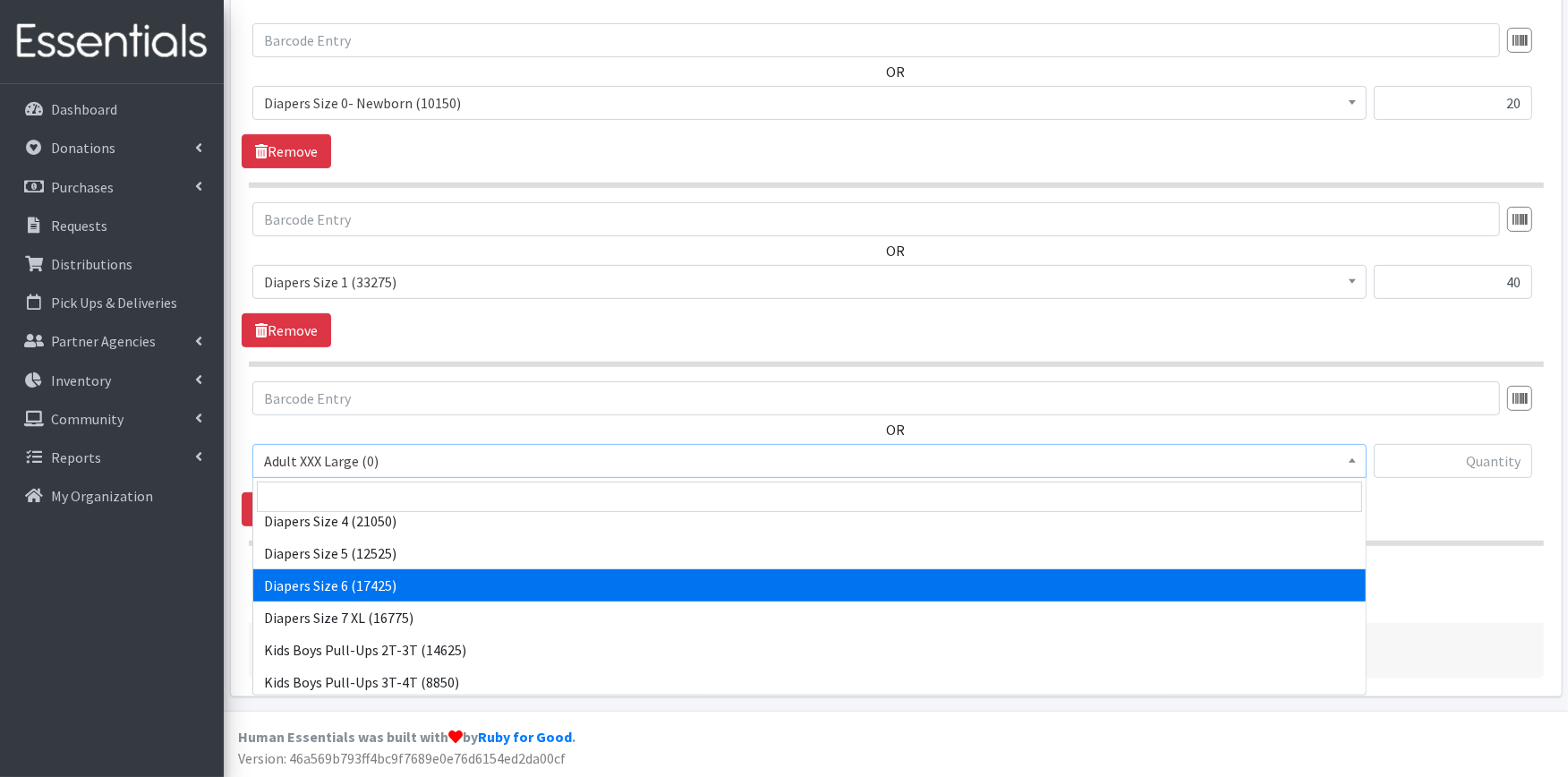
scroll to position [298, 0]
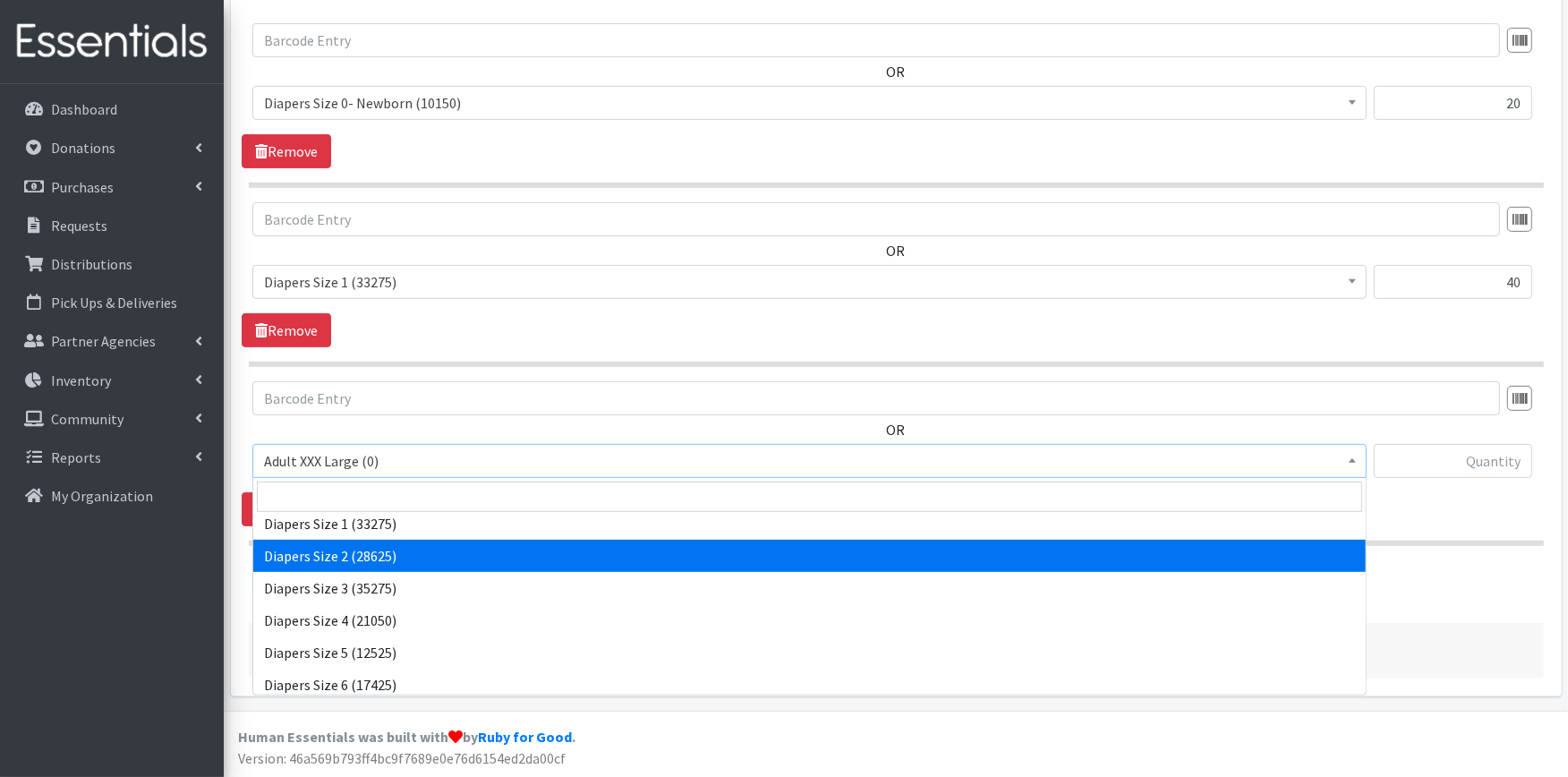
select select "426"
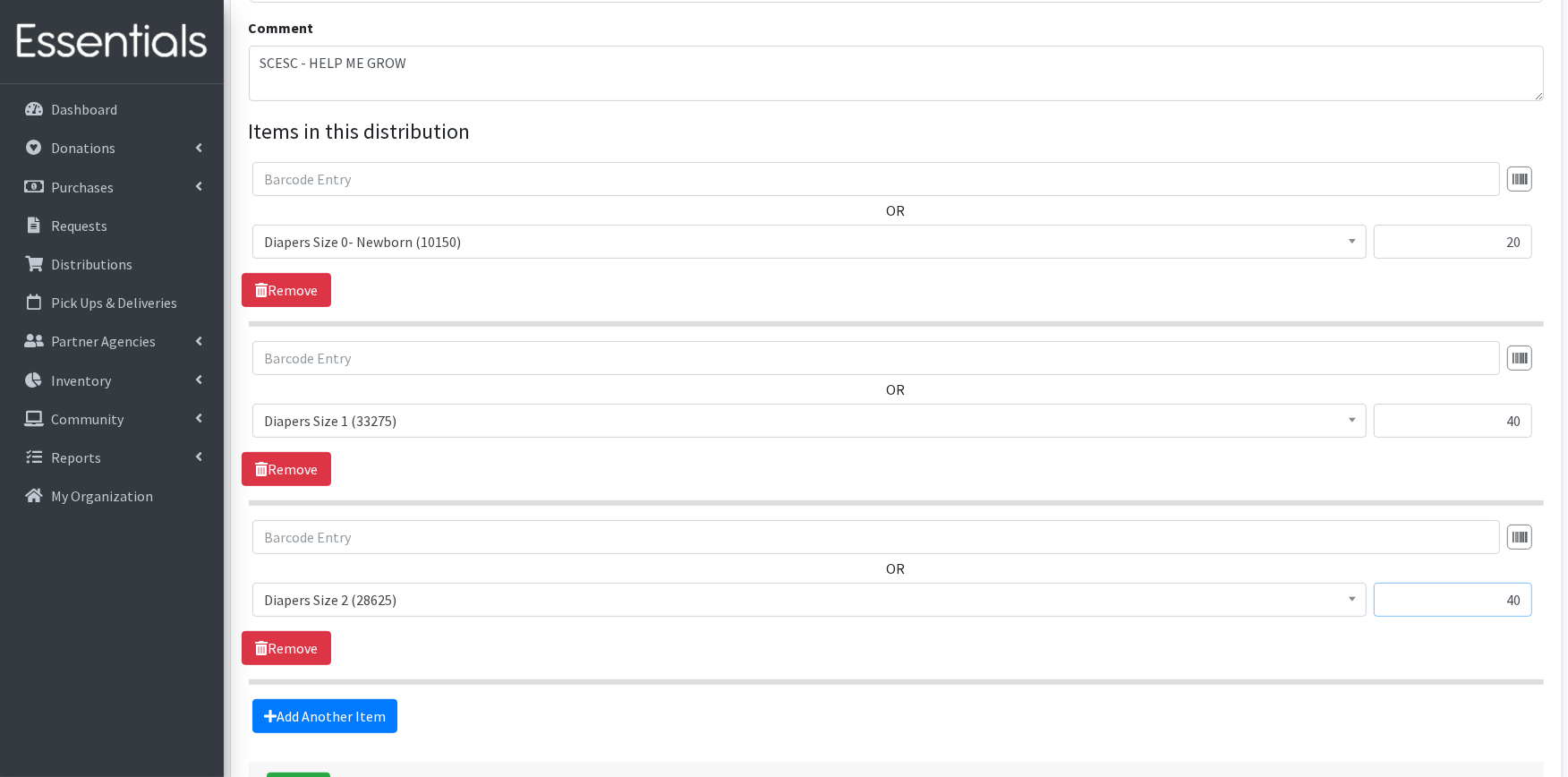
scroll to position [514, 0]
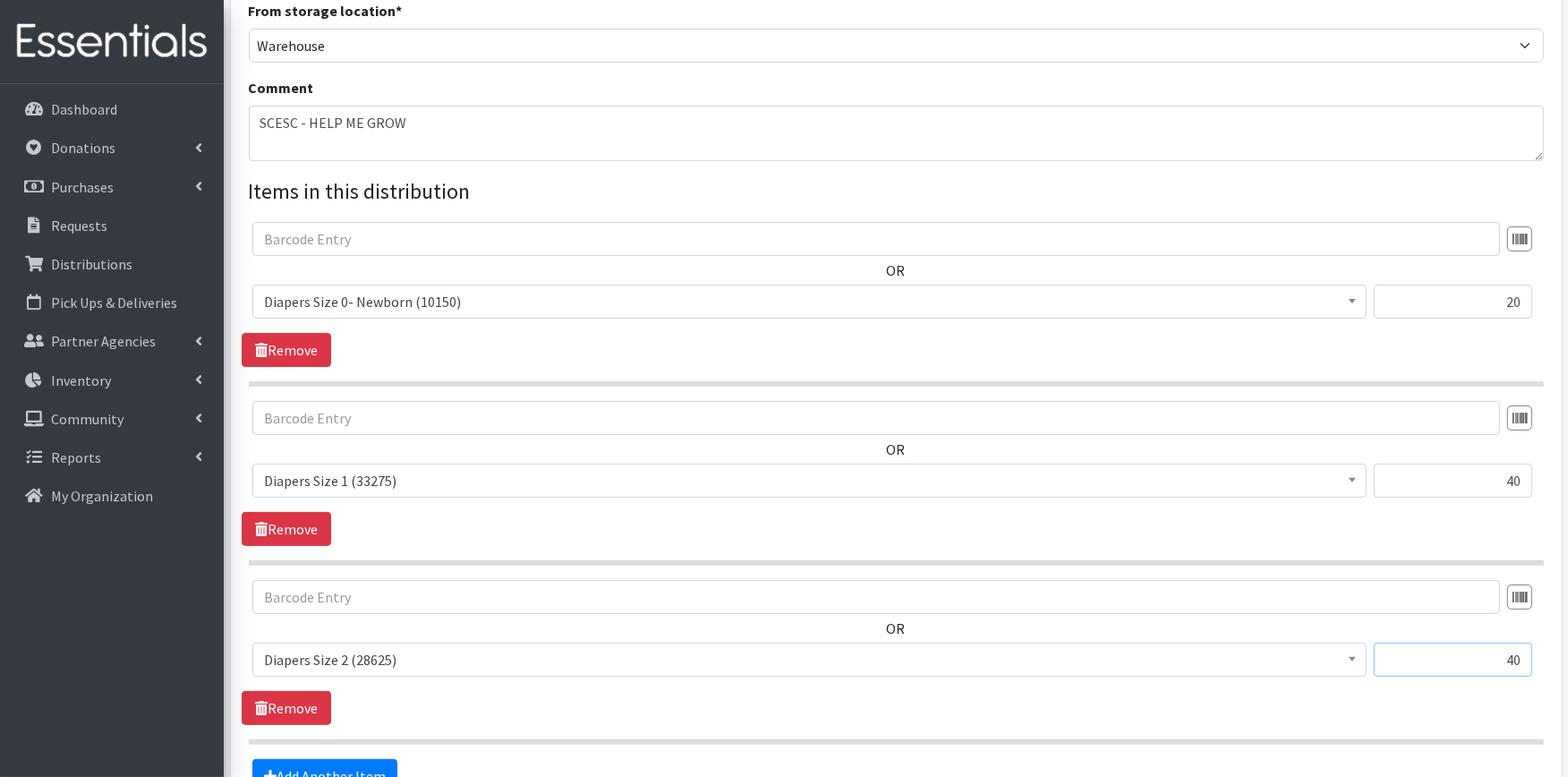
type input "40"
drag, startPoint x: 1444, startPoint y: 295, endPoint x: 1568, endPoint y: 283, distance: 124.6
click at [1568, 283] on div "Partner * Alliance Commons Belmont County Health Department Bridge Point Canal …" at bounding box center [896, 256] width 1345 height 1308
type input "500"
drag, startPoint x: 1520, startPoint y: 295, endPoint x: 1428, endPoint y: 300, distance: 92.1
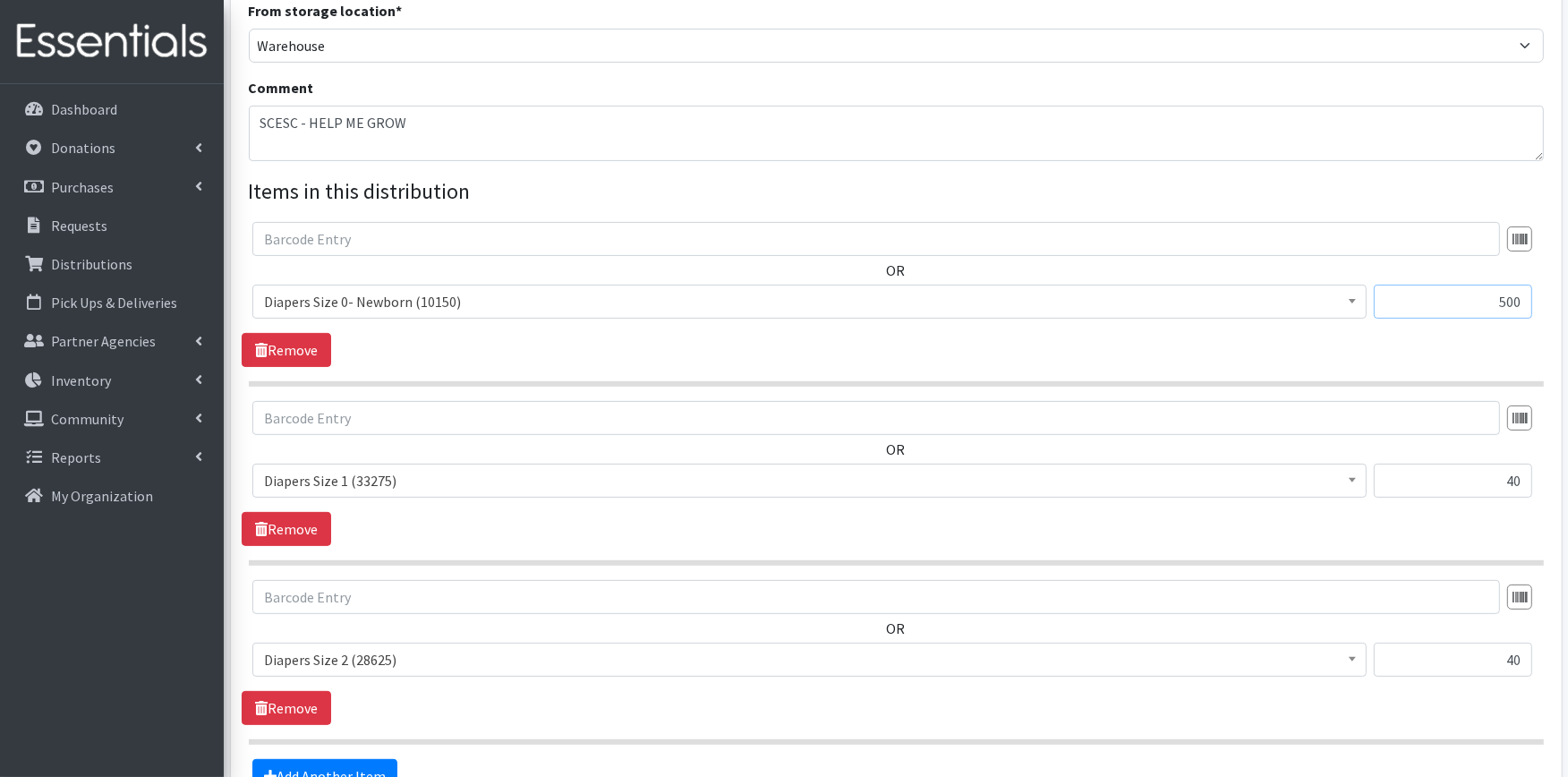
click at [1428, 300] on input "500" at bounding box center [1453, 301] width 159 height 34
type input "500"
type input "1000"
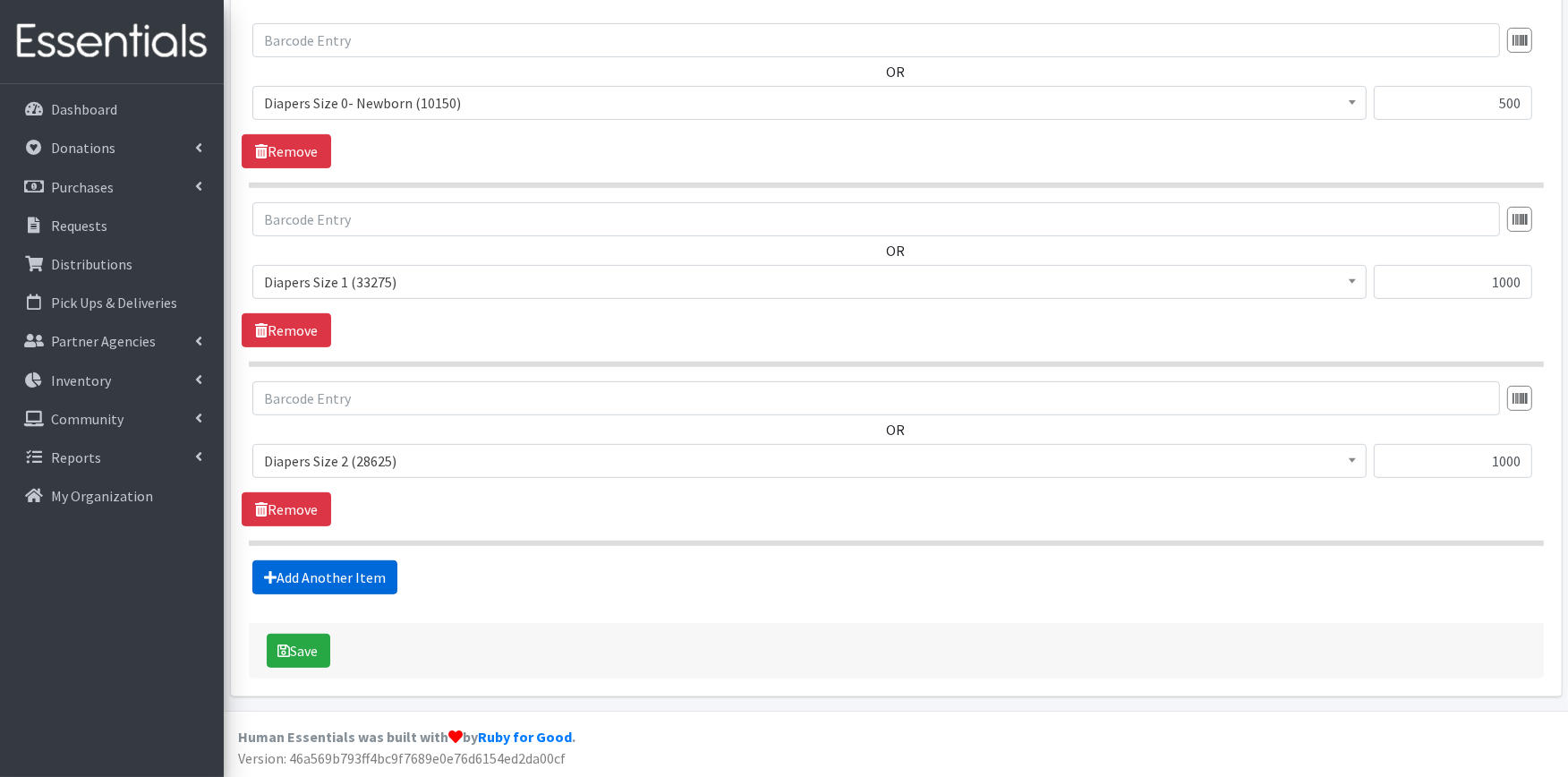
click at [340, 575] on link "Add Another Item" at bounding box center [325, 577] width 145 height 34
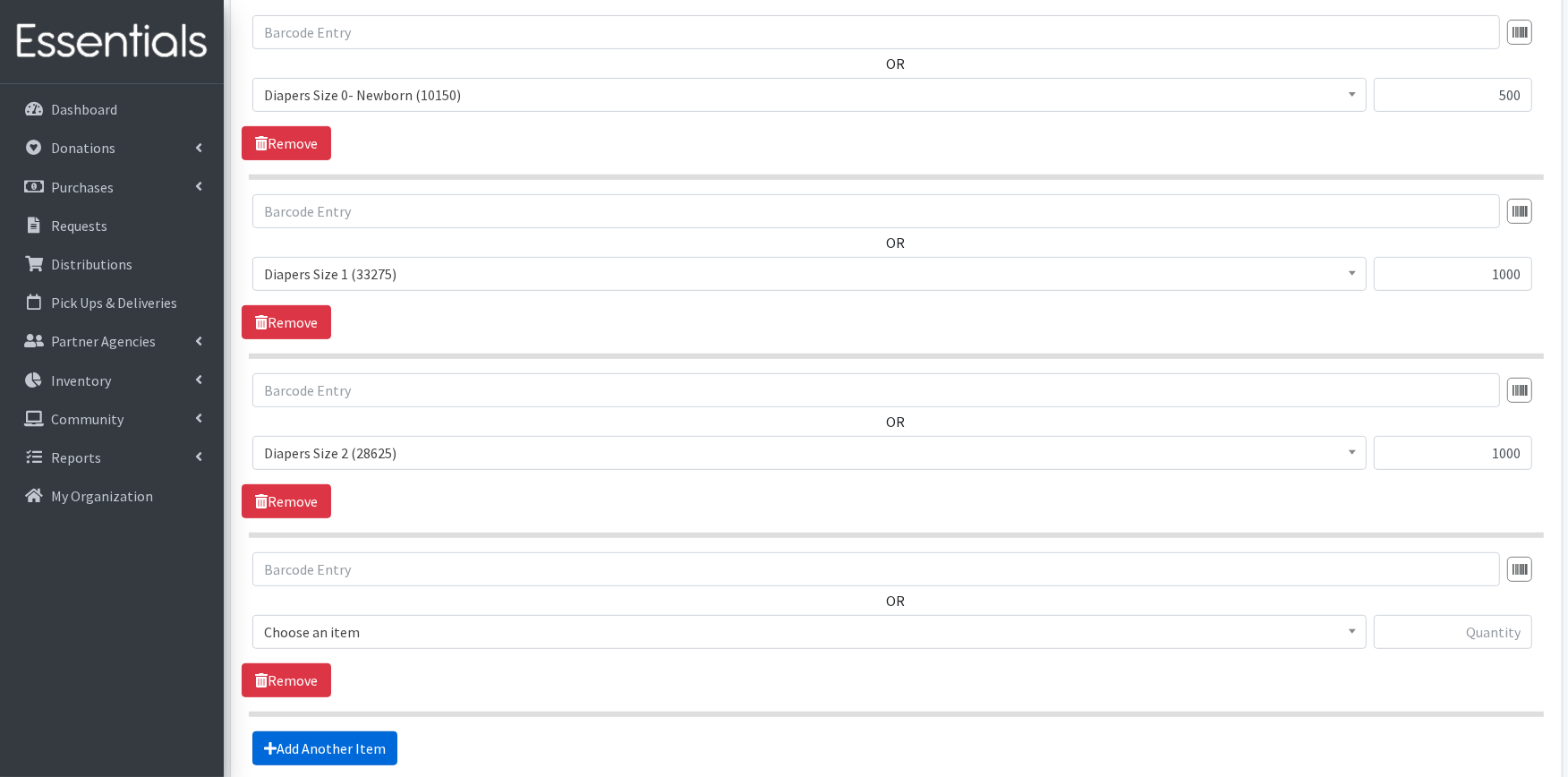
scroll to position [892, 0]
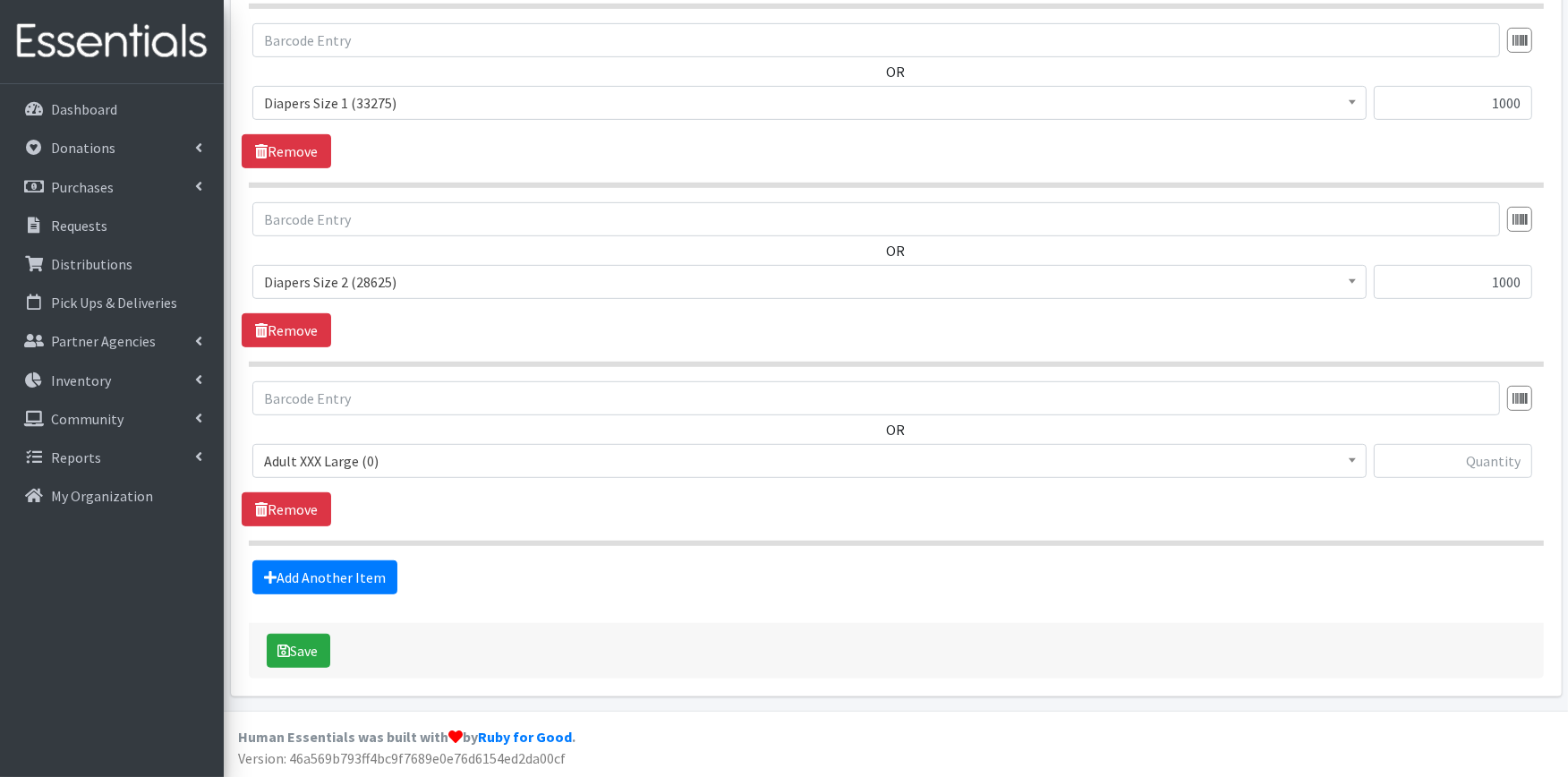
click at [359, 460] on span "Adult XXX Large (0)" at bounding box center [809, 462] width 1091 height 25
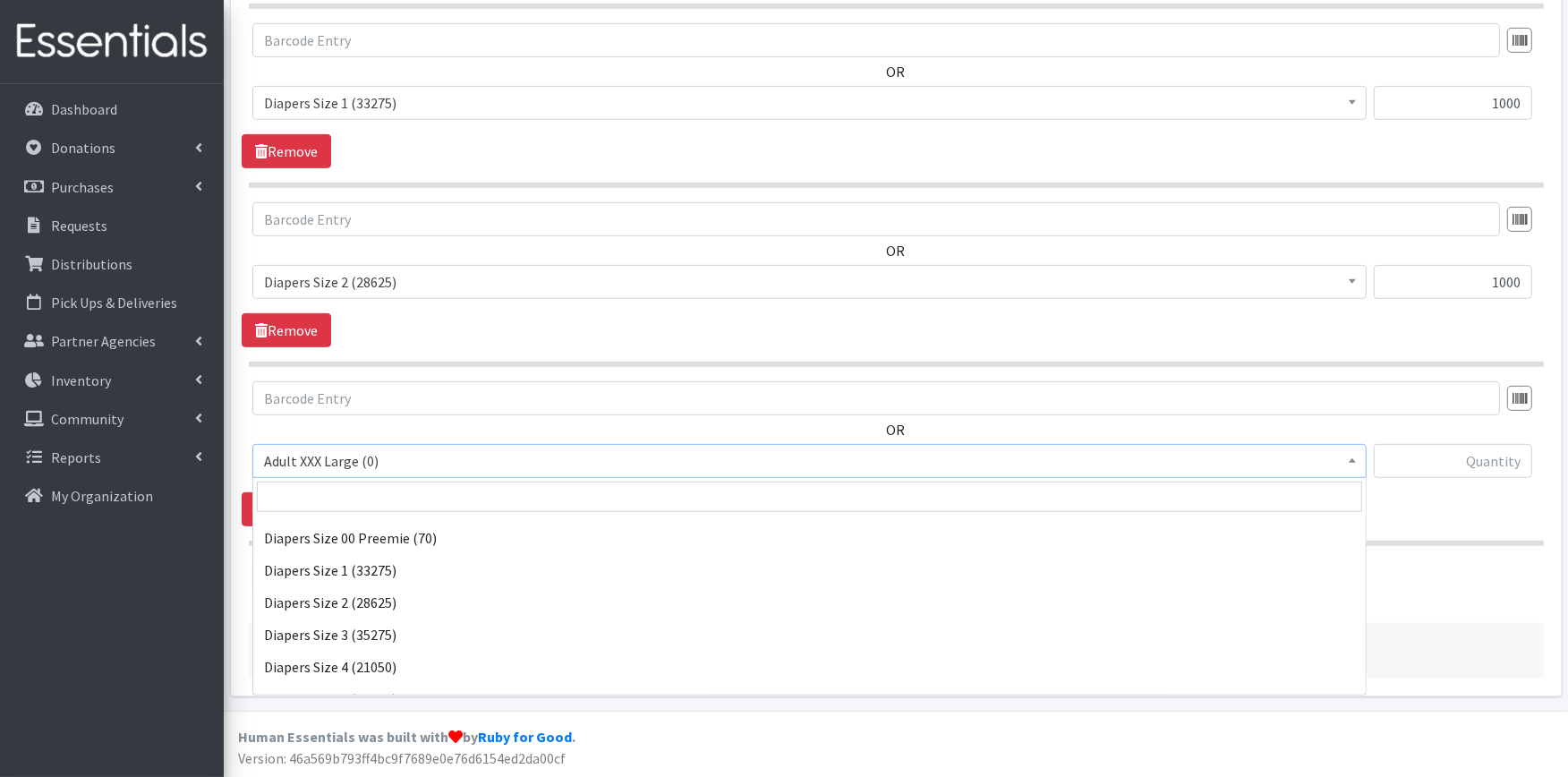
scroll to position [298, 0]
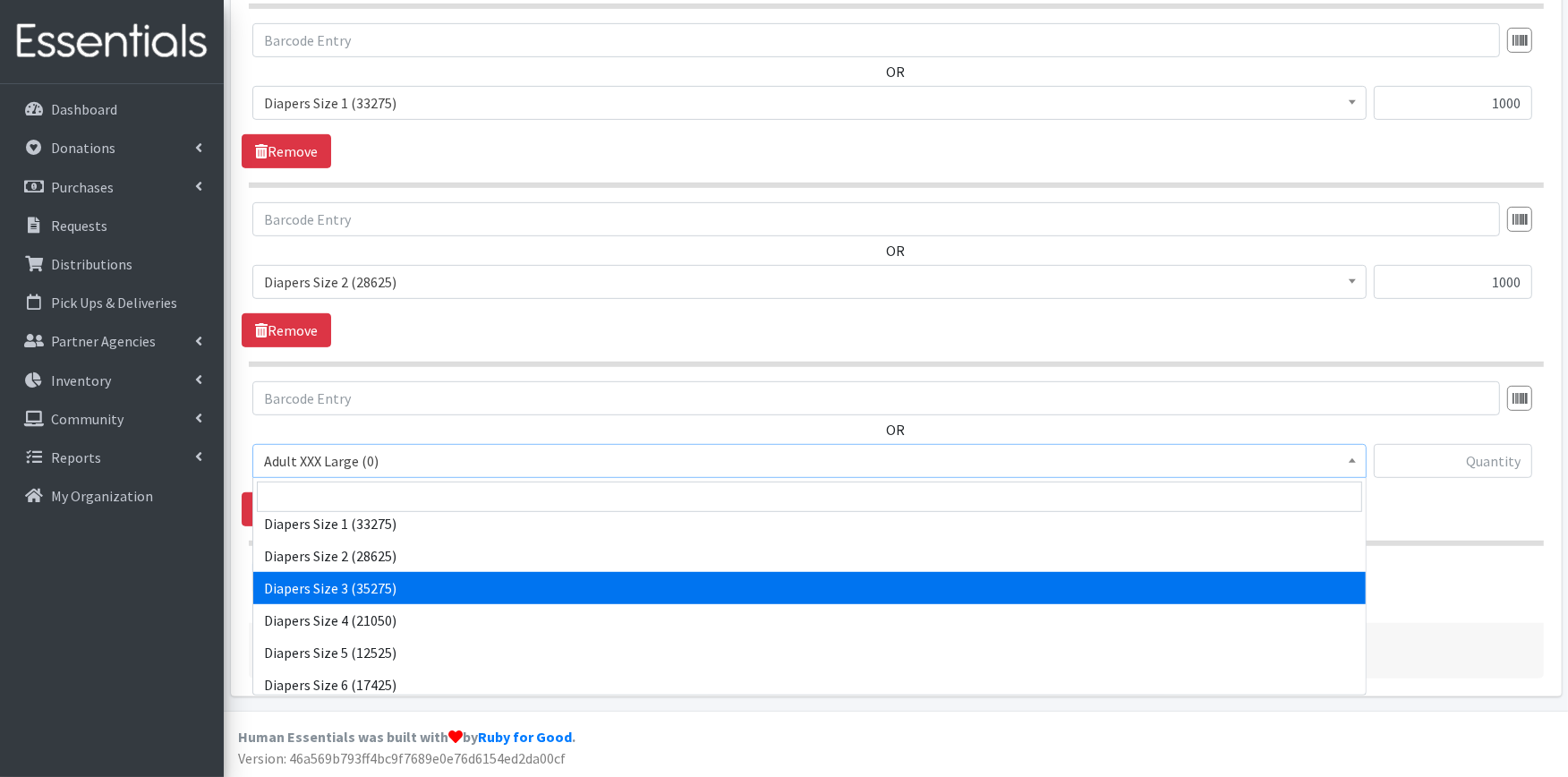
select select "428"
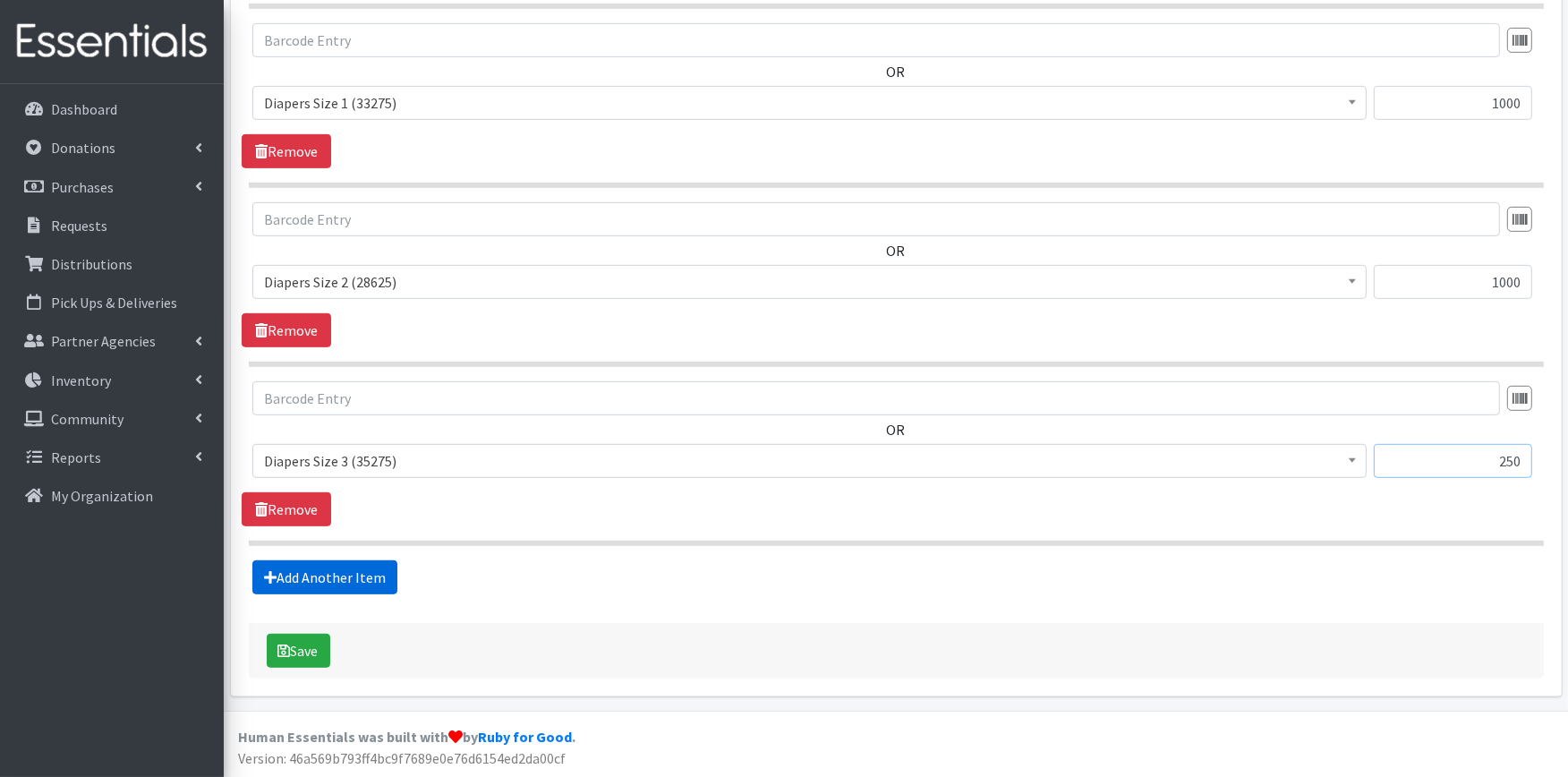
type input "250"
click at [303, 566] on link "Add Another Item" at bounding box center [325, 577] width 145 height 34
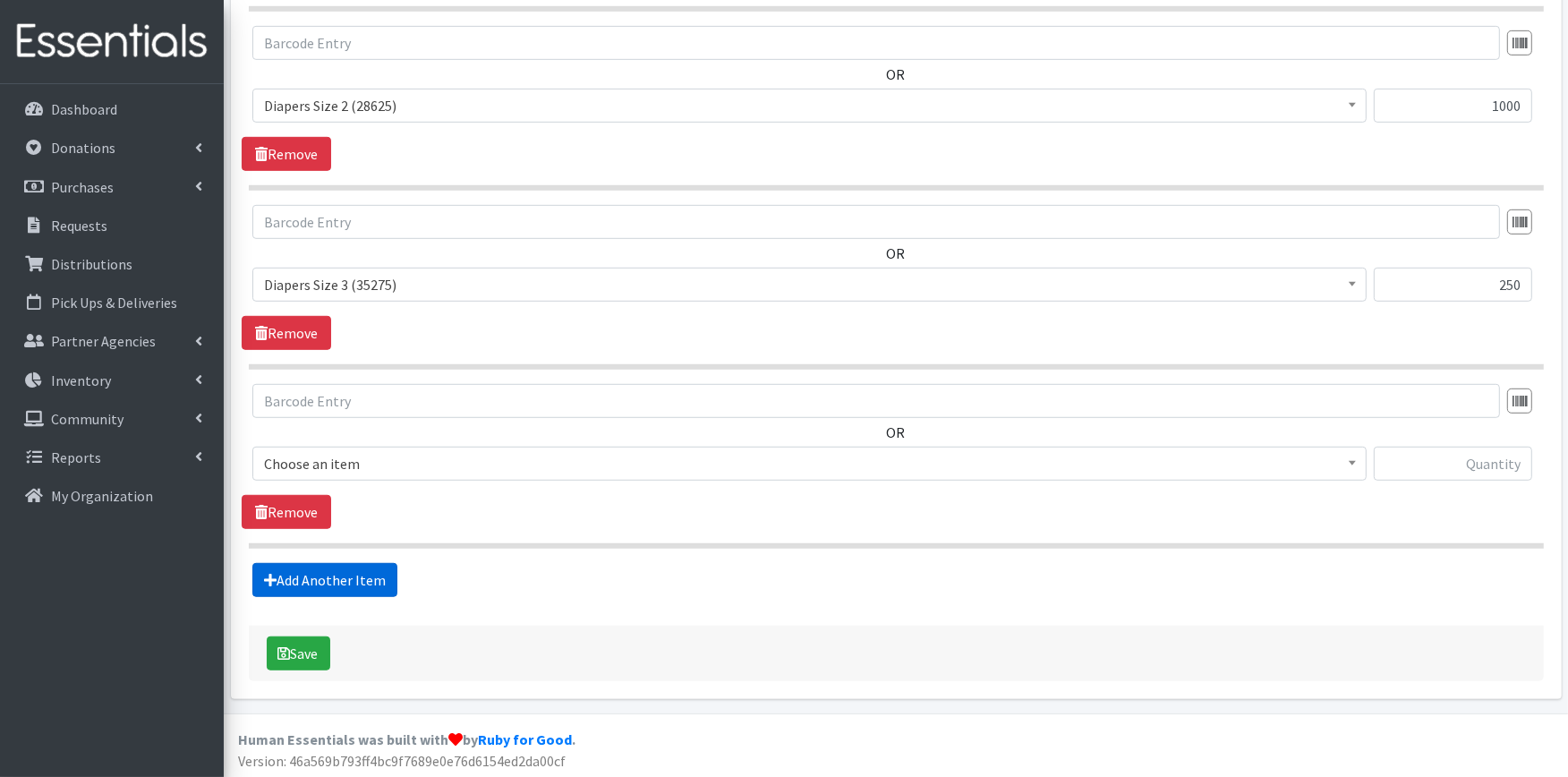
scroll to position [1073, 0]
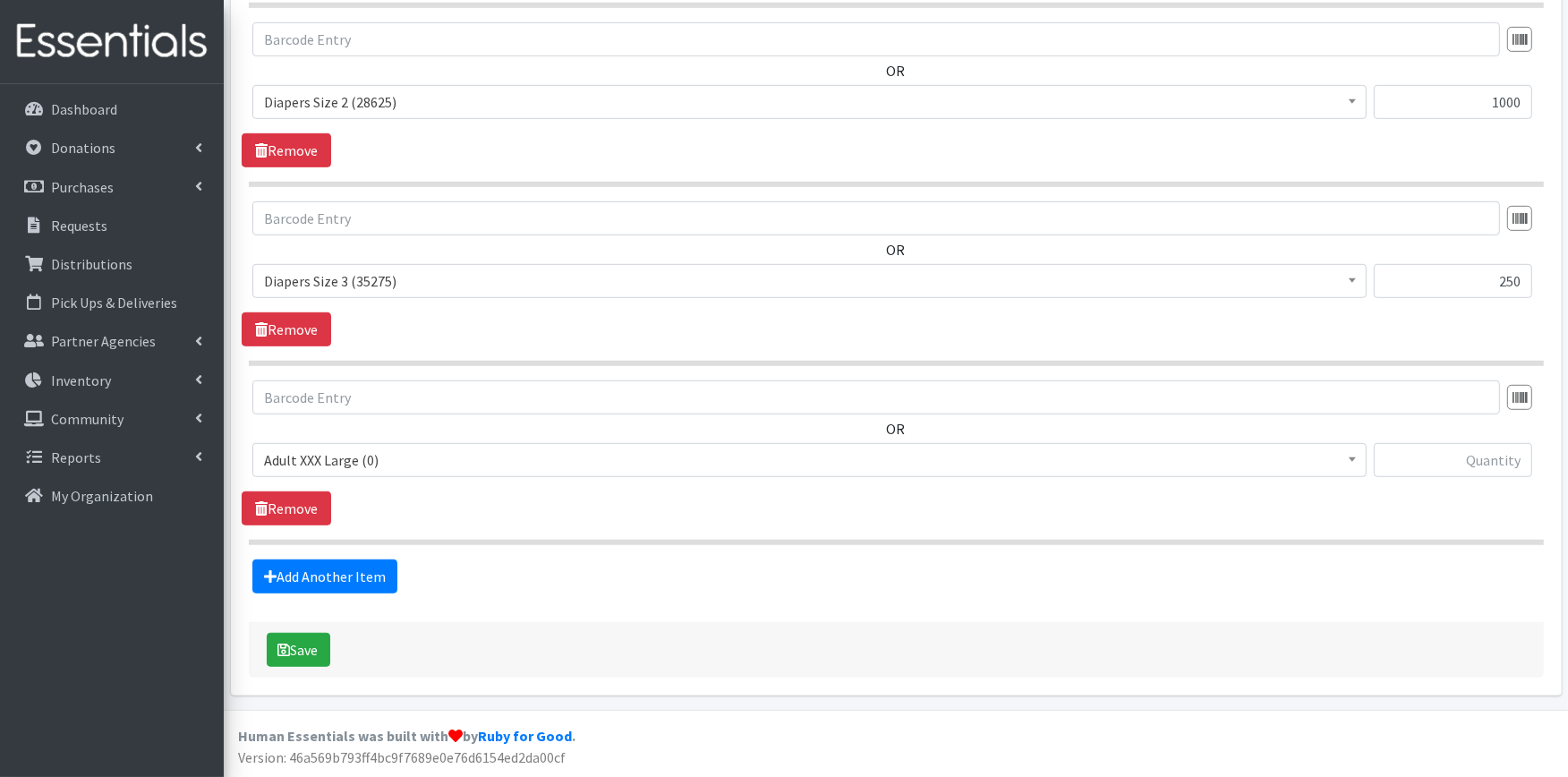
click at [332, 449] on span "Adult XXX Large (0)" at bounding box center [809, 461] width 1091 height 25
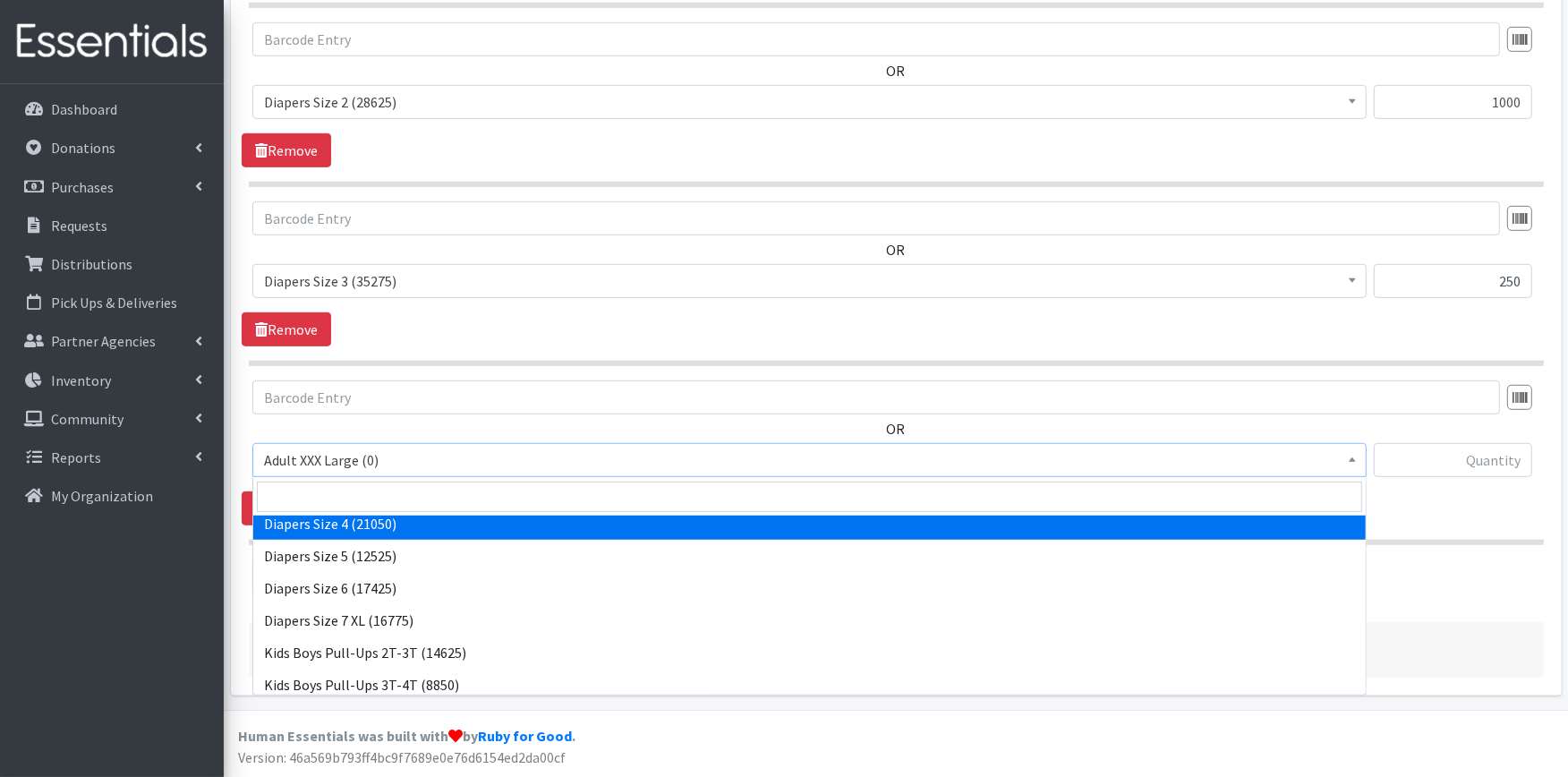
scroll to position [397, 0]
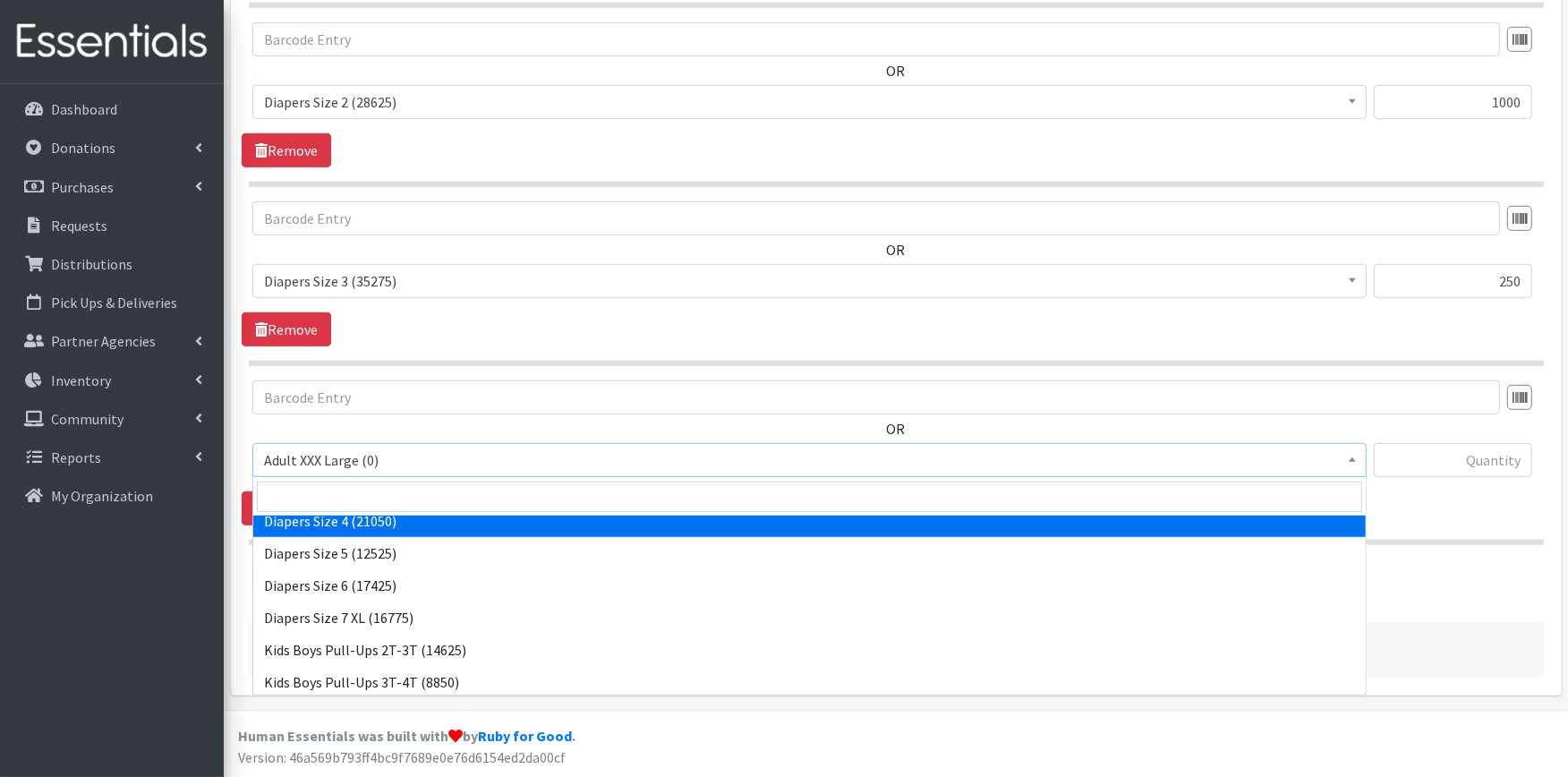
select select "414"
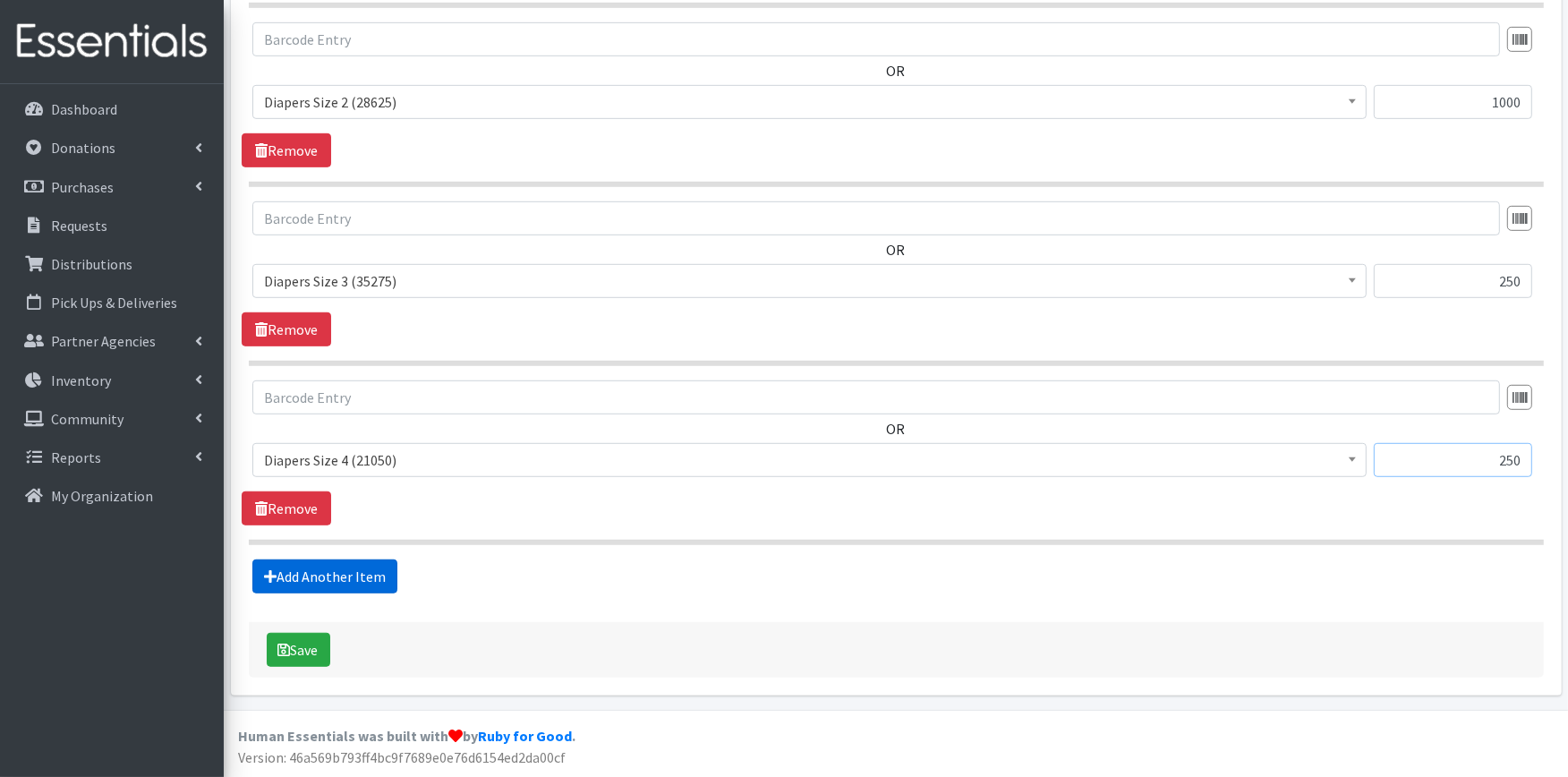
type input "250"
click at [360, 586] on link "Add Another Item" at bounding box center [325, 576] width 145 height 34
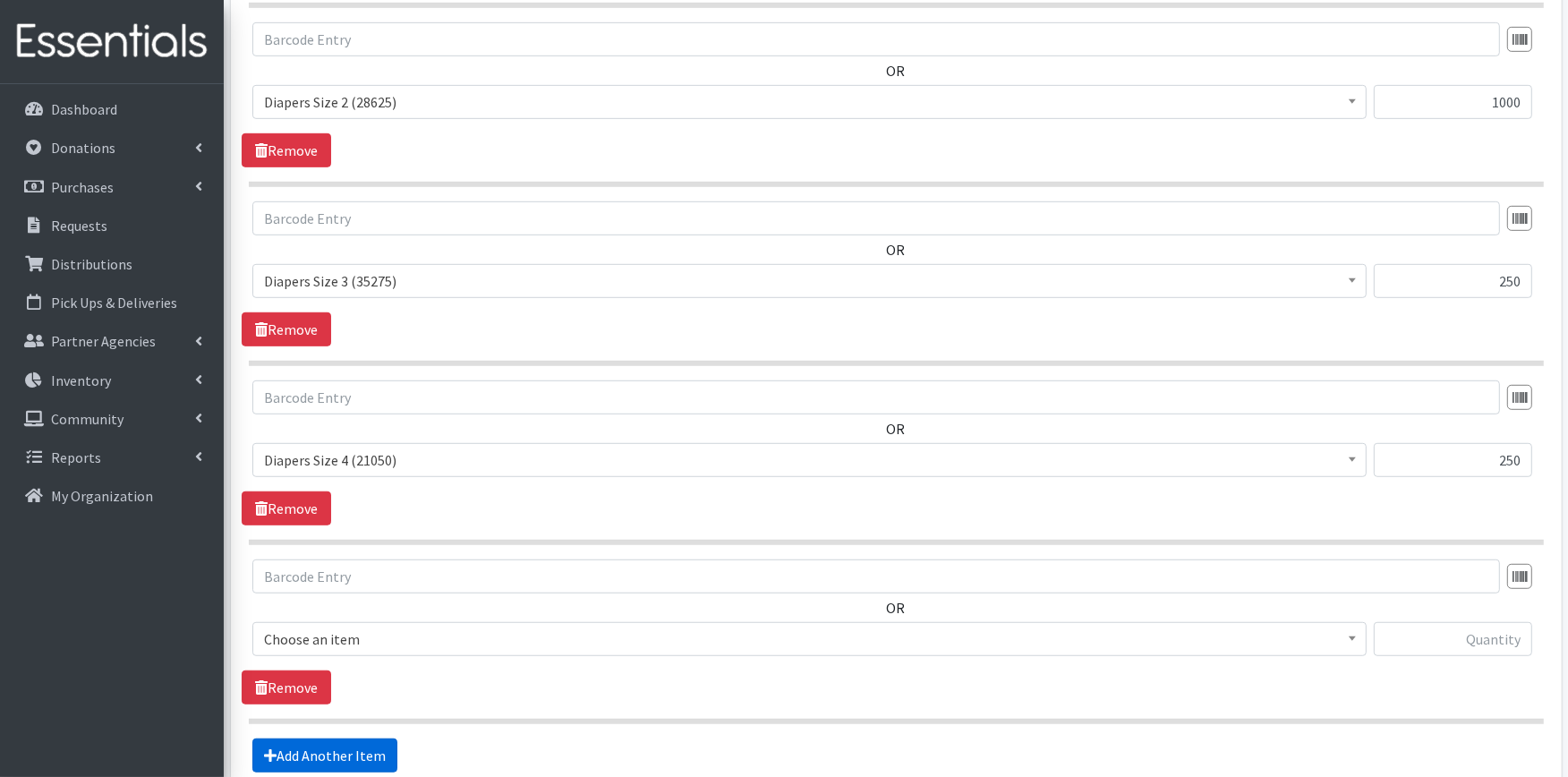
scroll to position [1252, 0]
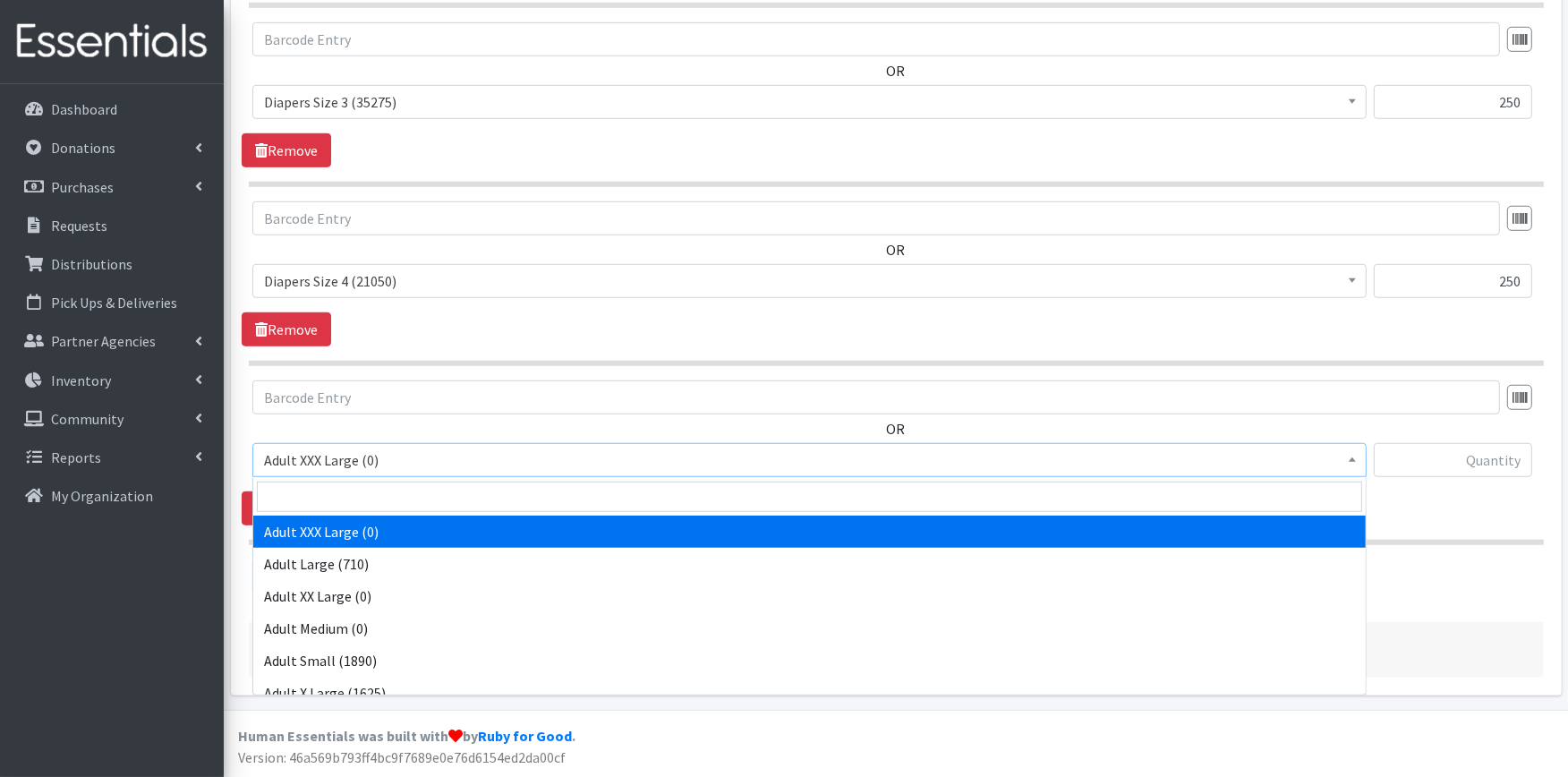
click at [383, 462] on span "Adult XXX Large (0)" at bounding box center [809, 461] width 1091 height 25
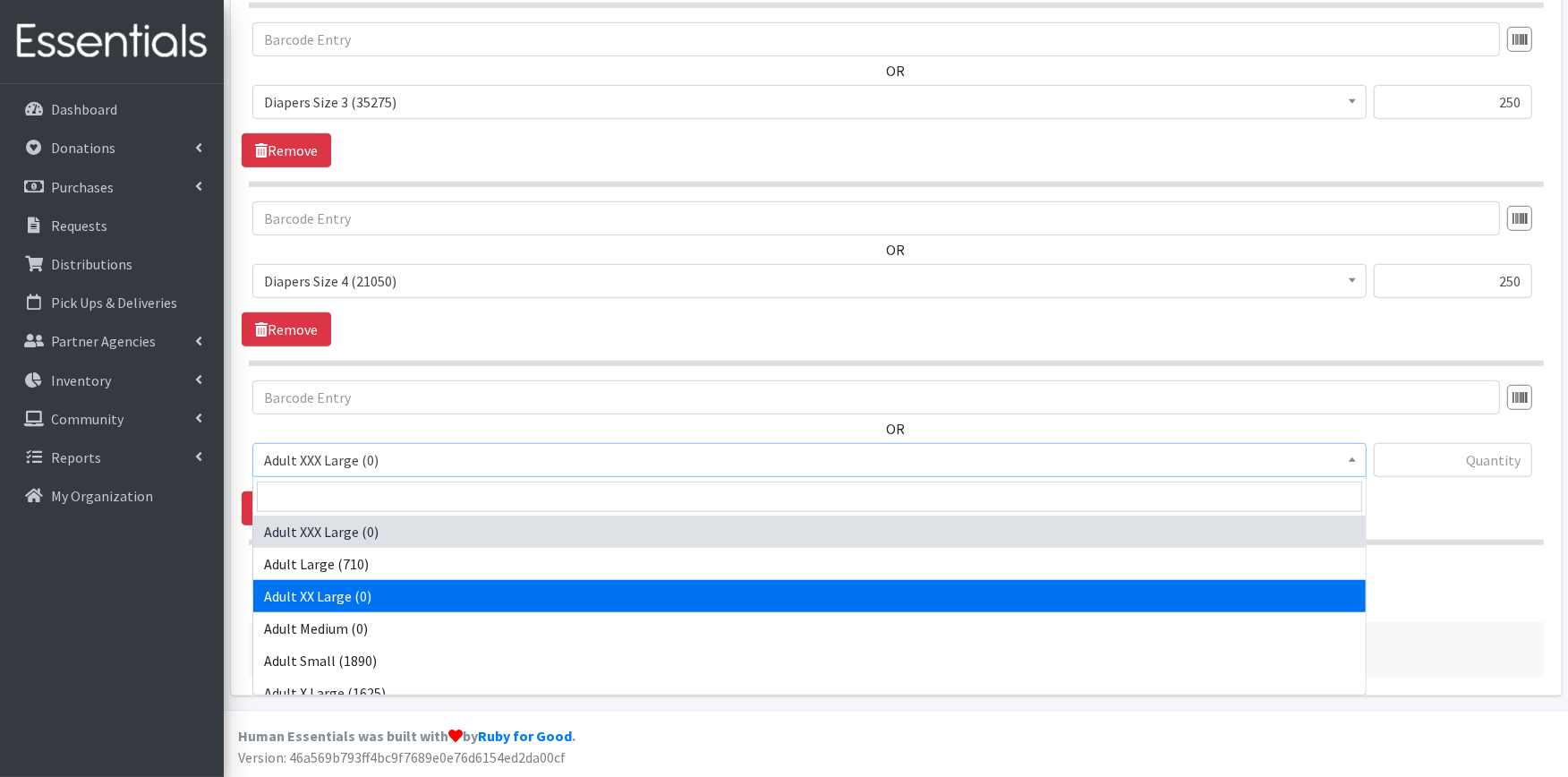
scroll to position [298, 0]
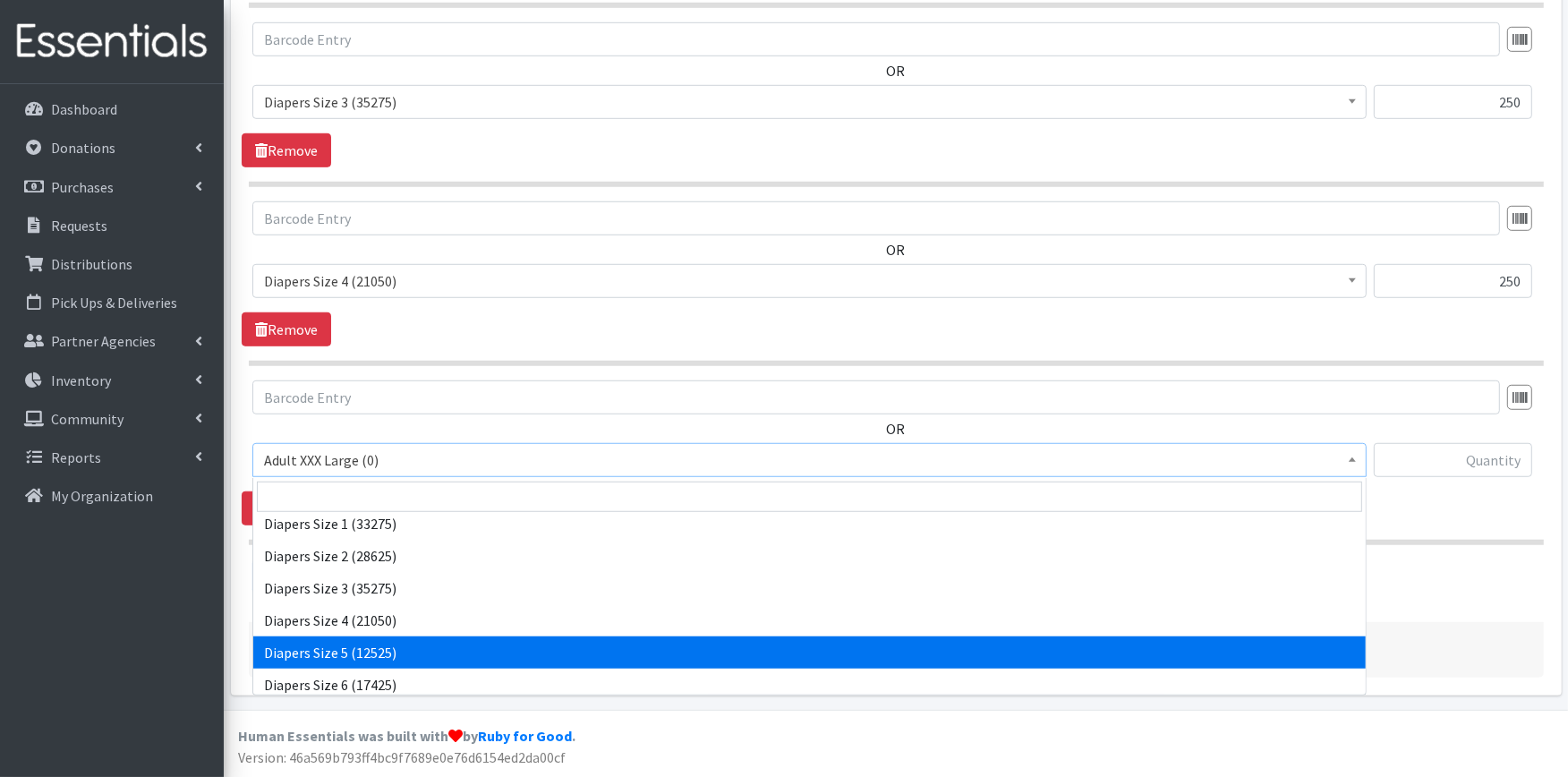
select select "415"
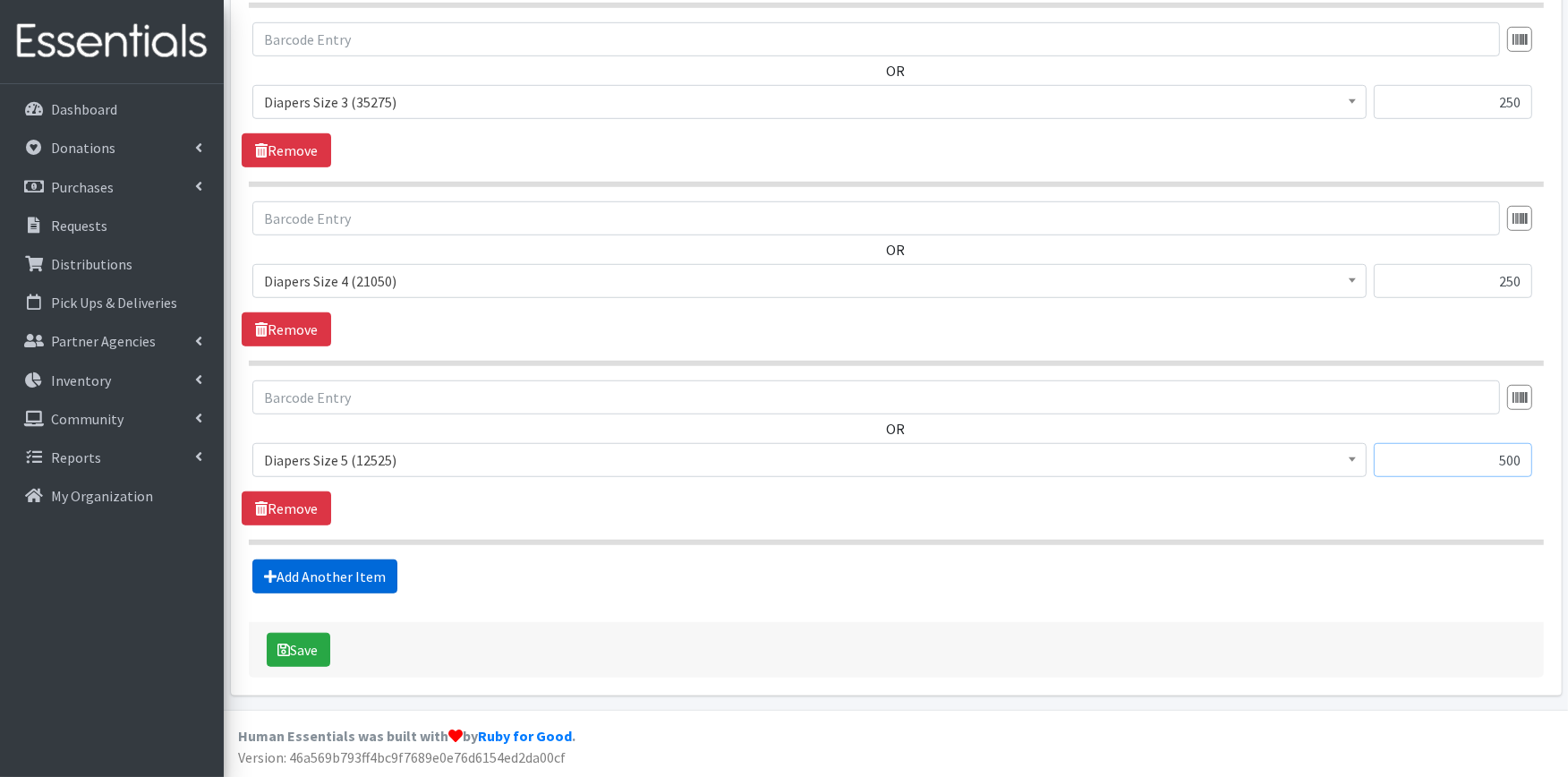
type input "500"
click at [361, 571] on link "Add Another Item" at bounding box center [325, 576] width 145 height 34
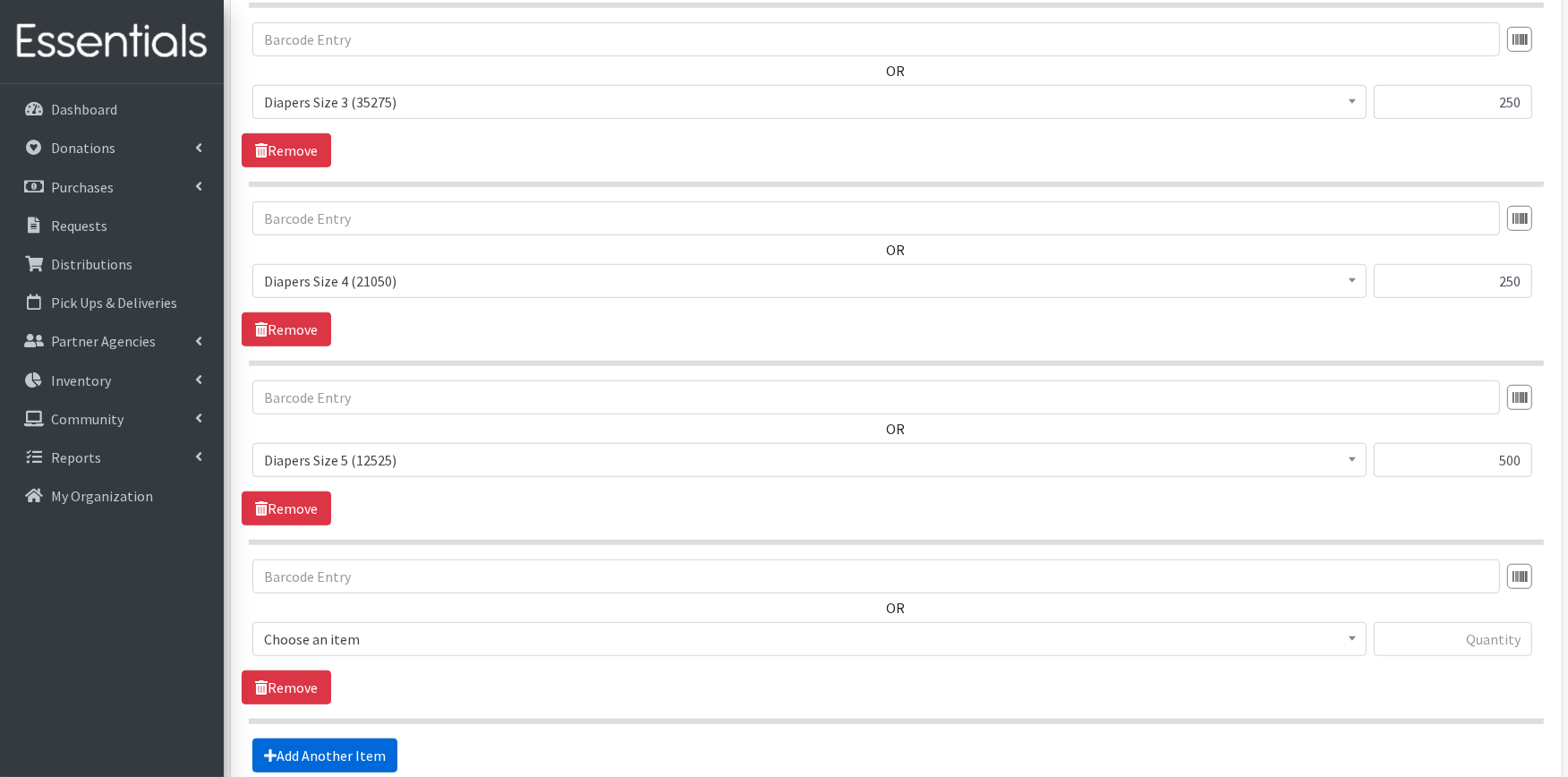
scroll to position [1431, 0]
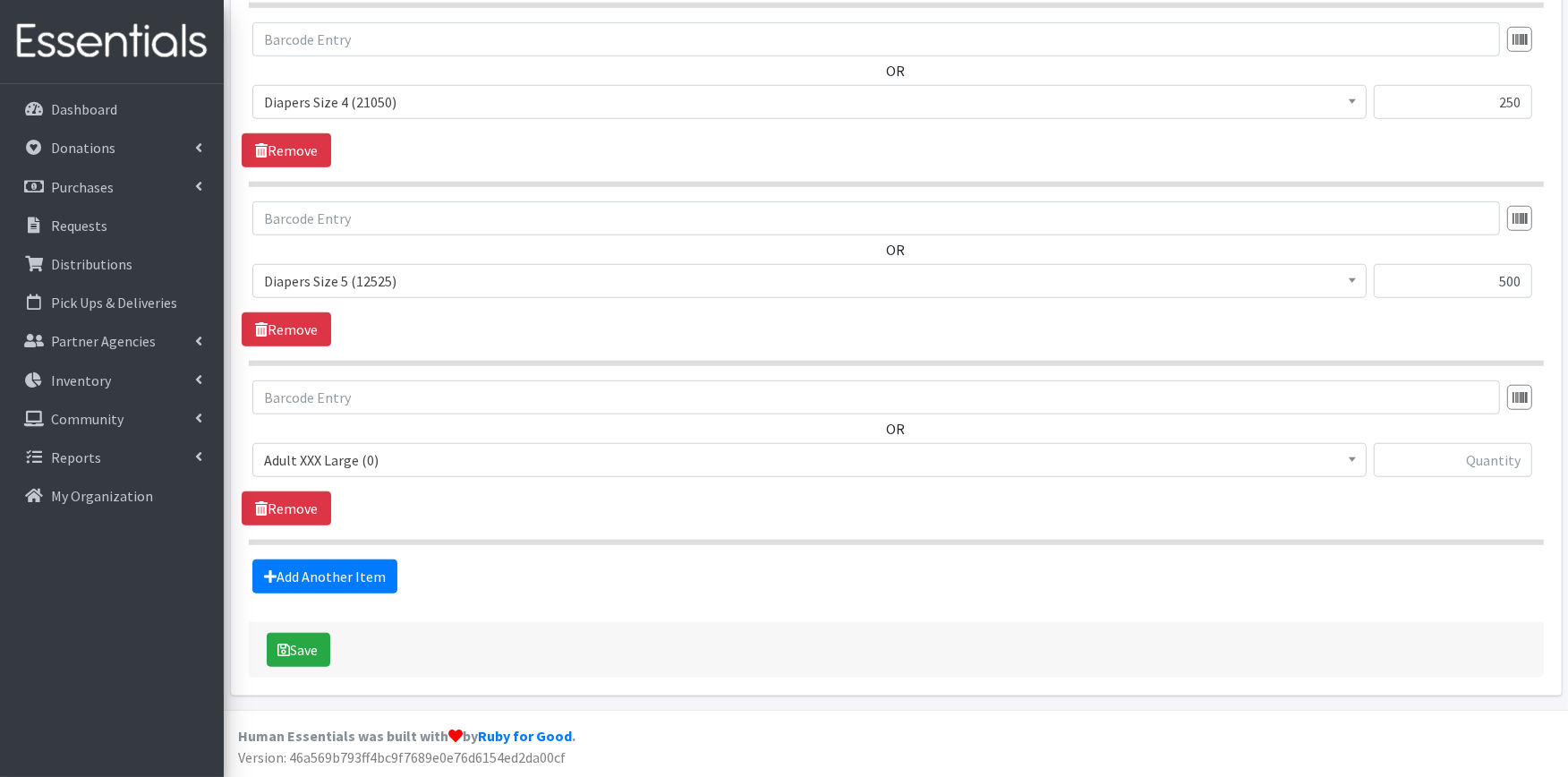
click at [368, 463] on span "Adult XXX Large (0)" at bounding box center [809, 461] width 1091 height 25
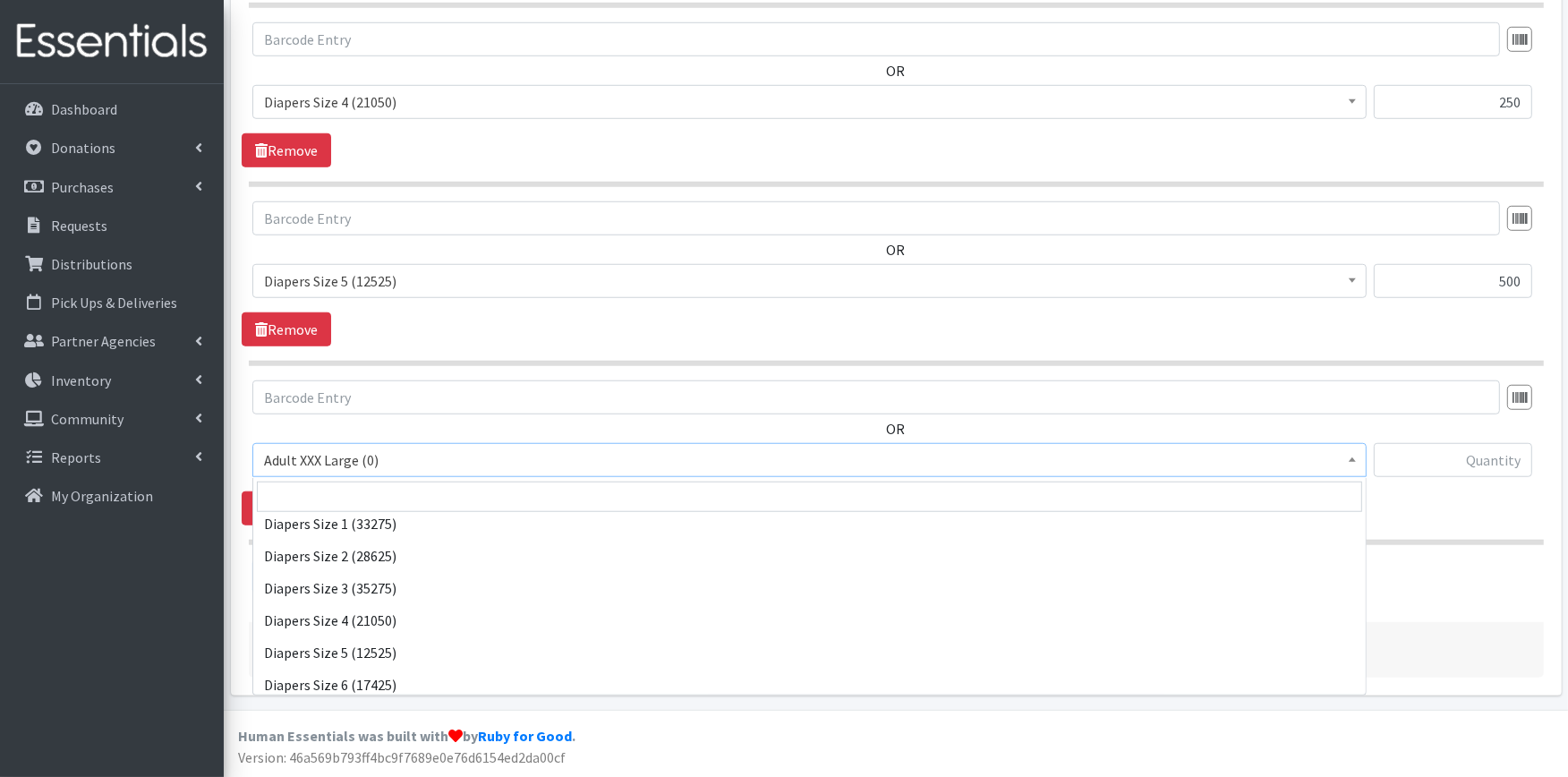
scroll to position [397, 0]
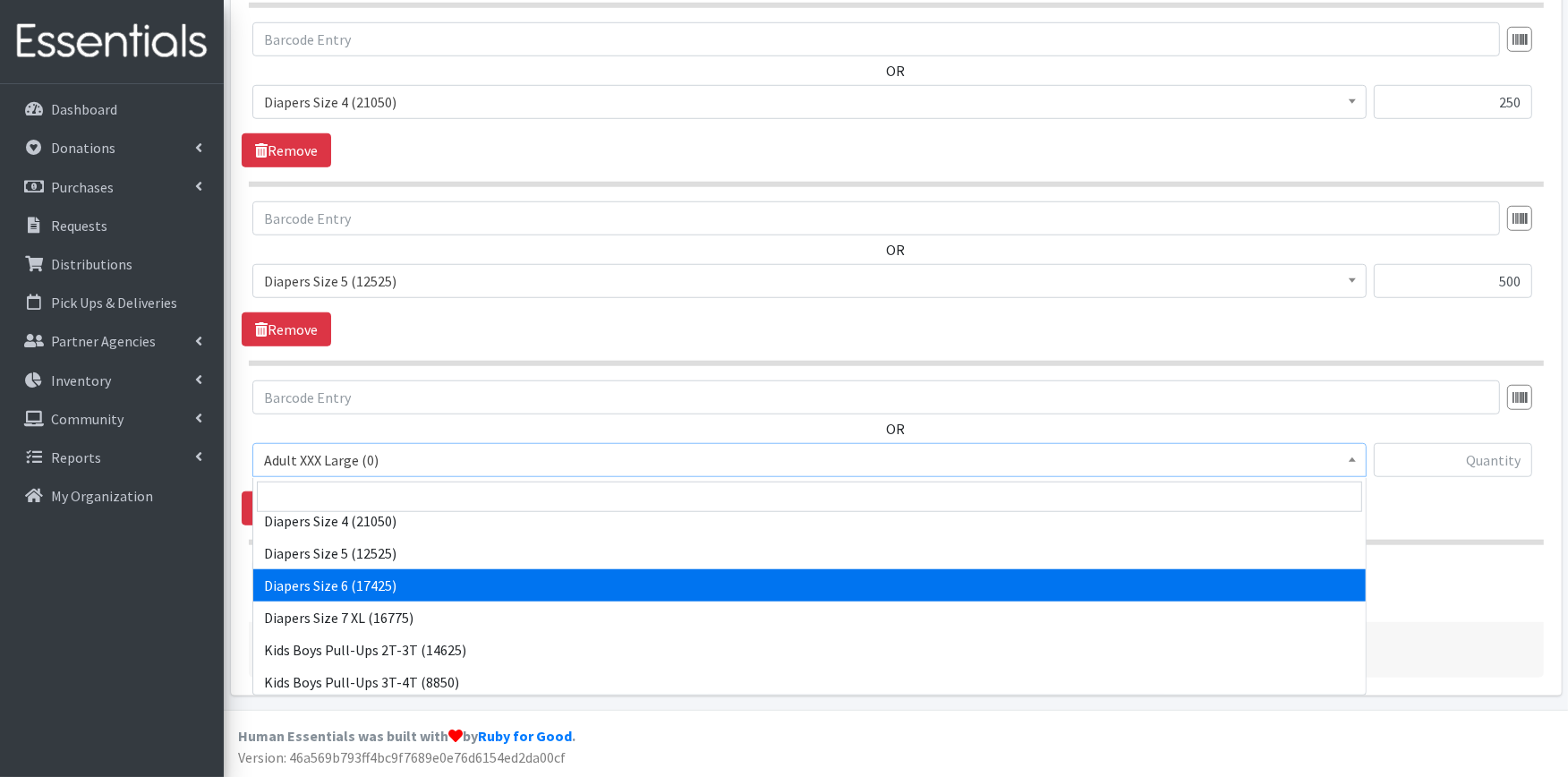
select select "417"
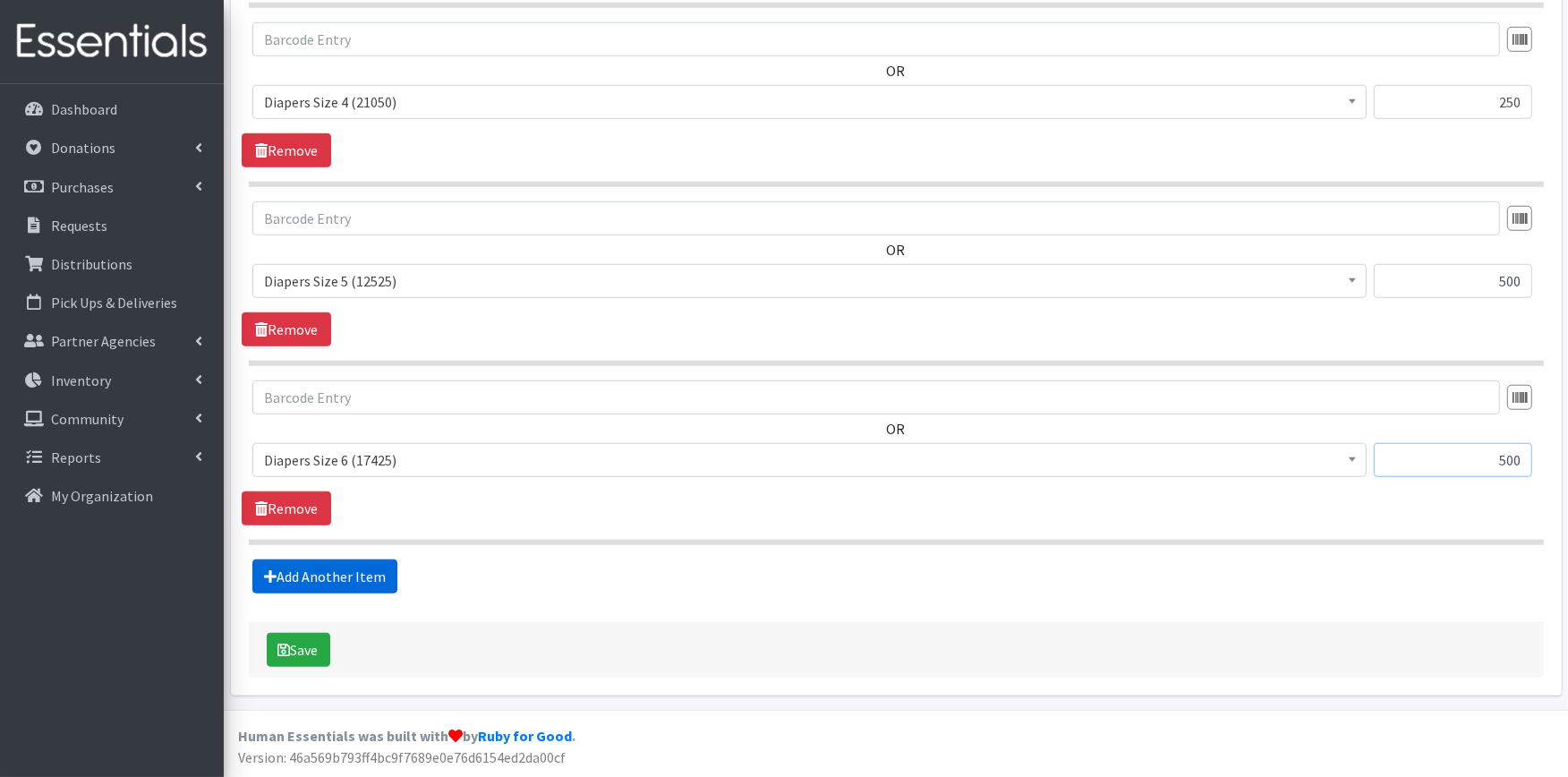
type input "500"
click at [303, 580] on link "Add Another Item" at bounding box center [325, 576] width 145 height 34
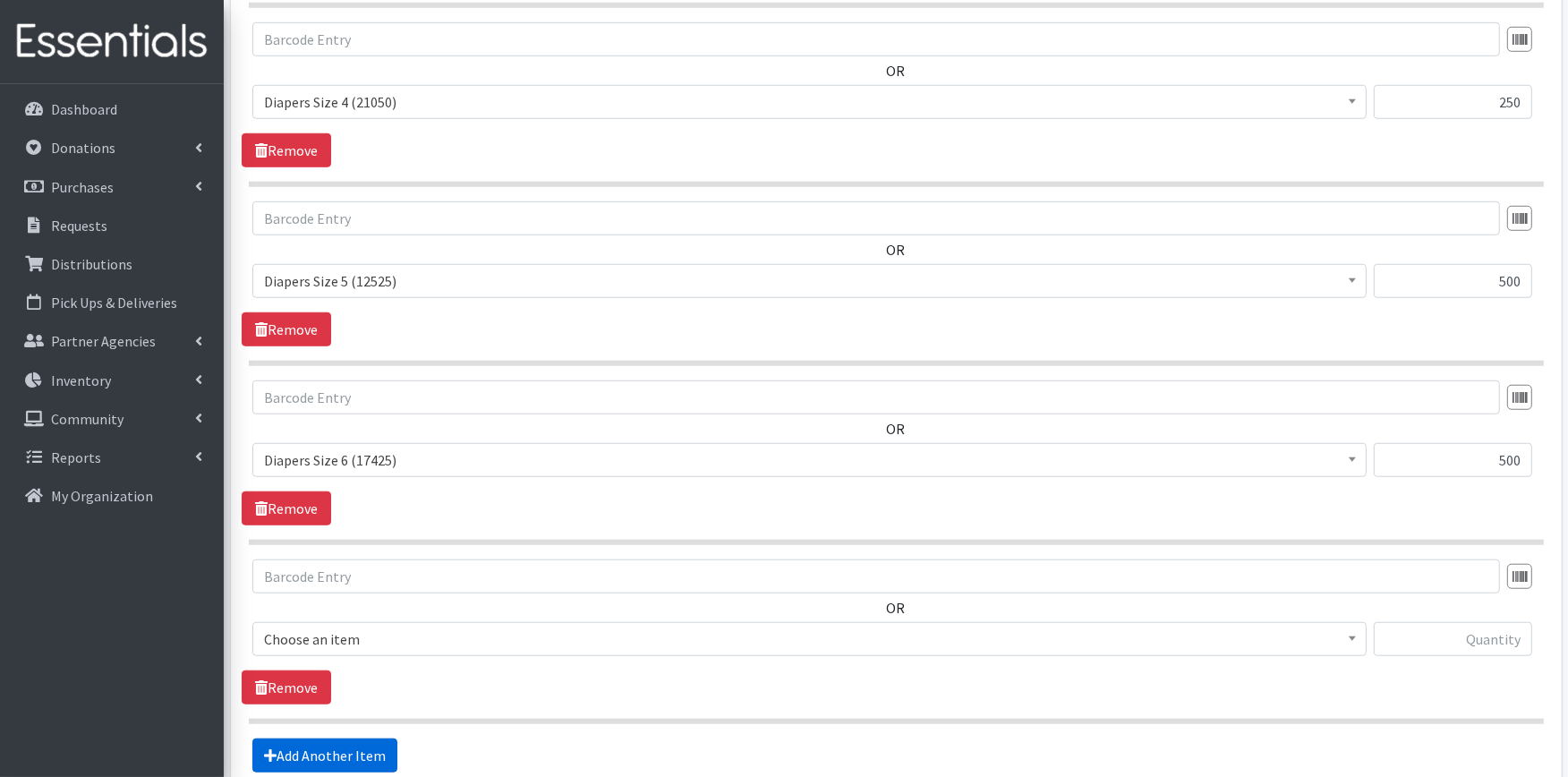
scroll to position [1610, 0]
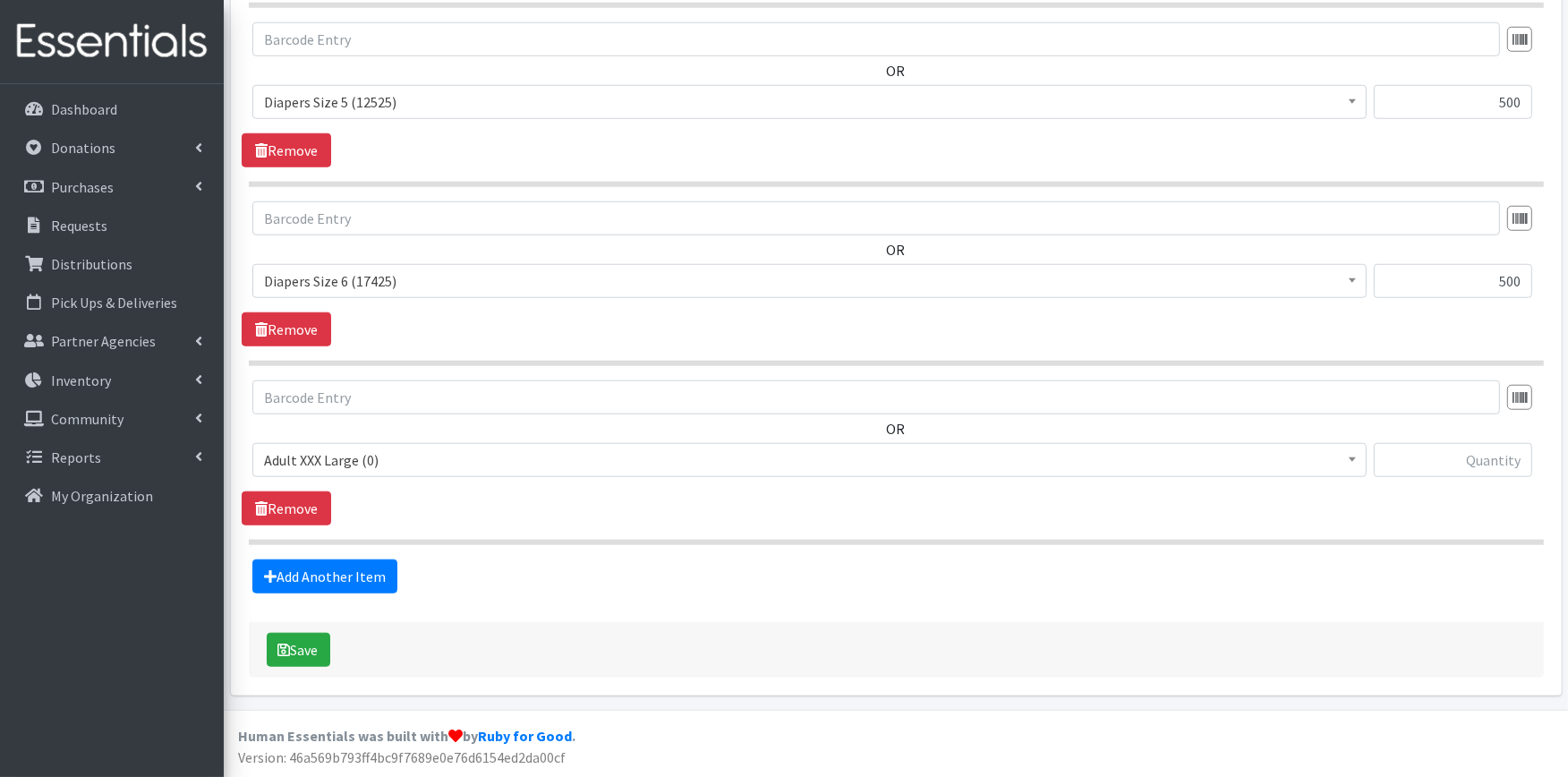
click at [363, 464] on span "Adult XXX Large (0)" at bounding box center [809, 461] width 1091 height 25
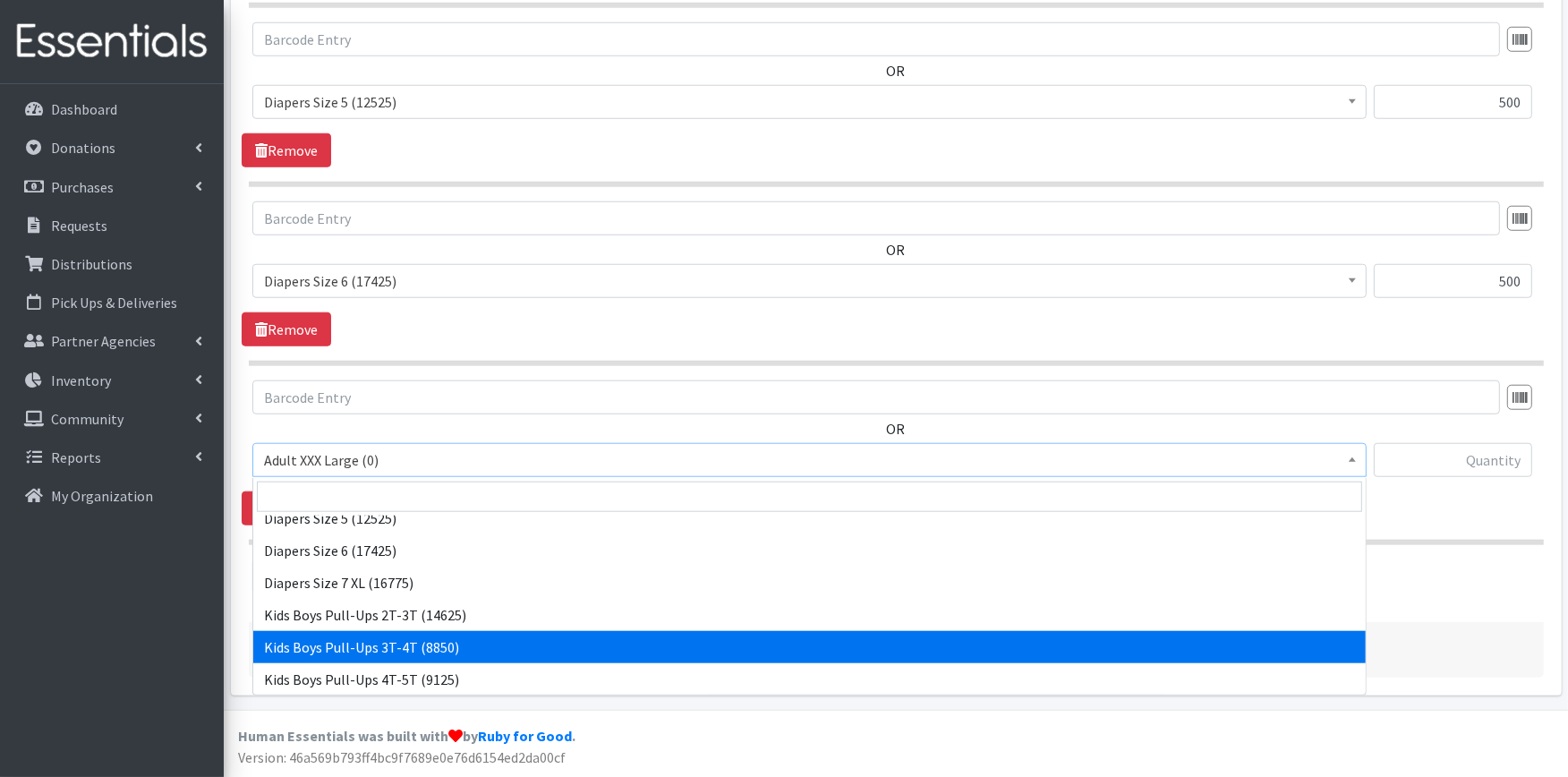
scroll to position [397, 0]
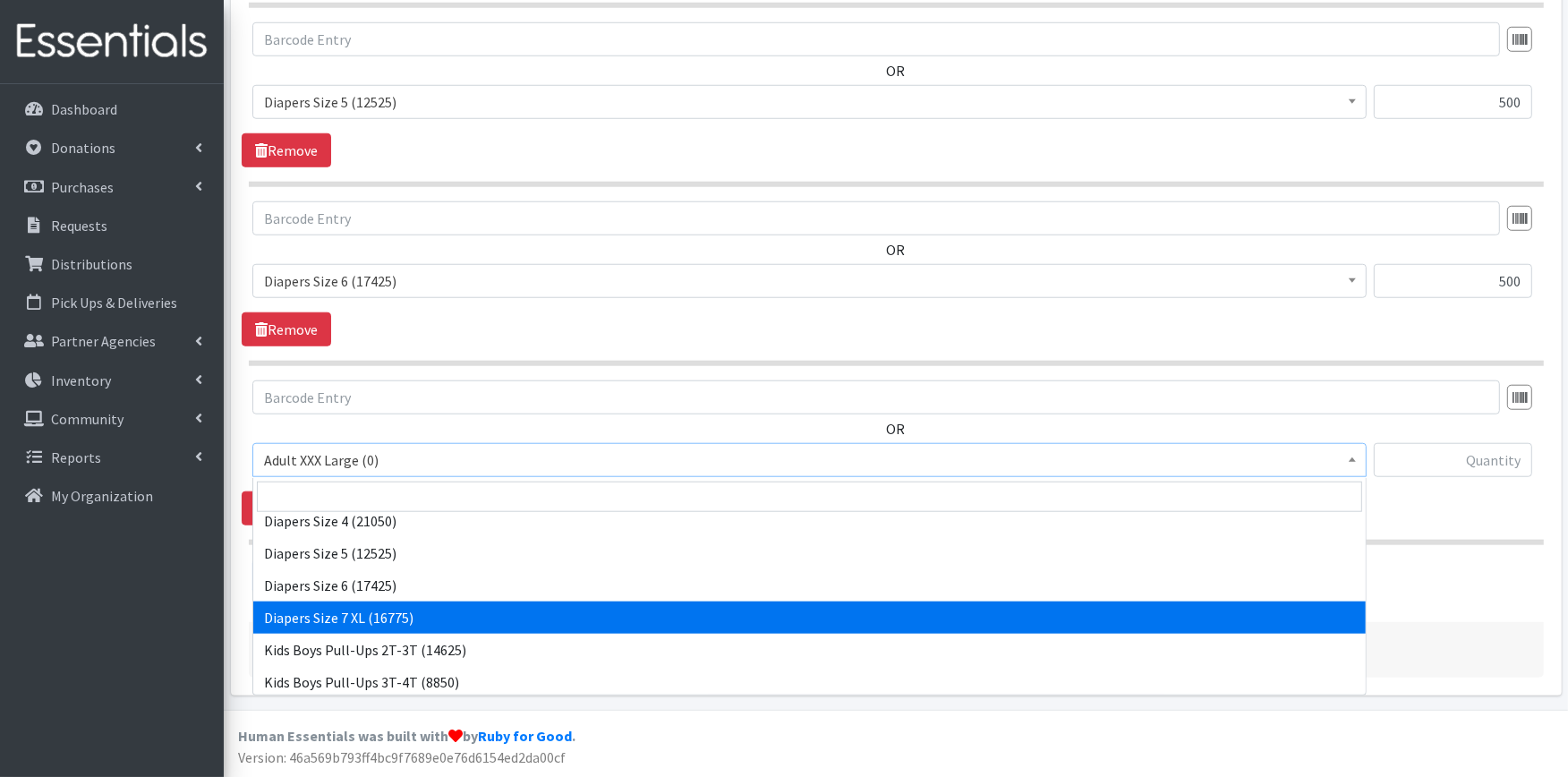
select select "4739"
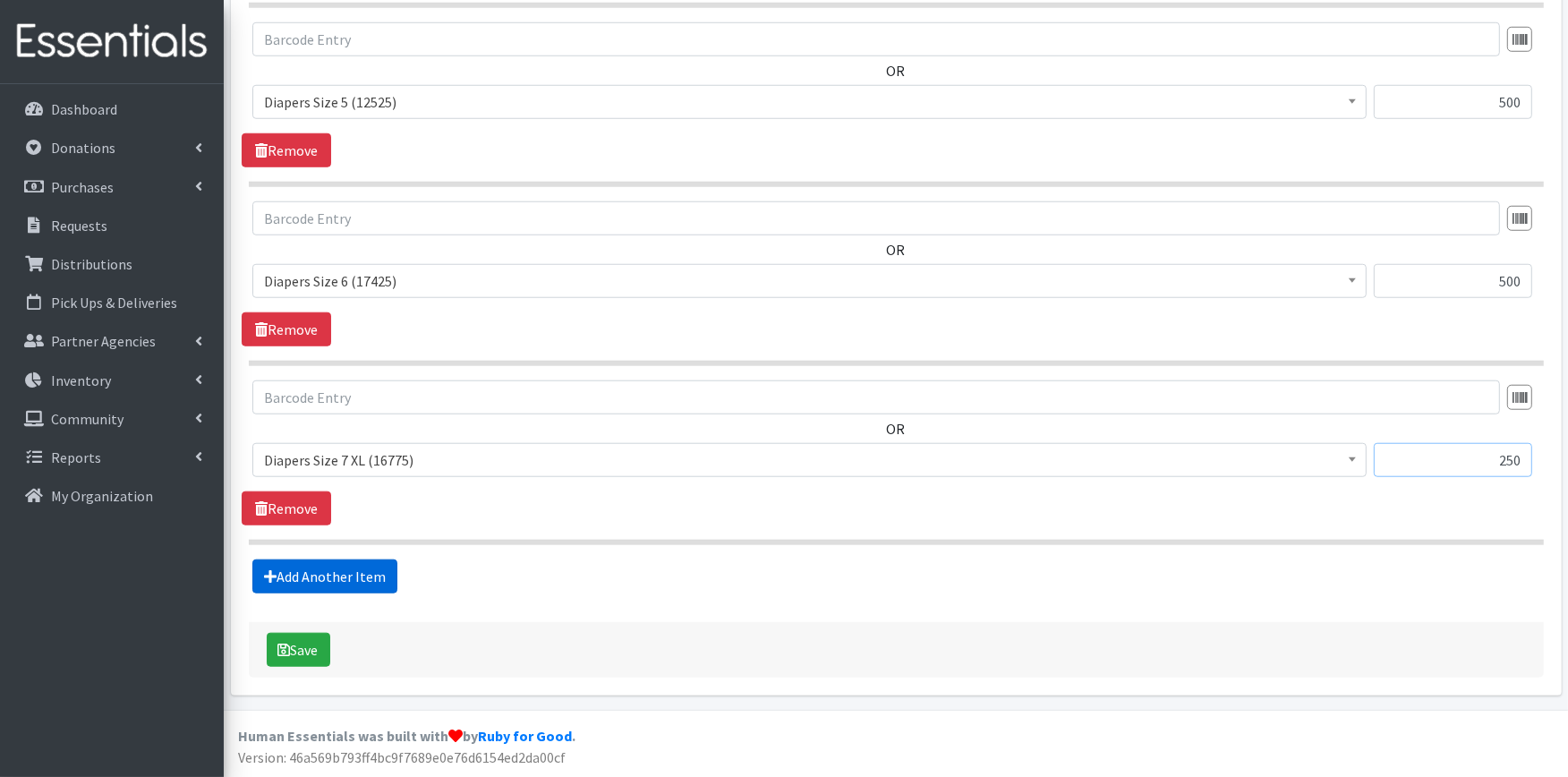
type input "250"
click at [309, 582] on link "Add Another Item" at bounding box center [325, 576] width 145 height 34
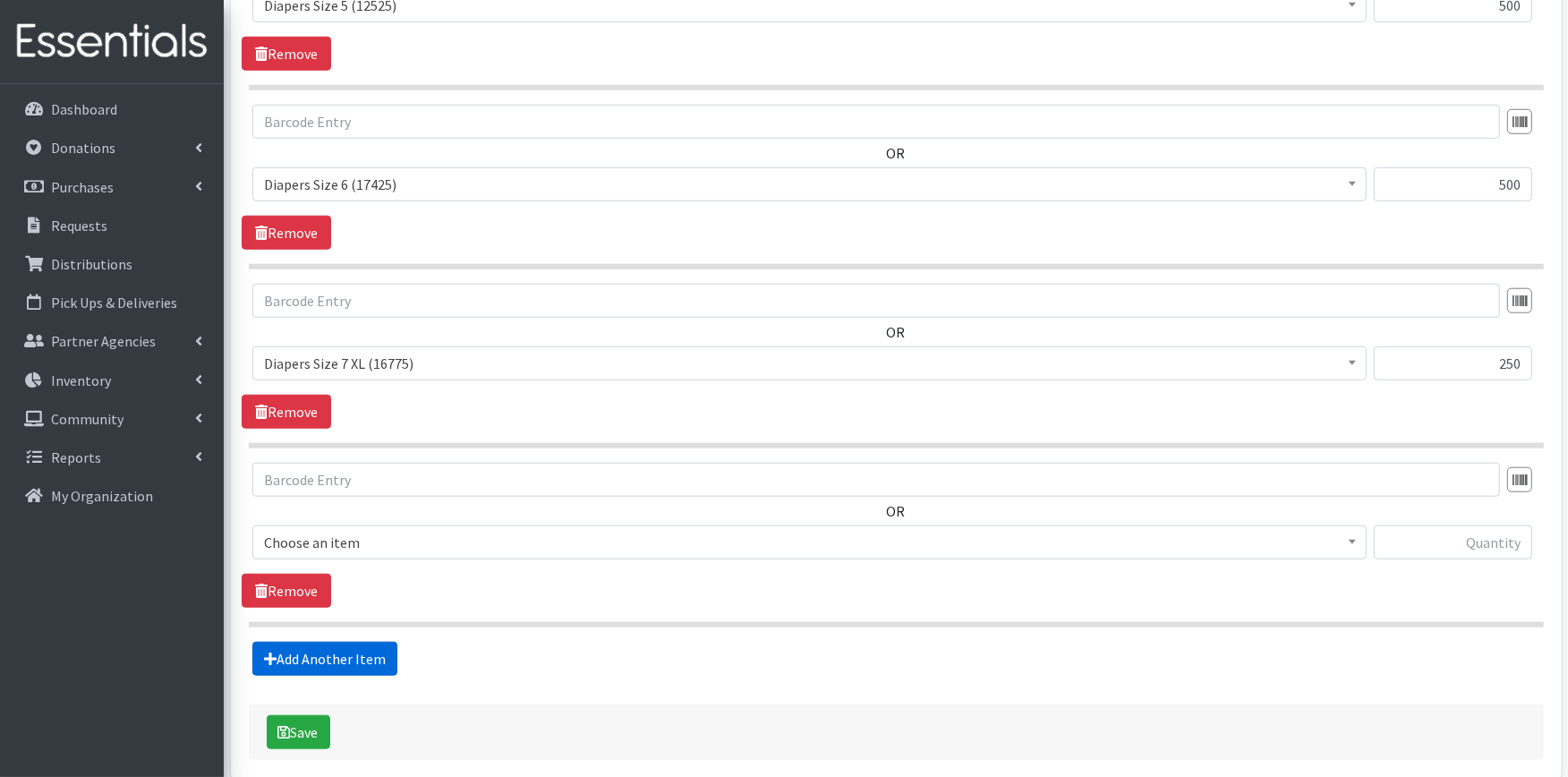
scroll to position [1790, 0]
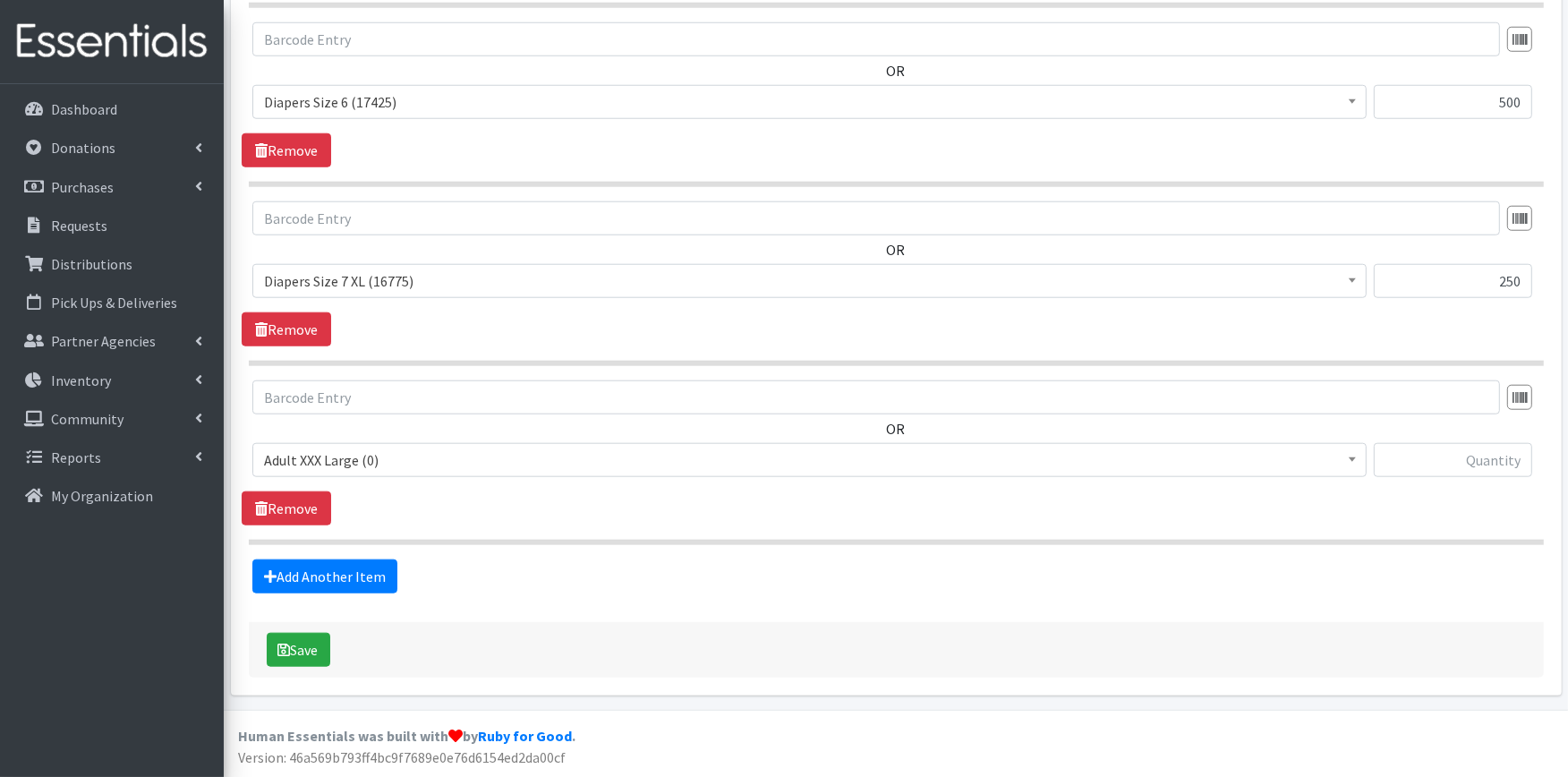
click at [426, 453] on span "Adult XXX Large (0)" at bounding box center [809, 461] width 1091 height 25
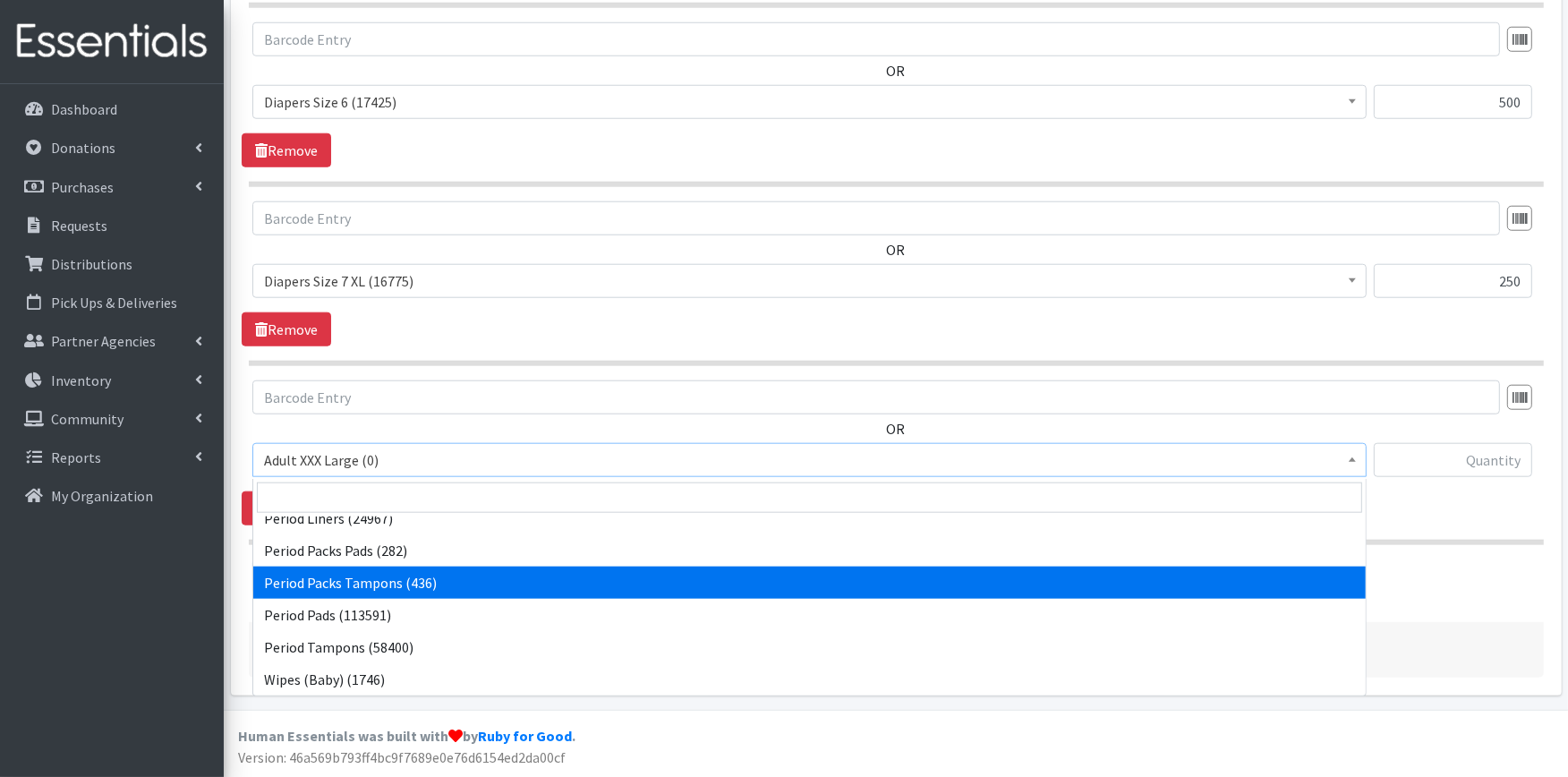
scroll to position [190, 0]
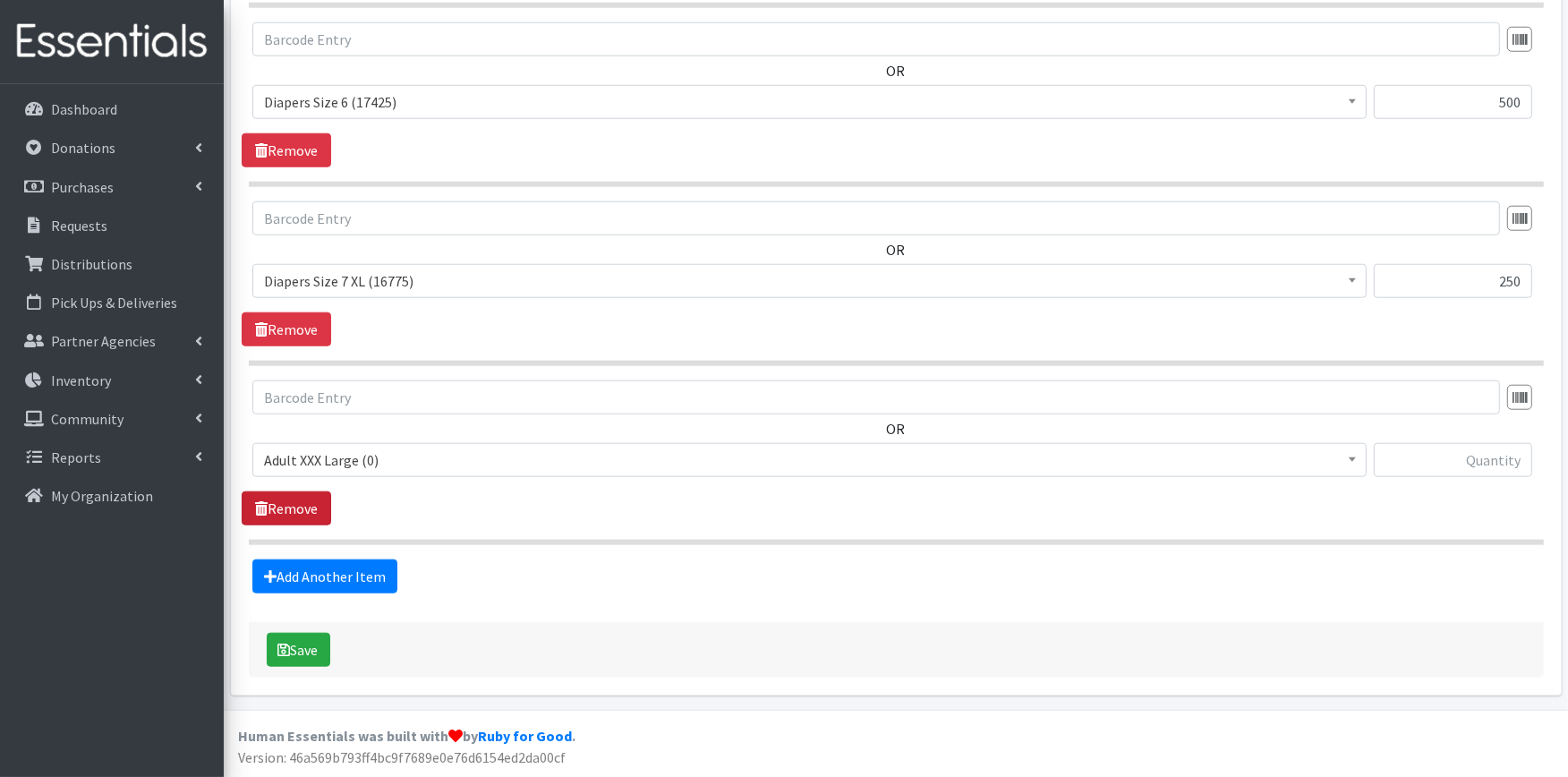
click at [269, 512] on link "Remove" at bounding box center [286, 508] width 89 height 34
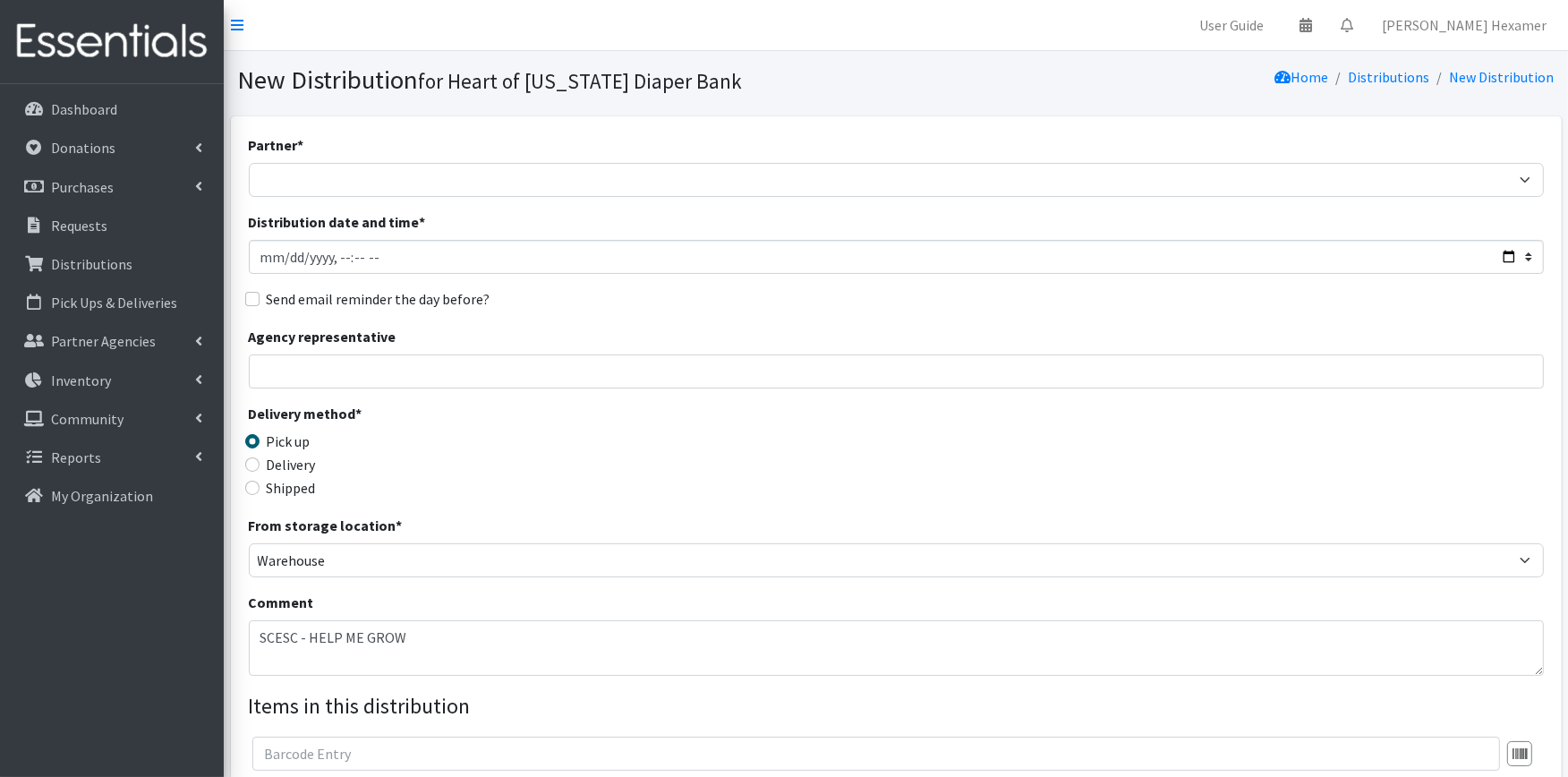
scroll to position [99, 0]
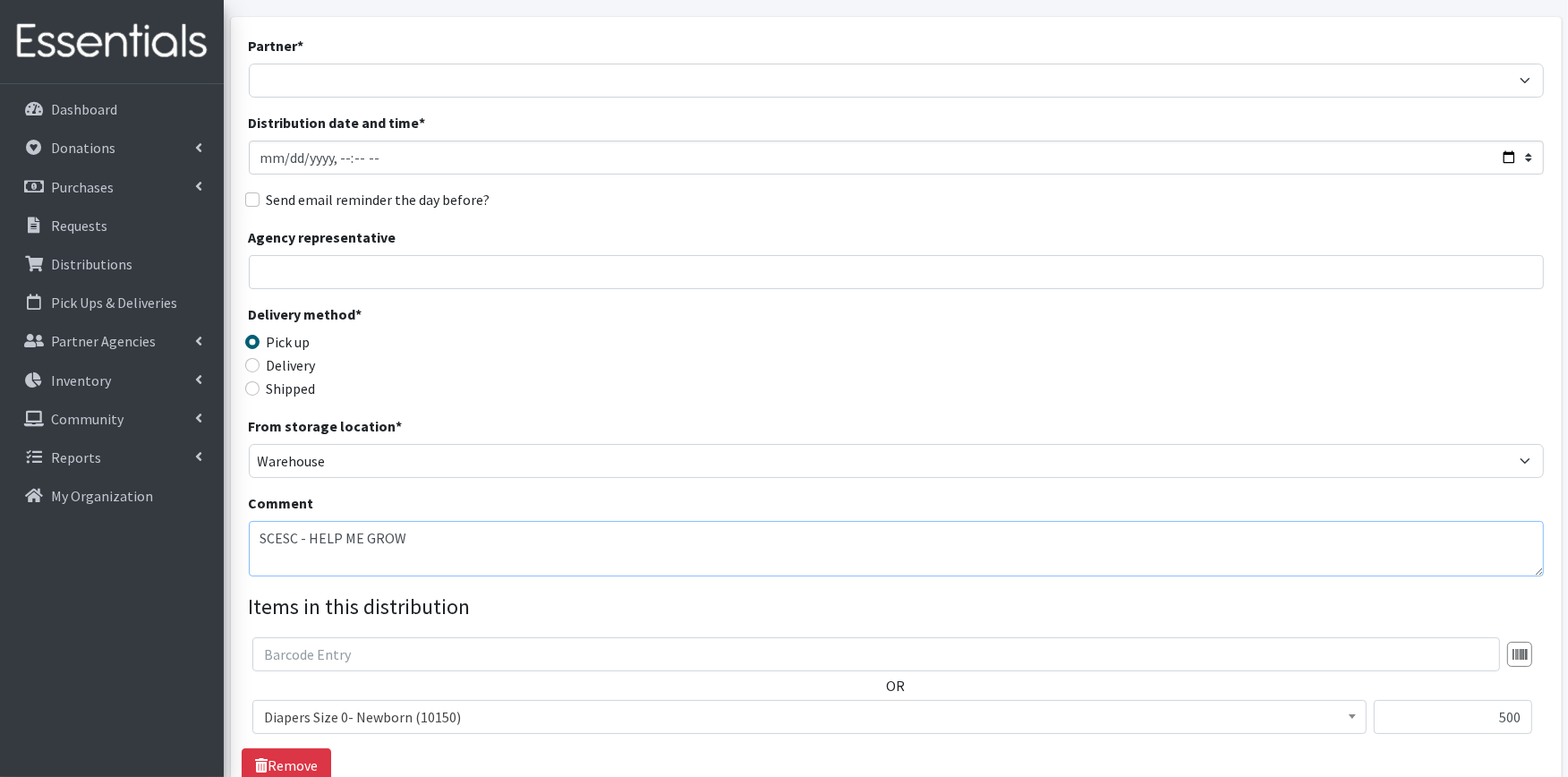
click at [452, 538] on textarea "SCESC - HELP ME GROW" at bounding box center [896, 549] width 1295 height 56
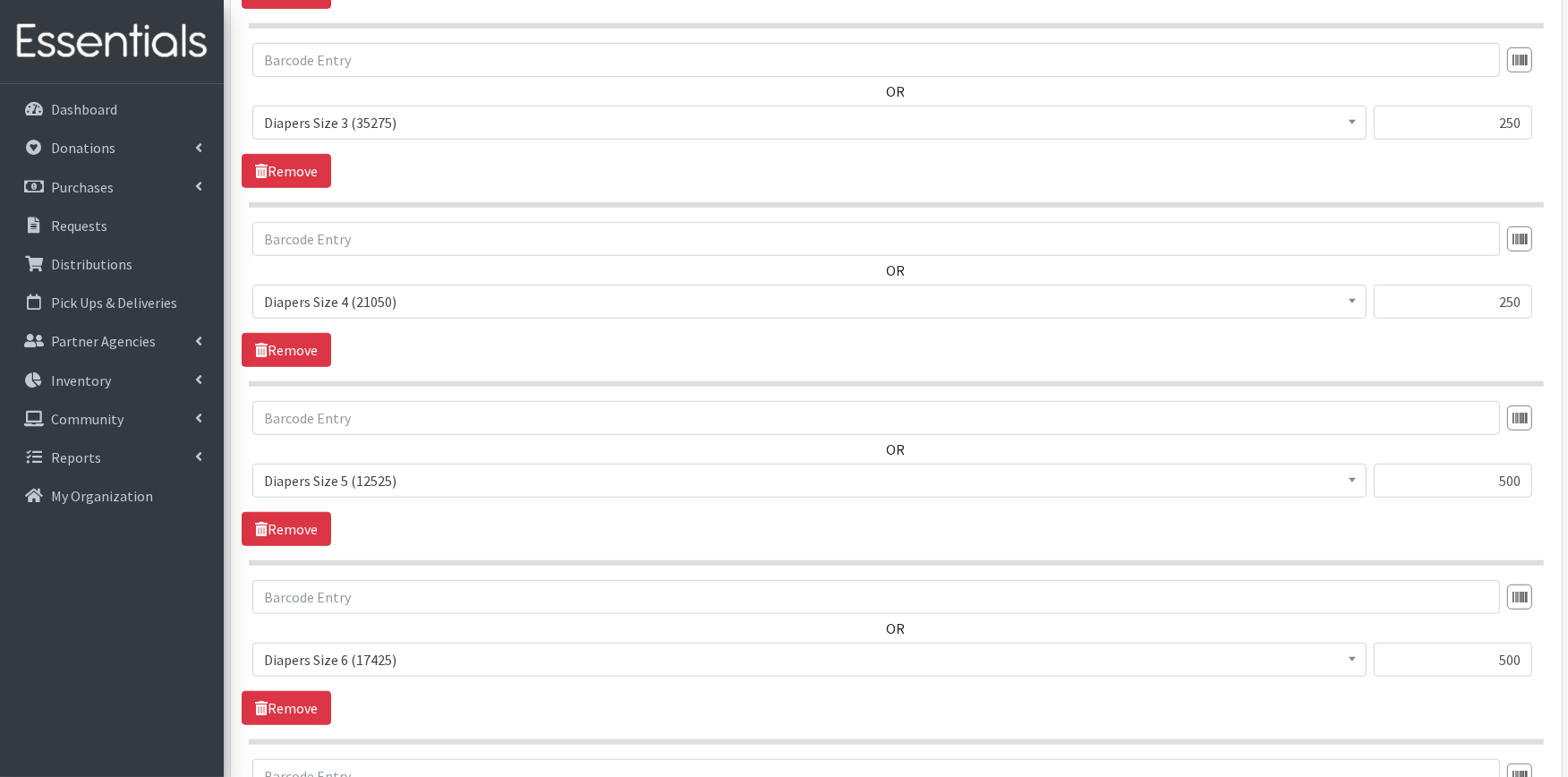
scroll to position [1610, 0]
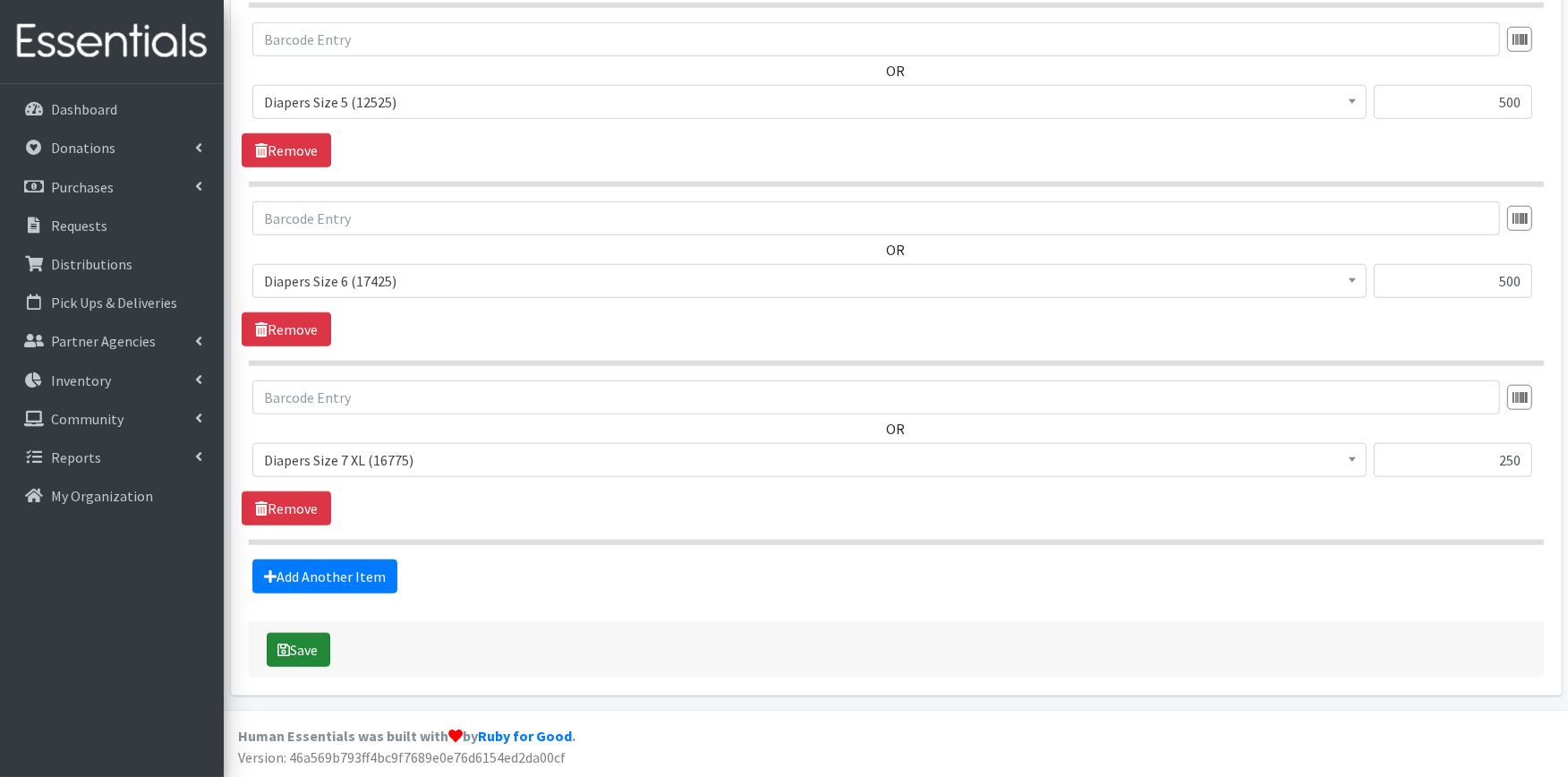
type textarea "SCESC - HELP ME GROW Size Large Pullups: 50 Boy / 50 Girl"
click at [270, 655] on button "Save" at bounding box center [298, 649] width 63 height 34
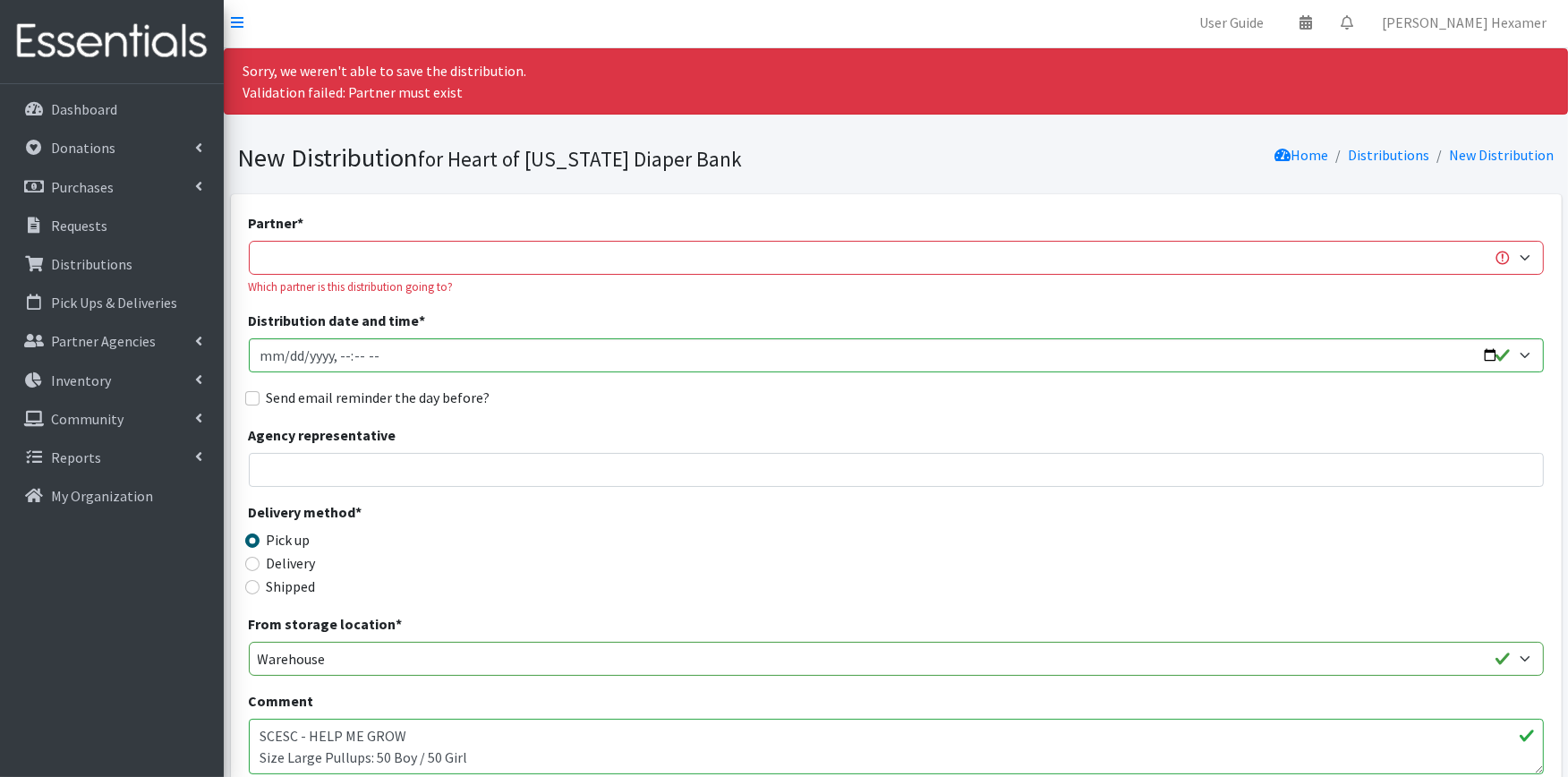
scroll to position [0, 0]
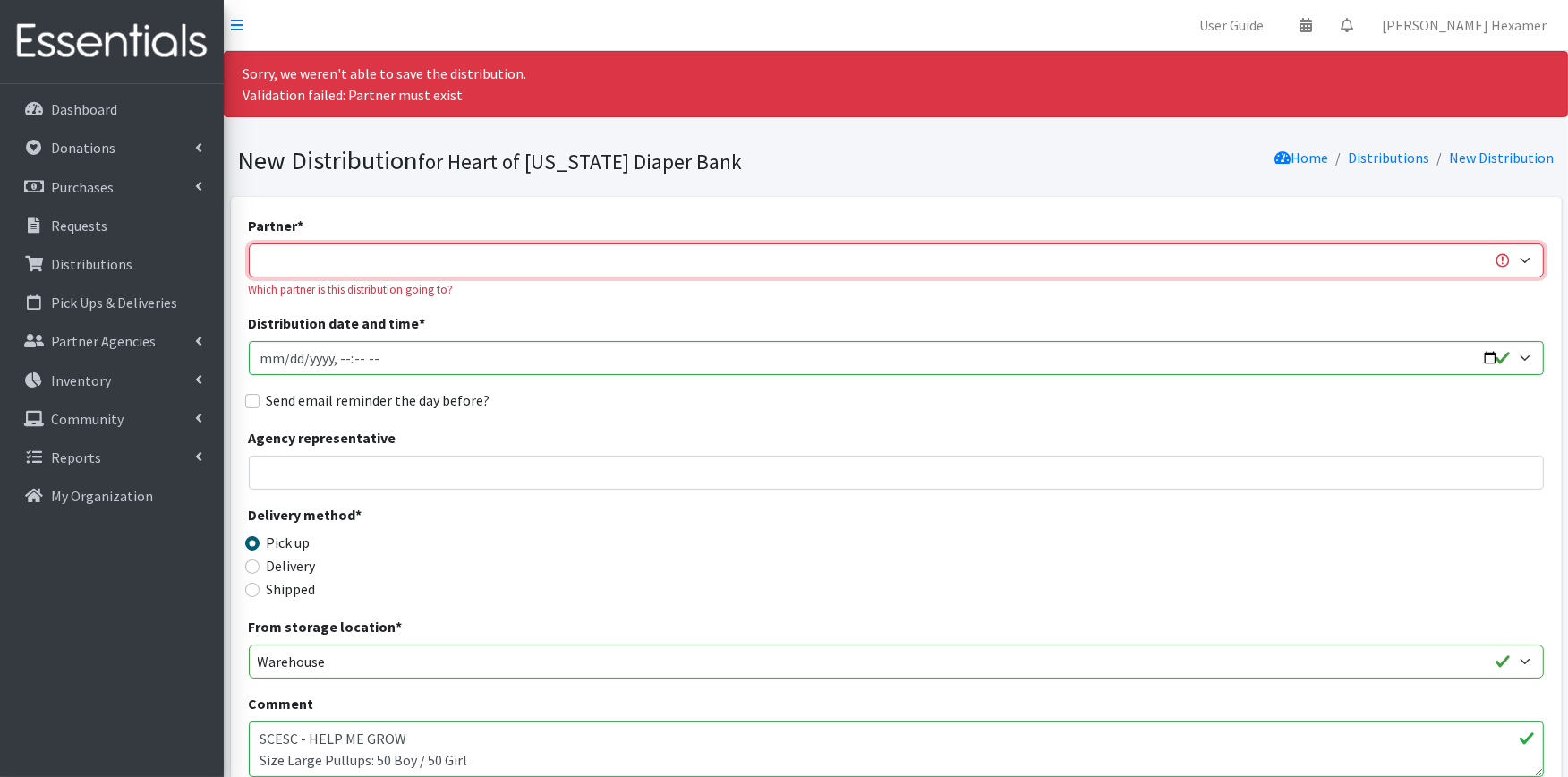
click at [521, 263] on select "Alliance Commons Belmont County Health Department Bridge Point Canal Fulton Spe…" at bounding box center [896, 260] width 1295 height 34
select select "4"
click at [249, 243] on select "Alliance Commons Belmont County Health Department Bridge Point Canal Fulton Spe…" at bounding box center [896, 260] width 1295 height 34
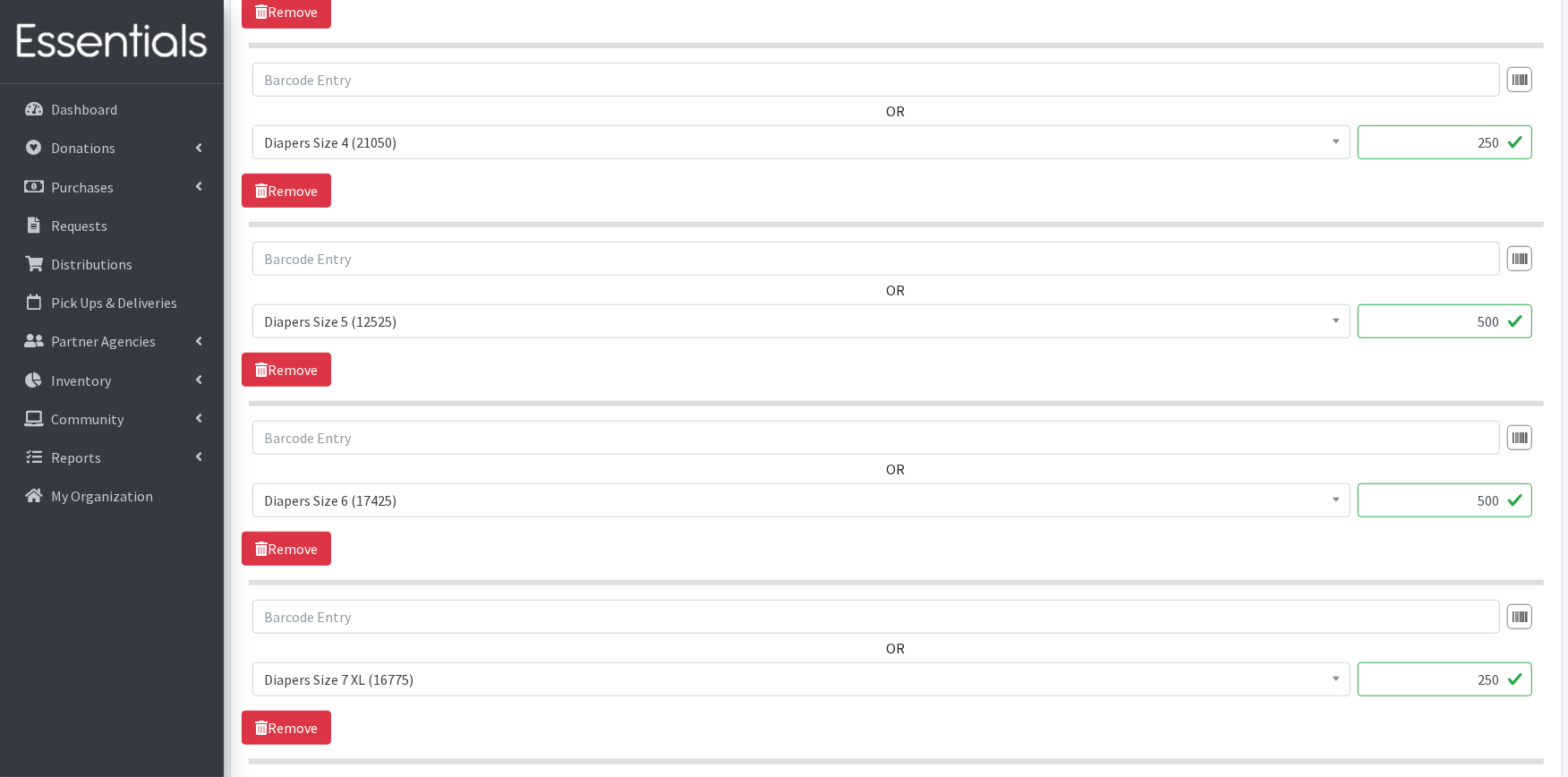
scroll to position [1712, 0]
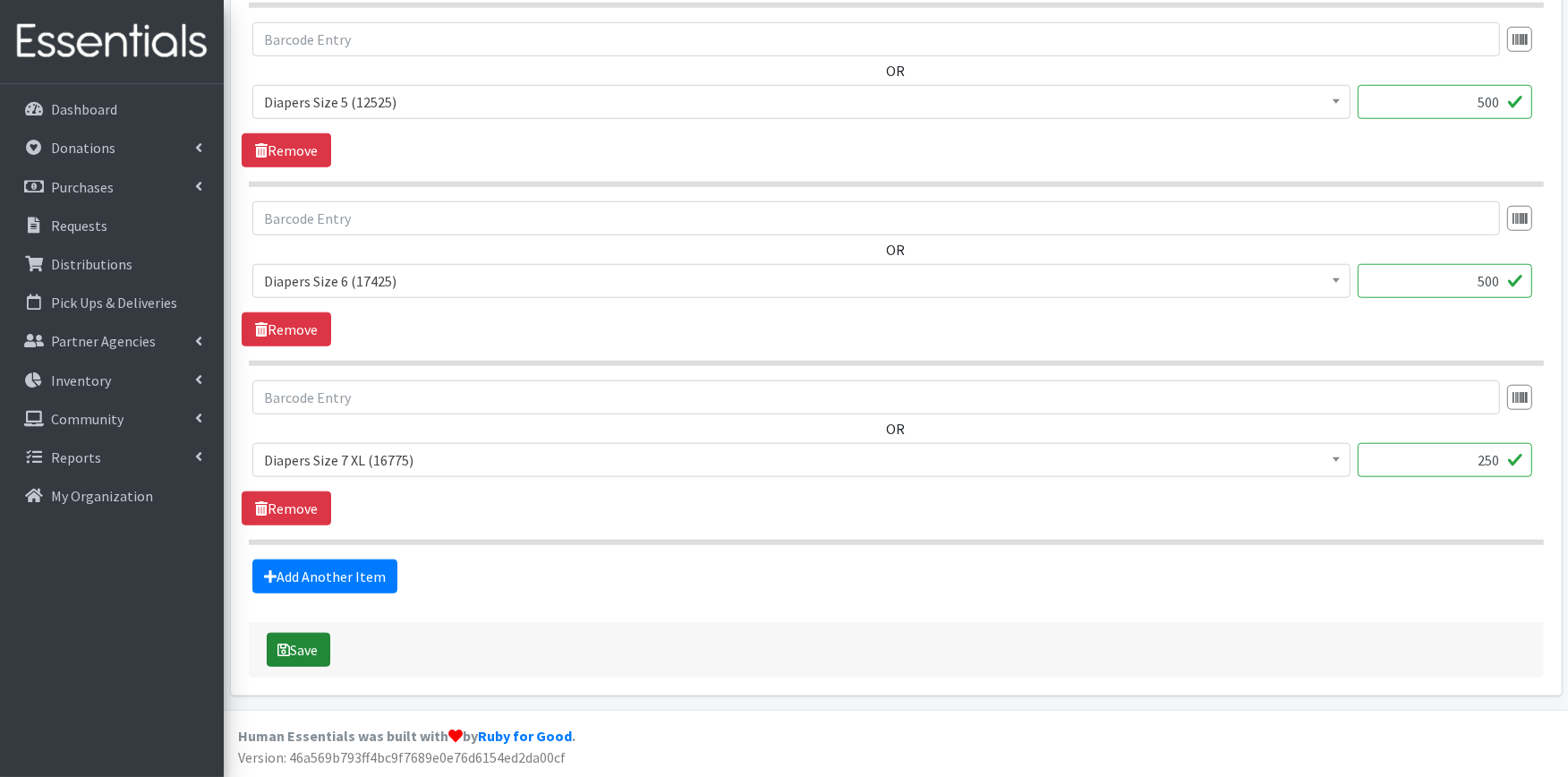
click at [301, 646] on button "Save" at bounding box center [298, 649] width 63 height 34
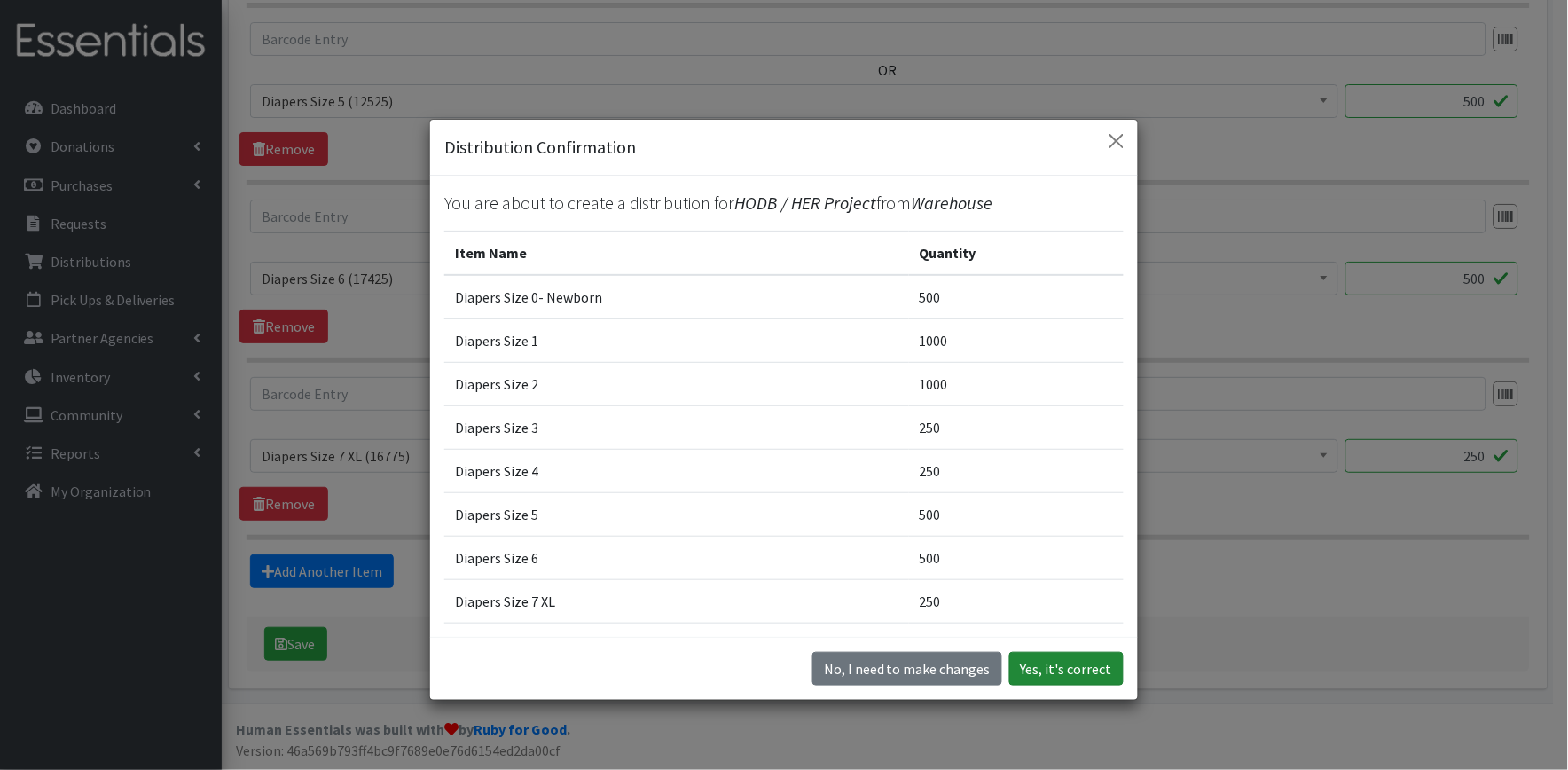
click at [1101, 654] on button "Yes, it's correct" at bounding box center [1067, 668] width 114 height 33
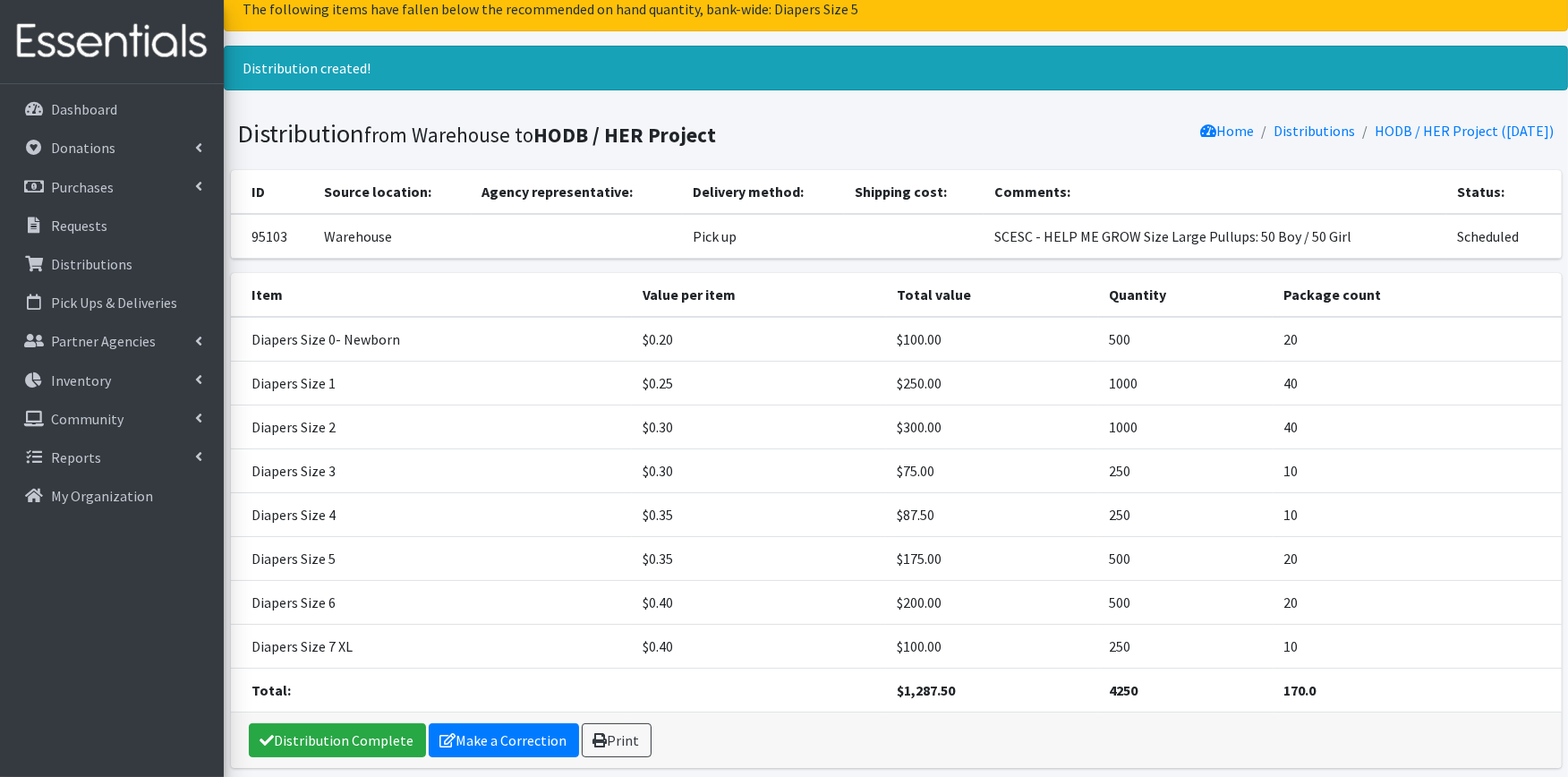
scroll to position [99, 0]
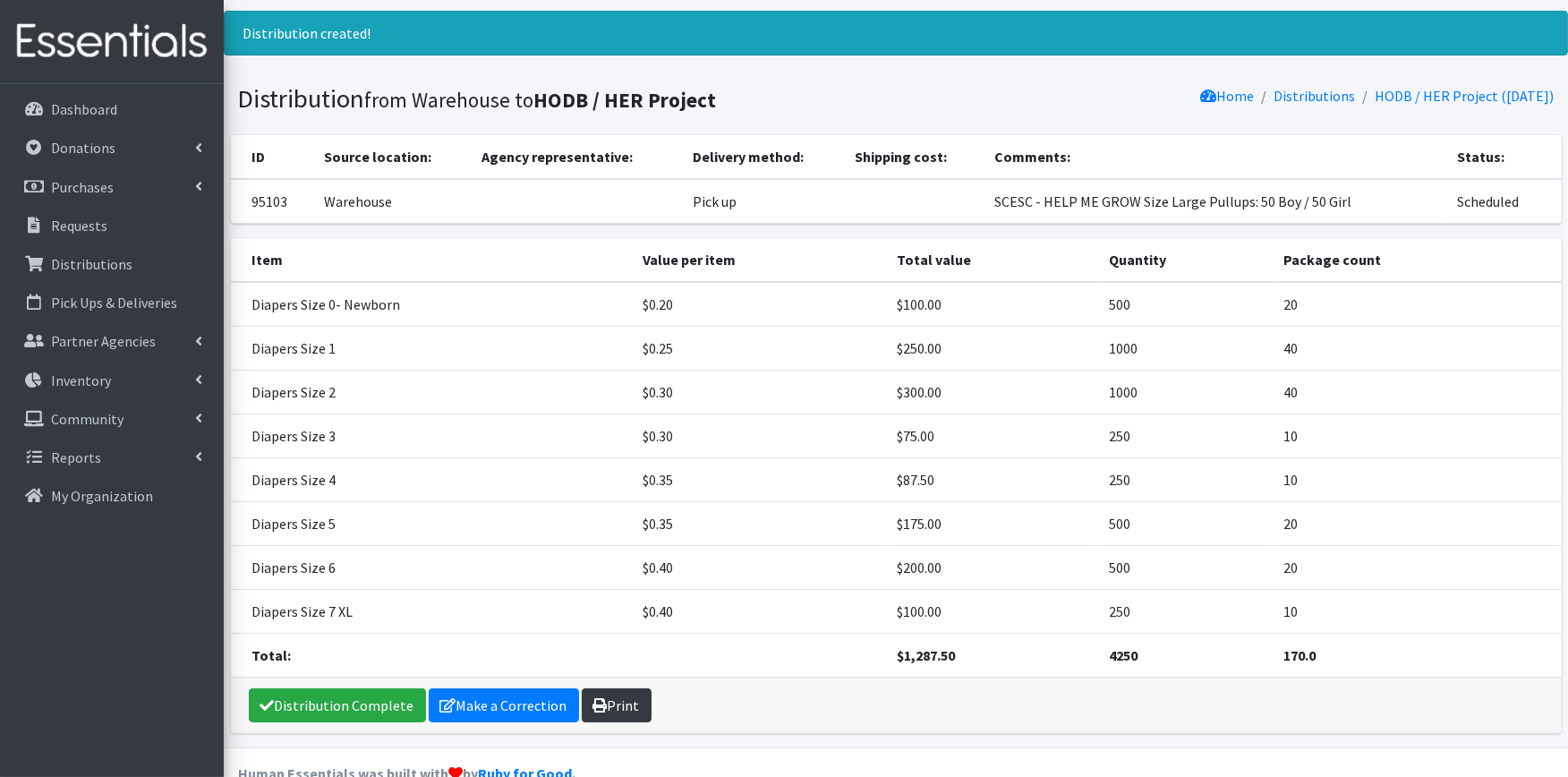
click at [610, 696] on link "Print" at bounding box center [616, 705] width 70 height 34
click at [313, 700] on link "Distribution Complete" at bounding box center [337, 705] width 177 height 34
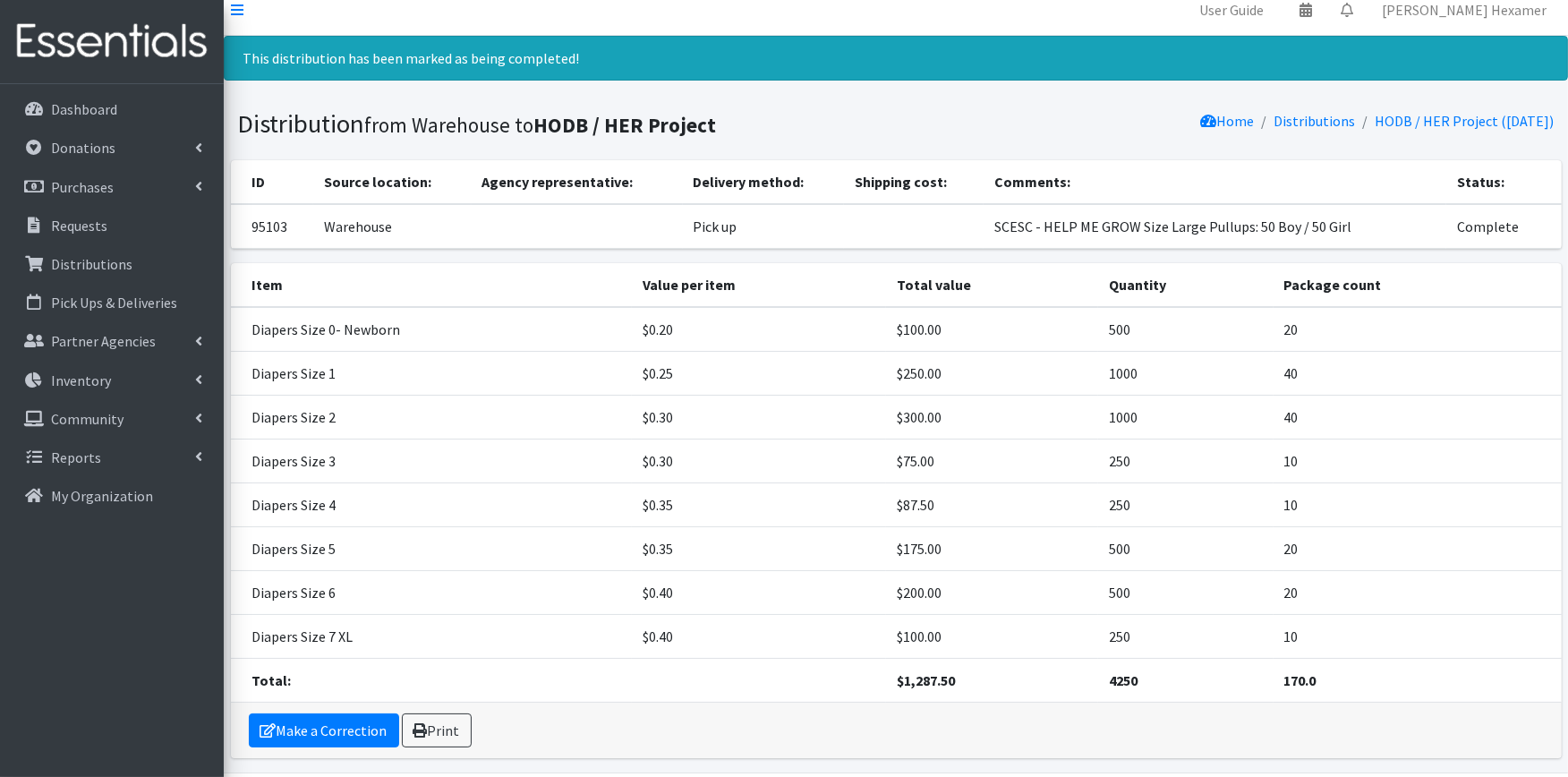
scroll to position [0, 0]
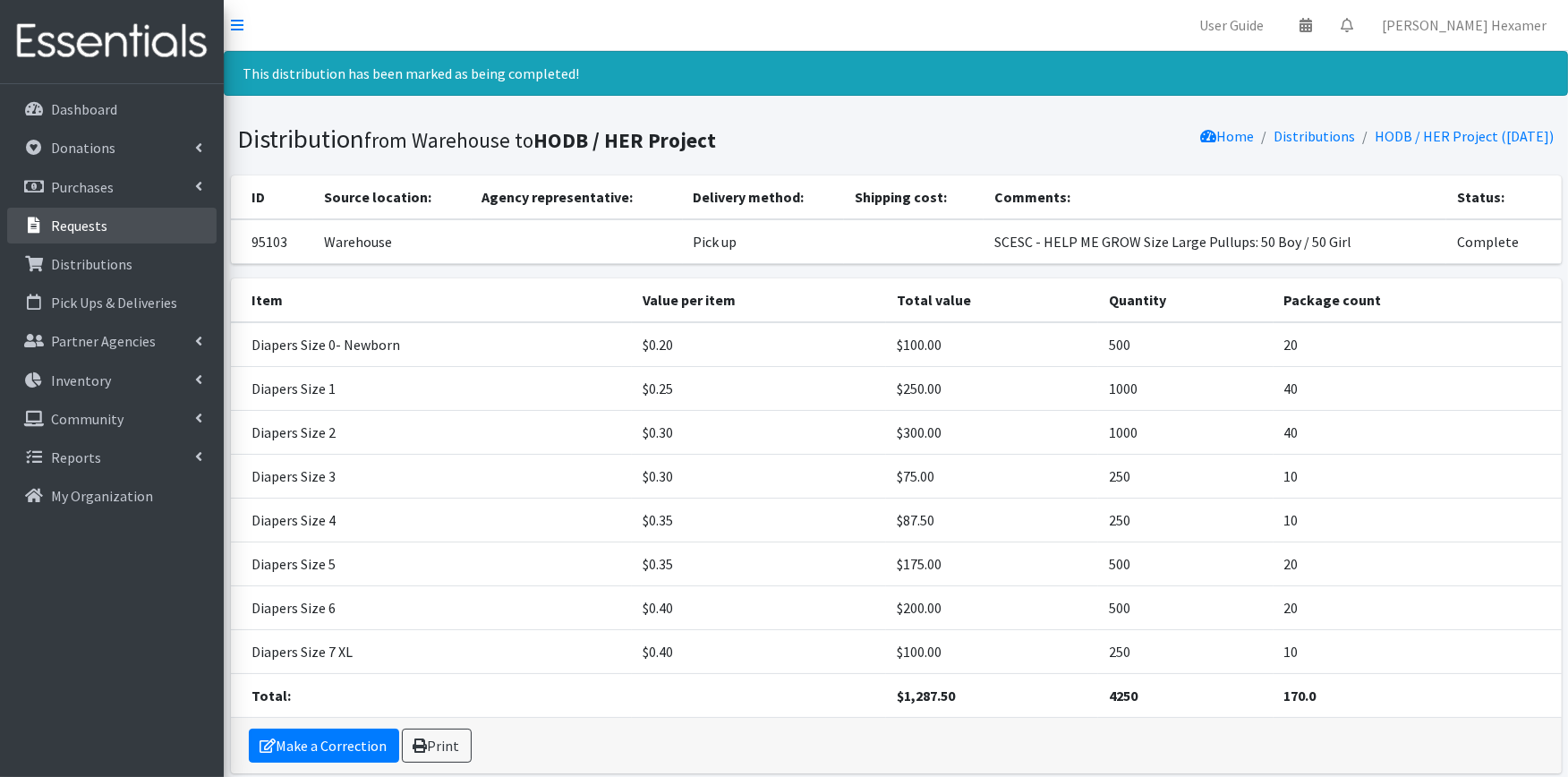
click at [95, 218] on p "Requests" at bounding box center [79, 225] width 57 height 18
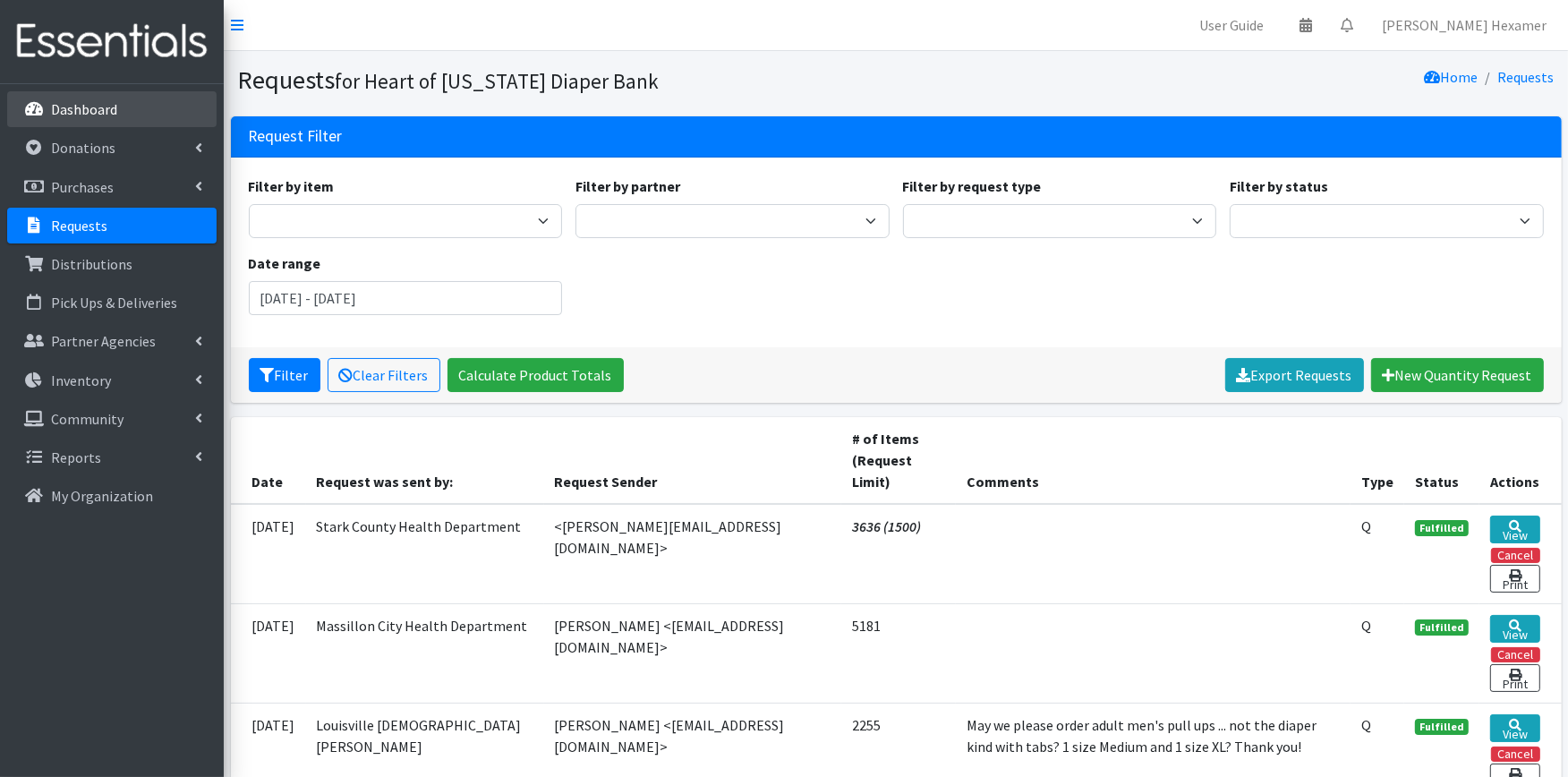
click at [65, 92] on div "Dashboard Donations All Donations New Donation Purchases All Purchases [GEOGRAP…" at bounding box center [112, 447] width 224 height 726
click at [96, 120] on link "Dashboard" at bounding box center [112, 109] width 210 height 36
